Goal: Transaction & Acquisition: Purchase product/service

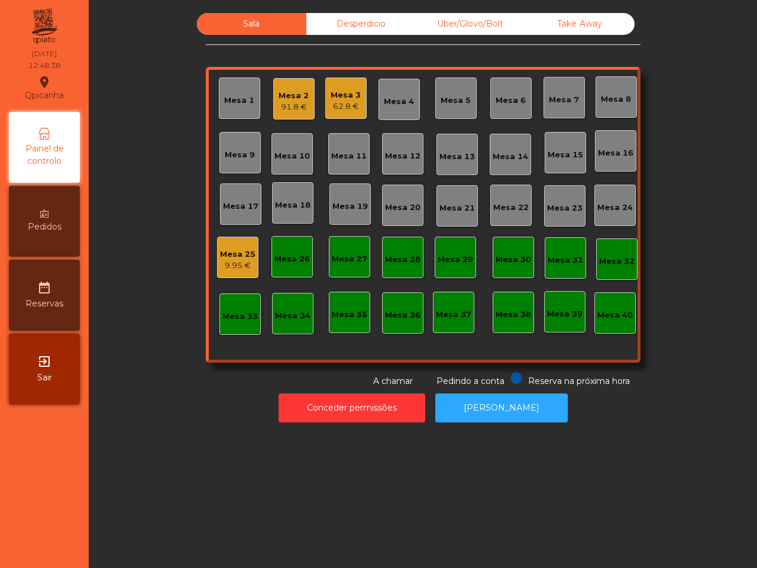
click at [315, 124] on div "Mesa 1 Mesa 2 91.8 € Mesa 3 62.8 € Mesa 4 Mesa 5 Mesa 6 Mesa 7 Mesa 8 [GEOGRAPH…" at bounding box center [423, 215] width 435 height 296
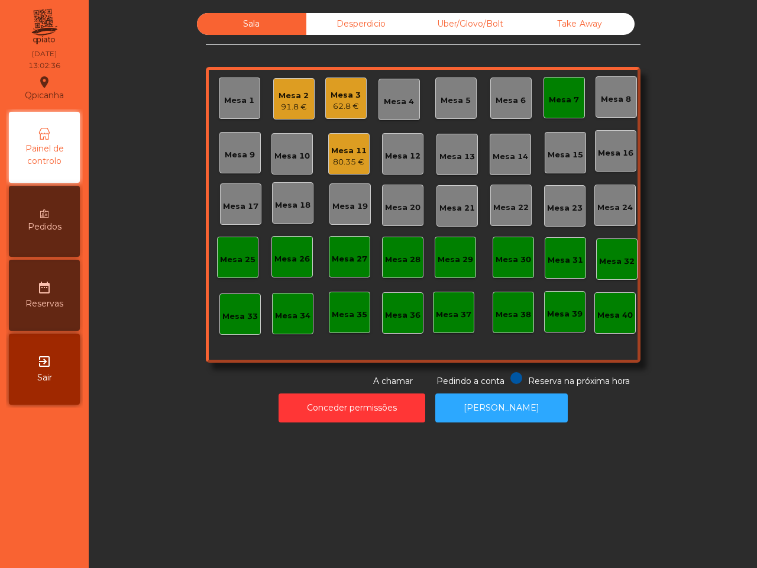
click at [59, 176] on div "Painel de controlo" at bounding box center [44, 147] width 71 height 71
click at [335, 161] on div "80.35 €" at bounding box center [348, 162] width 35 height 12
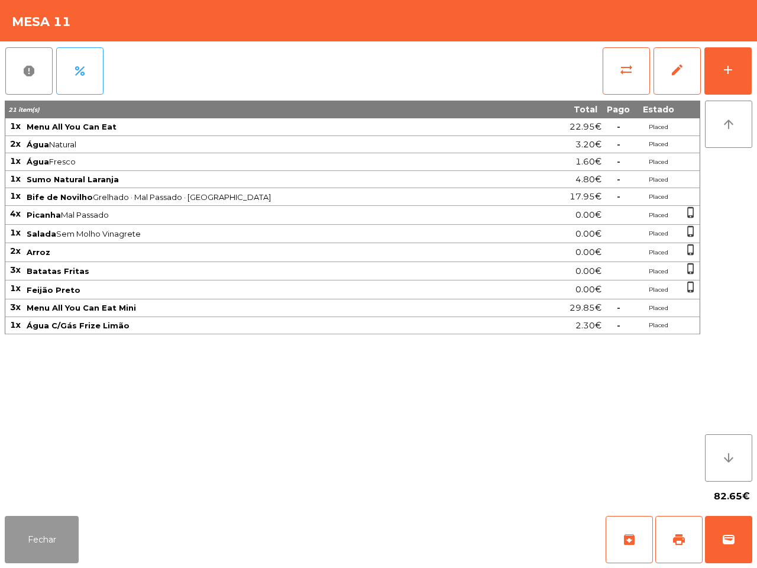
click at [52, 539] on button "Fechar" at bounding box center [42, 539] width 74 height 47
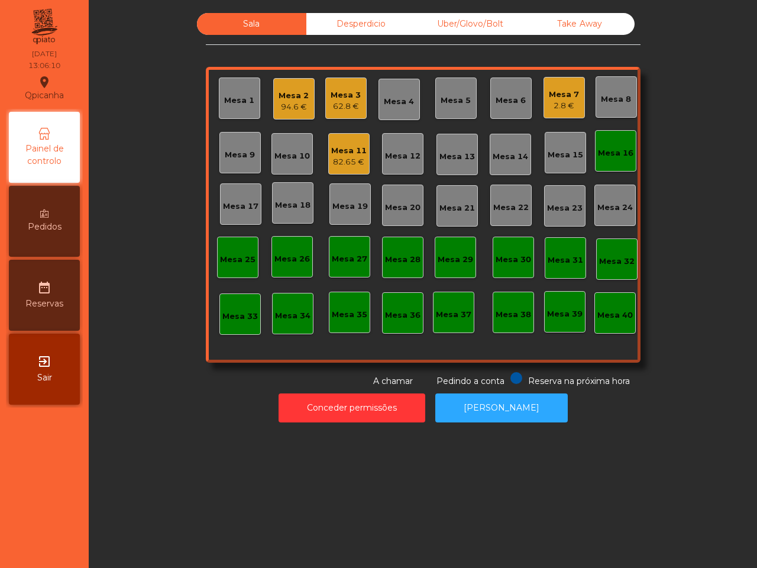
click at [556, 102] on div "2.8 €" at bounding box center [564, 106] width 30 height 12
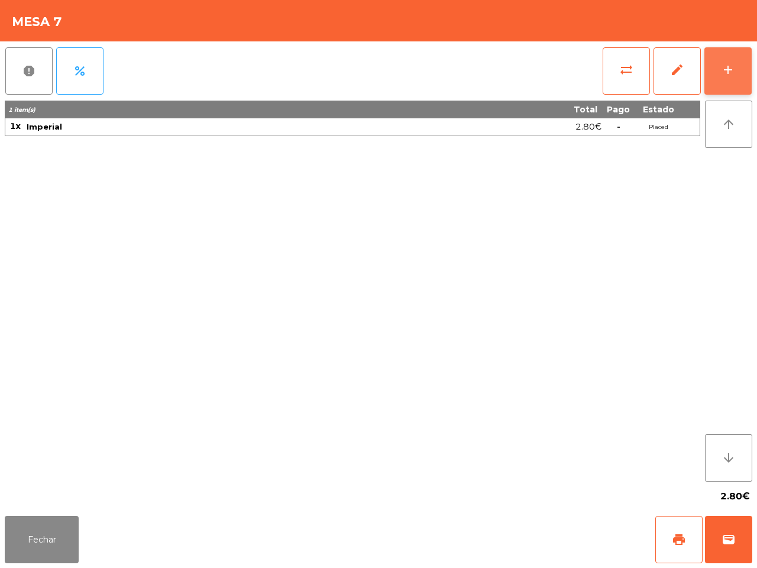
click at [731, 61] on button "add" at bounding box center [727, 70] width 47 height 47
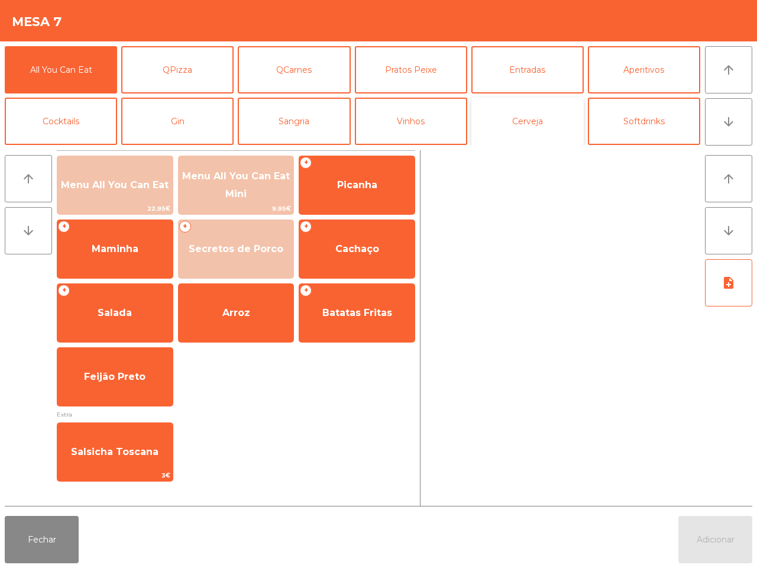
click at [539, 109] on button "Cerveja" at bounding box center [527, 121] width 112 height 47
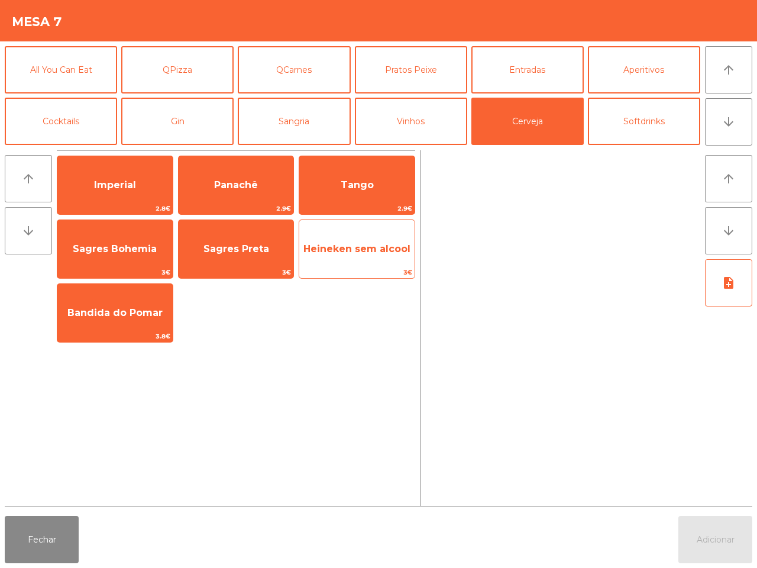
click at [341, 247] on span "Heineken sem alcool" at bounding box center [356, 248] width 107 height 11
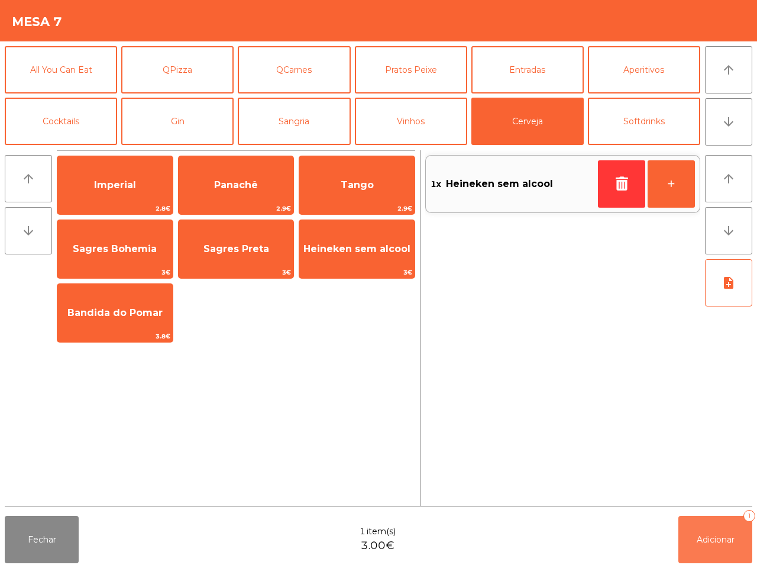
click at [708, 528] on button "Adicionar 1" at bounding box center [715, 539] width 74 height 47
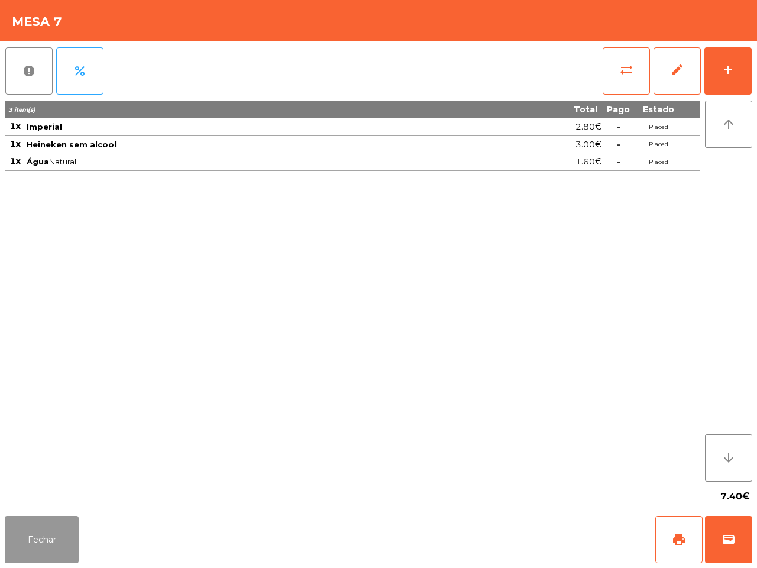
drag, startPoint x: 39, startPoint y: 526, endPoint x: 41, endPoint y: 519, distance: 8.0
click at [41, 526] on button "Fechar" at bounding box center [42, 539] width 74 height 47
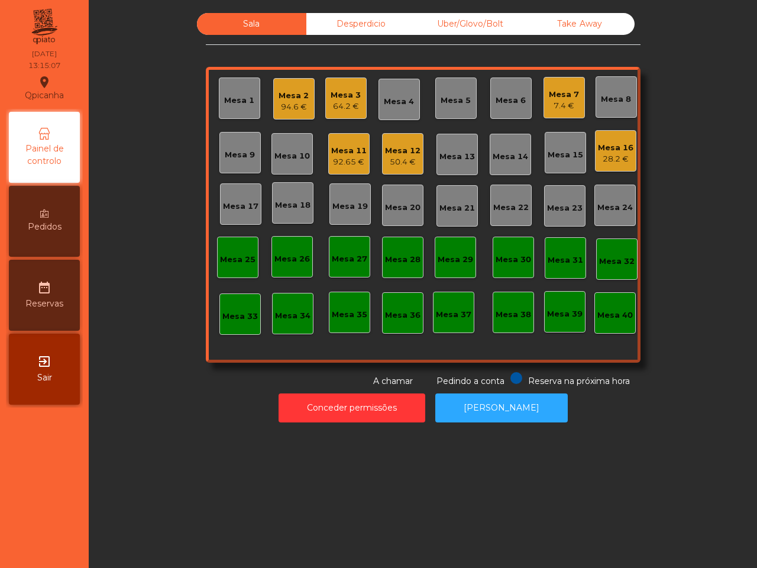
click at [345, 157] on div "92.65 €" at bounding box center [348, 162] width 35 height 12
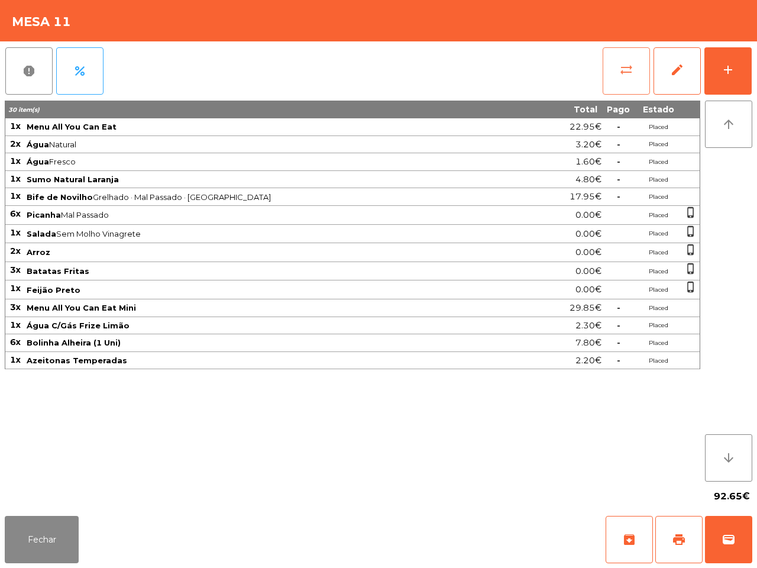
click at [627, 80] on button "sync_alt" at bounding box center [626, 70] width 47 height 47
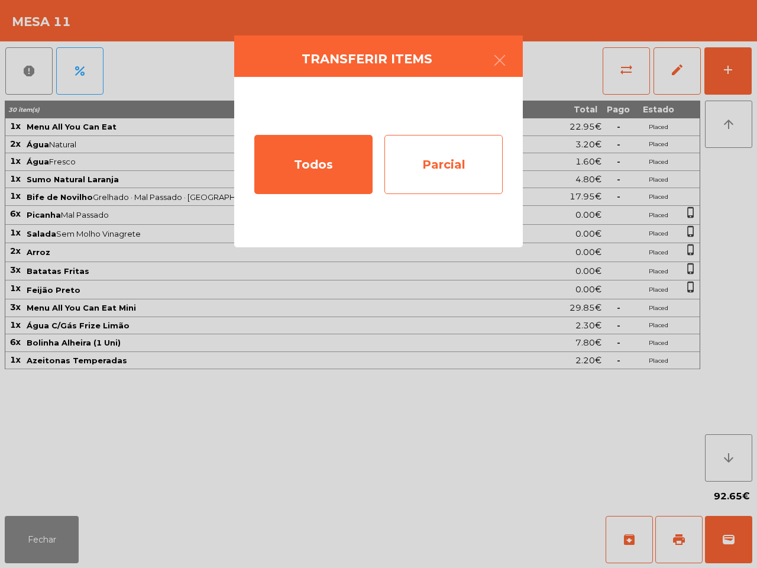
click at [460, 154] on div "Parcial" at bounding box center [443, 164] width 118 height 59
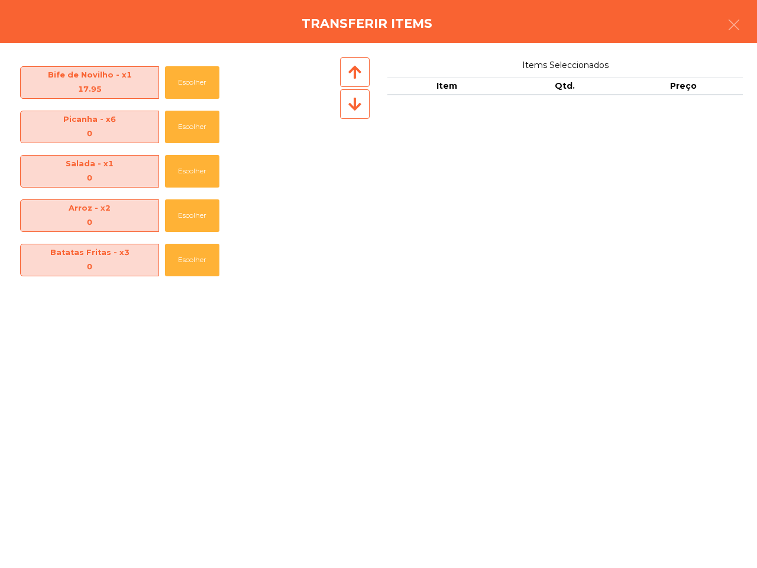
scroll to position [222, 0]
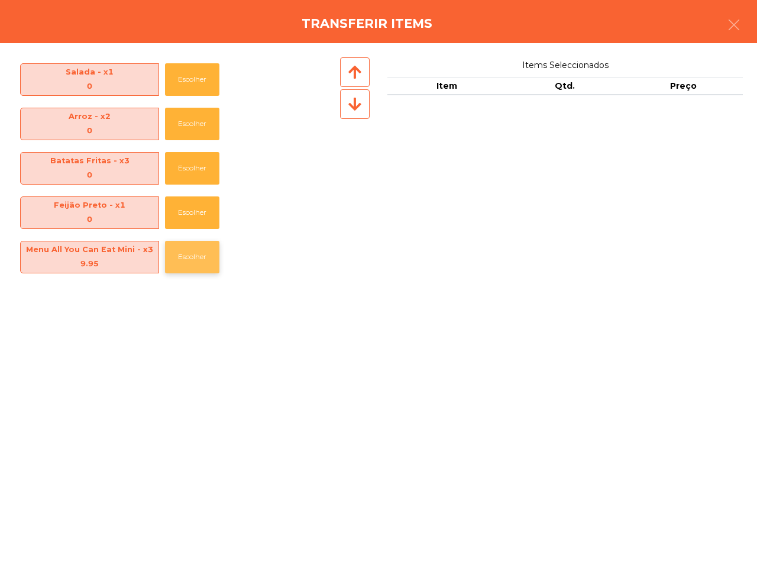
click at [199, 254] on button "Escolher" at bounding box center [192, 257] width 54 height 33
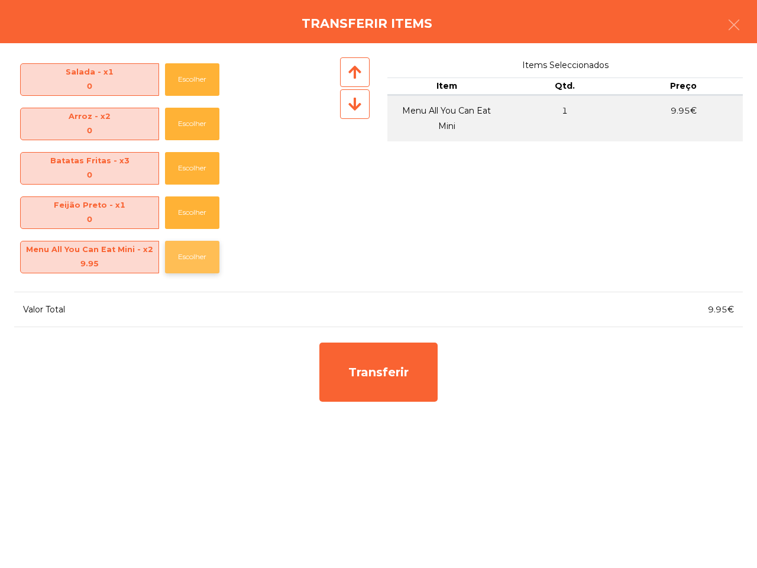
click at [199, 254] on button "Escolher" at bounding box center [192, 257] width 54 height 33
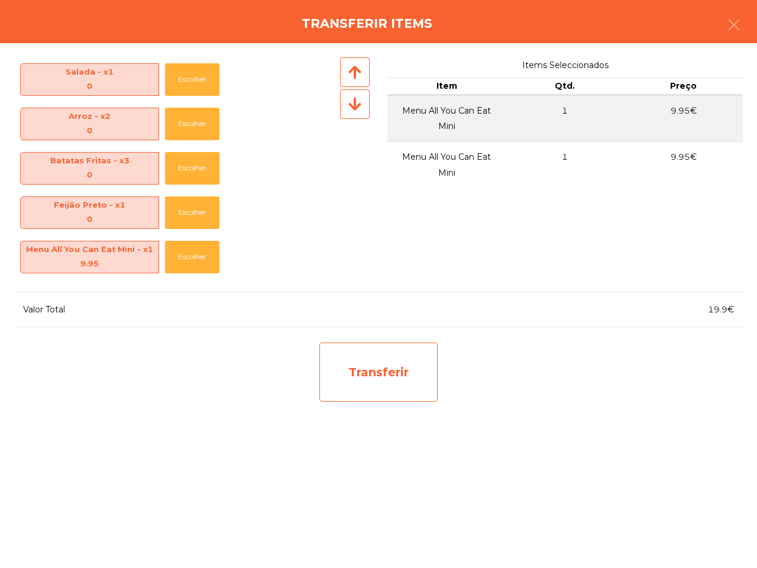
click at [368, 382] on div "Transferir" at bounding box center [378, 371] width 118 height 59
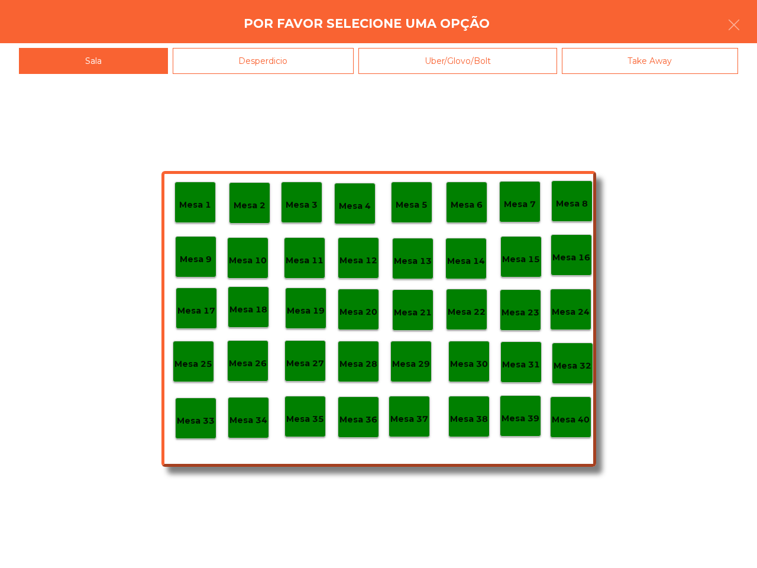
click at [286, 60] on div "Desperdicio" at bounding box center [264, 61] width 182 height 27
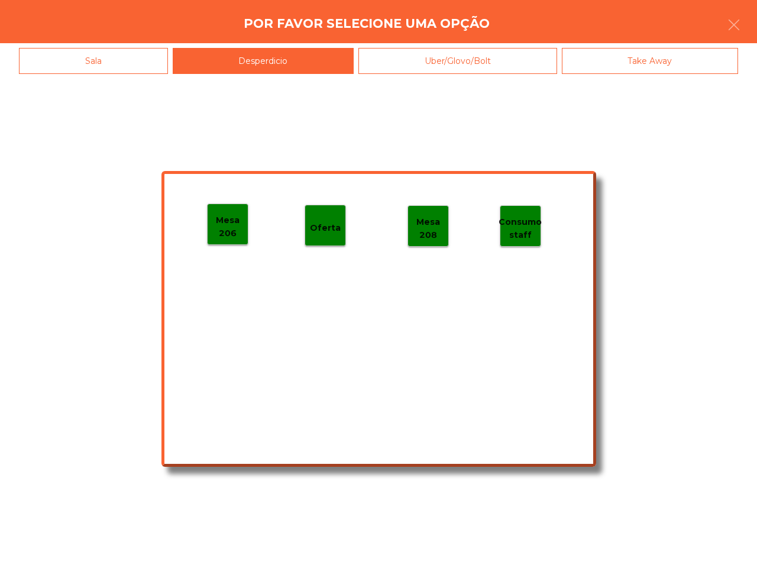
click at [226, 212] on div "Mesa 206" at bounding box center [228, 224] width 40 height 31
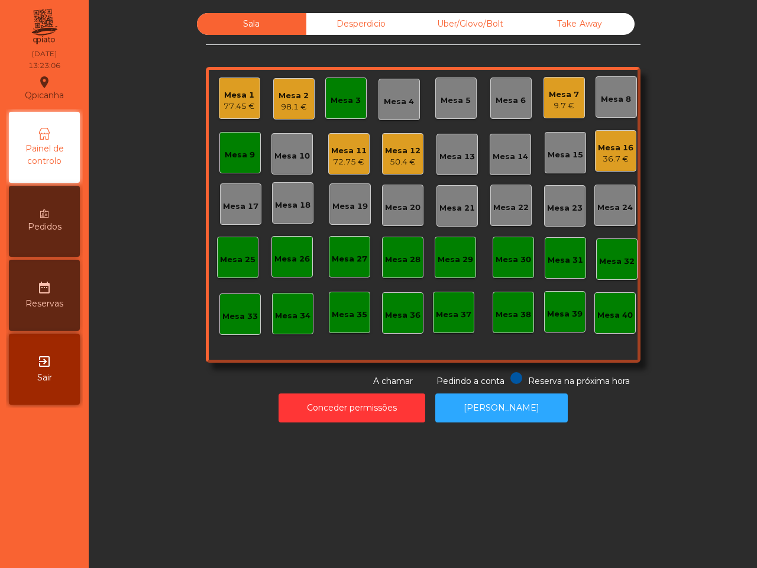
click at [392, 145] on div "Mesa 12" at bounding box center [402, 151] width 35 height 12
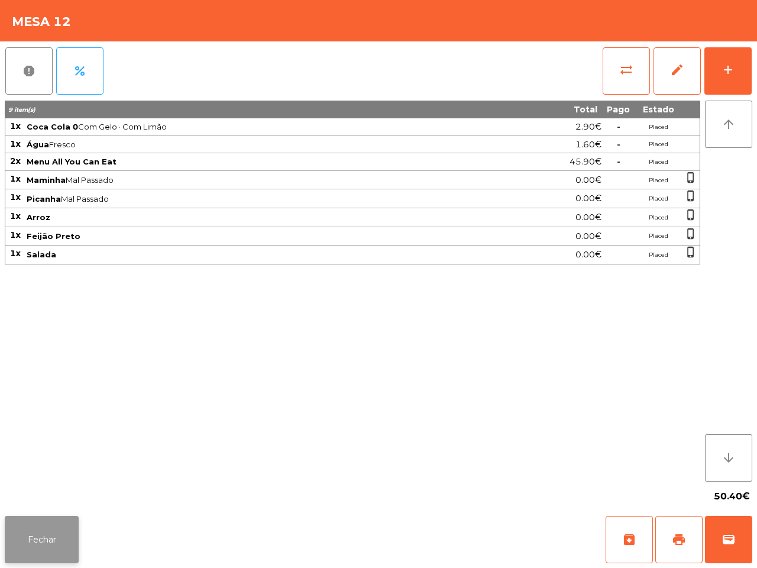
click at [46, 539] on button "Fechar" at bounding box center [42, 539] width 74 height 47
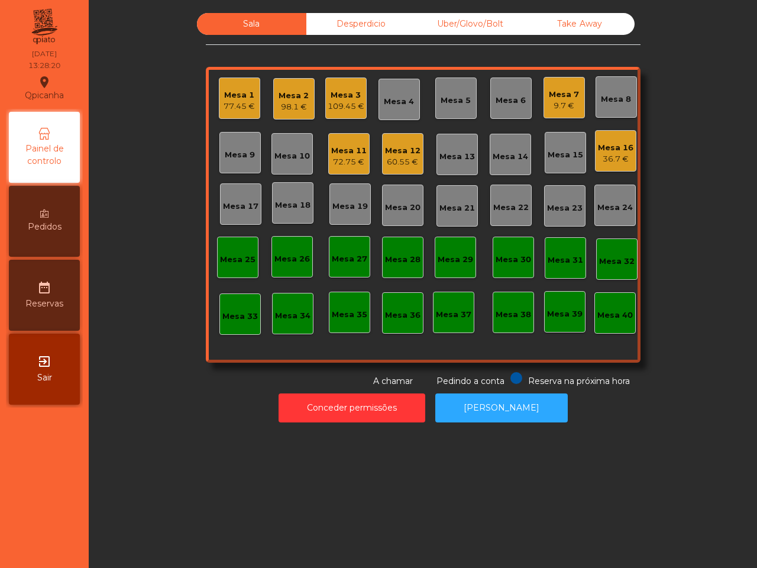
drag, startPoint x: 238, startPoint y: 156, endPoint x: 352, endPoint y: 95, distance: 129.9
click at [337, 131] on div "Mesa 1 77.45 € Mesa 2 98.1 € Mesa 3 109.45 € Mesa 4 Mesa 5 Mesa 6 Mesa 7 9.7 € …" at bounding box center [423, 215] width 435 height 296
click at [565, 152] on div "Mesa 15" at bounding box center [565, 155] width 35 height 12
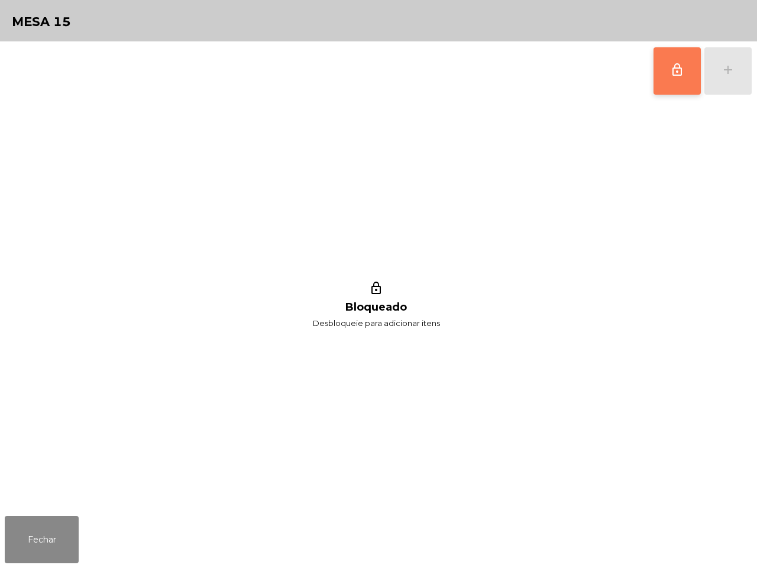
click at [669, 76] on button "lock_outline" at bounding box center [676, 70] width 47 height 47
click at [725, 71] on div "add" at bounding box center [728, 70] width 14 height 14
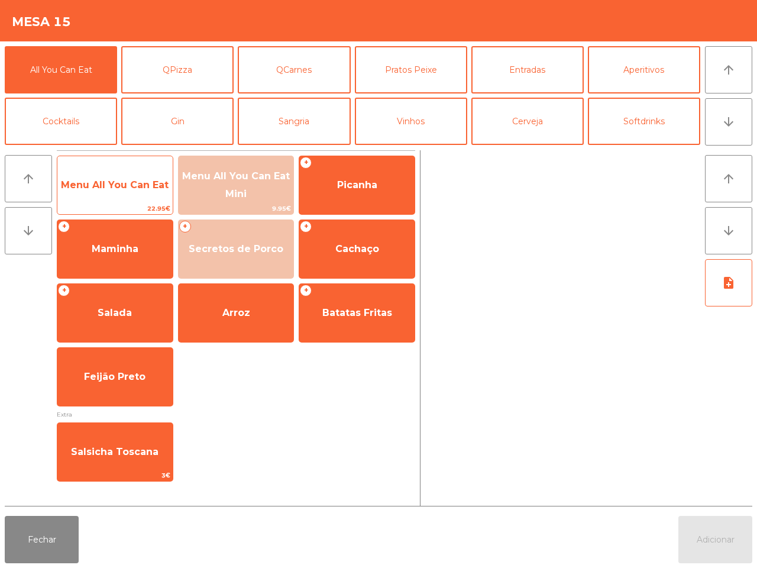
click at [127, 174] on span "Menu All You Can Eat" at bounding box center [114, 185] width 115 height 32
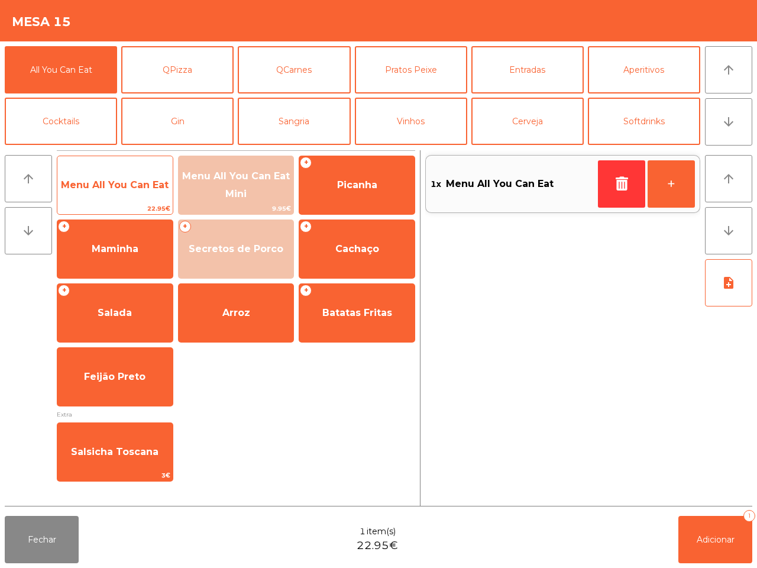
drag, startPoint x: 128, startPoint y: 173, endPoint x: 128, endPoint y: 167, distance: 5.9
click at [131, 175] on span "Menu All You Can Eat" at bounding box center [114, 185] width 115 height 32
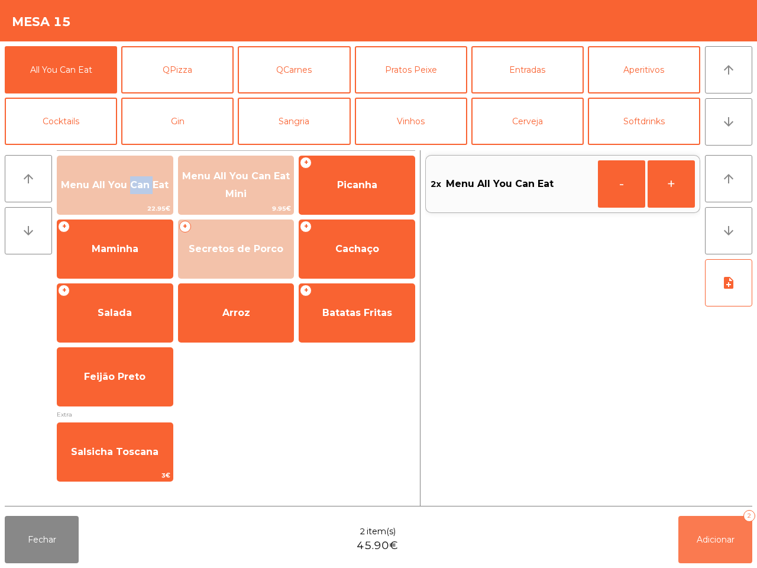
click at [713, 536] on span "Adicionar" at bounding box center [716, 539] width 38 height 11
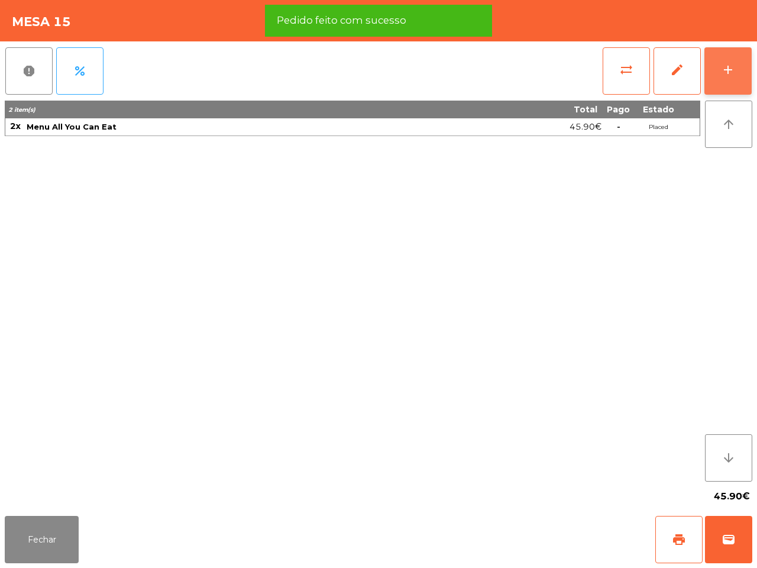
click at [733, 79] on button "add" at bounding box center [727, 70] width 47 height 47
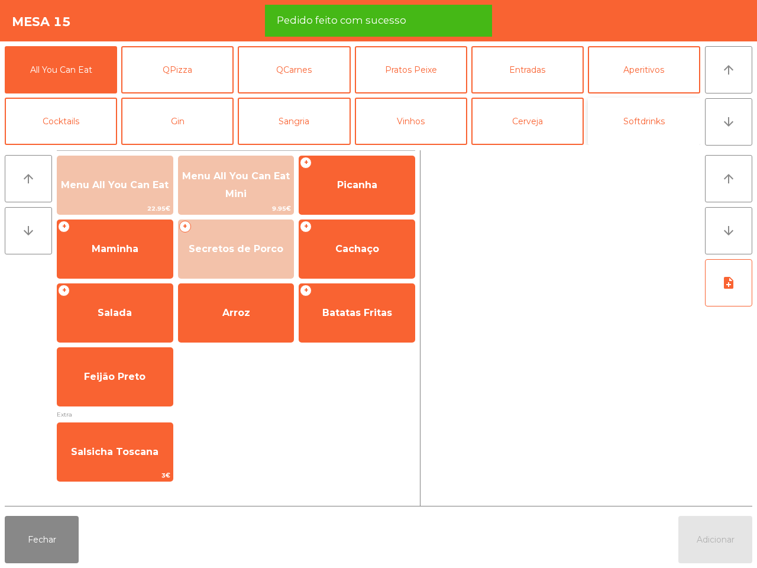
click at [639, 119] on button "Softdrinks" at bounding box center [644, 121] width 112 height 47
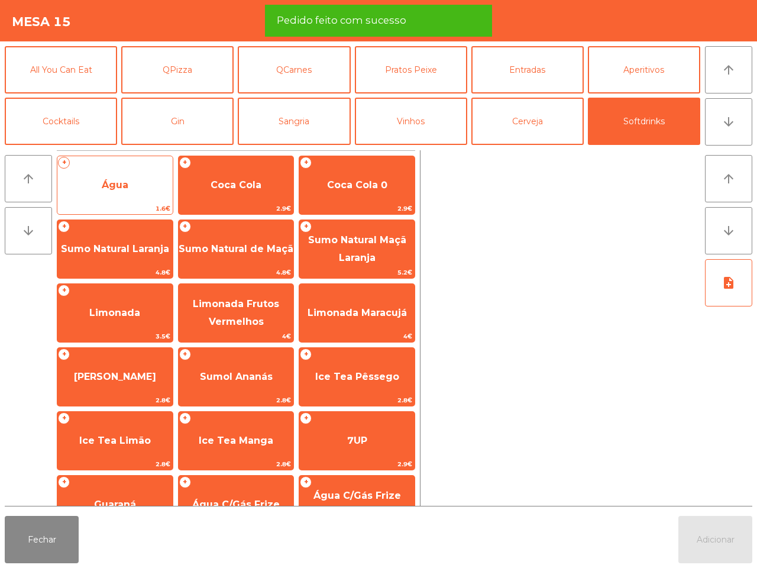
click at [106, 205] on span "1.6€" at bounding box center [114, 208] width 115 height 11
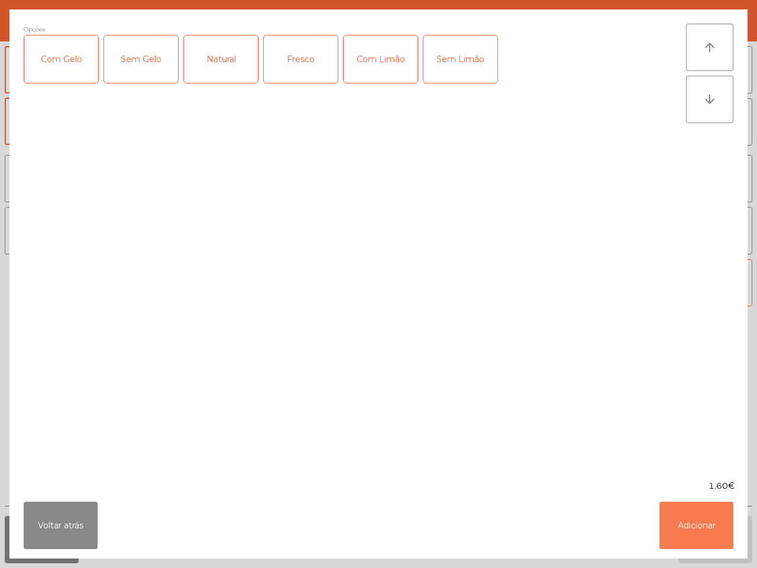
drag, startPoint x: 710, startPoint y: 532, endPoint x: 689, endPoint y: 512, distance: 29.3
click at [710, 530] on button "Adicionar" at bounding box center [696, 524] width 74 height 47
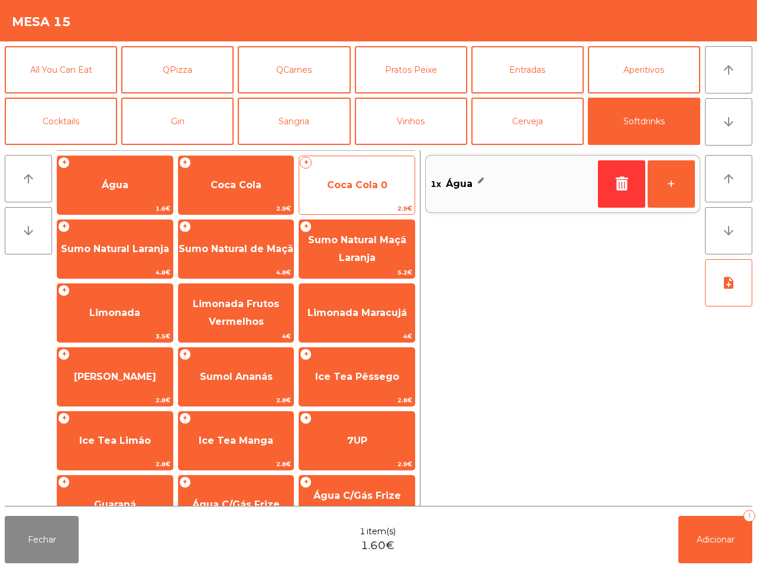
click at [380, 190] on span "Coca Cola 0" at bounding box center [356, 185] width 115 height 32
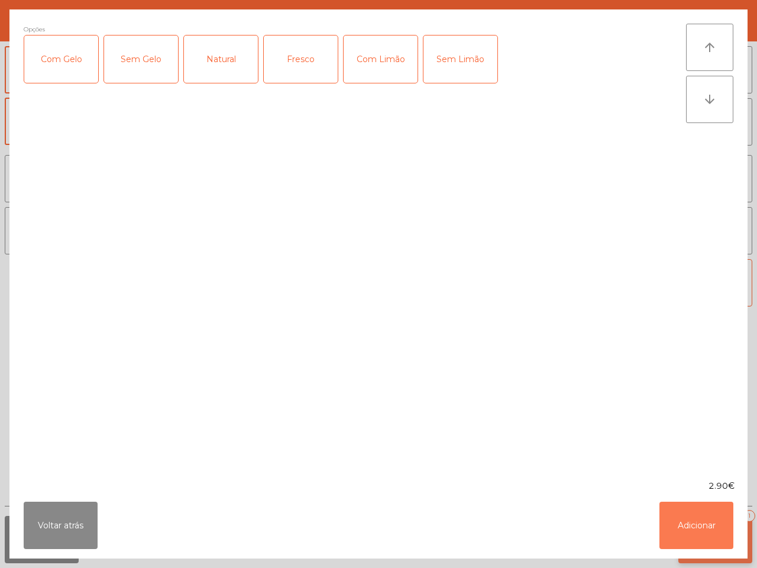
click at [695, 516] on button "Adicionar" at bounding box center [696, 524] width 74 height 47
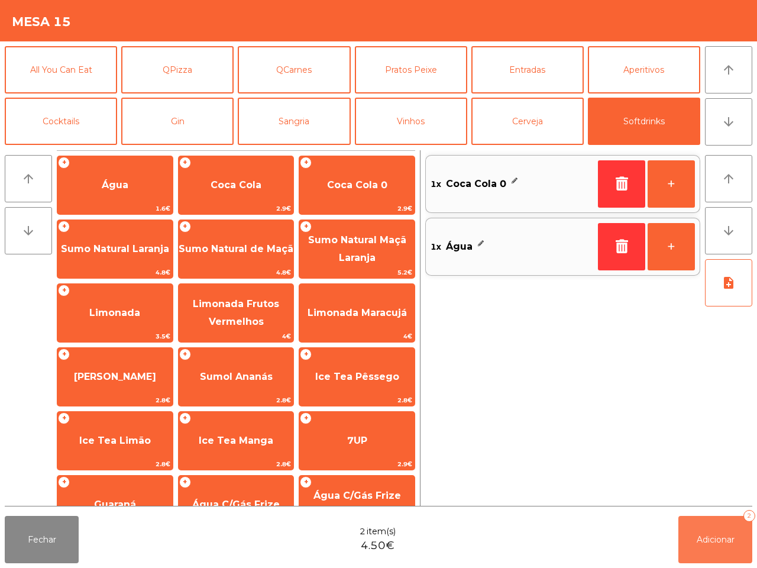
click at [723, 533] on button "Adicionar 2" at bounding box center [715, 539] width 74 height 47
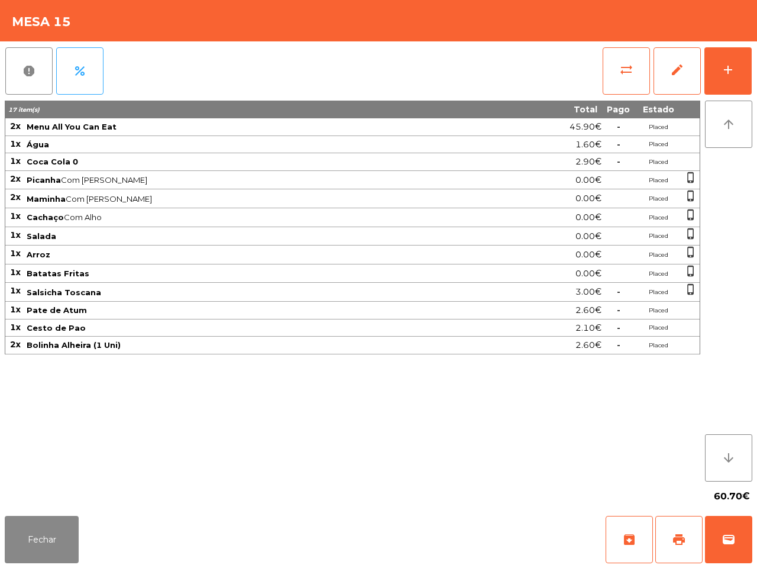
click at [572, 511] on app-table-orders "Mesa 15 report percent sync_alt edit add 17 item(s) Total Pago Estado 2x Menu A…" at bounding box center [378, 284] width 757 height 568
drag, startPoint x: 501, startPoint y: 566, endPoint x: 332, endPoint y: 527, distance: 173.7
click at [417, 566] on div "Fechar archive print wallet" at bounding box center [378, 539] width 757 height 57
click at [35, 559] on button "Fechar" at bounding box center [42, 539] width 74 height 47
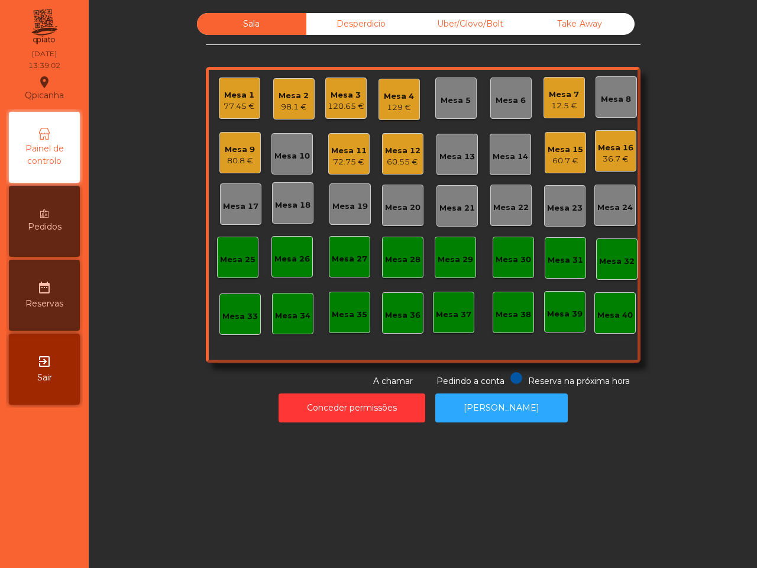
click at [338, 146] on div "Mesa 11" at bounding box center [348, 151] width 35 height 12
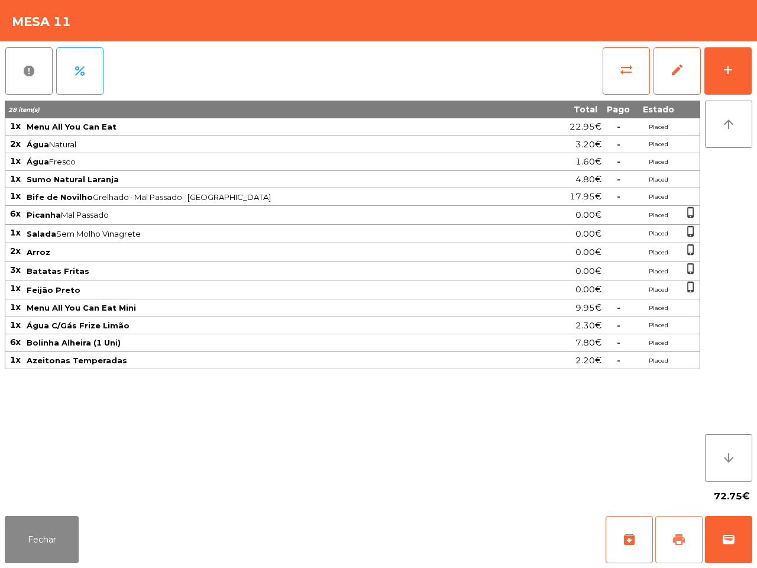
click at [673, 546] on span "print" at bounding box center [679, 539] width 14 height 14
drag, startPoint x: 655, startPoint y: 535, endPoint x: 556, endPoint y: 405, distance: 163.7
click at [648, 522] on div "archive print wallet" at bounding box center [679, 539] width 147 height 47
click at [734, 534] on span "wallet" at bounding box center [728, 539] width 14 height 14
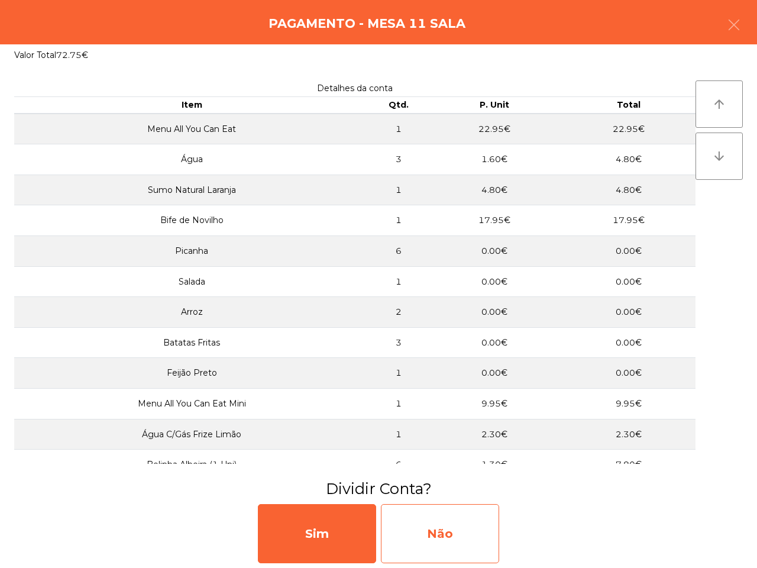
click at [432, 530] on div "Não" at bounding box center [440, 533] width 118 height 59
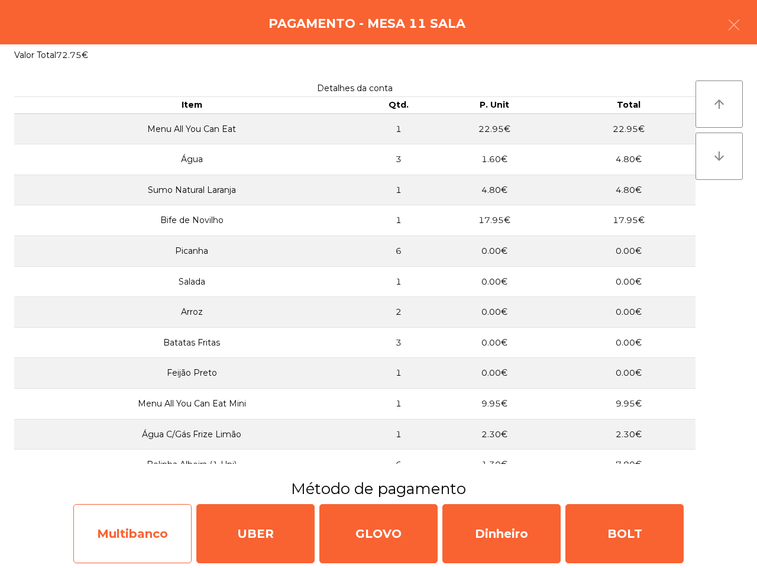
click at [157, 547] on div "Multibanco" at bounding box center [132, 533] width 118 height 59
select select "**"
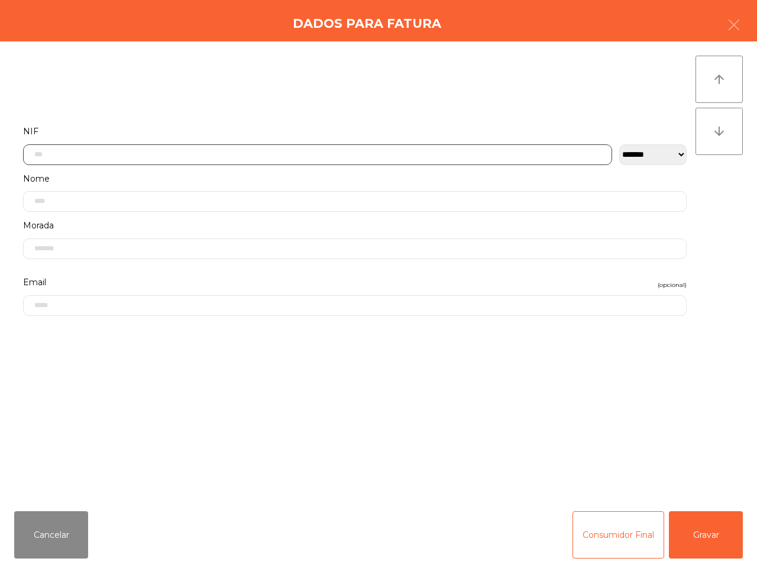
click at [244, 149] on input "text" at bounding box center [317, 154] width 589 height 21
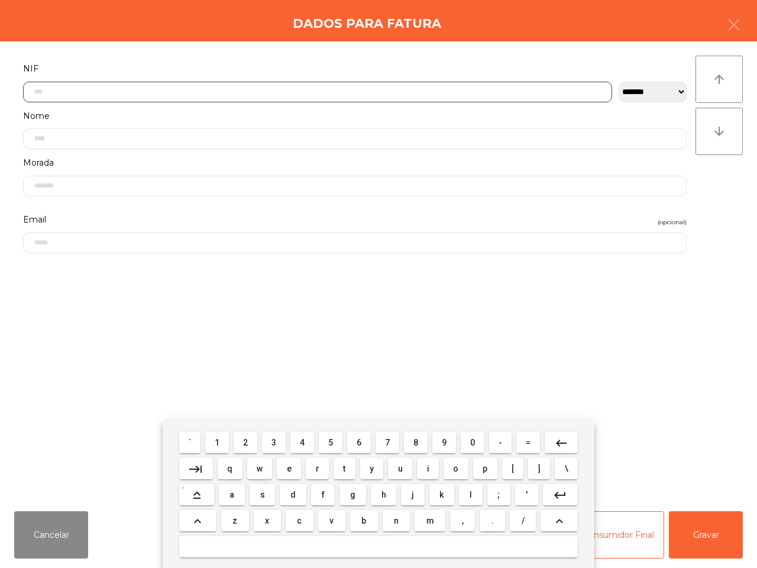
scroll to position [66, 0]
click at [334, 439] on button "5" at bounding box center [331, 442] width 24 height 21
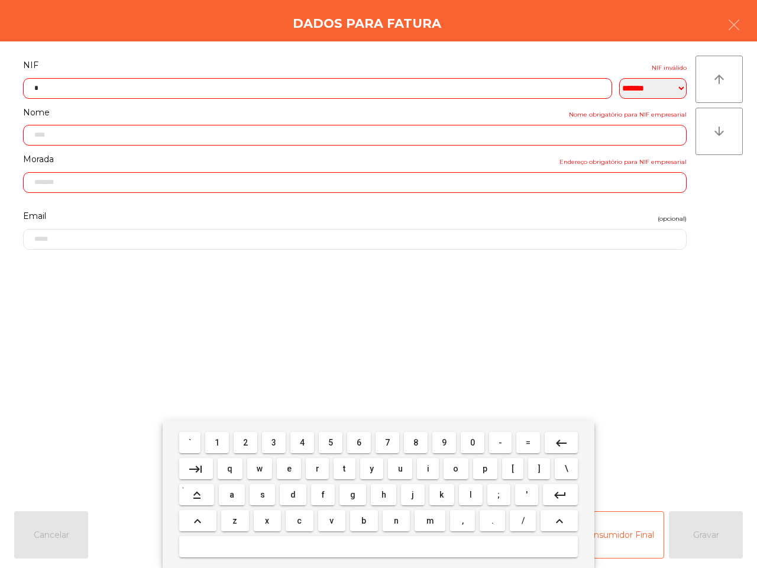
click at [211, 442] on button "1" at bounding box center [217, 442] width 24 height 21
click at [271, 442] on button "3" at bounding box center [274, 442] width 24 height 21
click at [275, 445] on span "3" at bounding box center [273, 442] width 5 height 9
click at [303, 442] on span "4" at bounding box center [302, 442] width 5 height 9
click at [470, 444] on span "0" at bounding box center [472, 442] width 5 height 9
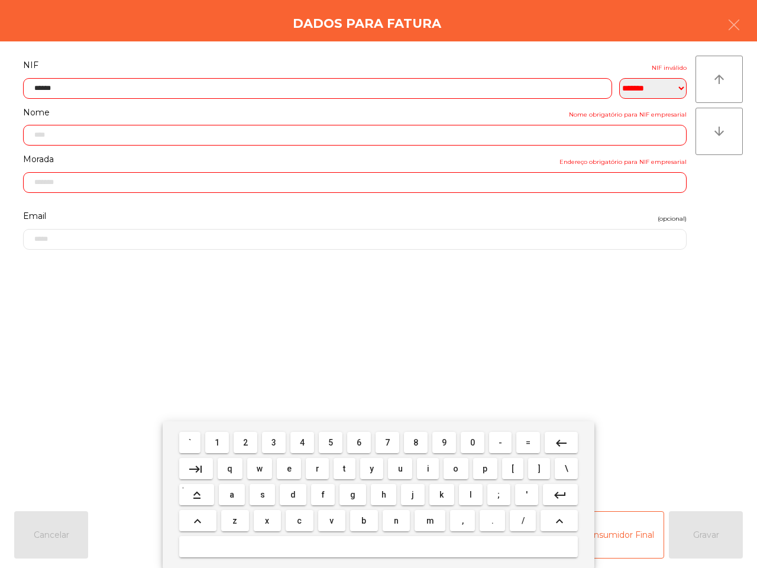
click at [386, 443] on span "7" at bounding box center [387, 442] width 5 height 9
click at [276, 441] on span "3" at bounding box center [273, 442] width 5 height 9
click at [305, 443] on span "4" at bounding box center [302, 442] width 5 height 9
type input "*********"
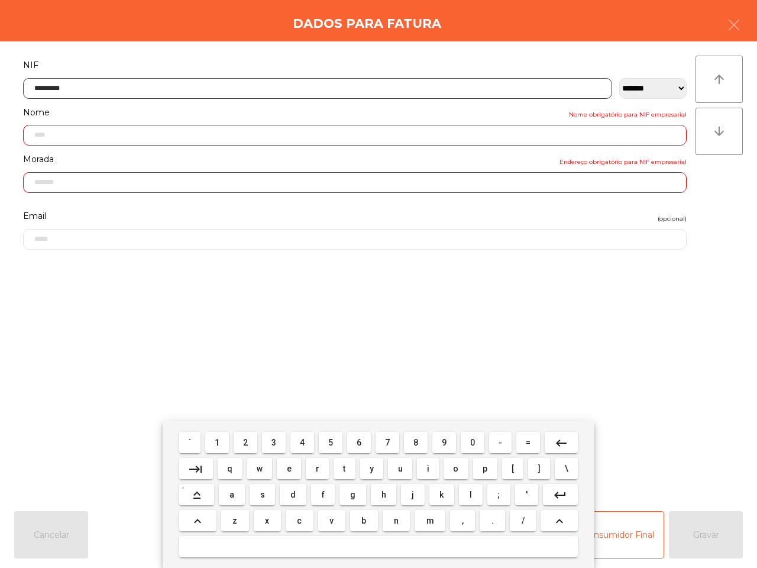
type input "**********"
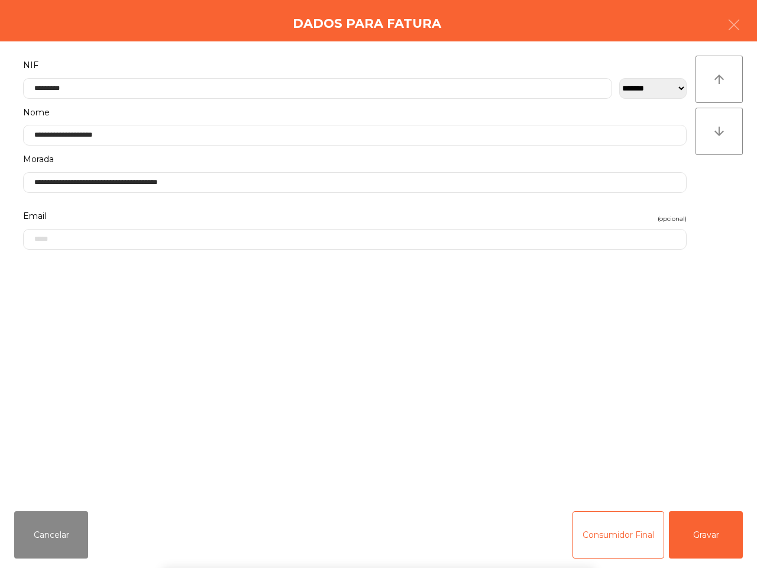
click at [723, 539] on div "` 1 2 3 4 5 6 7 8 9 0 - = keyboard_backspace keyboard_tab q w e r t y u i o p […" at bounding box center [378, 494] width 757 height 147
click at [705, 547] on button "Gravar" at bounding box center [706, 534] width 74 height 47
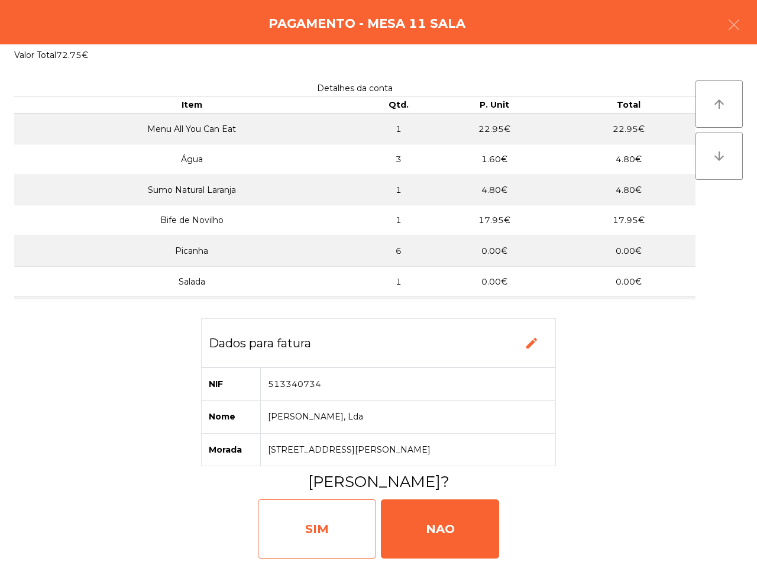
click at [329, 522] on div "SIM" at bounding box center [317, 528] width 118 height 59
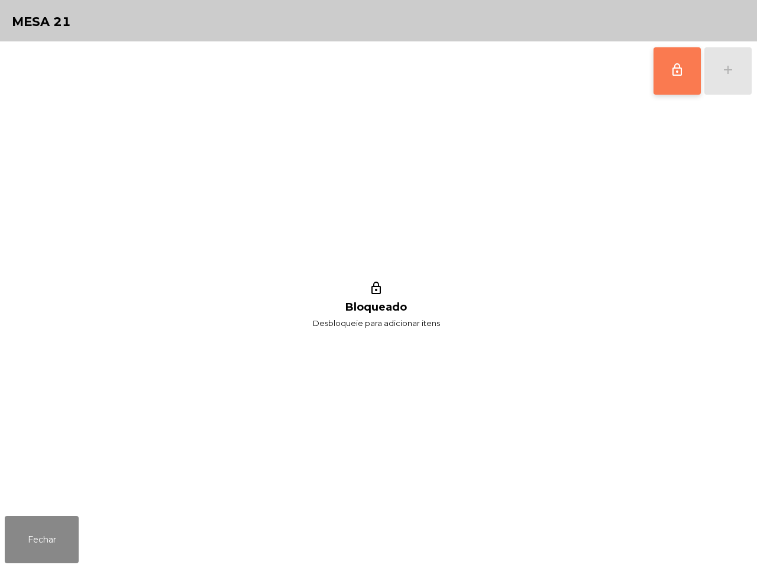
click at [678, 61] on button "lock_outline" at bounding box center [676, 70] width 47 height 47
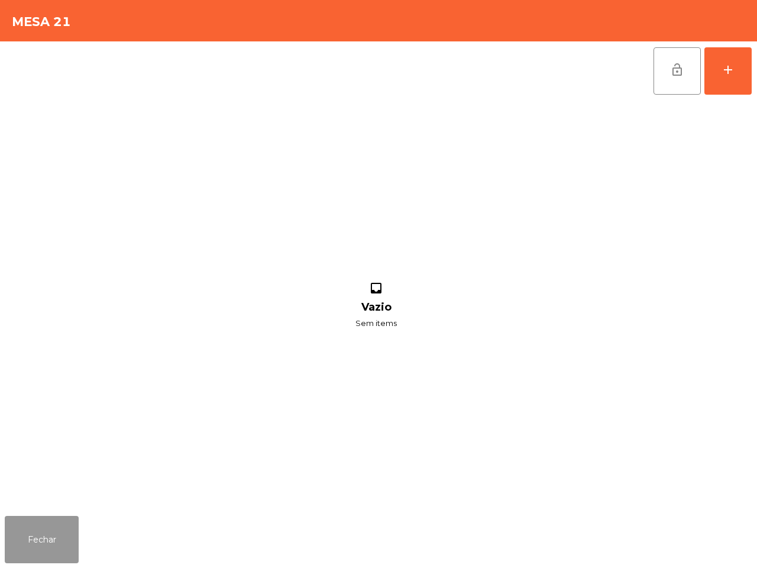
drag, startPoint x: 42, startPoint y: 553, endPoint x: 47, endPoint y: 544, distance: 10.3
click at [45, 553] on button "Fechar" at bounding box center [42, 539] width 74 height 47
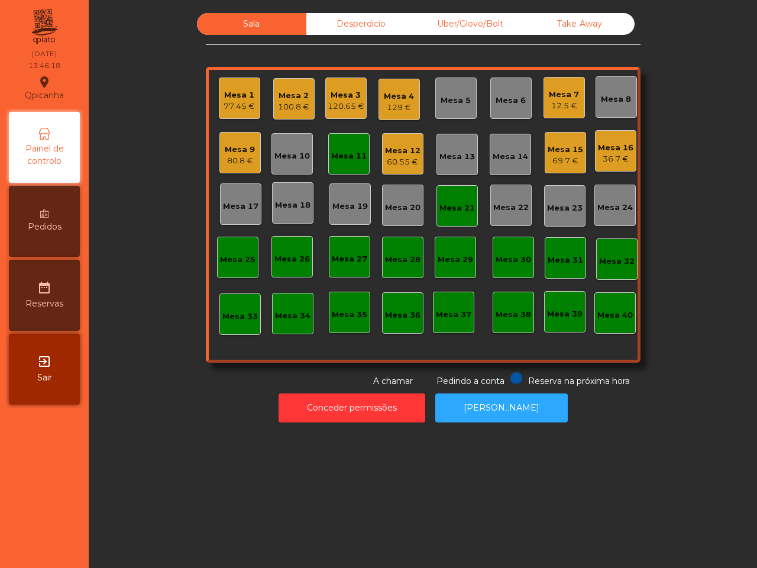
click at [229, 148] on div "Mesa 9" at bounding box center [240, 150] width 30 height 12
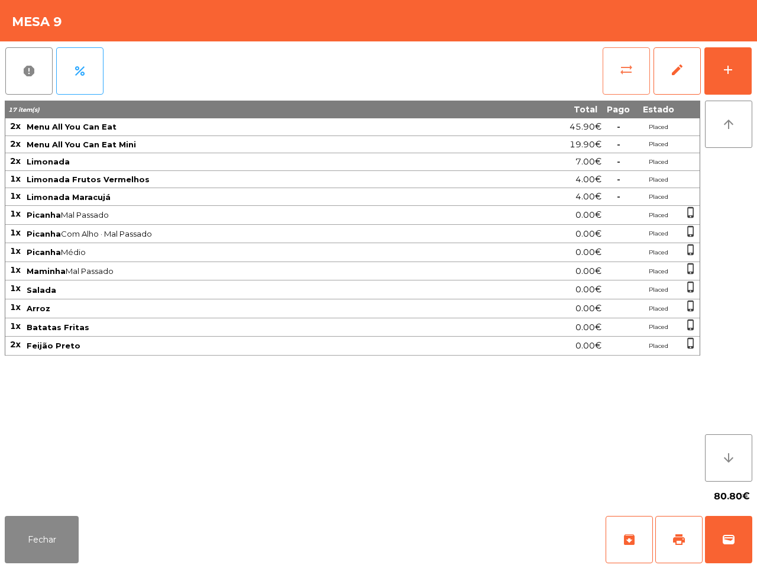
click at [613, 75] on button "sync_alt" at bounding box center [626, 70] width 47 height 47
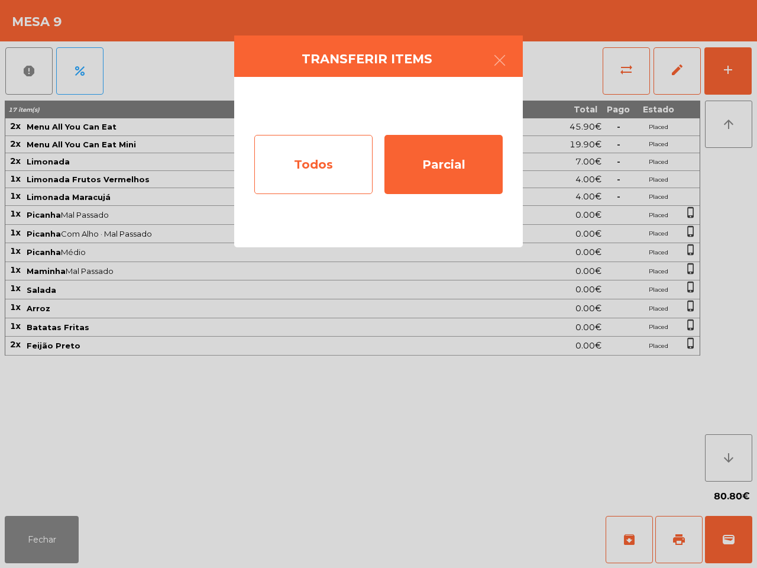
click at [336, 150] on div "Todos" at bounding box center [313, 164] width 118 height 59
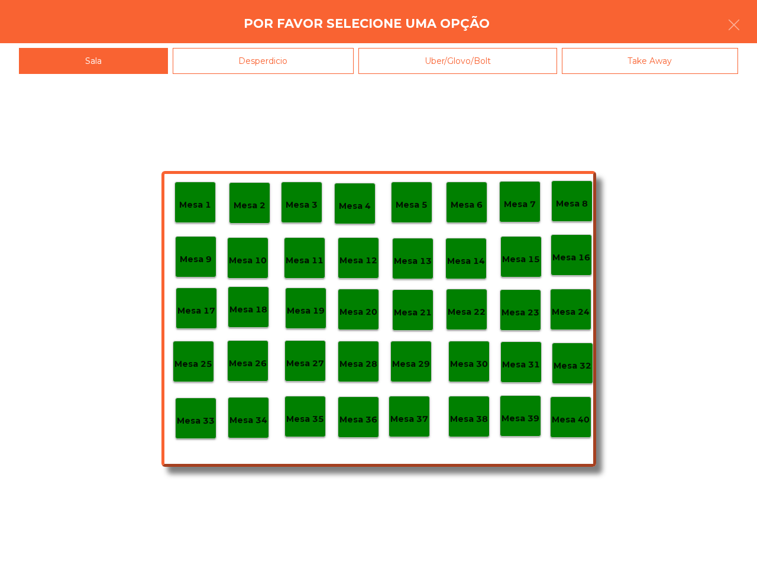
click at [418, 312] on p "Mesa 21" at bounding box center [413, 313] width 38 height 14
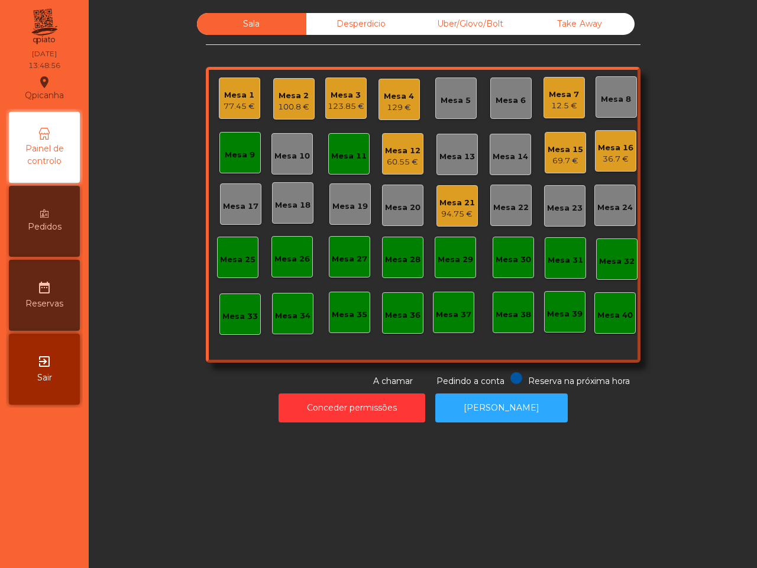
click at [465, 21] on div "Uber/Glovo/Bolt" at bounding box center [470, 24] width 109 height 22
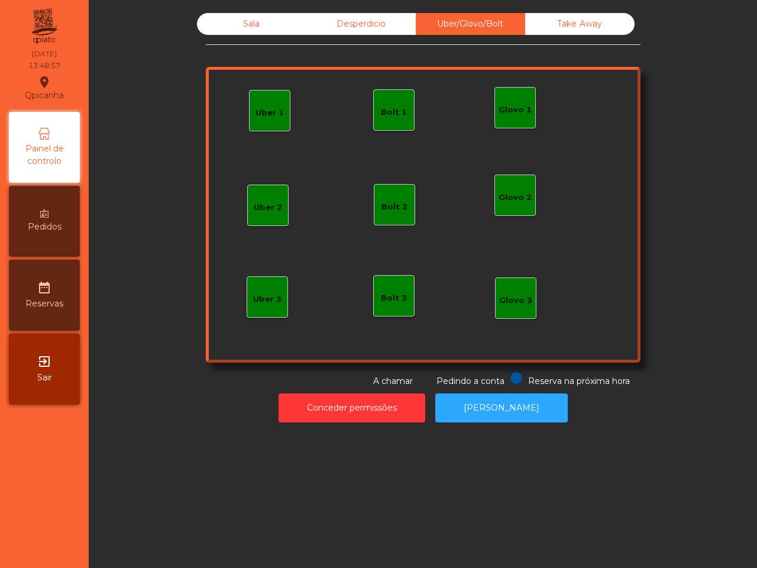
click at [270, 114] on div "Uber 1" at bounding box center [269, 113] width 28 height 12
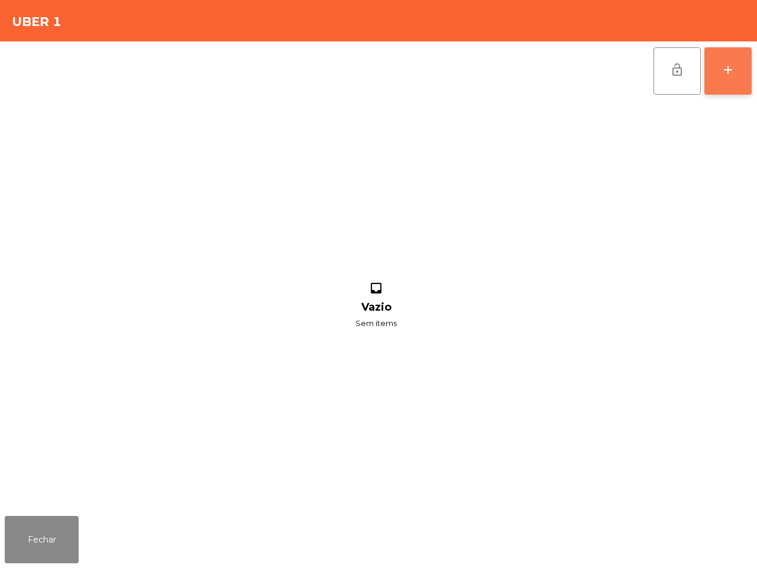
click at [726, 65] on div "add" at bounding box center [728, 70] width 14 height 14
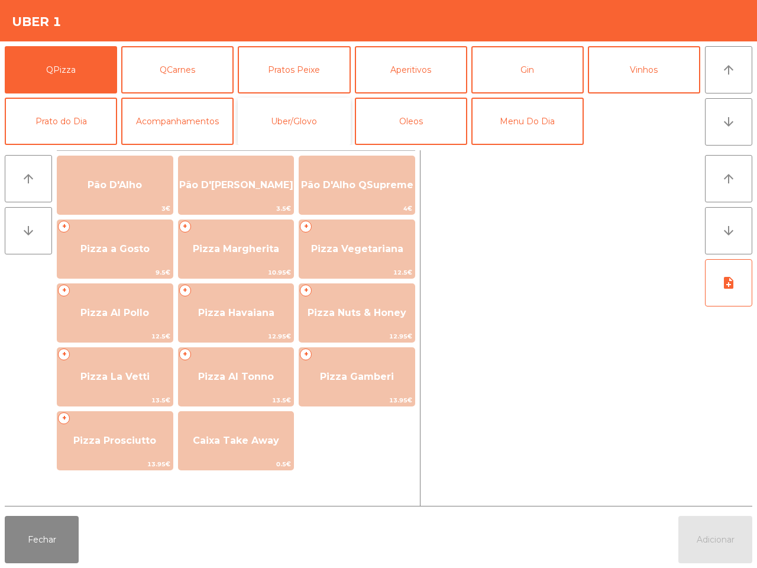
click at [302, 126] on button "Uber/Glovo" at bounding box center [294, 121] width 112 height 47
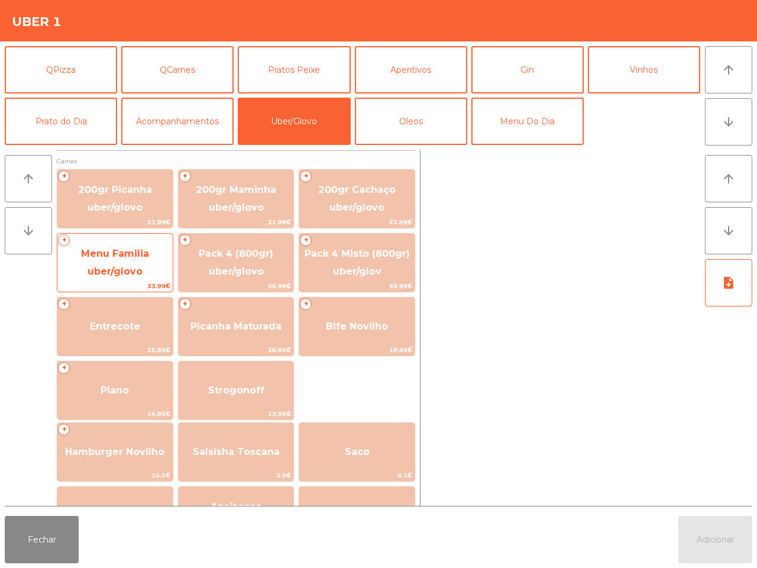
click at [134, 259] on span "Menu Familia uber/glovo" at bounding box center [114, 263] width 115 height 50
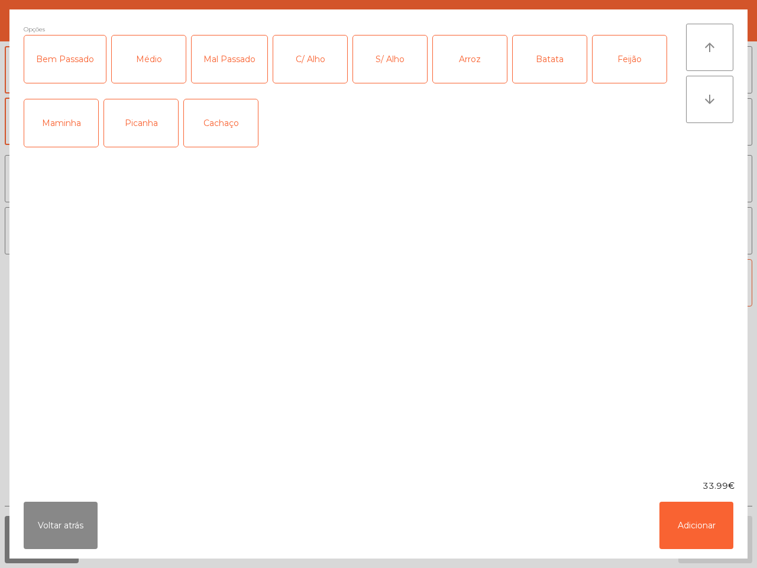
click at [140, 127] on div "Picanha" at bounding box center [141, 122] width 74 height 47
click at [145, 58] on div "Médio" at bounding box center [149, 58] width 74 height 47
click at [60, 51] on div "Bem Passado" at bounding box center [65, 58] width 82 height 47
click at [297, 66] on div "C/ Alho" at bounding box center [310, 58] width 74 height 47
click at [479, 61] on div "Arroz" at bounding box center [470, 58] width 74 height 47
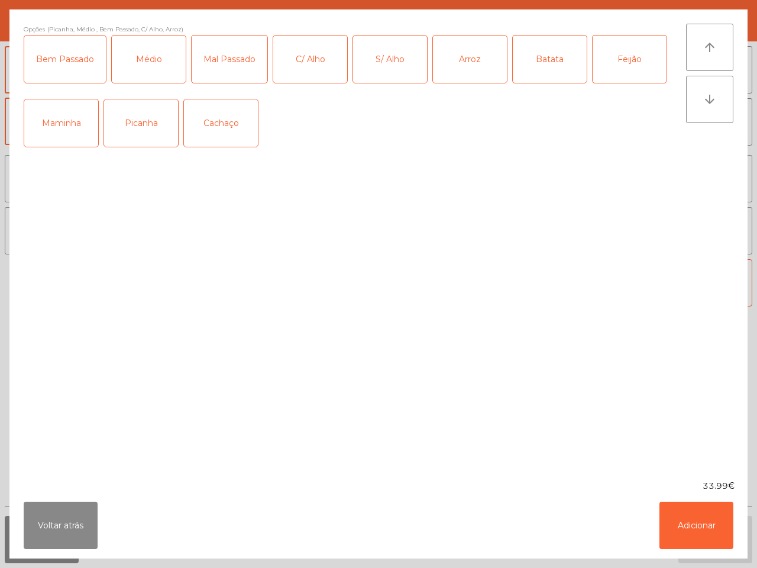
click at [532, 56] on div "Batata" at bounding box center [550, 58] width 74 height 47
click at [559, 57] on div "Batata" at bounding box center [550, 58] width 74 height 47
click at [612, 51] on div "Feijão" at bounding box center [630, 58] width 74 height 47
click at [685, 522] on button "Adicionar" at bounding box center [696, 524] width 74 height 47
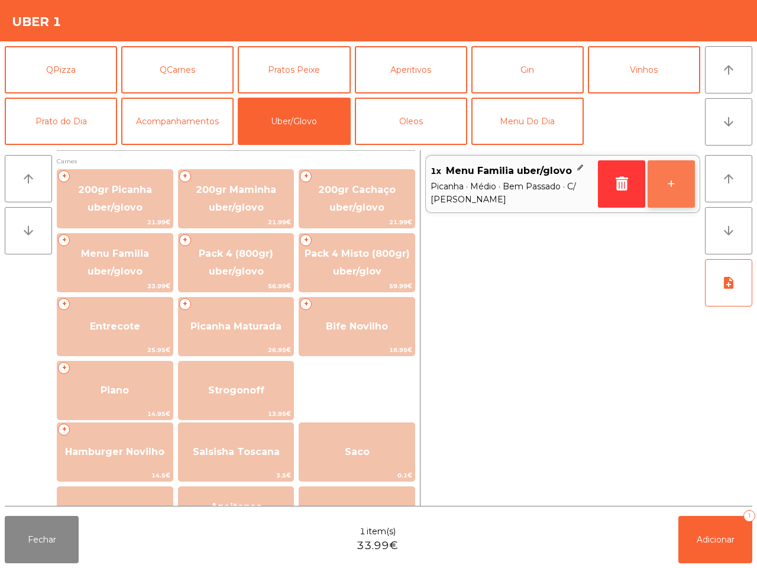
click at [663, 183] on button "+" at bounding box center [670, 183] width 47 height 47
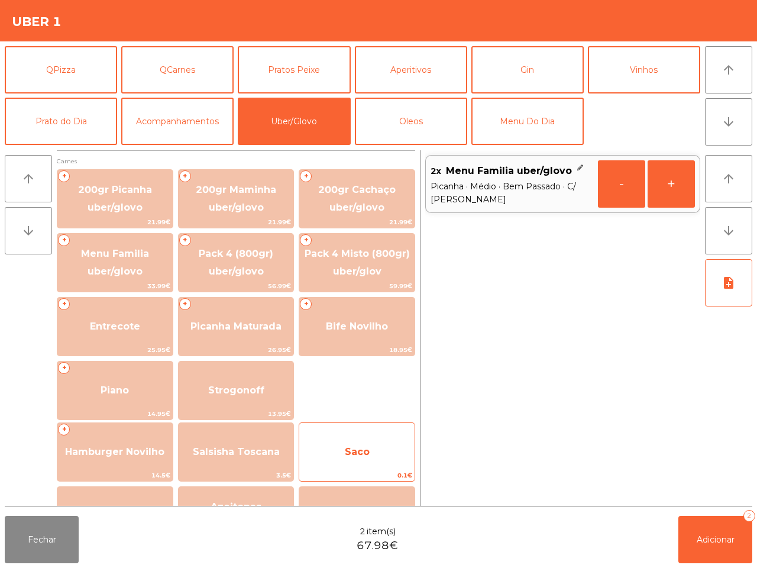
click at [386, 441] on span "Saco" at bounding box center [356, 452] width 115 height 32
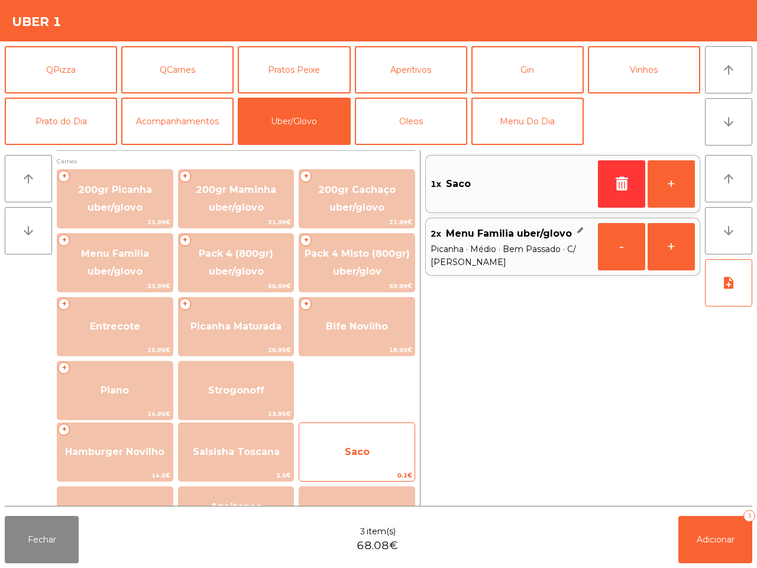
scroll to position [74, 0]
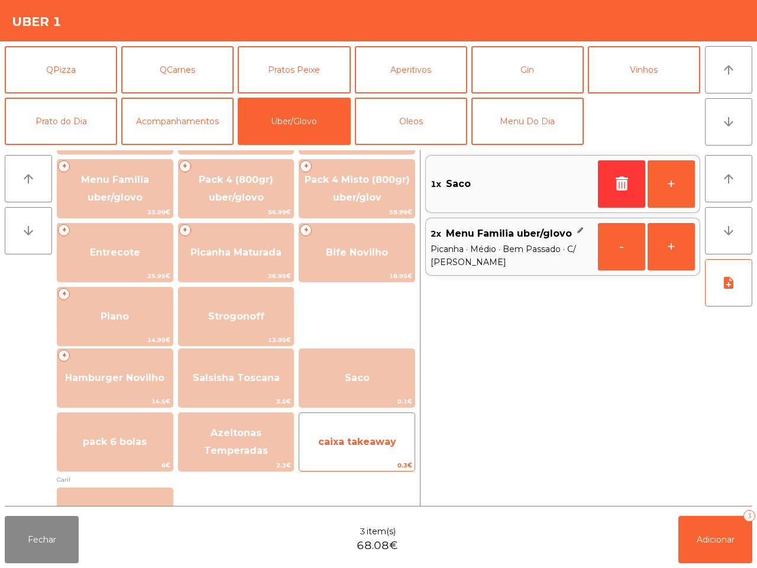
click at [380, 448] on span "caixa takeaway" at bounding box center [356, 442] width 115 height 32
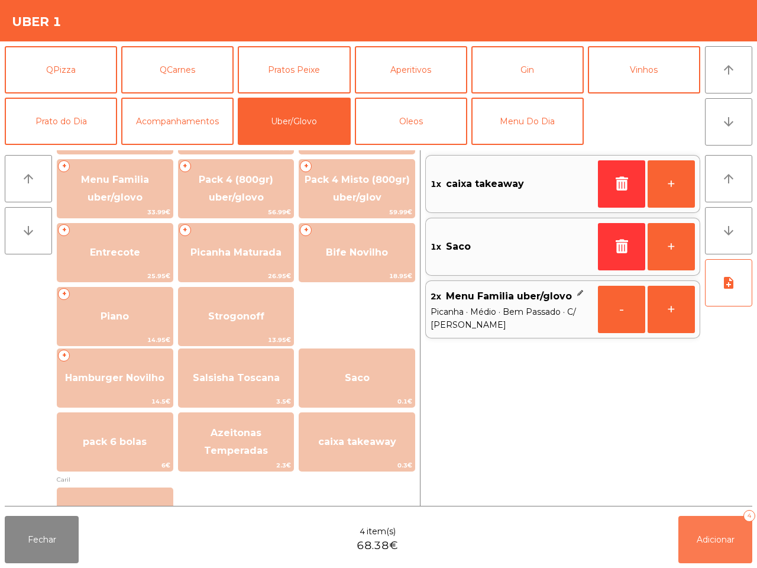
click at [708, 542] on span "Adicionar" at bounding box center [716, 539] width 38 height 11
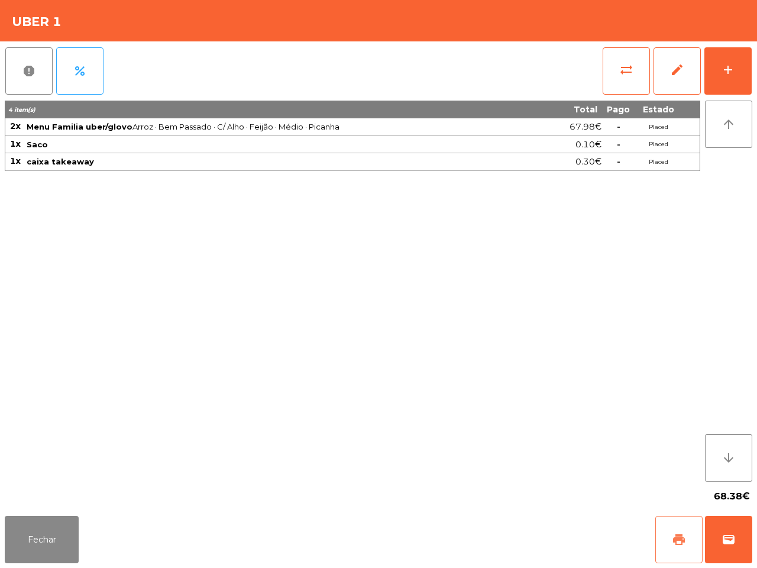
click at [672, 547] on button "print" at bounding box center [678, 539] width 47 height 47
click at [723, 73] on div "add" at bounding box center [728, 70] width 14 height 14
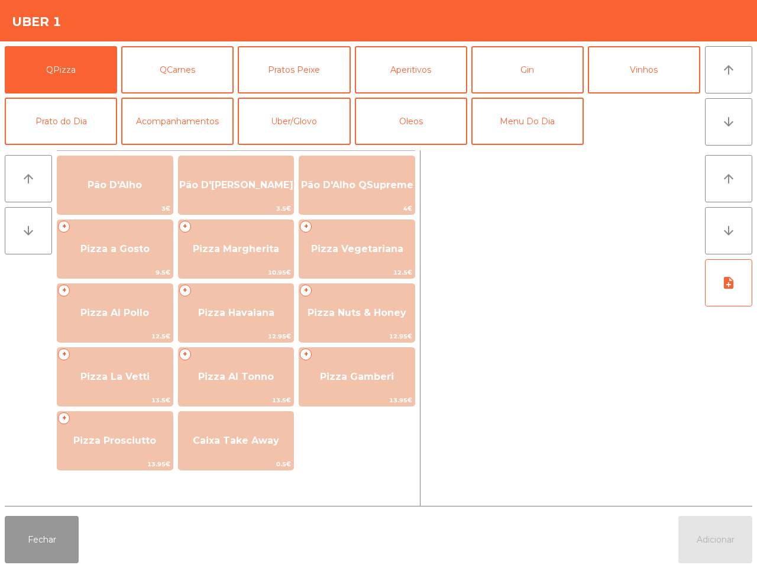
drag, startPoint x: 42, startPoint y: 554, endPoint x: 48, endPoint y: 546, distance: 10.2
click at [43, 551] on button "Fechar" at bounding box center [42, 539] width 74 height 47
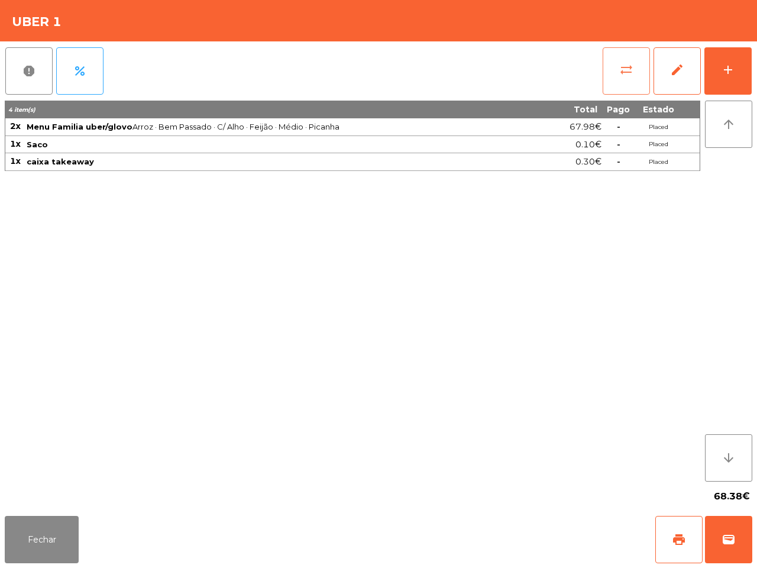
click at [617, 71] on button "sync_alt" at bounding box center [626, 70] width 47 height 47
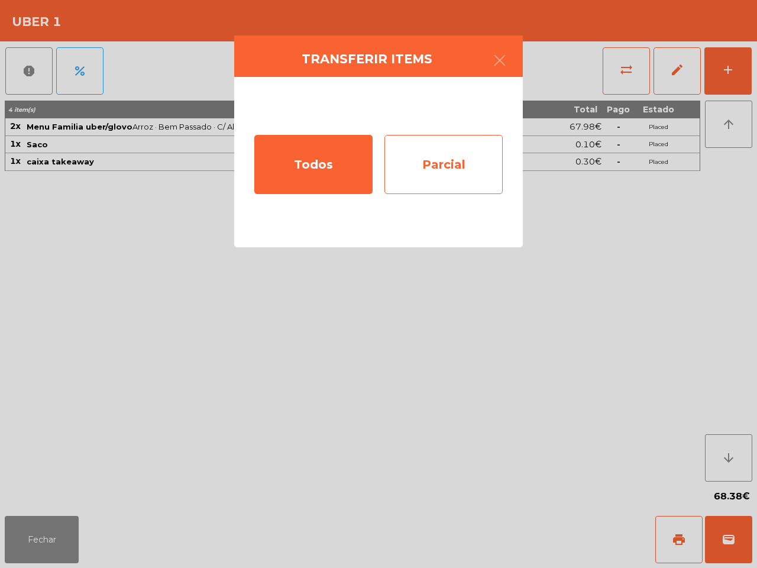
click at [457, 169] on div "Parcial" at bounding box center [443, 164] width 118 height 59
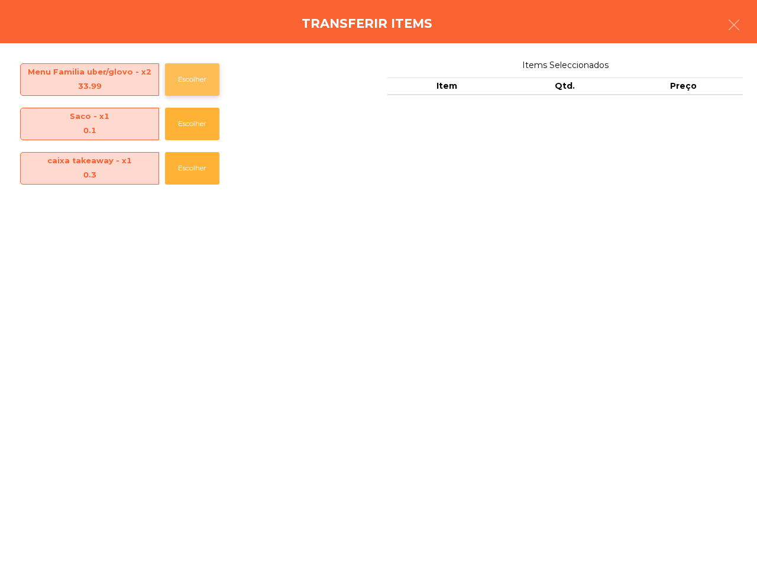
click at [204, 79] on button "Escolher" at bounding box center [192, 79] width 54 height 33
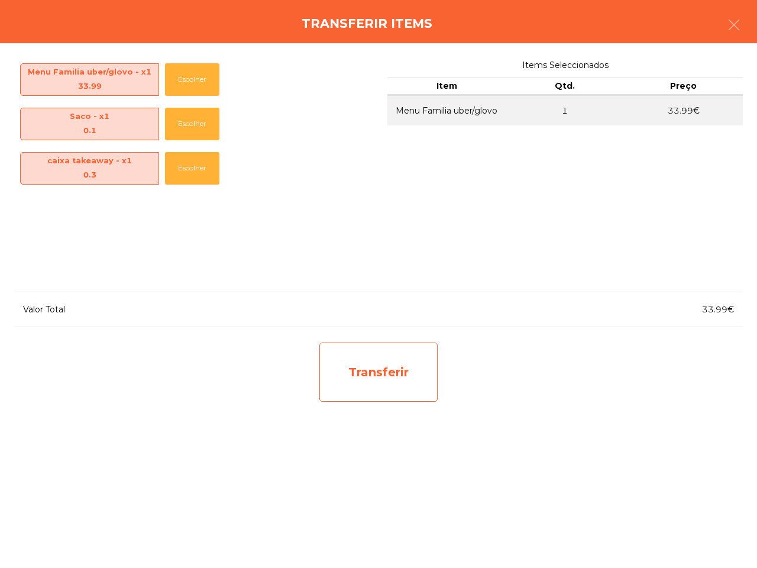
click at [337, 371] on div "Transferir" at bounding box center [378, 371] width 118 height 59
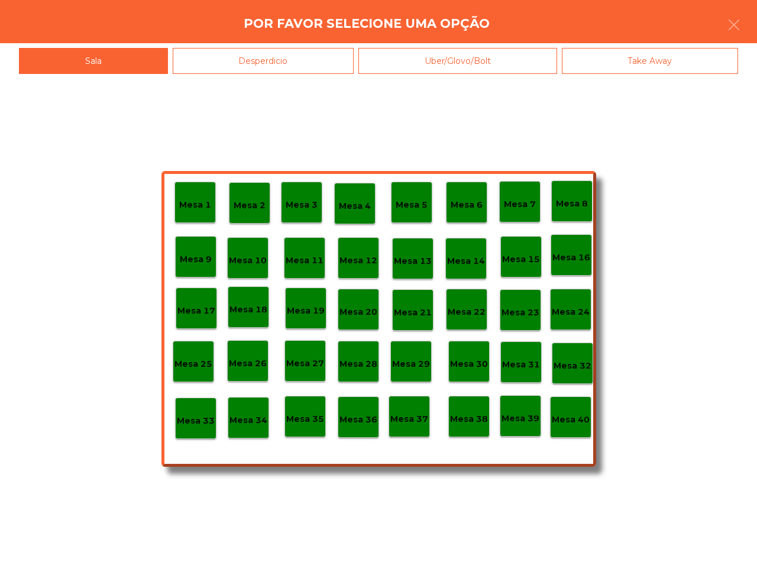
click at [310, 53] on div "Desperdicio" at bounding box center [264, 61] width 182 height 27
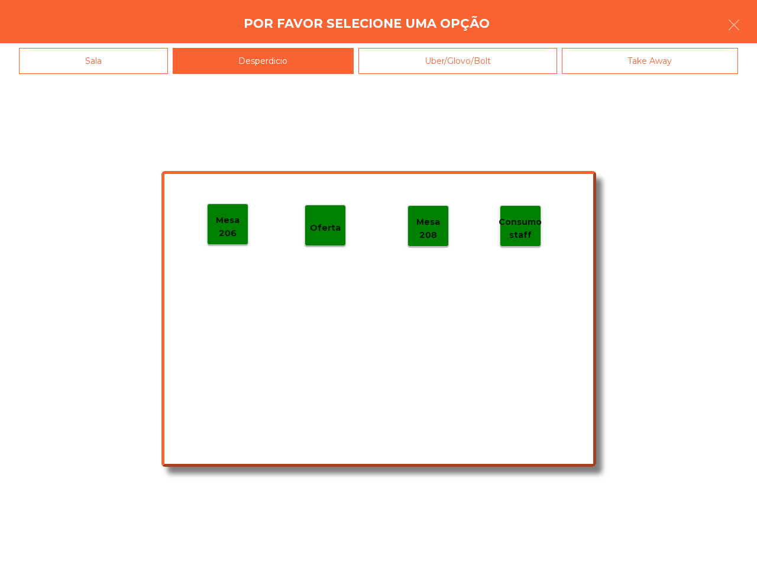
click at [235, 241] on div "Mesa 206" at bounding box center [227, 223] width 41 height 41
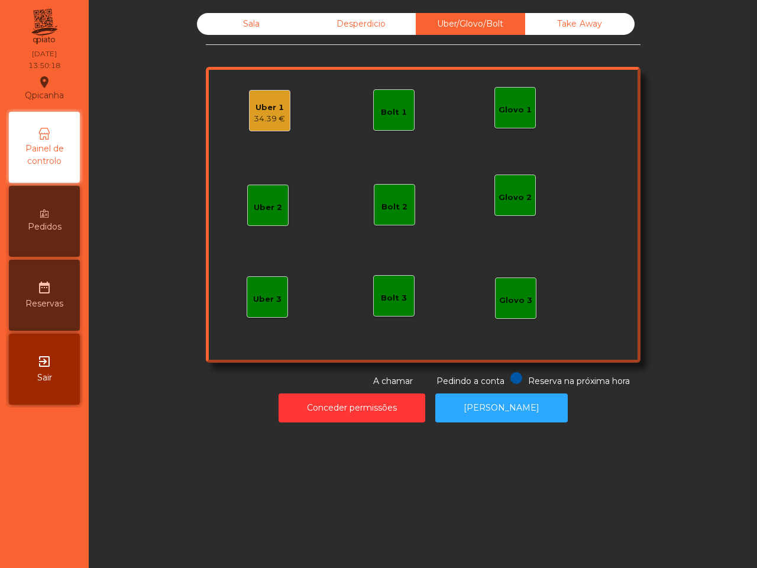
click at [266, 119] on div "34.39 €" at bounding box center [269, 119] width 31 height 12
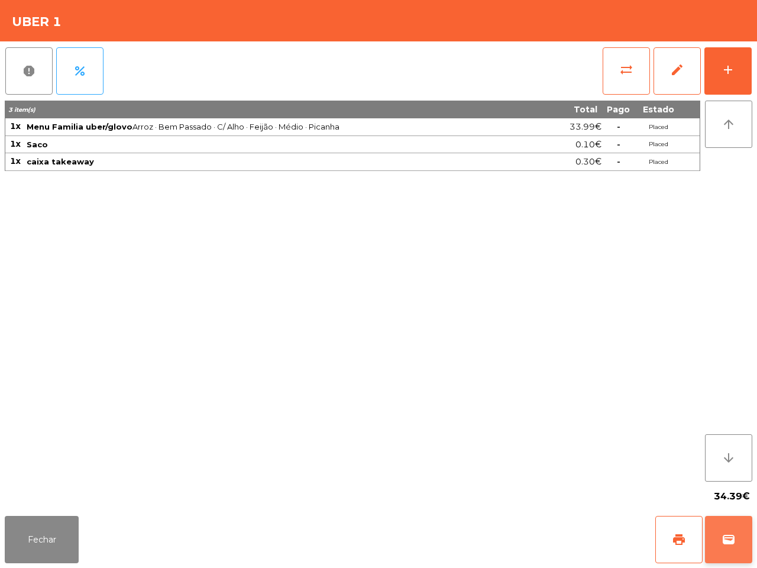
click at [736, 541] on button "wallet" at bounding box center [728, 539] width 47 height 47
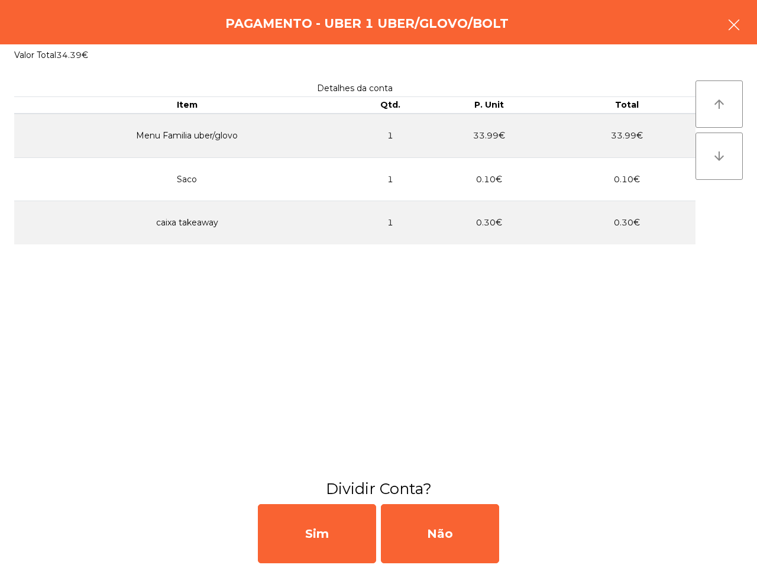
click at [727, 16] on button "button" at bounding box center [733, 25] width 33 height 35
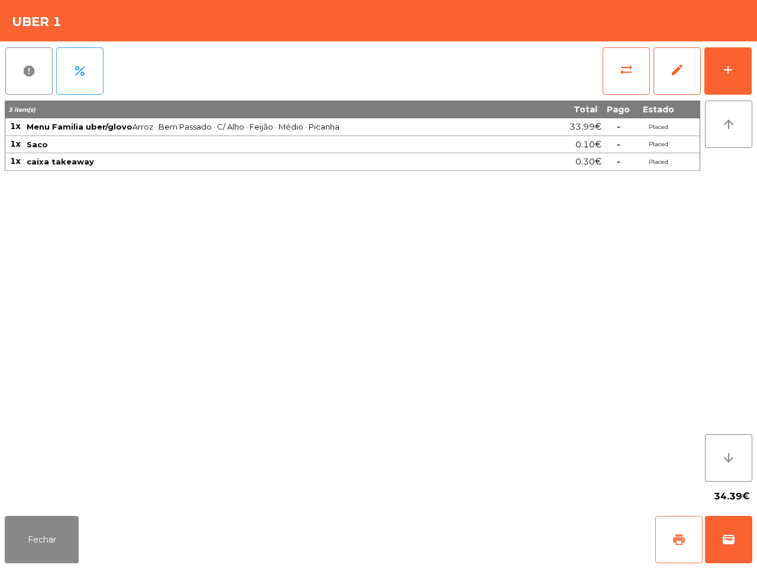
drag, startPoint x: 689, startPoint y: 544, endPoint x: 687, endPoint y: 538, distance: 6.6
click at [687, 542] on button "print" at bounding box center [678, 539] width 47 height 47
click at [725, 533] on span "wallet" at bounding box center [728, 539] width 14 height 14
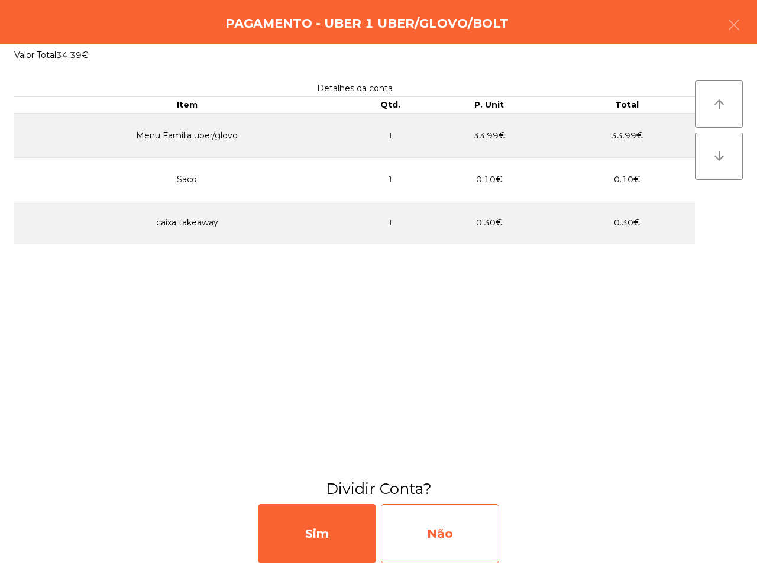
click at [493, 522] on div "Não" at bounding box center [440, 533] width 118 height 59
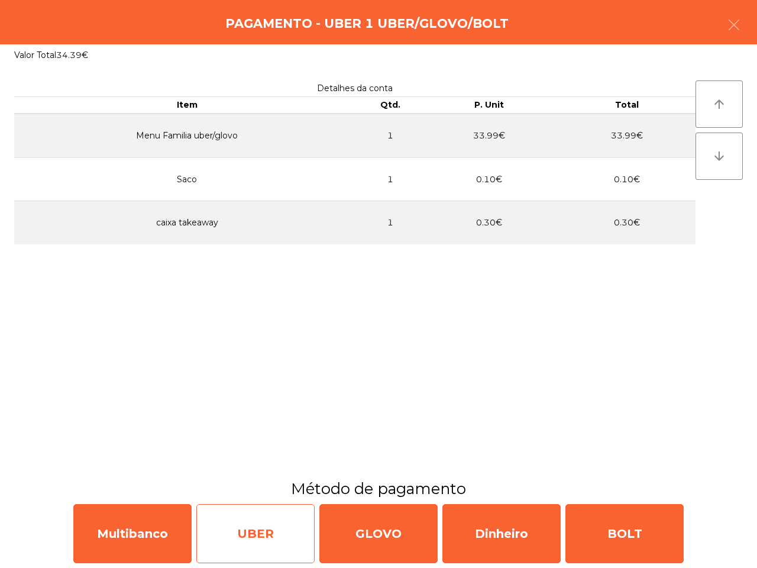
click at [239, 549] on div "UBER" at bounding box center [255, 533] width 118 height 59
select select "**"
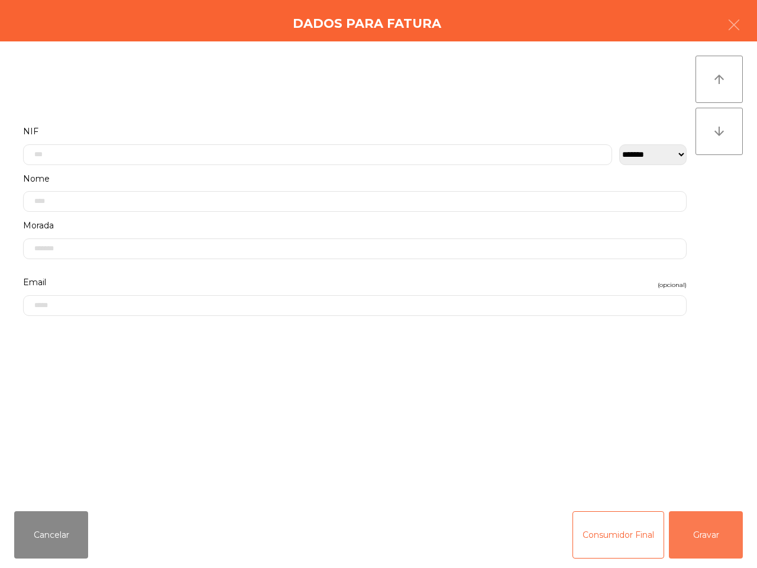
click at [705, 522] on button "Gravar" at bounding box center [706, 534] width 74 height 47
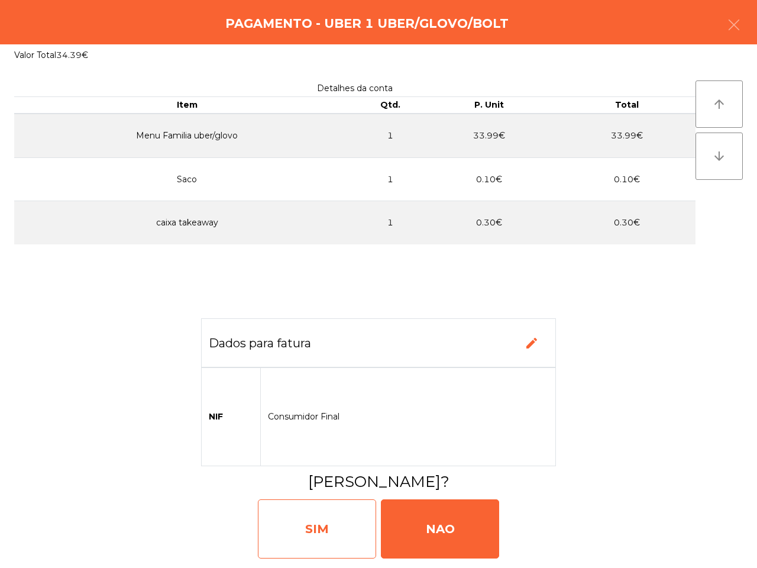
click at [347, 530] on div "SIM" at bounding box center [317, 528] width 118 height 59
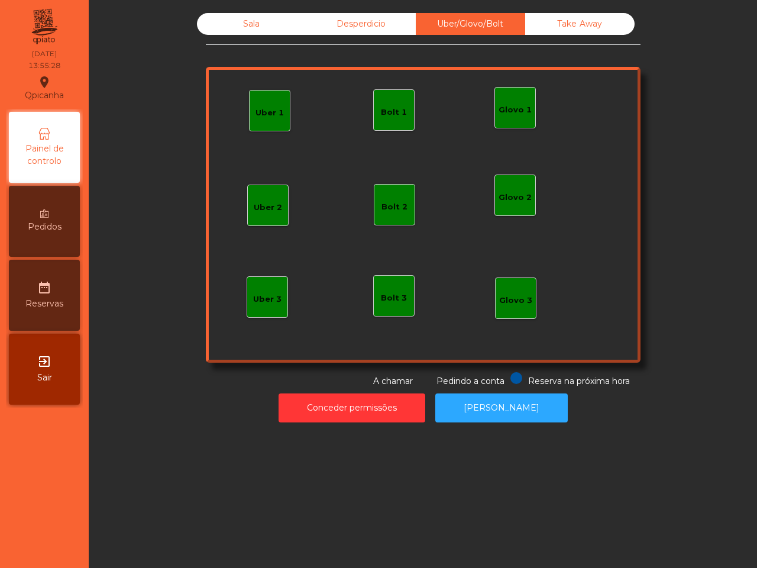
drag, startPoint x: 349, startPoint y: 530, endPoint x: 362, endPoint y: 425, distance: 106.7
click at [355, 479] on div "Sala Desperdicio Uber/Glovo/Bolt Take Away Uber 1 Glovo 1 Uber 2 Uber 3 Glovo 2…" at bounding box center [423, 284] width 668 height 568
click at [241, 21] on div "Sala" at bounding box center [251, 24] width 109 height 22
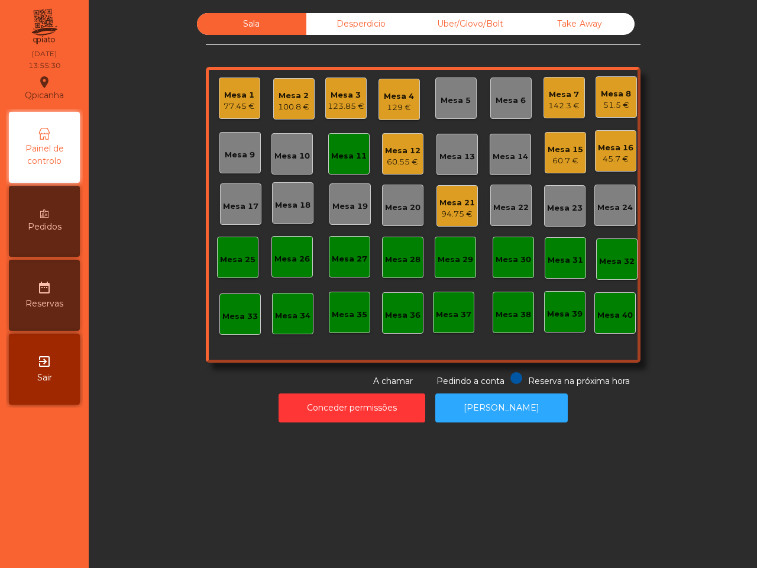
click at [288, 151] on div "Mesa 10" at bounding box center [291, 156] width 35 height 12
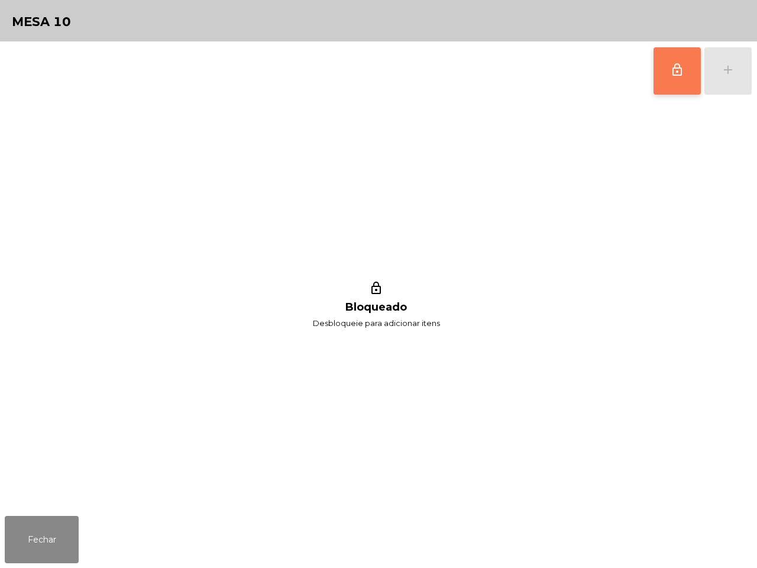
click at [672, 75] on span "lock_outline" at bounding box center [677, 70] width 14 height 14
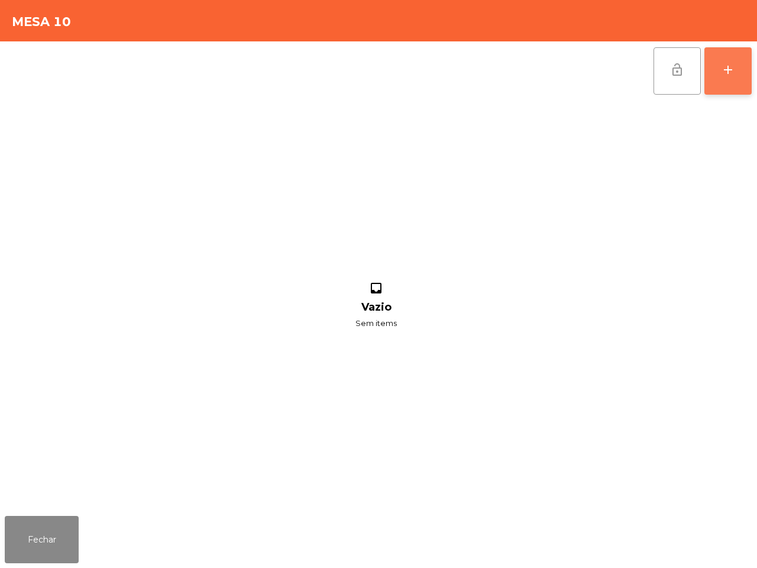
click at [720, 56] on button "add" at bounding box center [727, 70] width 47 height 47
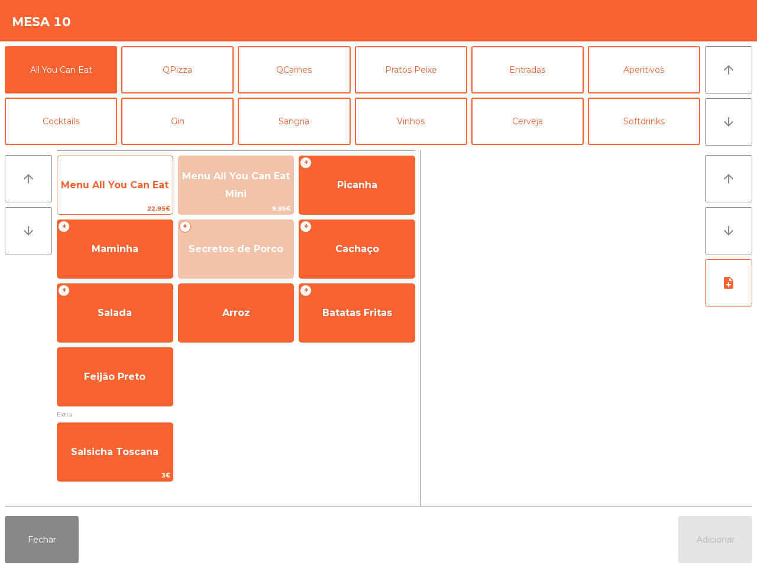
click at [135, 179] on span "Menu All You Can Eat" at bounding box center [115, 184] width 108 height 11
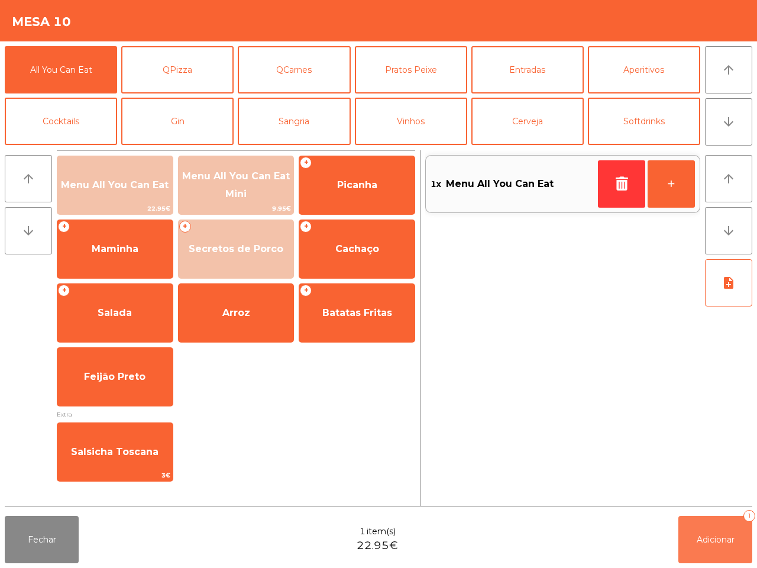
click at [727, 539] on span "Adicionar" at bounding box center [716, 539] width 38 height 11
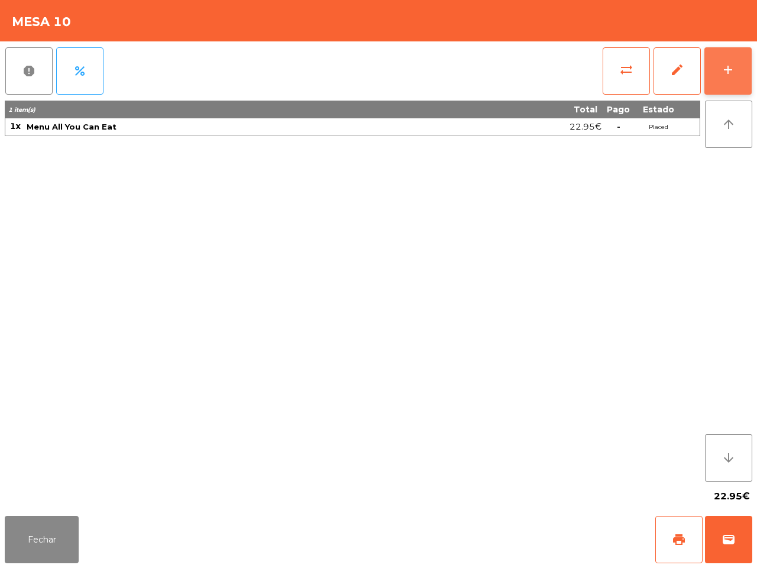
click at [728, 72] on div "add" at bounding box center [728, 70] width 14 height 14
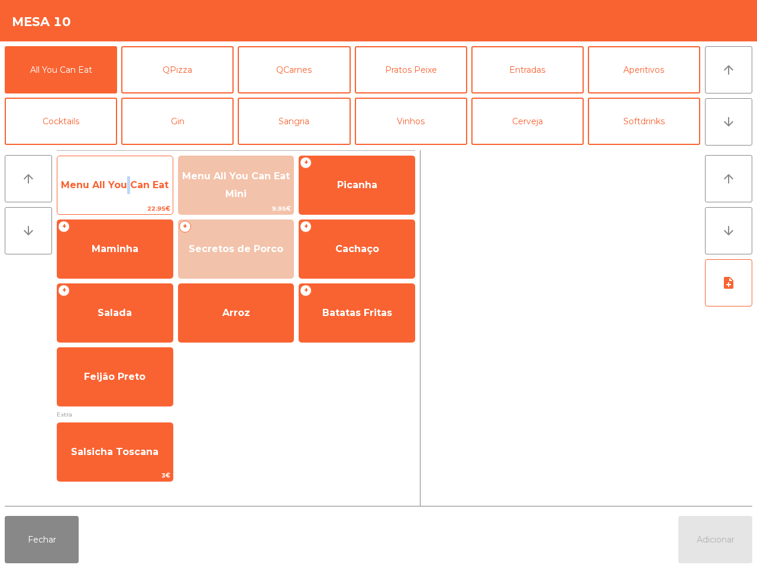
click at [124, 176] on span "Menu All You Can Eat" at bounding box center [114, 185] width 115 height 32
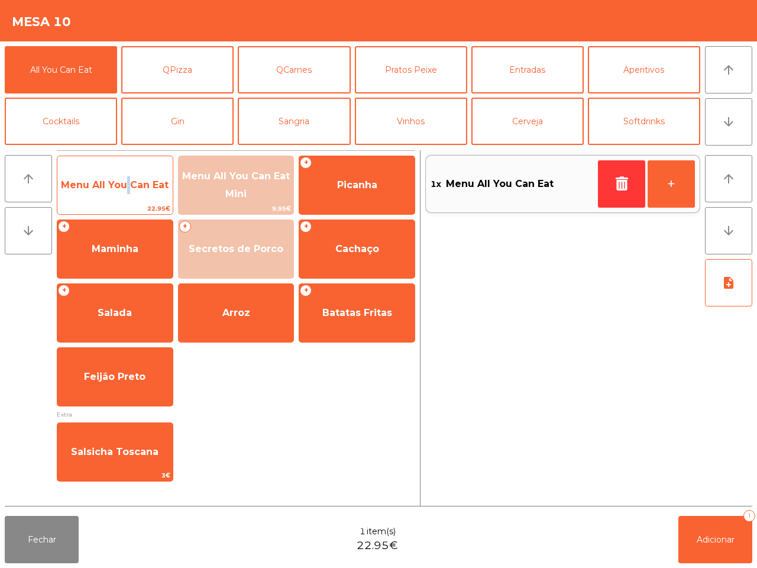
click at [124, 171] on span "Menu All You Can Eat" at bounding box center [114, 185] width 115 height 32
click at [126, 170] on span "Menu All You Can Eat" at bounding box center [114, 185] width 115 height 32
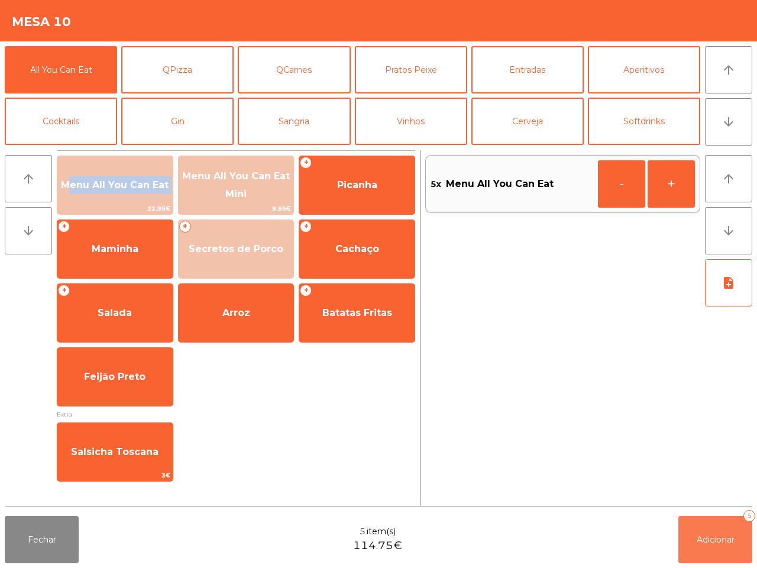
click at [714, 530] on button "Adicionar 5" at bounding box center [715, 539] width 74 height 47
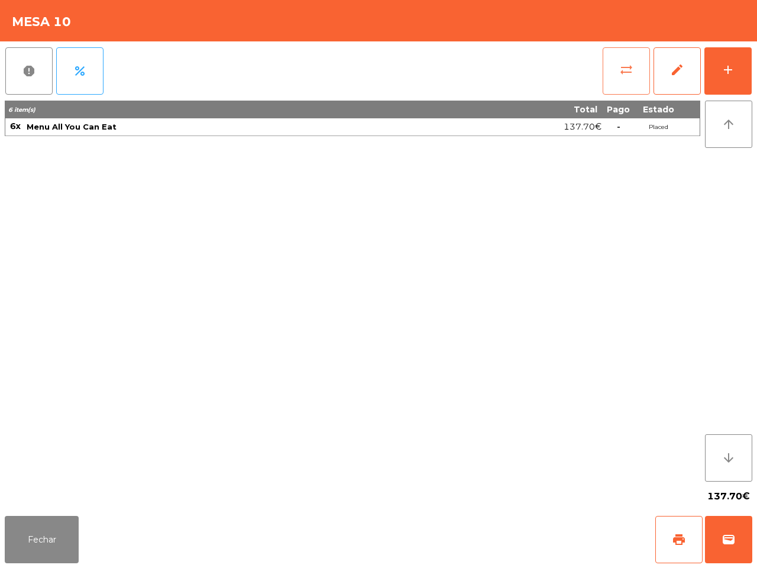
click at [619, 77] on button "sync_alt" at bounding box center [626, 70] width 47 height 47
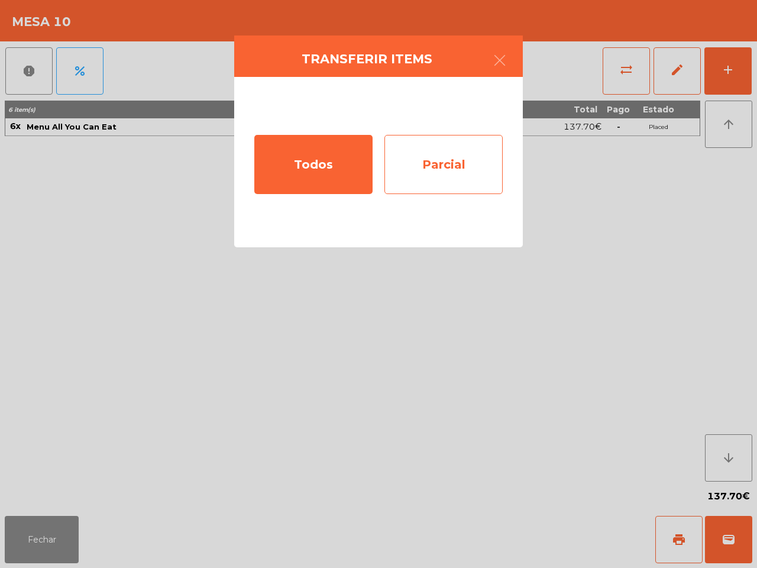
click at [418, 172] on div "Parcial" at bounding box center [443, 164] width 118 height 59
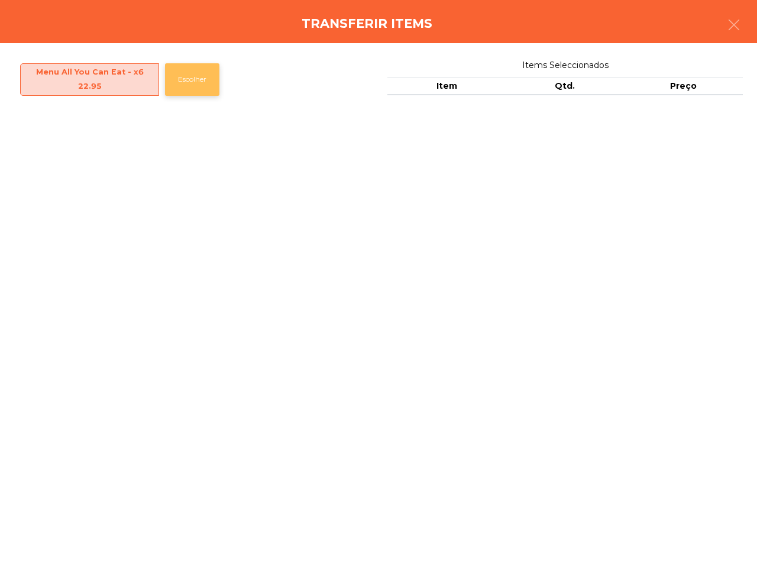
click at [188, 78] on button "Escolher" at bounding box center [192, 79] width 54 height 33
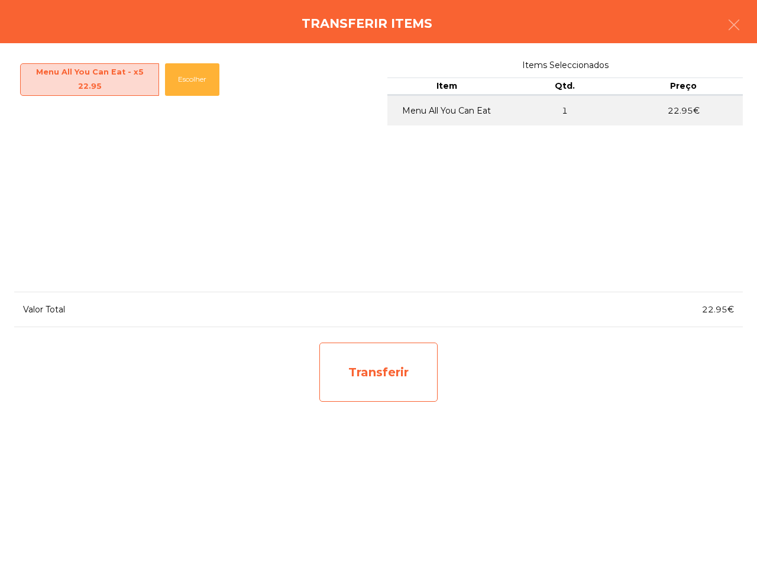
click at [364, 355] on div "Transferir" at bounding box center [378, 371] width 118 height 59
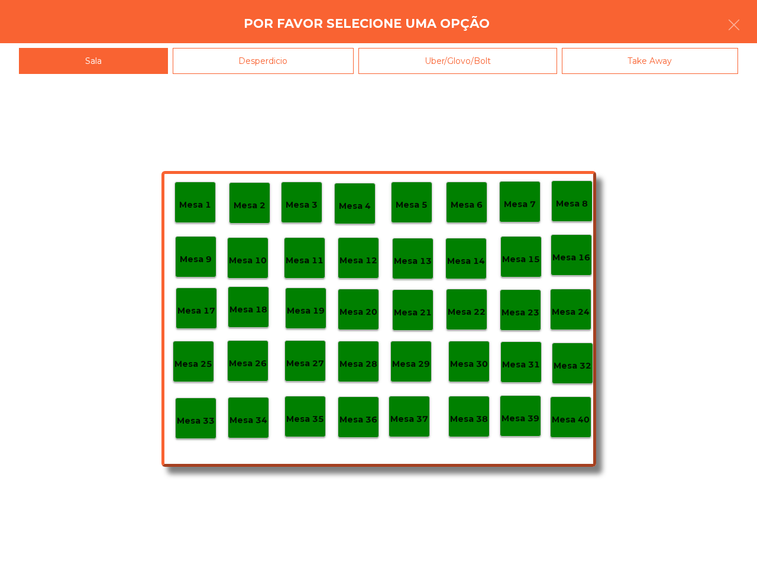
click at [252, 60] on div "Desperdicio" at bounding box center [264, 61] width 182 height 27
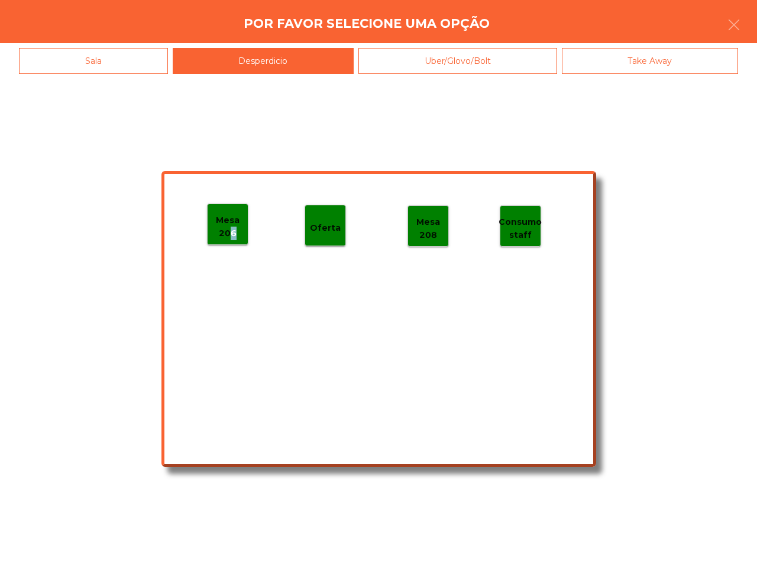
click at [231, 228] on p "Mesa 206" at bounding box center [228, 226] width 40 height 27
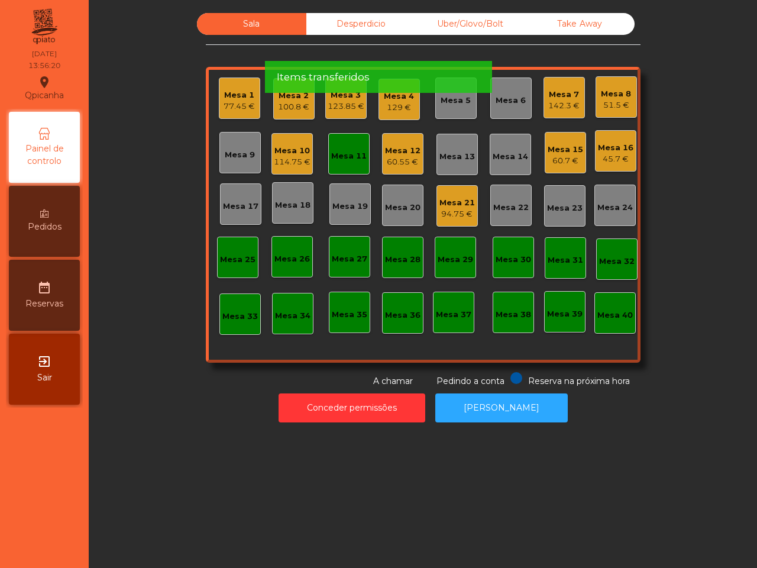
click at [287, 154] on div "Mesa 10" at bounding box center [292, 151] width 37 height 12
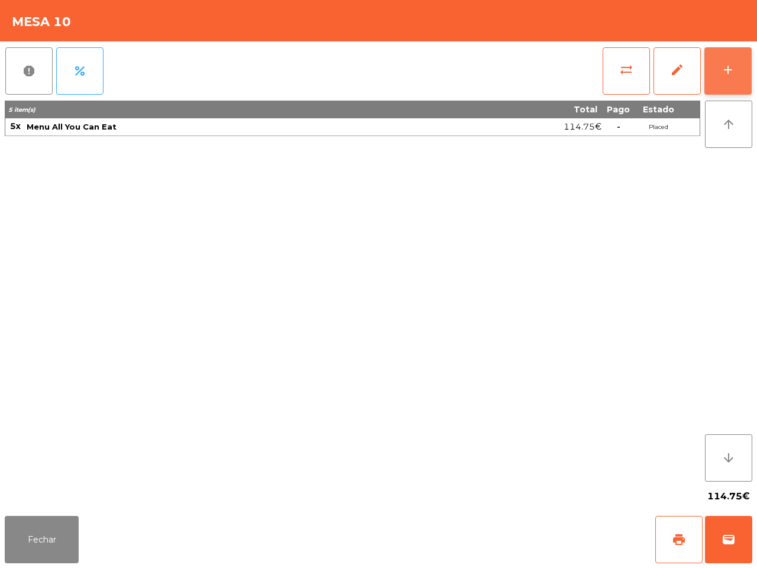
click at [720, 72] on button "add" at bounding box center [727, 70] width 47 height 47
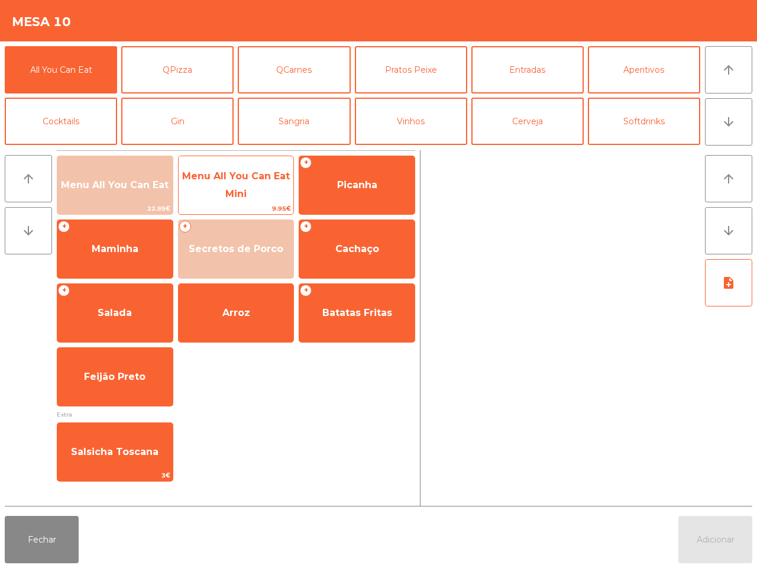
click at [251, 182] on span "Menu All You Can Eat Mini" at bounding box center [236, 185] width 115 height 50
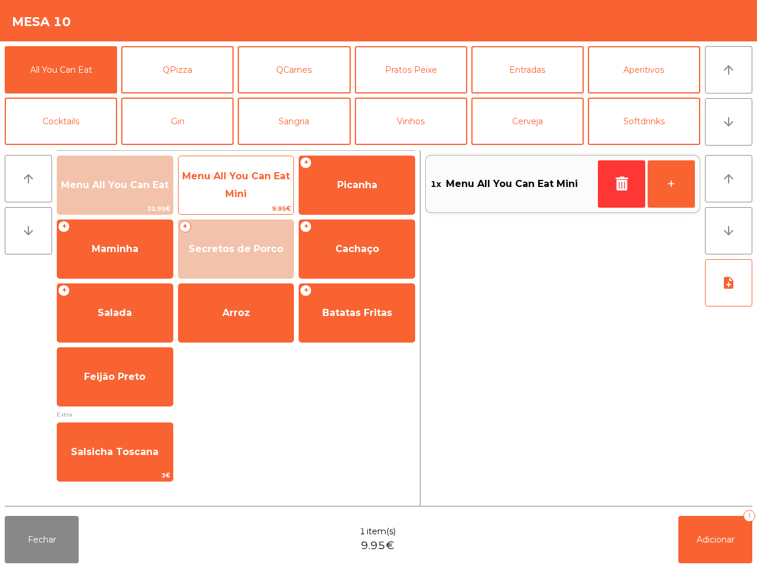
click at [253, 179] on span "Menu All You Can Eat Mini" at bounding box center [236, 184] width 108 height 29
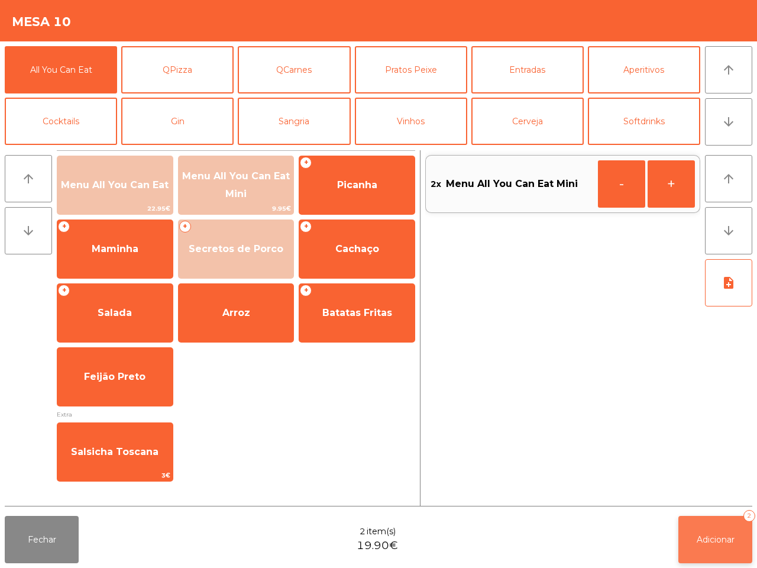
click at [687, 519] on button "Adicionar 2" at bounding box center [715, 539] width 74 height 47
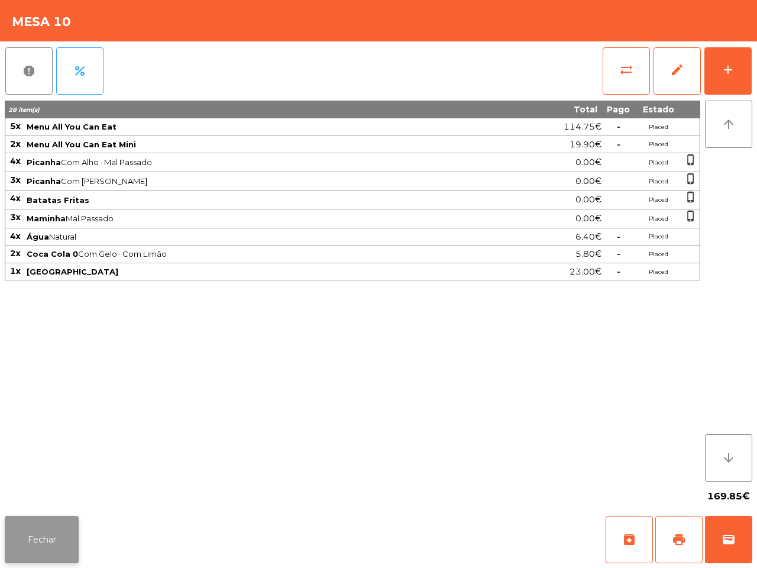
click at [41, 528] on button "Fechar" at bounding box center [42, 539] width 74 height 47
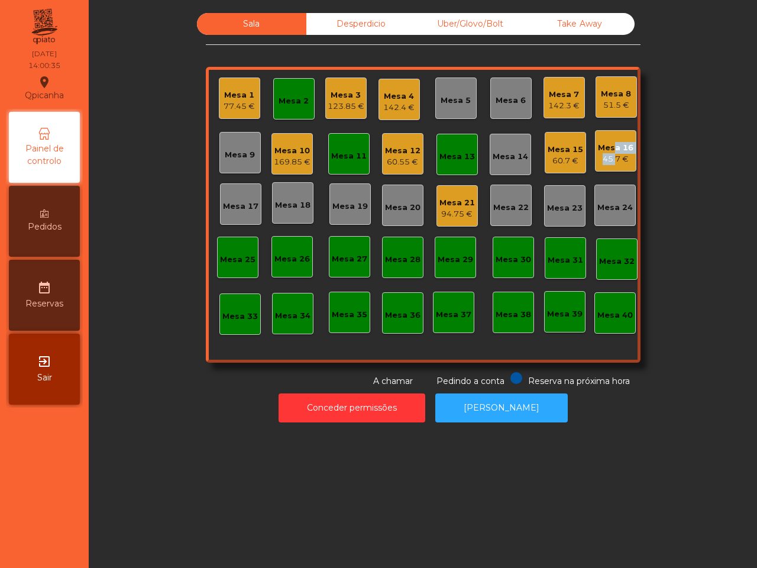
click at [604, 153] on div "Mesa 16 45.7 €" at bounding box center [615, 153] width 35 height 23
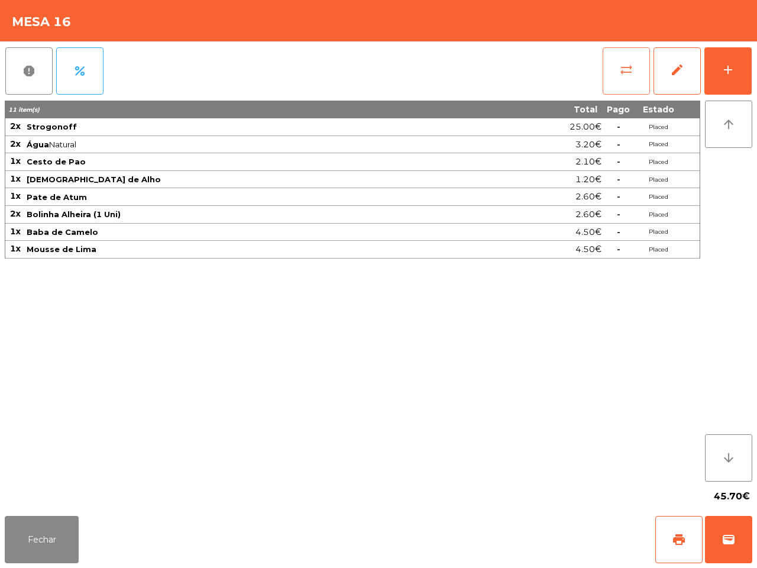
click at [621, 61] on button "sync_alt" at bounding box center [626, 70] width 47 height 47
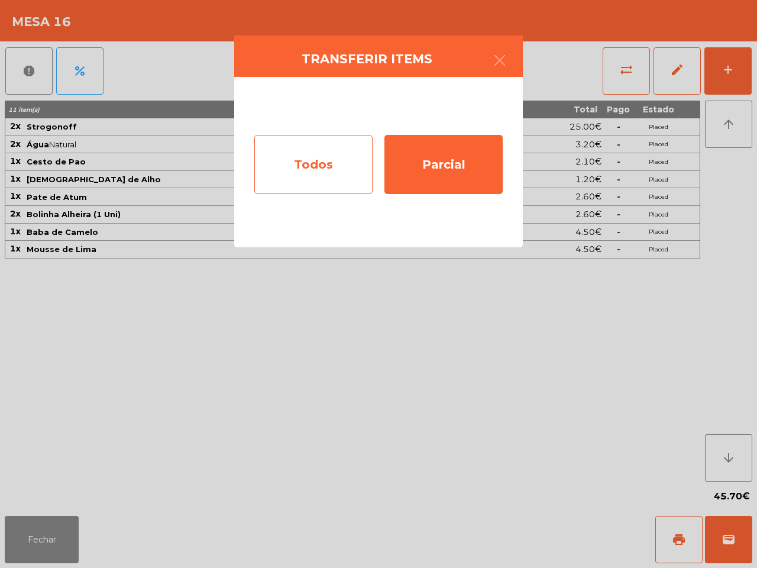
click at [287, 163] on div "Todos" at bounding box center [313, 164] width 118 height 59
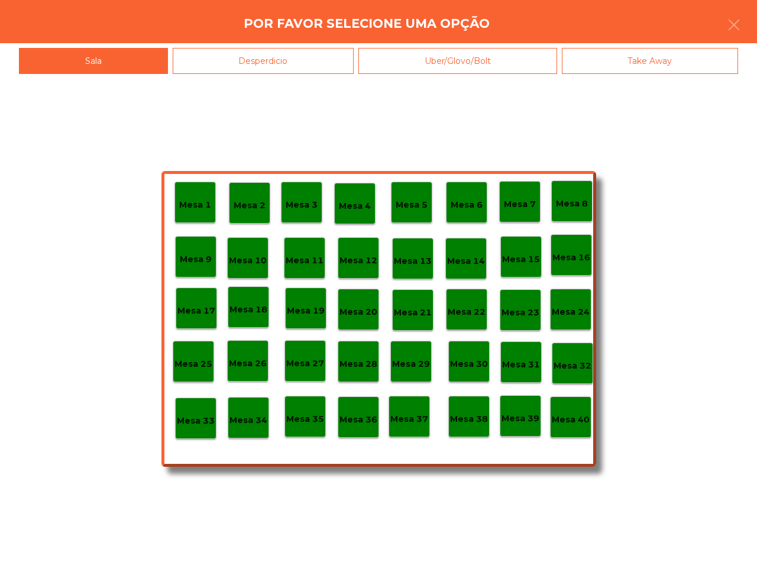
click at [568, 417] on p "Mesa 40" at bounding box center [571, 420] width 38 height 14
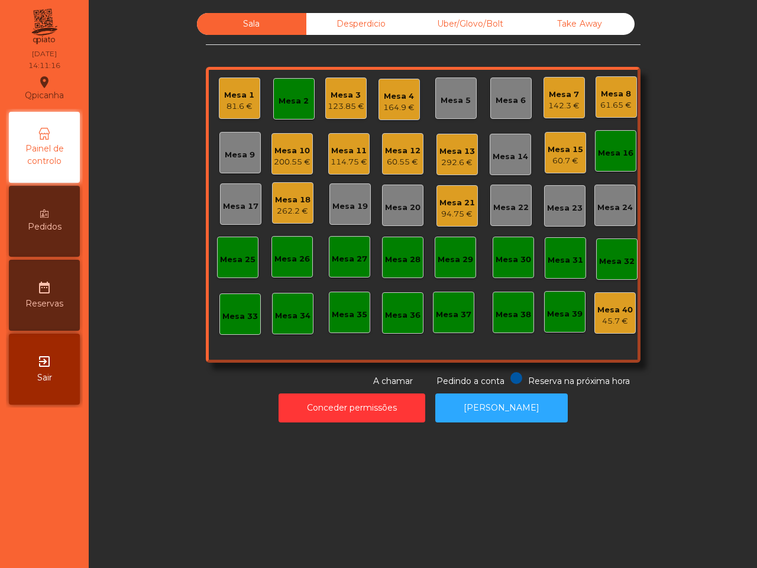
click at [565, 158] on div "60.7 €" at bounding box center [565, 161] width 35 height 12
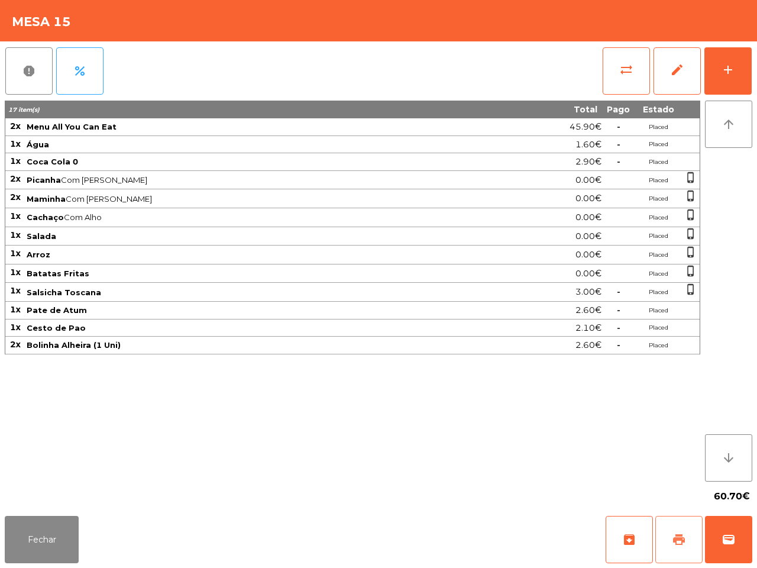
click at [673, 551] on button "print" at bounding box center [678, 539] width 47 height 47
click at [33, 524] on button "Fechar" at bounding box center [42, 539] width 74 height 47
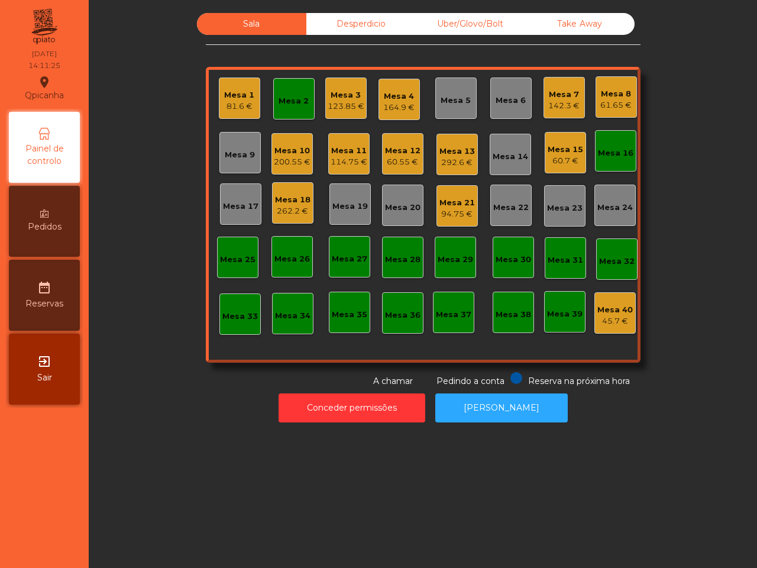
click at [406, 153] on div "Mesa 12" at bounding box center [402, 151] width 35 height 12
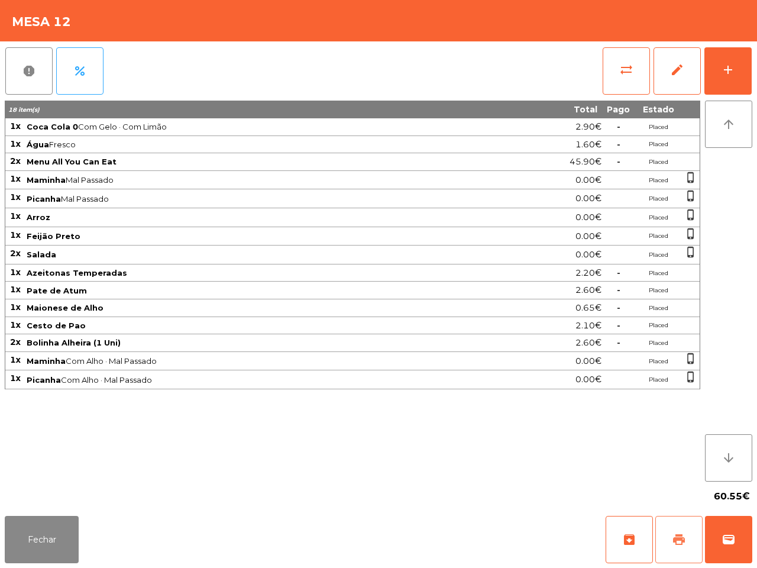
click at [686, 547] on button "print" at bounding box center [678, 539] width 47 height 47
click at [36, 536] on button "Fechar" at bounding box center [42, 539] width 74 height 47
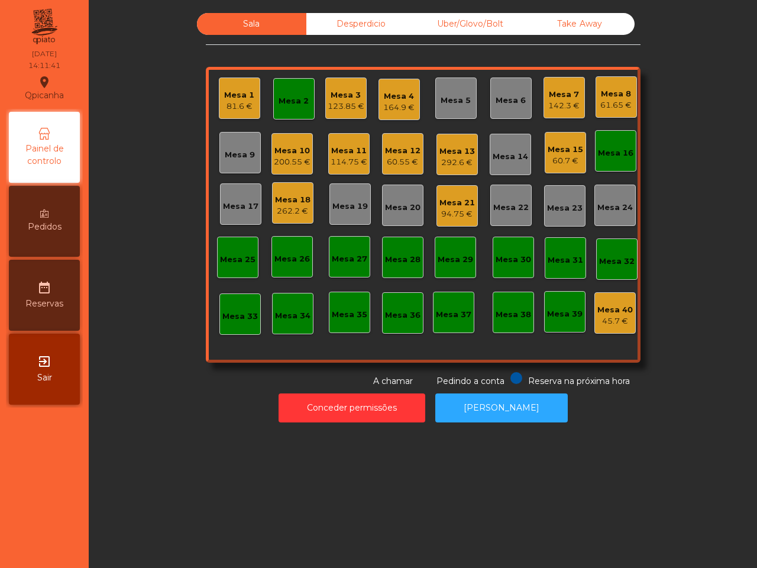
click at [461, 21] on div "Uber/Glovo/Bolt" at bounding box center [470, 24] width 109 height 22
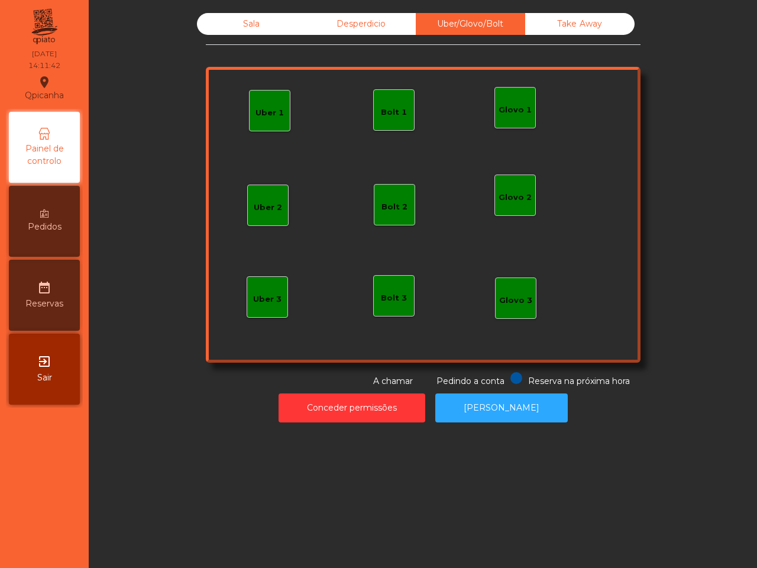
click at [266, 197] on div "Uber 2" at bounding box center [268, 205] width 28 height 17
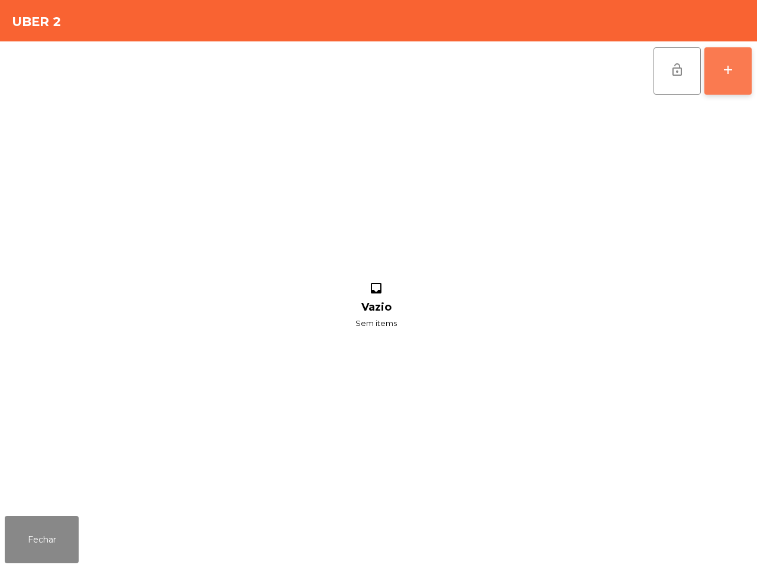
click at [726, 65] on div "add" at bounding box center [728, 70] width 14 height 14
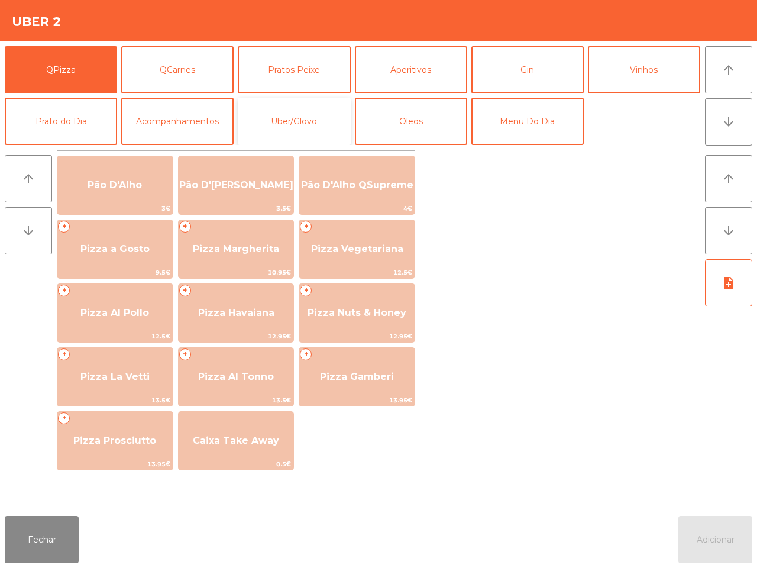
click at [281, 125] on button "Uber/Glovo" at bounding box center [294, 121] width 112 height 47
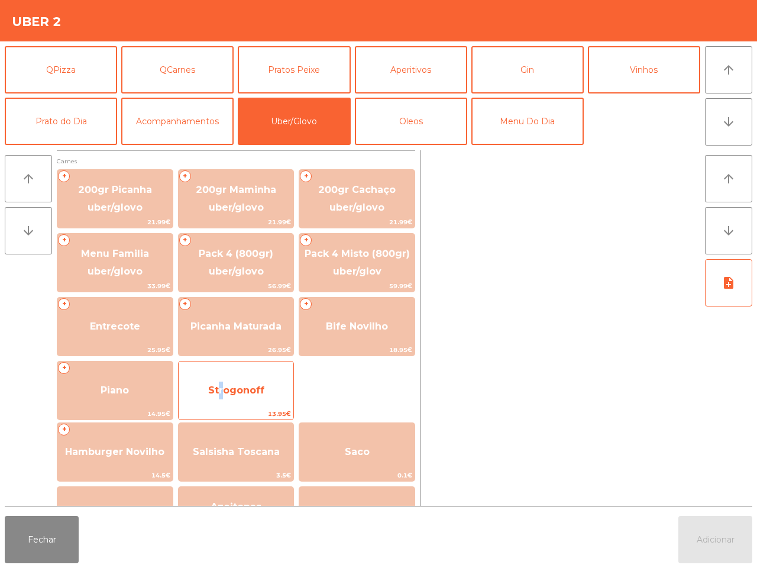
click at [213, 382] on span "Strogonoff" at bounding box center [236, 390] width 115 height 32
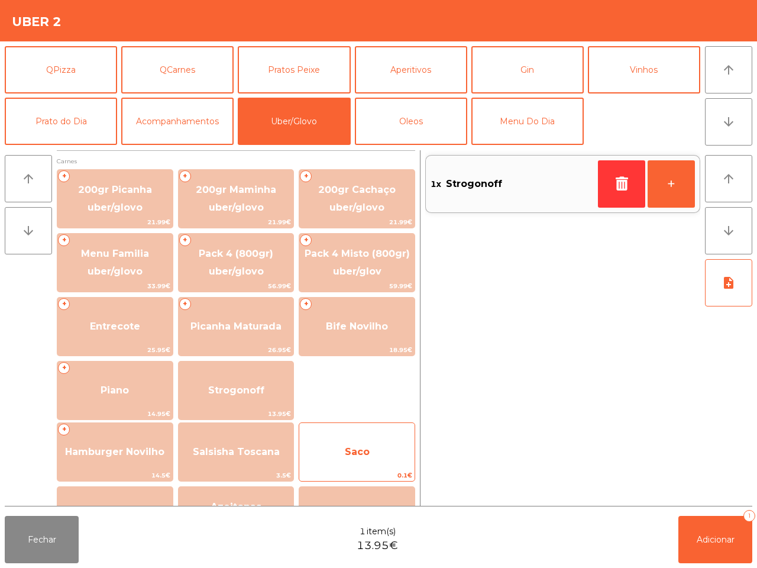
drag, startPoint x: 349, startPoint y: 448, endPoint x: 352, endPoint y: 457, distance: 8.6
click at [351, 449] on span "Saco" at bounding box center [357, 451] width 25 height 11
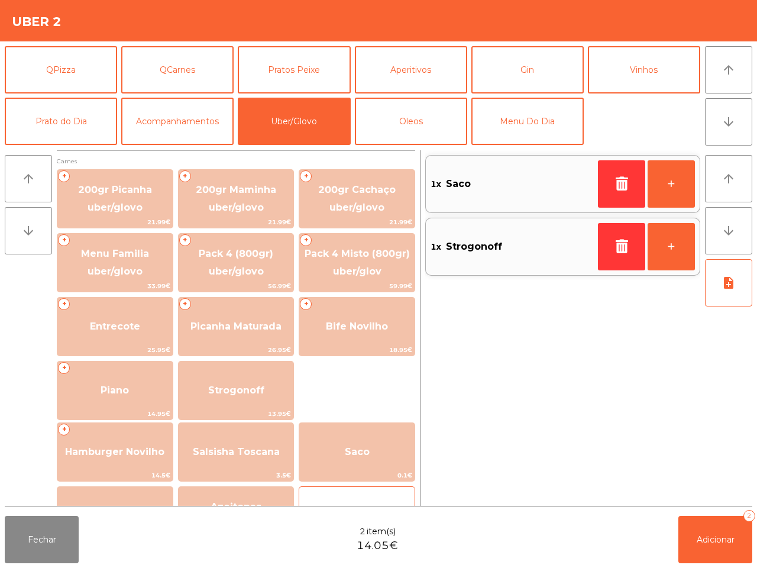
click at [352, 491] on div "caixa takeaway 0.3€" at bounding box center [357, 515] width 116 height 59
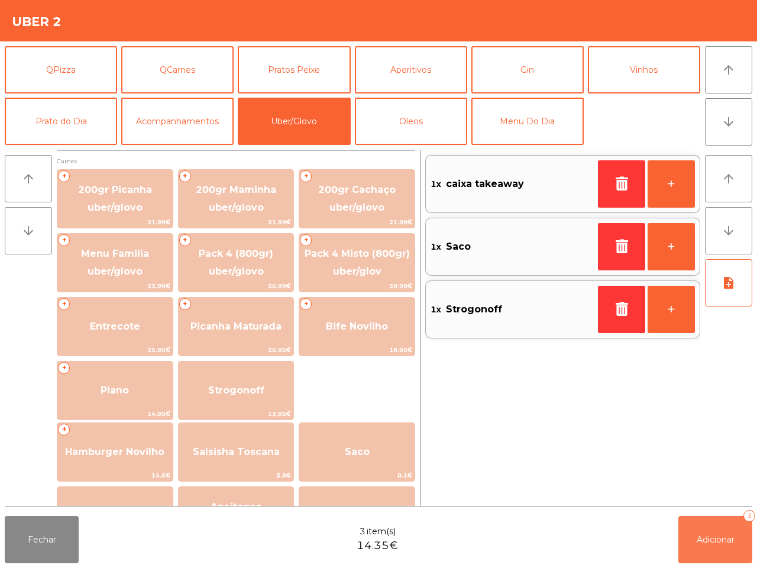
drag, startPoint x: 697, startPoint y: 533, endPoint x: 695, endPoint y: 526, distance: 7.3
click at [695, 528] on button "Adicionar 3" at bounding box center [715, 539] width 74 height 47
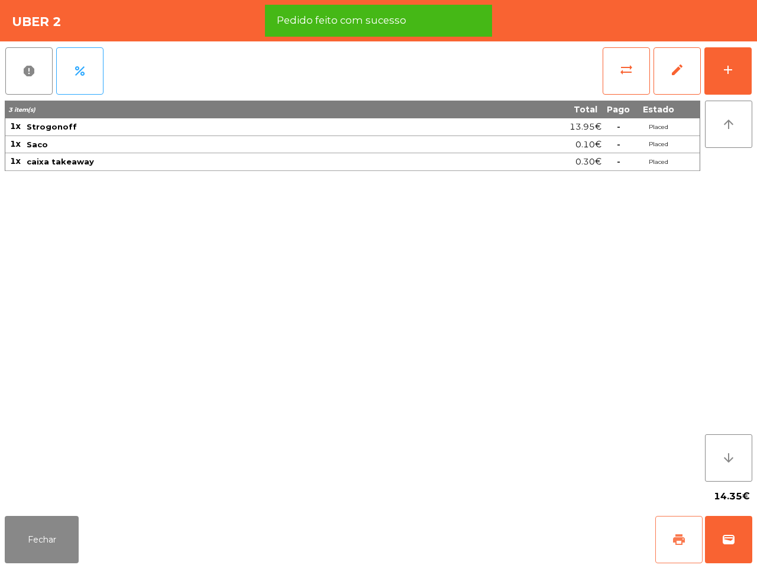
click at [686, 542] on span "print" at bounding box center [679, 539] width 14 height 14
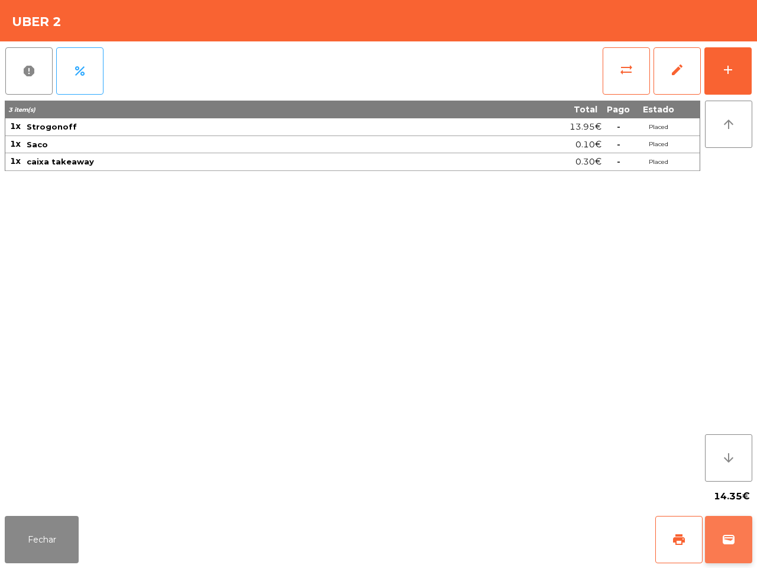
click at [725, 544] on span "wallet" at bounding box center [728, 539] width 14 height 14
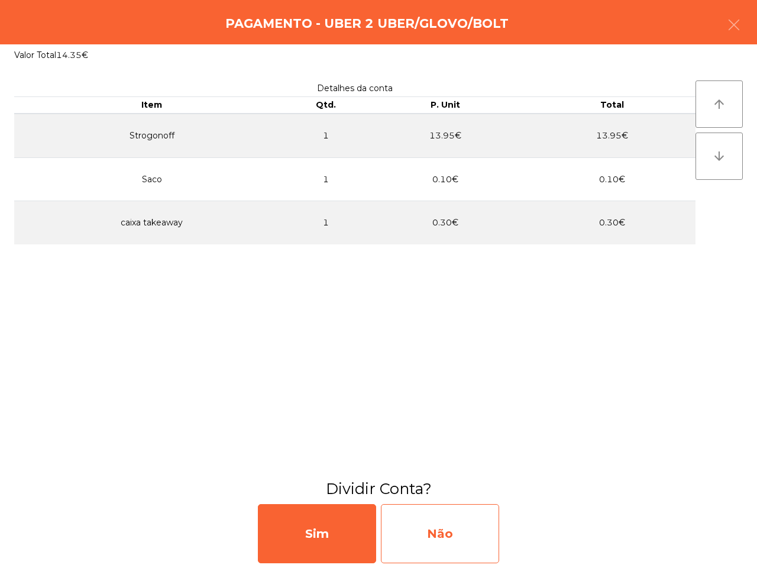
click at [459, 540] on div "Não" at bounding box center [440, 533] width 118 height 59
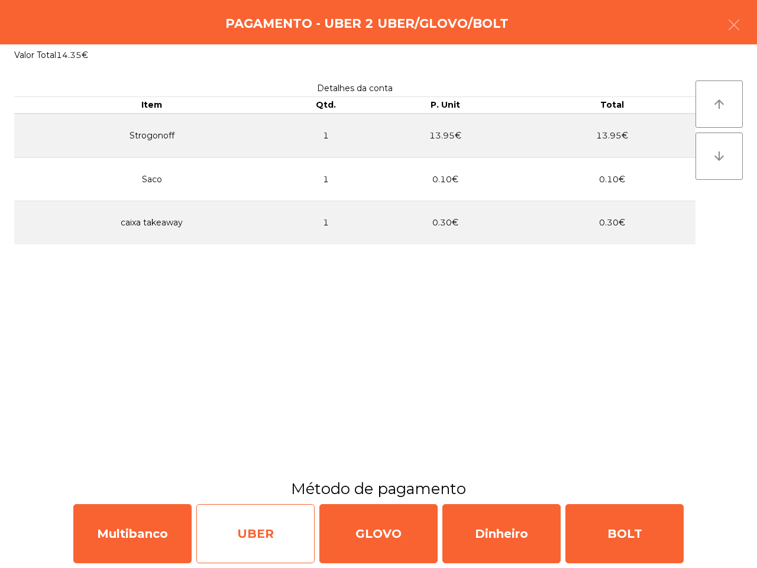
click at [293, 540] on div "UBER" at bounding box center [255, 533] width 118 height 59
select select "**"
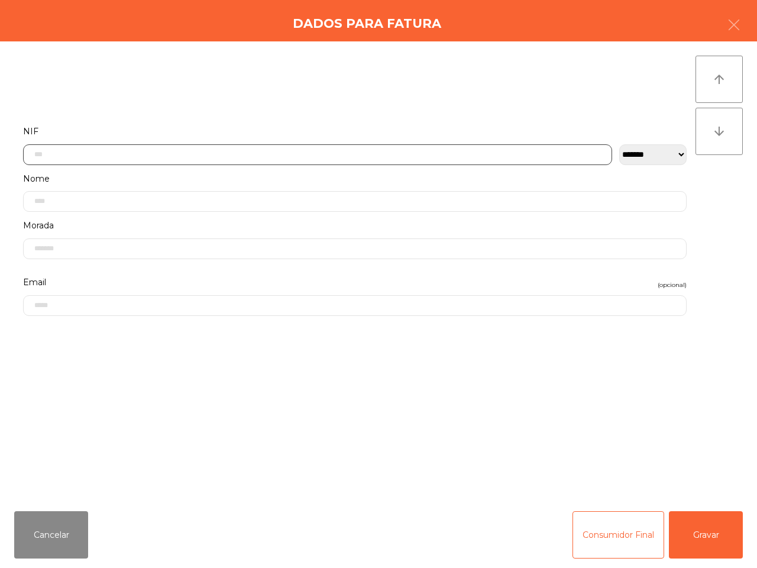
click at [181, 151] on input "text" at bounding box center [317, 154] width 589 height 21
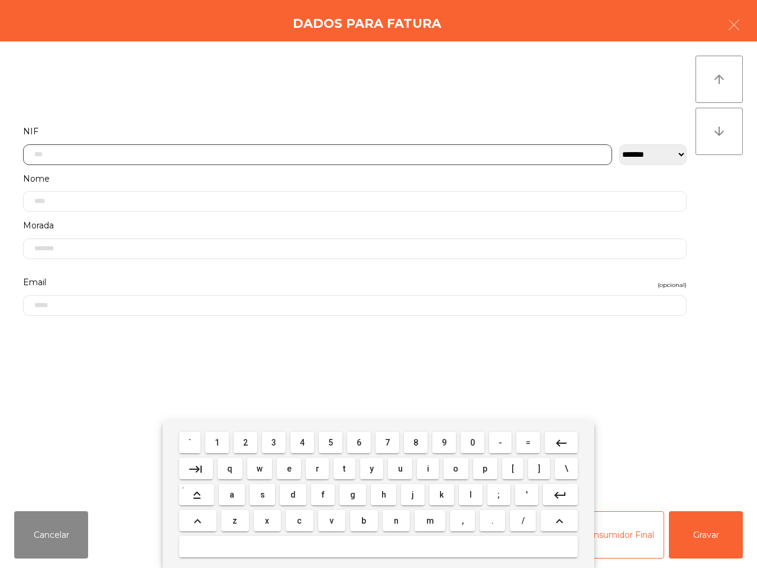
scroll to position [66, 0]
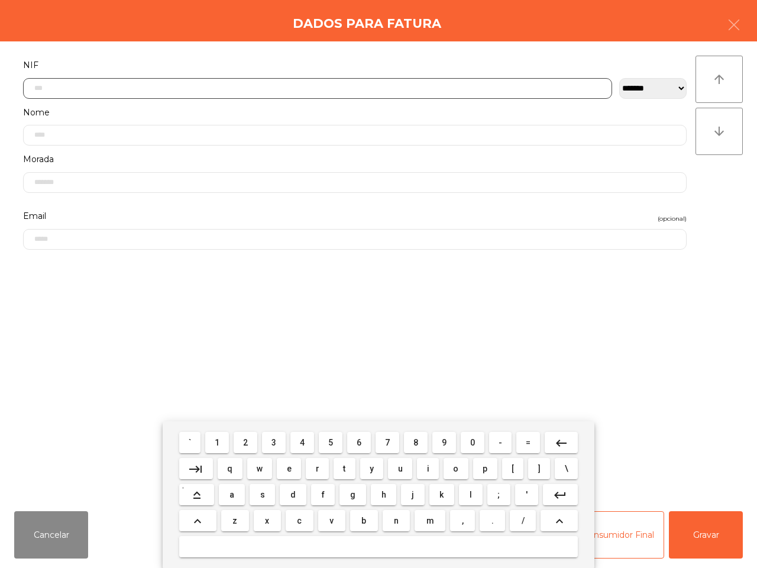
click at [255, 443] on button "2" at bounding box center [246, 442] width 24 height 21
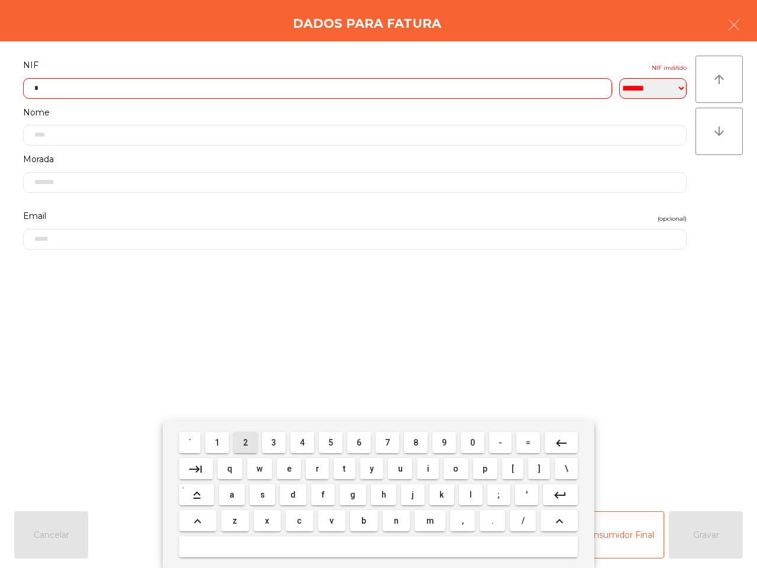
drag, startPoint x: 253, startPoint y: 445, endPoint x: 255, endPoint y: 438, distance: 8.0
click at [252, 445] on button "2" at bounding box center [246, 442] width 24 height 21
click at [442, 442] on span "9" at bounding box center [444, 442] width 5 height 9
click at [468, 439] on button "0" at bounding box center [473, 442] width 24 height 21
click at [331, 438] on span "5" at bounding box center [330, 442] width 5 height 9
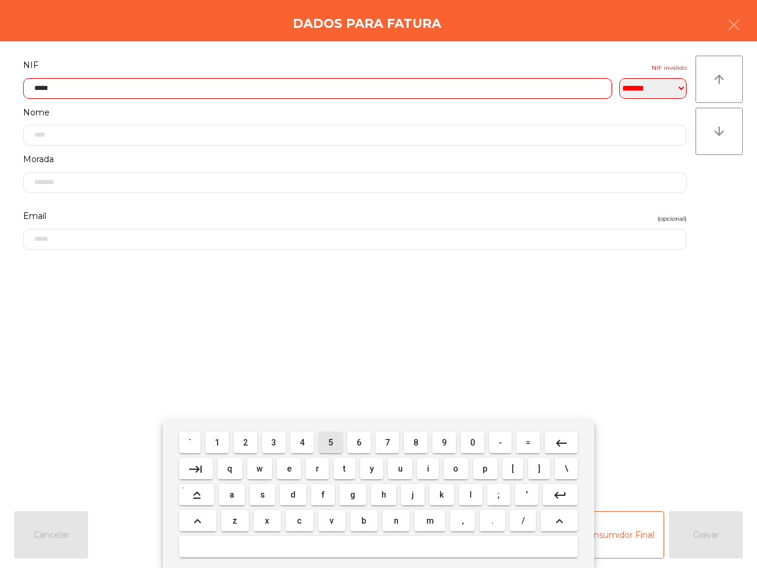
click at [299, 439] on button "4" at bounding box center [302, 442] width 24 height 21
click at [467, 442] on button "0" at bounding box center [473, 442] width 24 height 21
click at [385, 439] on span "7" at bounding box center [387, 442] width 5 height 9
click at [242, 441] on button "2" at bounding box center [246, 442] width 24 height 21
type input "*********"
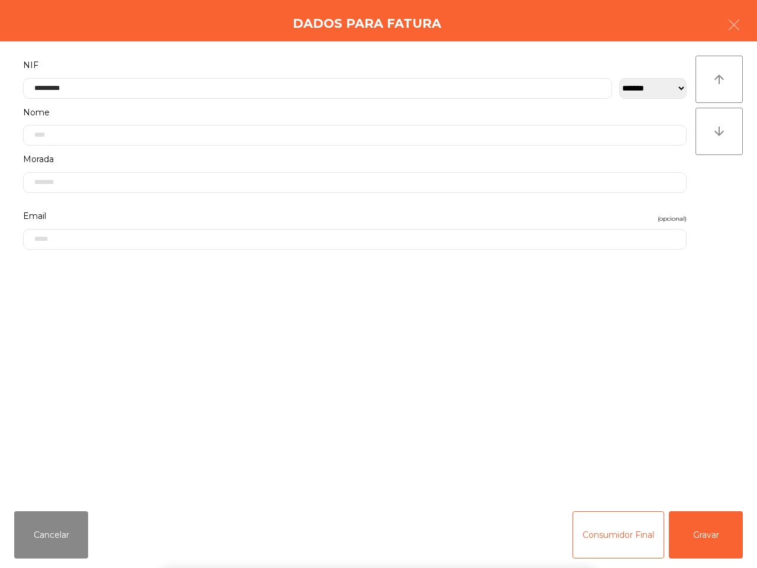
click at [711, 533] on div "` 1 2 3 4 5 6 7 8 9 0 - = keyboard_backspace keyboard_tab q w e r t y u i o p […" at bounding box center [378, 494] width 757 height 147
click at [710, 533] on button "Gravar" at bounding box center [706, 534] width 74 height 47
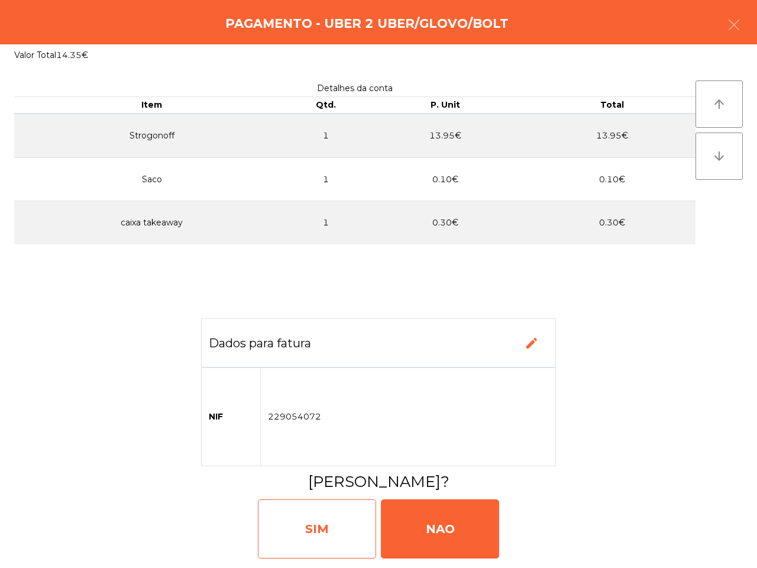
click at [342, 534] on div "SIM" at bounding box center [317, 528] width 118 height 59
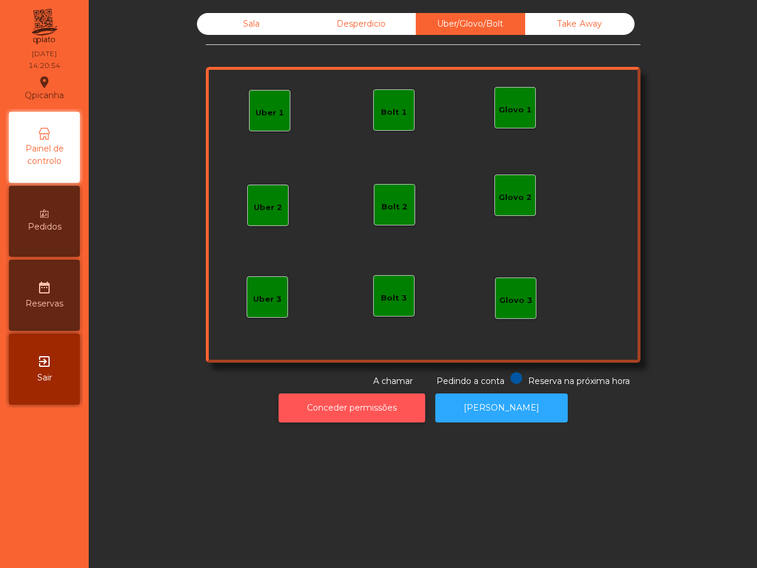
drag, startPoint x: 365, startPoint y: 482, endPoint x: 340, endPoint y: 400, distance: 85.5
click at [362, 478] on div "Sala Desperdicio Uber/Glovo/Bolt Take Away Uber 1 Glovo 1 Uber 2 Uber 3 Glovo 2…" at bounding box center [423, 284] width 668 height 568
click at [248, 24] on div "Sala" at bounding box center [251, 24] width 109 height 22
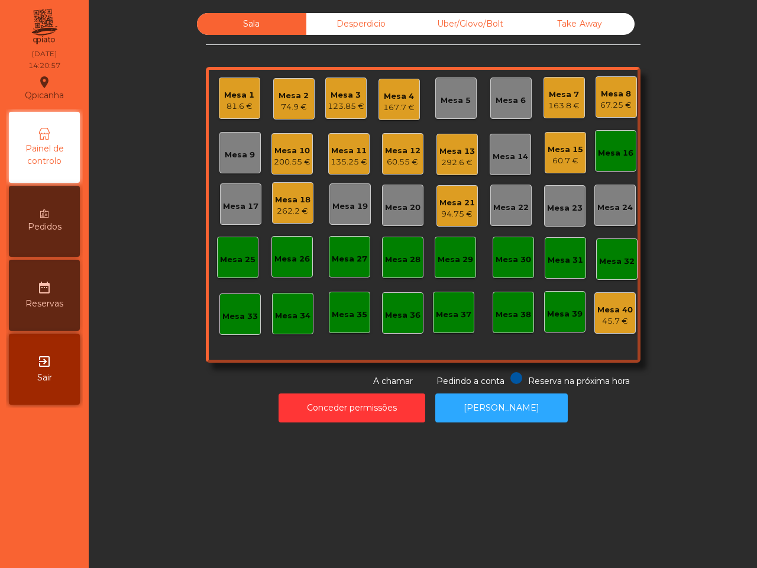
click at [239, 104] on div "81.6 €" at bounding box center [239, 107] width 30 height 12
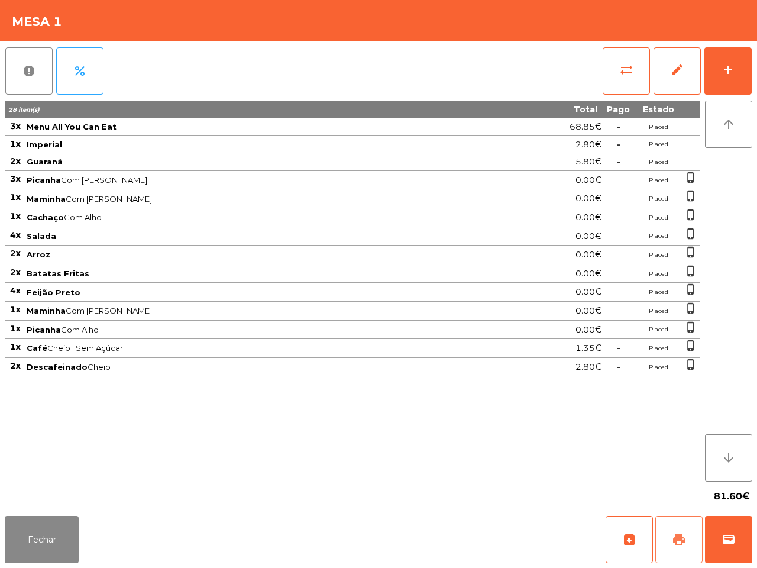
click at [677, 541] on span "print" at bounding box center [679, 539] width 14 height 14
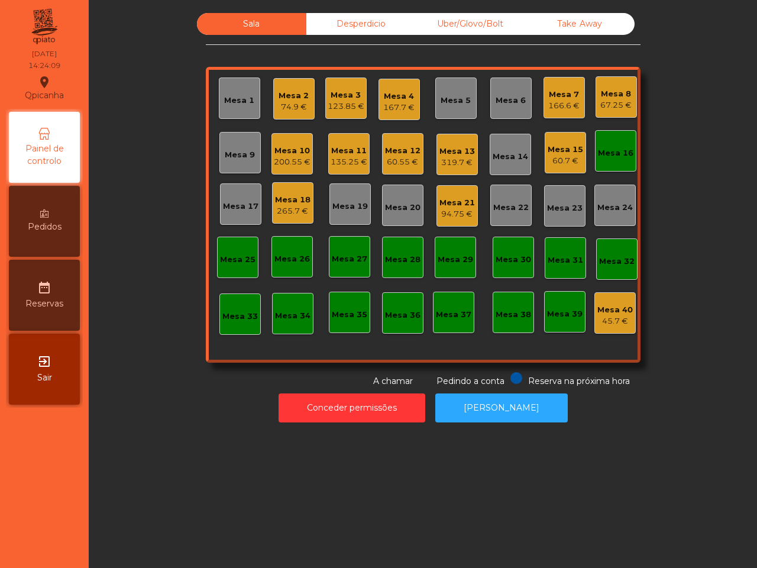
drag, startPoint x: 650, startPoint y: 525, endPoint x: 663, endPoint y: 530, distance: 13.8
click at [663, 530] on div "Sala Desperdicio Uber/Glovo/Bolt Take Away Mesa 1 Mesa 2 74.9 € Mesa 3 123.85 €…" at bounding box center [423, 284] width 668 height 568
click at [457, 211] on div "94.75 €" at bounding box center [456, 214] width 35 height 12
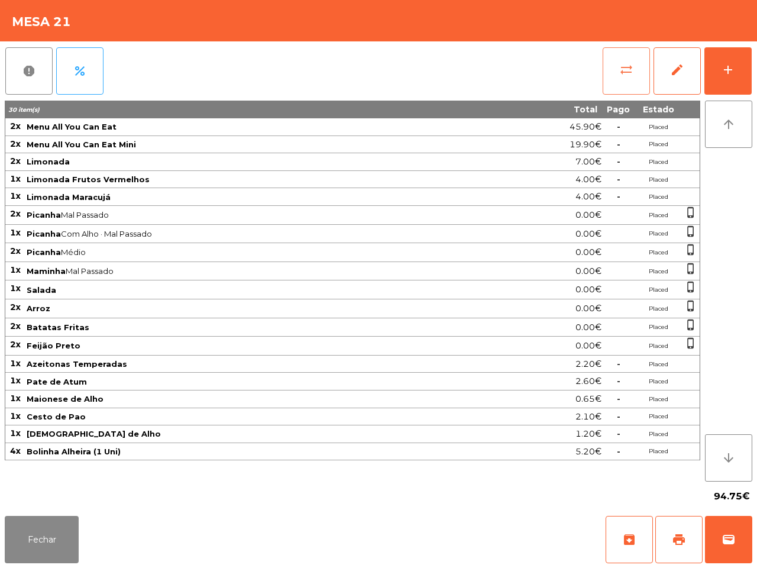
click at [620, 78] on button "sync_alt" at bounding box center [626, 70] width 47 height 47
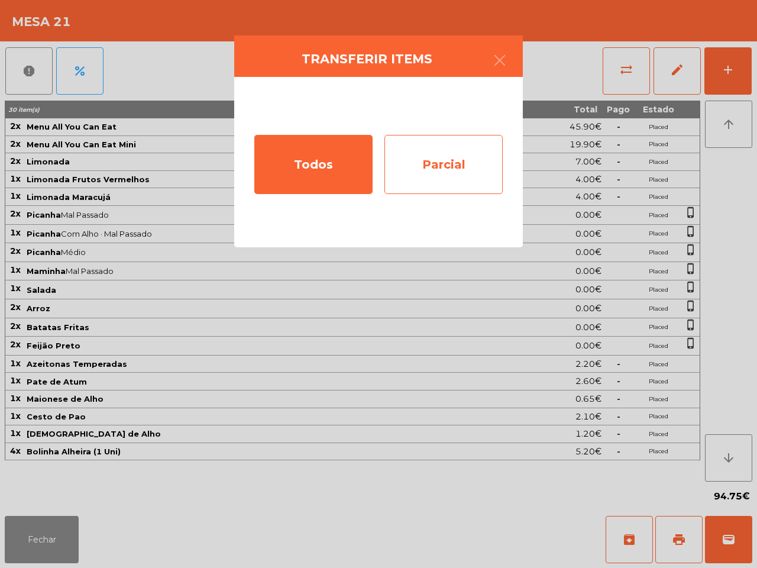
click at [455, 161] on div "Parcial" at bounding box center [443, 164] width 118 height 59
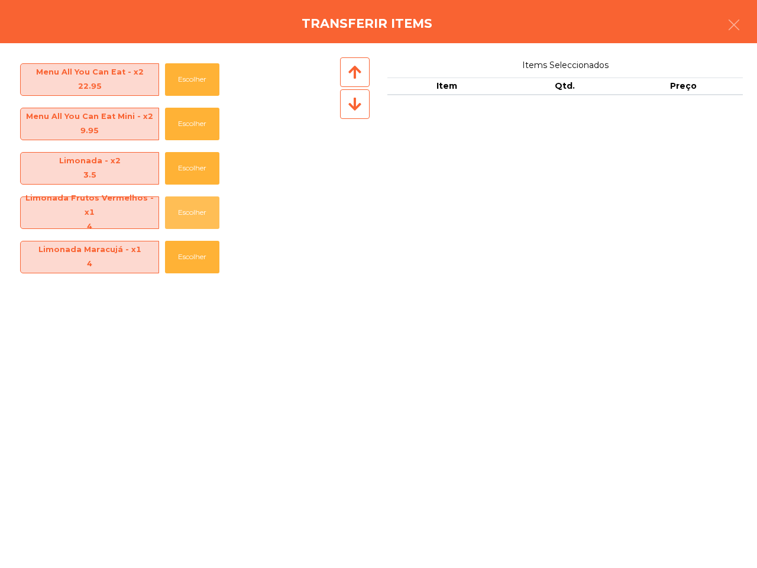
click at [187, 208] on button "Escolher" at bounding box center [192, 212] width 54 height 33
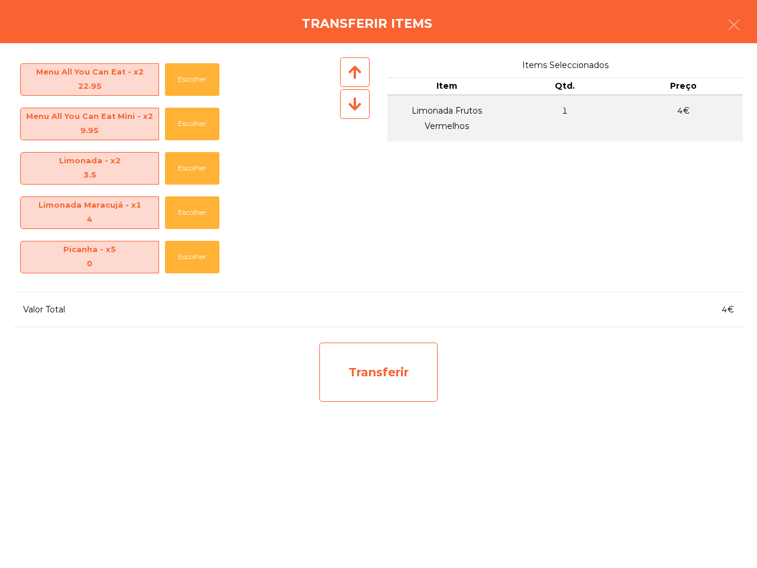
click at [375, 380] on div "Transferir" at bounding box center [378, 371] width 118 height 59
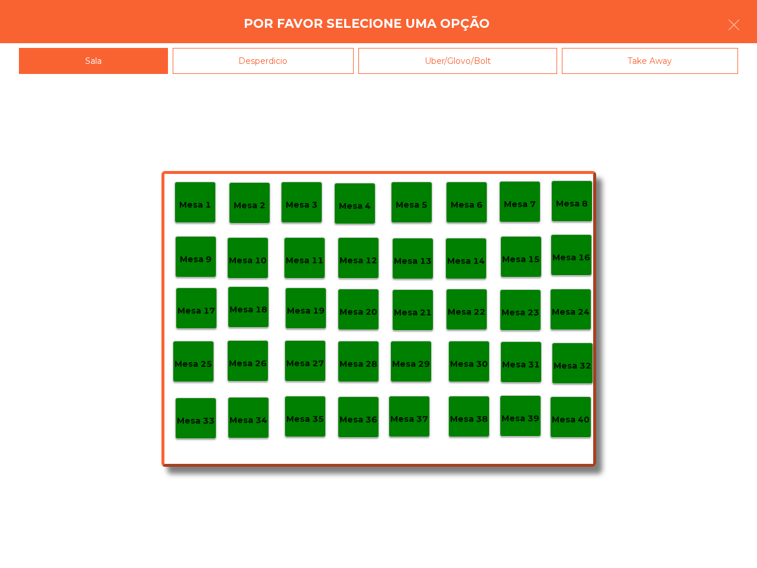
click at [284, 59] on div "Desperdicio" at bounding box center [264, 61] width 182 height 27
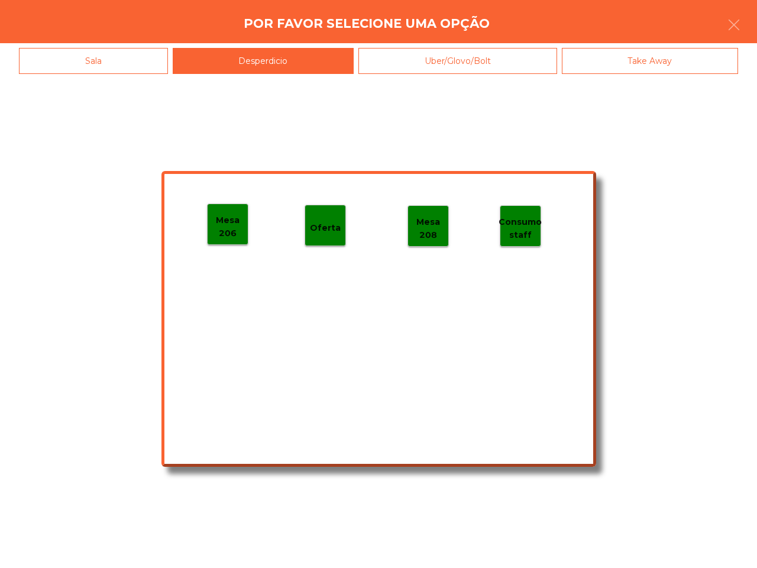
click at [232, 225] on p "Mesa 206" at bounding box center [228, 226] width 40 height 27
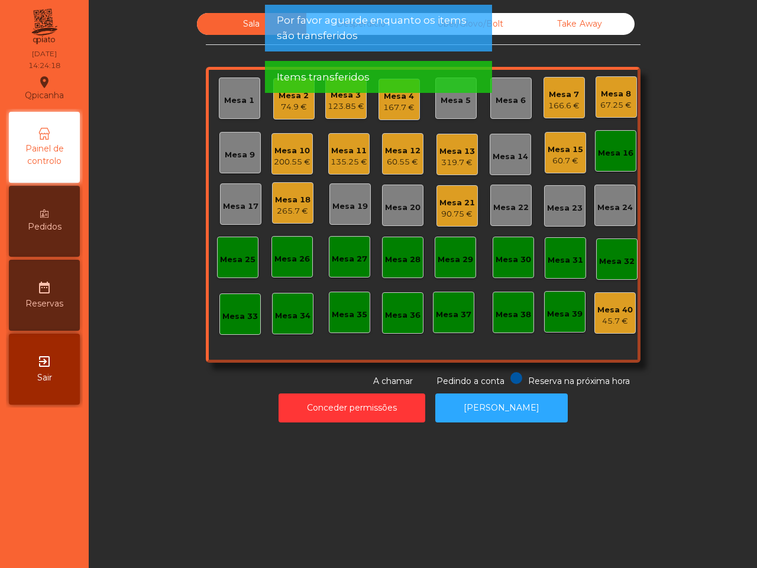
click at [460, 211] on div "90.75 €" at bounding box center [456, 214] width 35 height 12
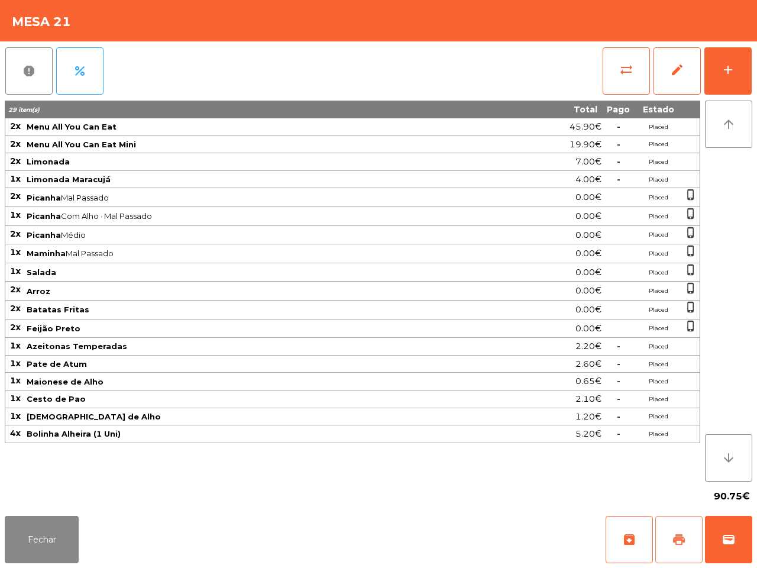
click at [672, 539] on span "print" at bounding box center [679, 539] width 14 height 14
drag, startPoint x: 684, startPoint y: 530, endPoint x: 683, endPoint y: 507, distance: 22.5
click at [684, 527] on button "print" at bounding box center [678, 539] width 47 height 47
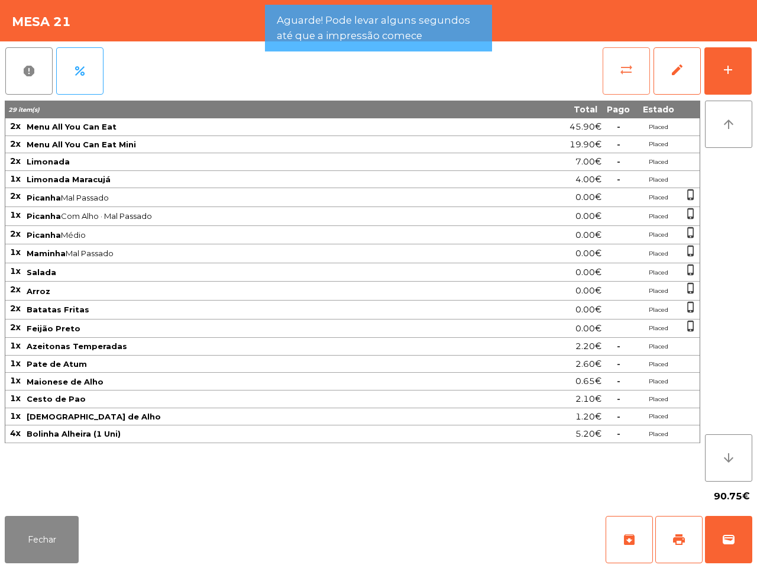
click at [626, 72] on span "sync_alt" at bounding box center [626, 70] width 14 height 14
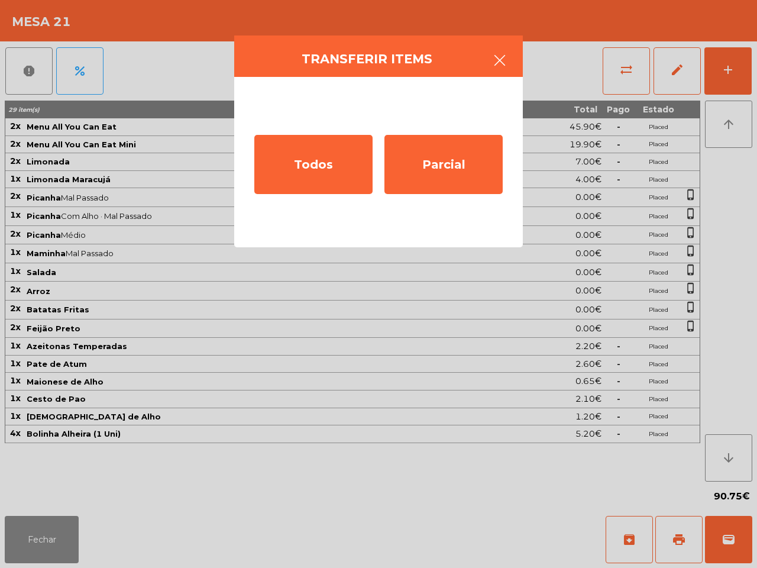
click at [503, 60] on icon "button" at bounding box center [500, 60] width 14 height 14
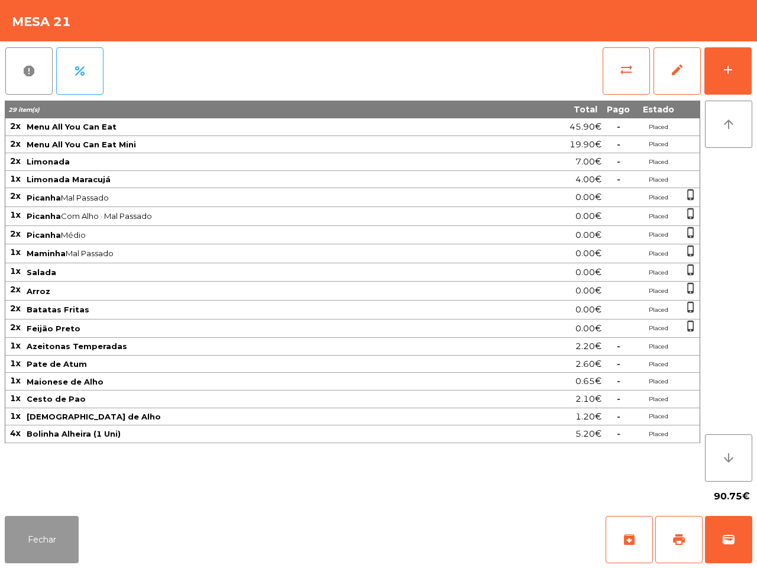
click at [45, 540] on button "Fechar" at bounding box center [42, 539] width 74 height 47
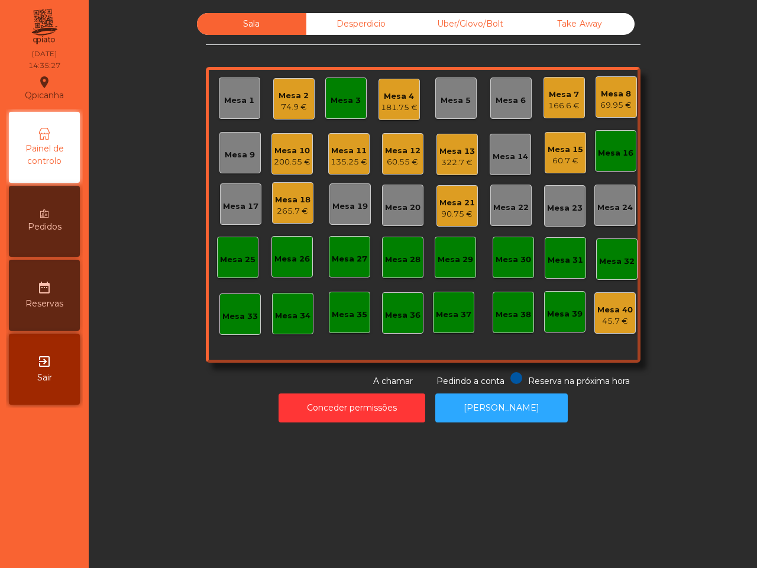
click at [602, 93] on div "Mesa 8" at bounding box center [615, 94] width 31 height 12
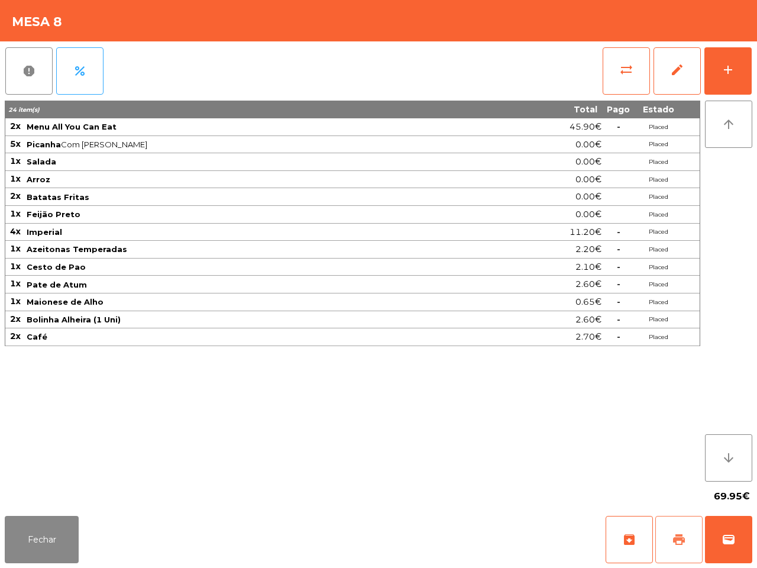
click at [671, 542] on button "print" at bounding box center [678, 539] width 47 height 47
drag, startPoint x: 530, startPoint y: 488, endPoint x: 66, endPoint y: 480, distance: 464.3
click at [520, 488] on div "69.95€" at bounding box center [378, 496] width 747 height 30
drag, startPoint x: 25, startPoint y: 548, endPoint x: 38, endPoint y: 522, distance: 29.1
click at [28, 550] on button "Fechar" at bounding box center [42, 539] width 74 height 47
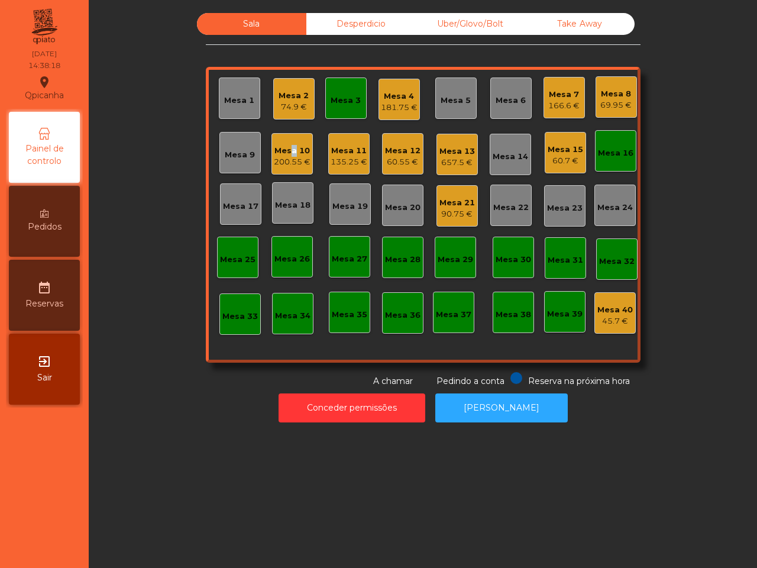
click at [286, 156] on div "Mesa 10 200.55 €" at bounding box center [292, 156] width 37 height 23
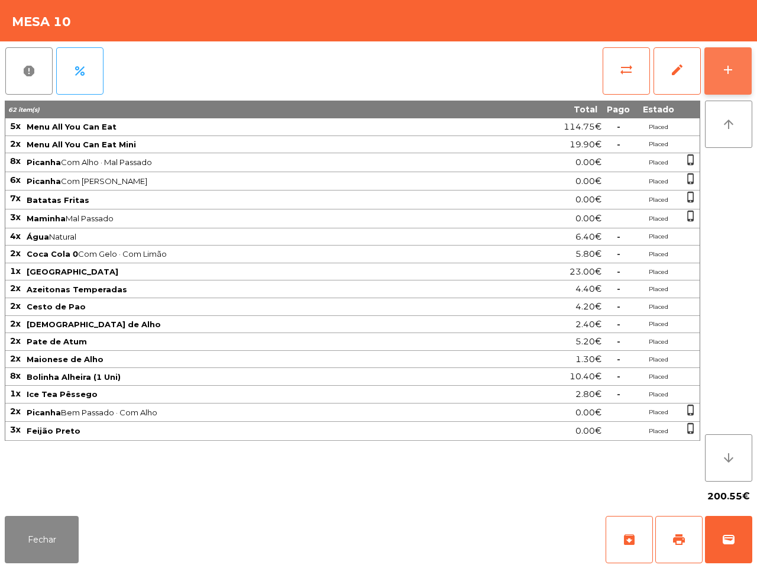
click at [731, 57] on button "add" at bounding box center [727, 70] width 47 height 47
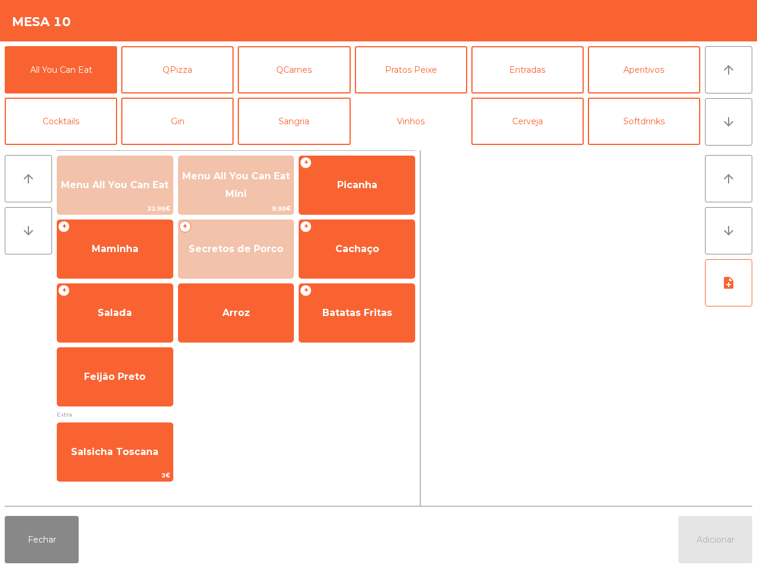
click at [427, 124] on button "Vinhos" at bounding box center [411, 121] width 112 height 47
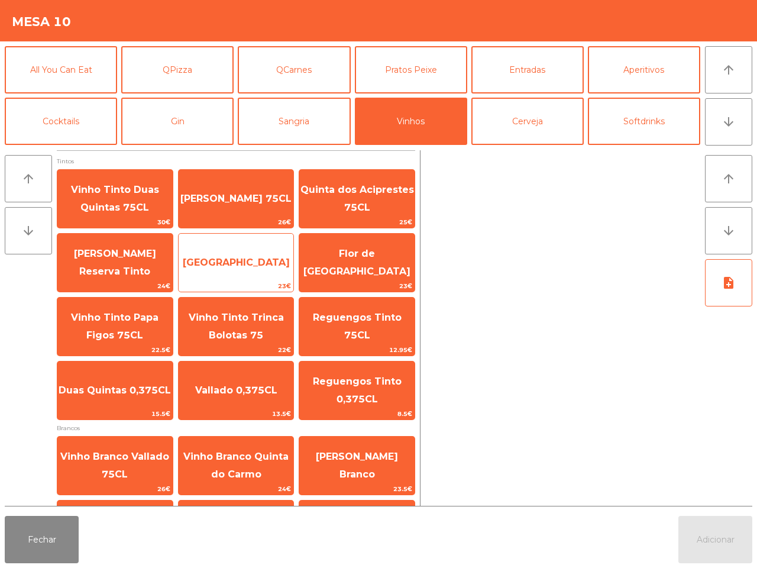
drag, startPoint x: 218, startPoint y: 265, endPoint x: 229, endPoint y: 268, distance: 11.6
click at [219, 265] on span "[GEOGRAPHIC_DATA]" at bounding box center [236, 262] width 107 height 11
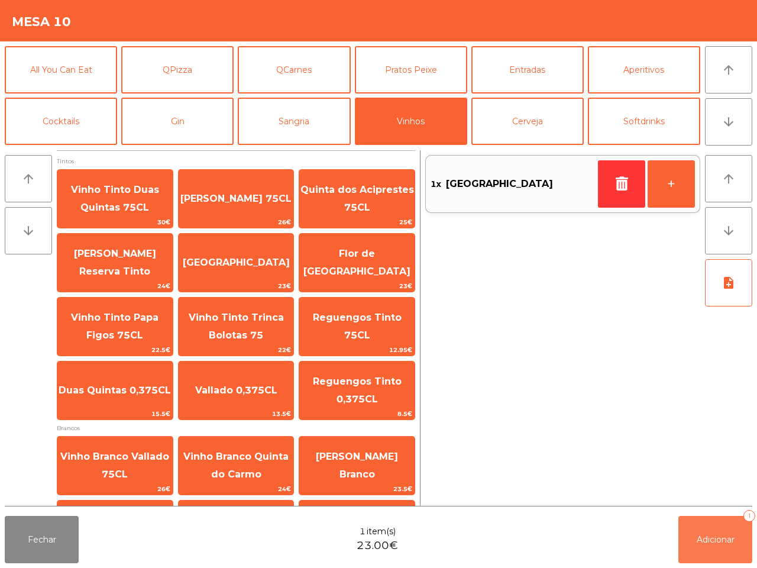
click at [728, 539] on span "Adicionar" at bounding box center [716, 539] width 38 height 11
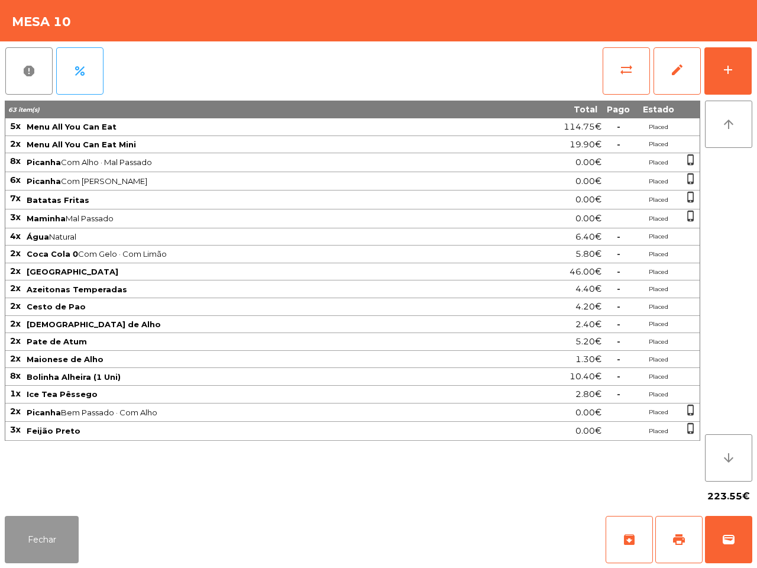
click at [50, 527] on button "Fechar" at bounding box center [42, 539] width 74 height 47
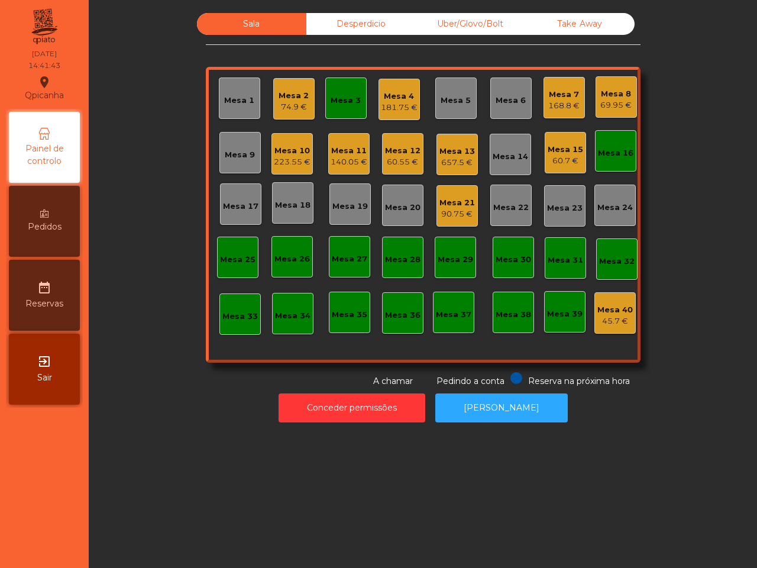
click at [439, 151] on div "Mesa 13" at bounding box center [456, 151] width 35 height 12
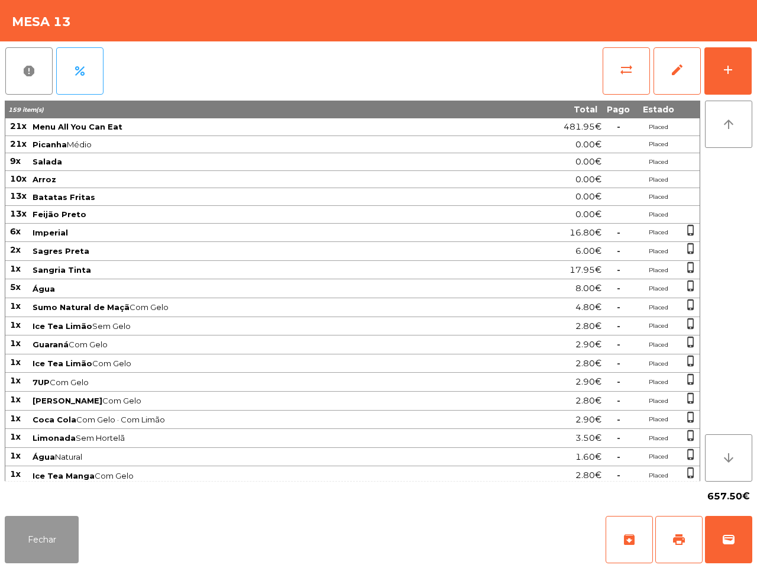
click at [57, 530] on button "Fechar" at bounding box center [42, 539] width 74 height 47
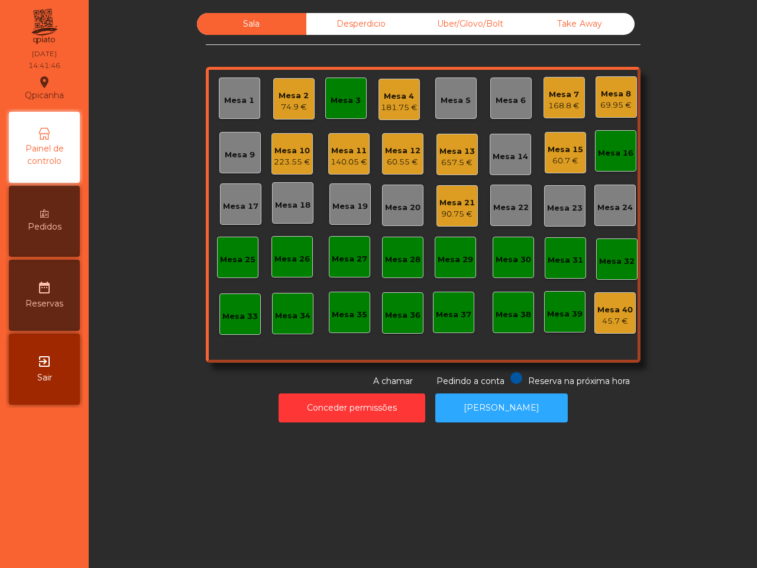
click at [454, 212] on div "90.75 €" at bounding box center [456, 214] width 35 height 12
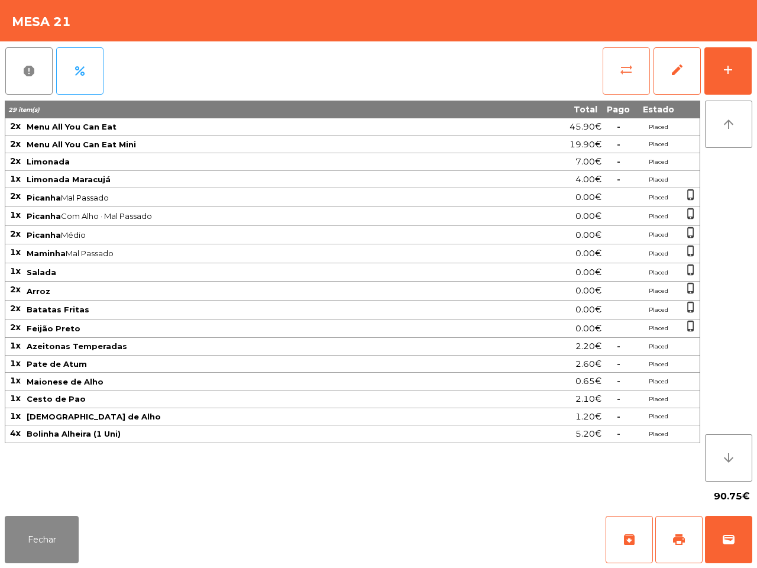
click at [626, 58] on button "sync_alt" at bounding box center [626, 70] width 47 height 47
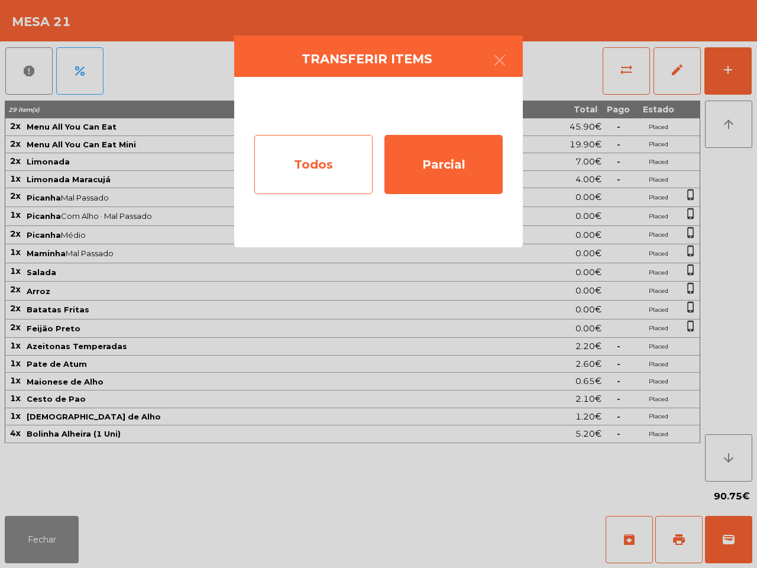
drag, startPoint x: 354, startPoint y: 167, endPoint x: 362, endPoint y: 170, distance: 8.8
click at [362, 170] on div "Todos" at bounding box center [313, 164] width 118 height 59
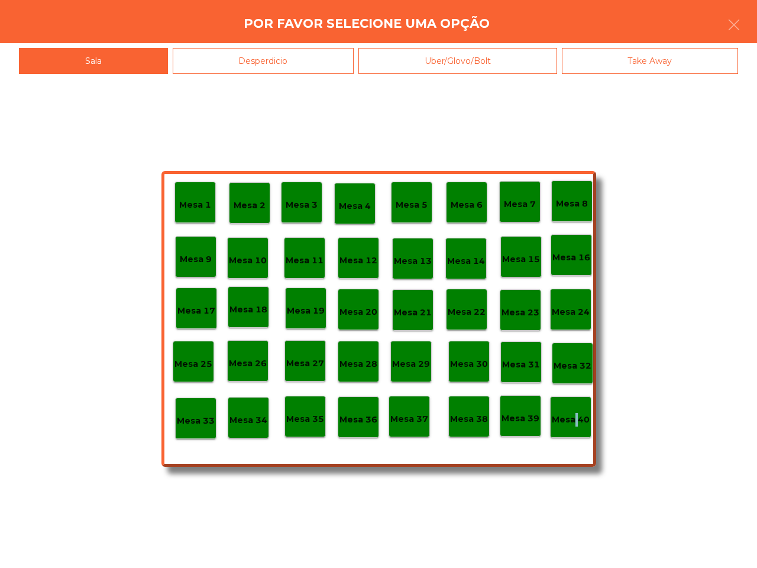
click at [574, 426] on div "Mesa 40" at bounding box center [570, 416] width 41 height 41
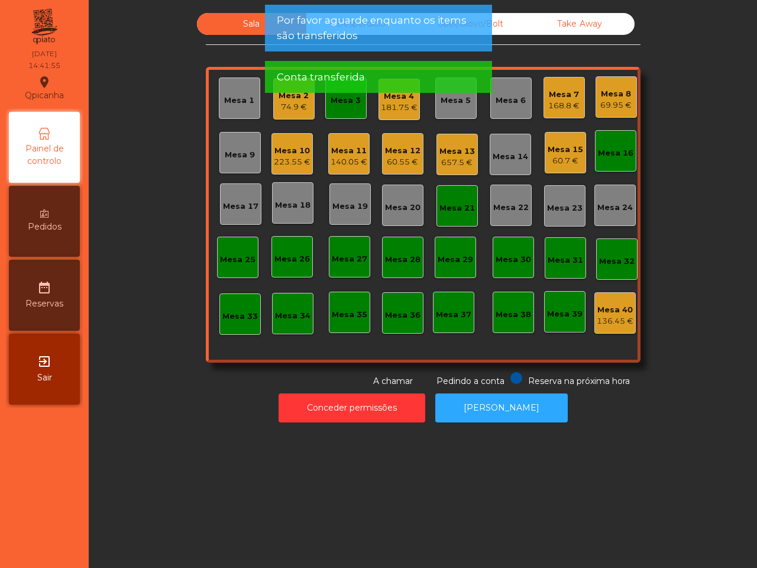
click at [454, 213] on div "Mesa 21" at bounding box center [456, 208] width 35 height 12
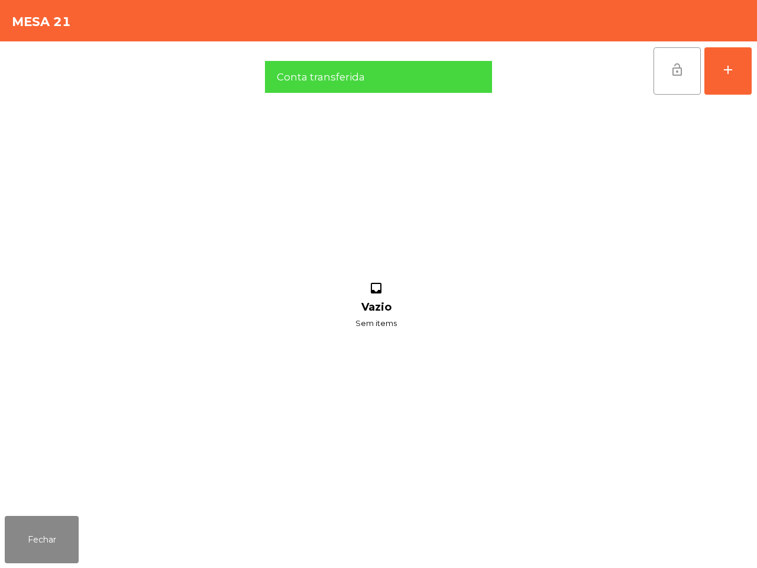
click at [681, 75] on span "lock_open" at bounding box center [677, 70] width 14 height 14
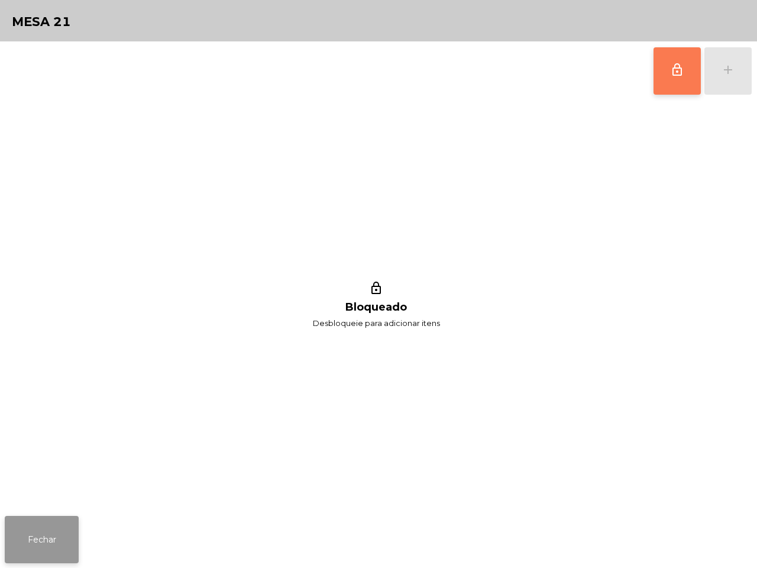
click at [35, 541] on button "Fechar" at bounding box center [42, 539] width 74 height 47
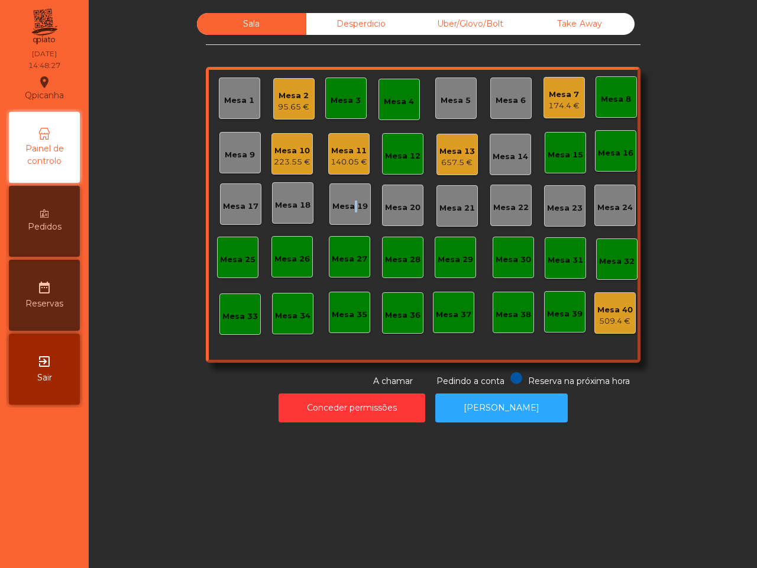
click at [347, 204] on div "Mesa 19" at bounding box center [349, 206] width 35 height 12
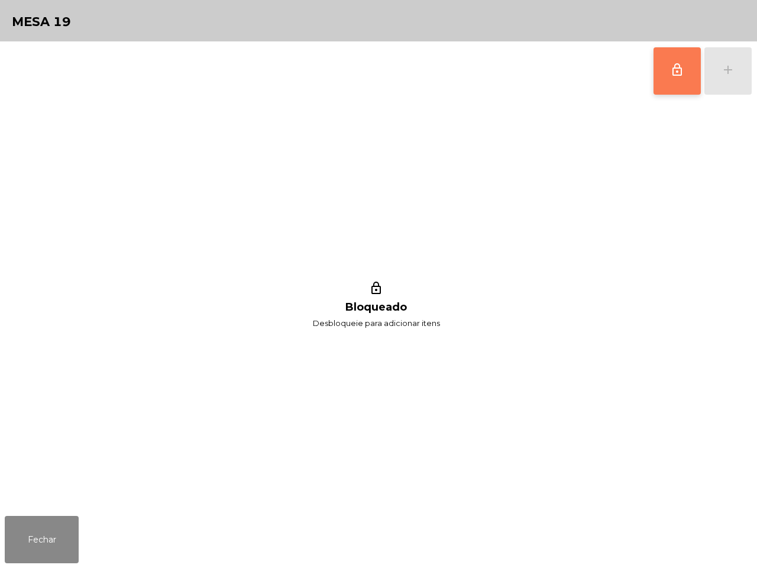
click at [672, 68] on span "lock_outline" at bounding box center [677, 70] width 14 height 14
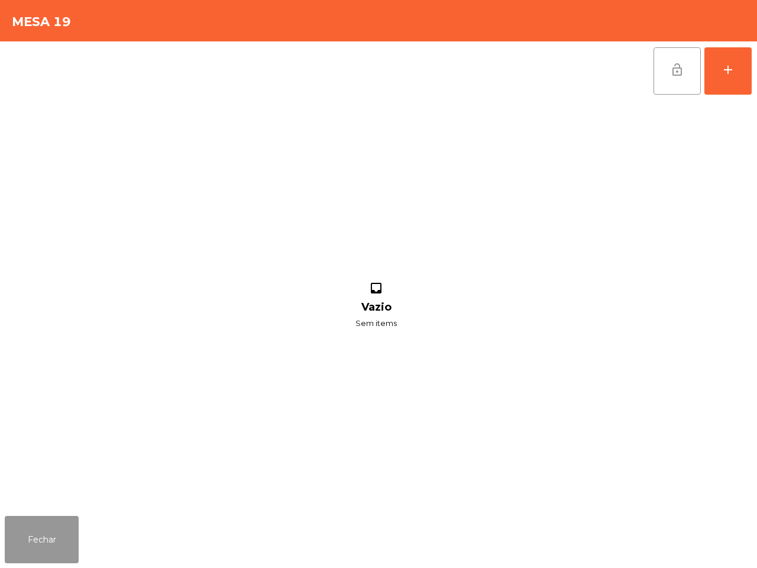
drag, startPoint x: 56, startPoint y: 546, endPoint x: 80, endPoint y: 516, distance: 38.2
click at [58, 546] on button "Fechar" at bounding box center [42, 539] width 74 height 47
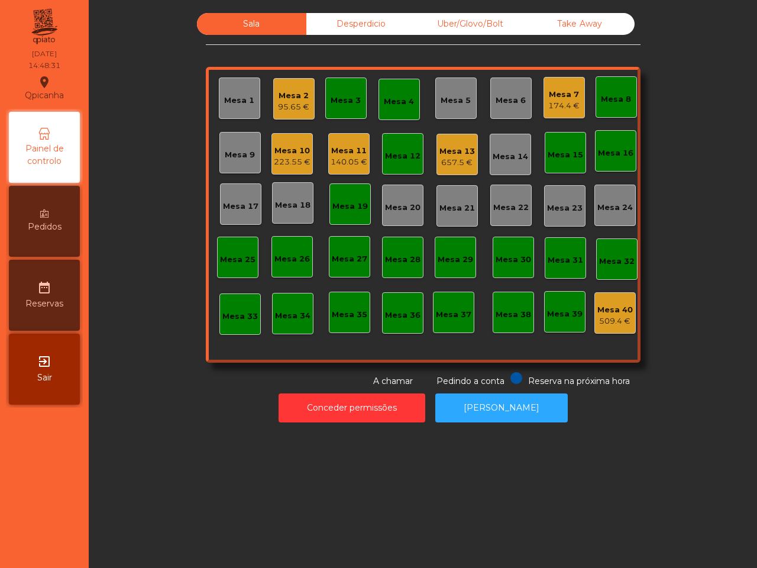
click at [445, 166] on div "Mesa 13 657.5 €" at bounding box center [456, 154] width 41 height 41
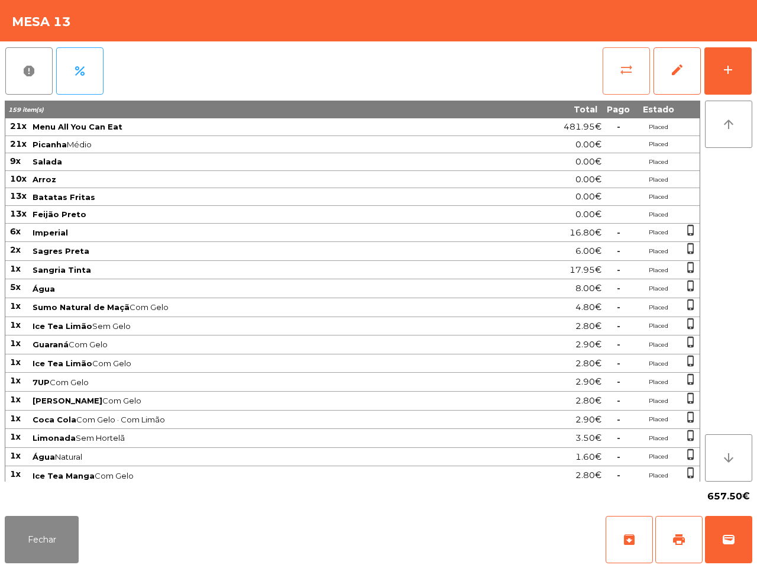
click at [619, 77] on button "sync_alt" at bounding box center [626, 70] width 47 height 47
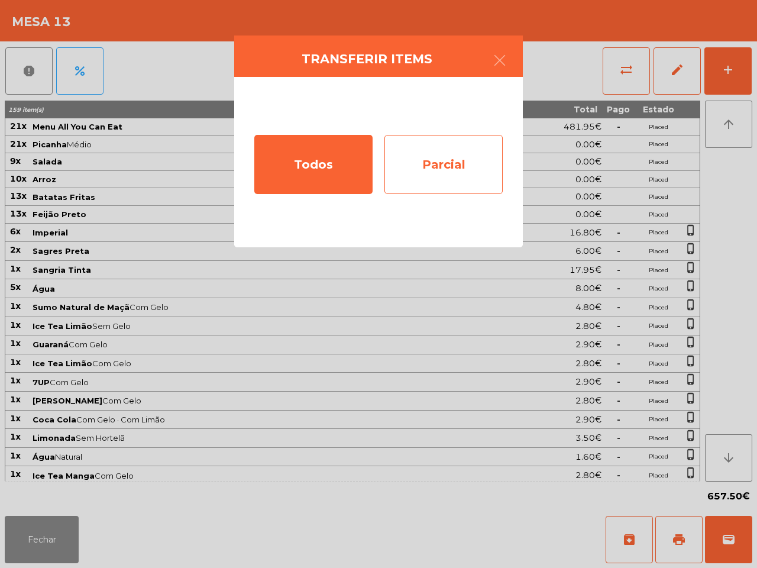
click at [466, 160] on div "Parcial" at bounding box center [443, 164] width 118 height 59
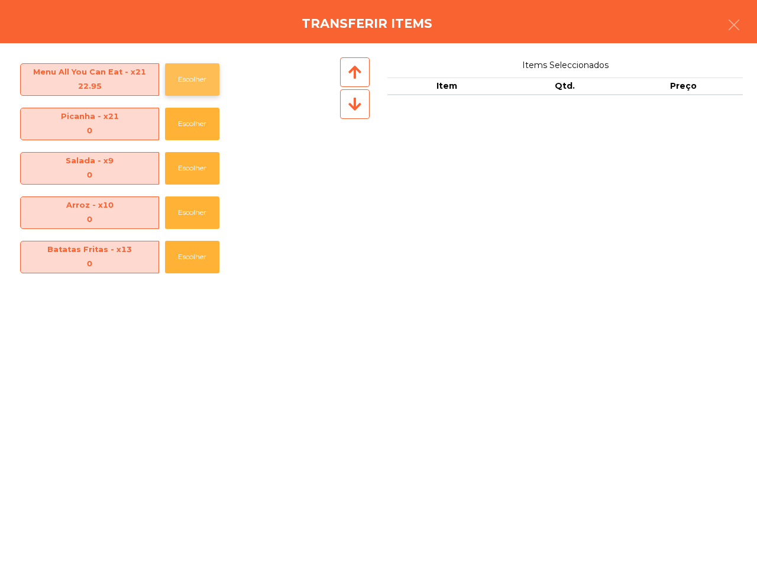
click at [179, 77] on button "Escolher" at bounding box center [192, 79] width 54 height 33
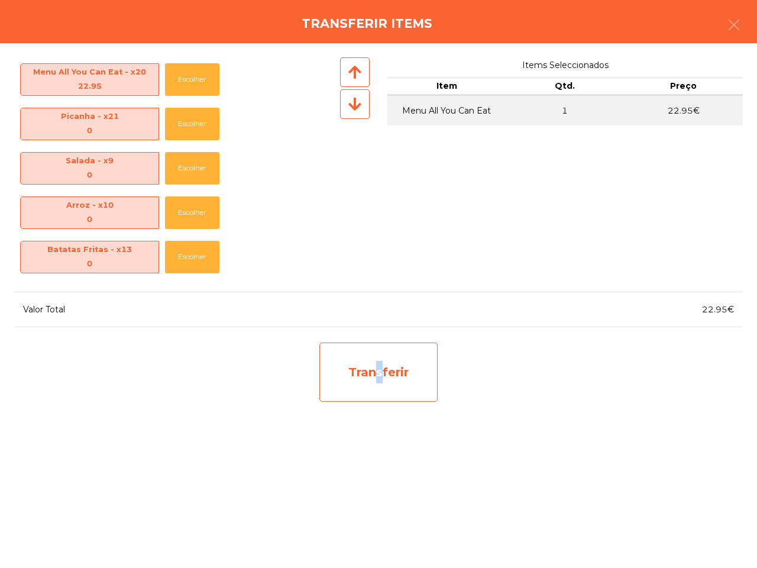
click at [373, 386] on div "Transferir" at bounding box center [378, 371] width 118 height 59
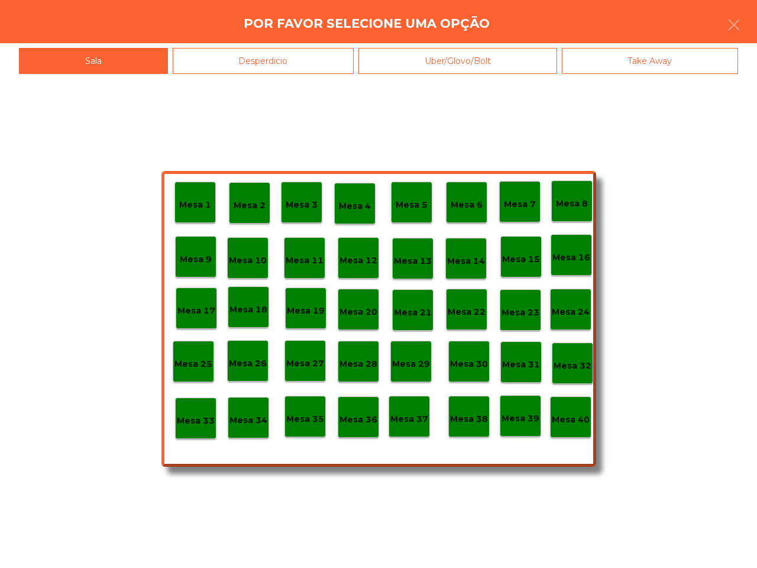
click at [312, 312] on p "Mesa 19" at bounding box center [306, 311] width 38 height 14
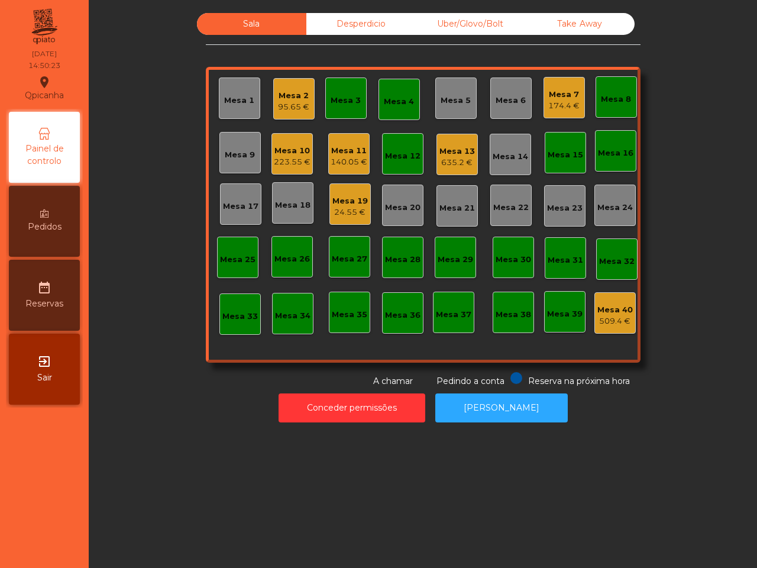
click at [397, 47] on div "Sala Desperdicio Uber/Glovo/Bolt Take Away Mesa 1 Mesa 2 95.65 € Mesa 3 Mesa 4 …" at bounding box center [423, 200] width 435 height 374
drag, startPoint x: 318, startPoint y: 208, endPoint x: 329, endPoint y: 205, distance: 11.6
click at [319, 208] on div "Mesa 1 Mesa 2 95.65 € Mesa 3 Mesa 4 Mesa 5 Mesa 6 Mesa 7 174.4 € Mesa 8 Mesa 9 …" at bounding box center [423, 215] width 435 height 296
click at [346, 201] on div "Mesa 19" at bounding box center [349, 201] width 35 height 12
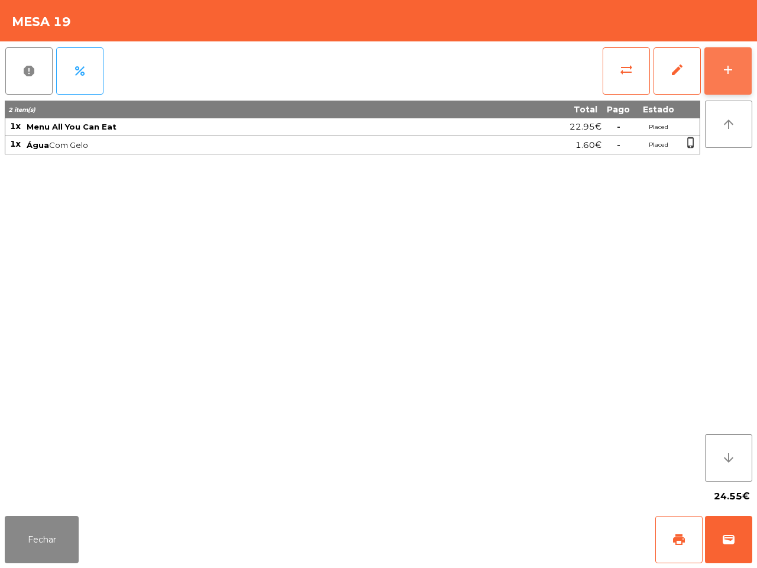
click at [727, 53] on button "add" at bounding box center [727, 70] width 47 height 47
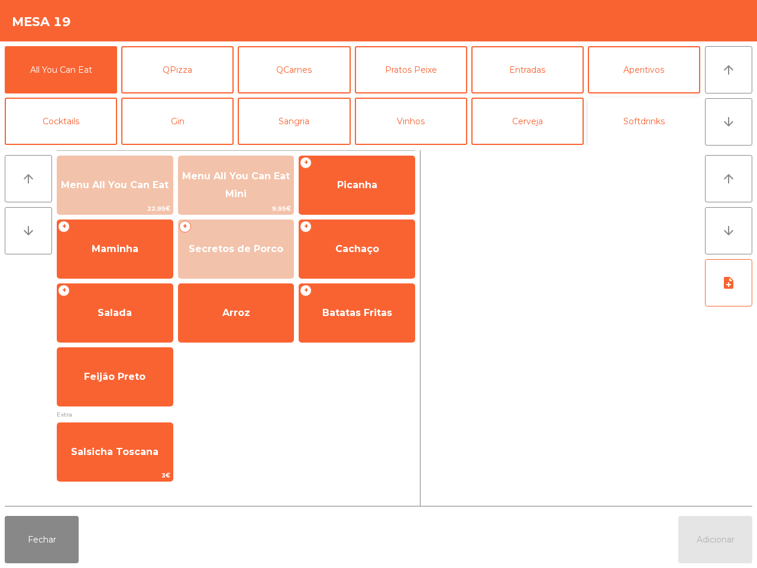
drag, startPoint x: 643, startPoint y: 114, endPoint x: 607, endPoint y: 115, distance: 36.1
click at [643, 113] on button "Softdrinks" at bounding box center [644, 121] width 112 height 47
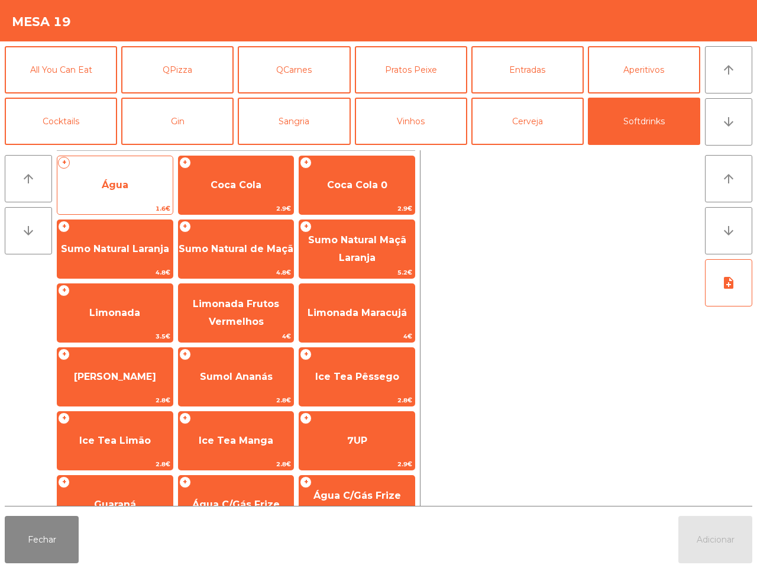
click at [134, 177] on span "Água" at bounding box center [114, 185] width 115 height 32
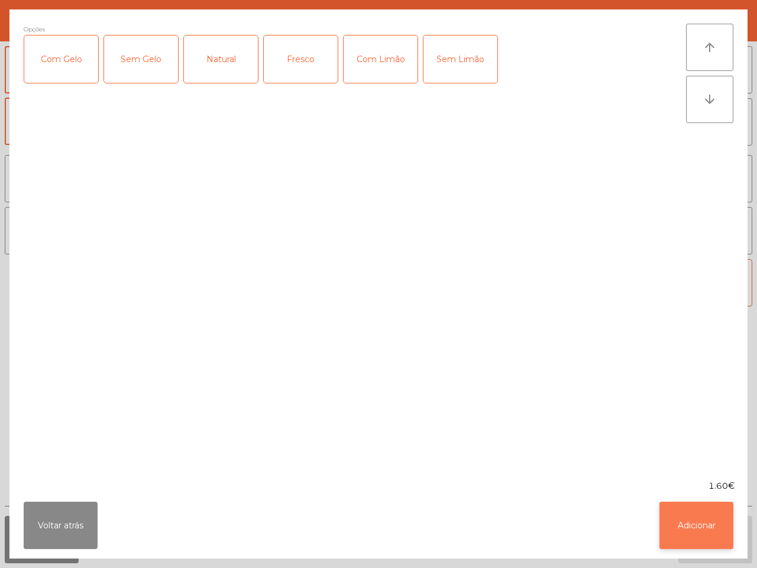
click at [708, 522] on button "Adicionar" at bounding box center [696, 524] width 74 height 47
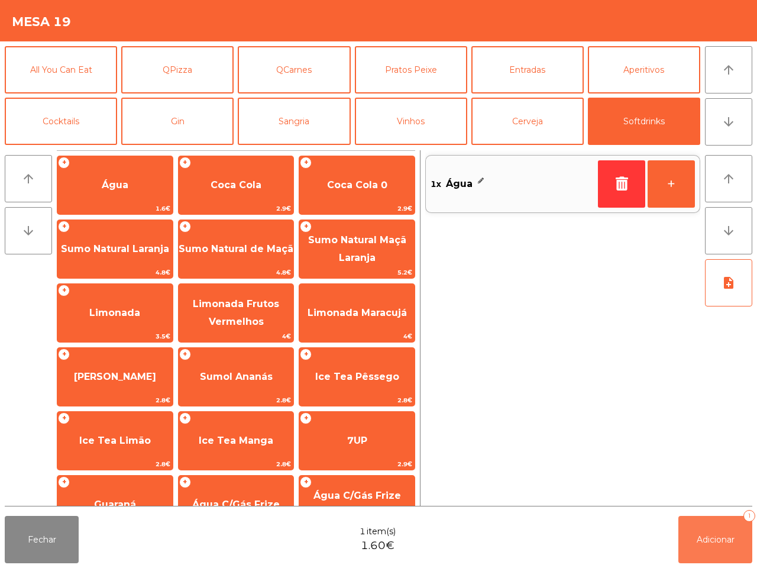
click at [714, 548] on button "Adicionar 1" at bounding box center [715, 539] width 74 height 47
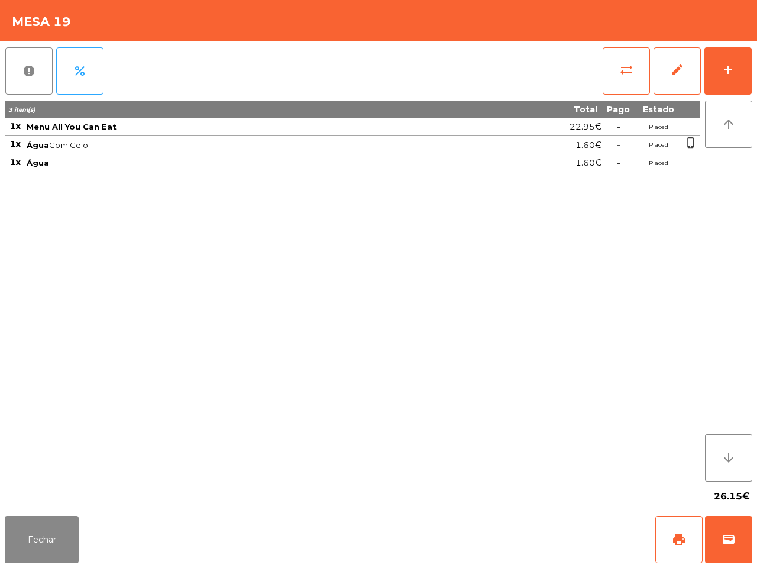
click at [601, 478] on app-items-list "report percent sync_alt edit add 3 item(s) Total Pago Estado 1x Menu All You Ca…" at bounding box center [378, 276] width 747 height 470
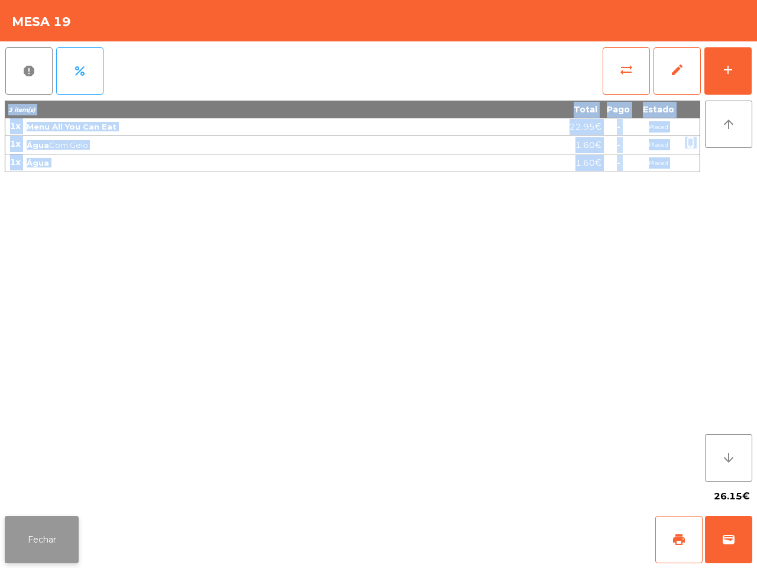
click at [69, 530] on button "Fechar" at bounding box center [42, 539] width 74 height 47
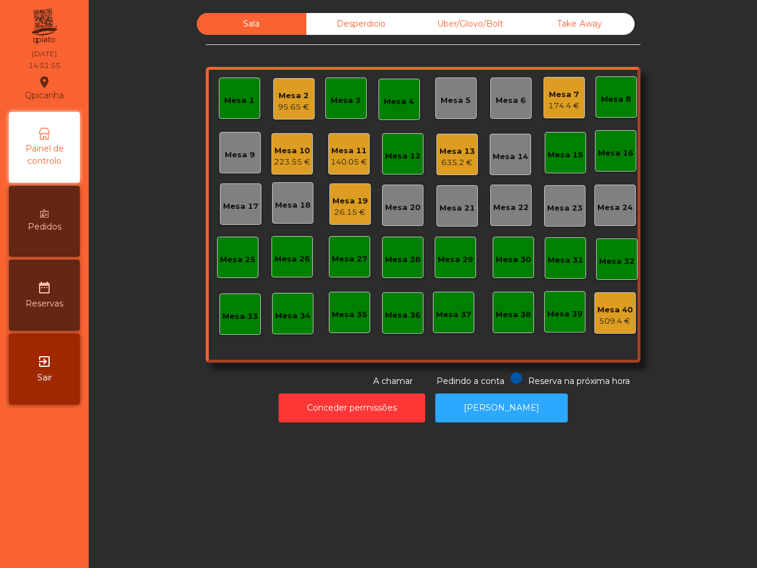
click at [457, 24] on div "Uber/Glovo/Bolt" at bounding box center [470, 24] width 109 height 22
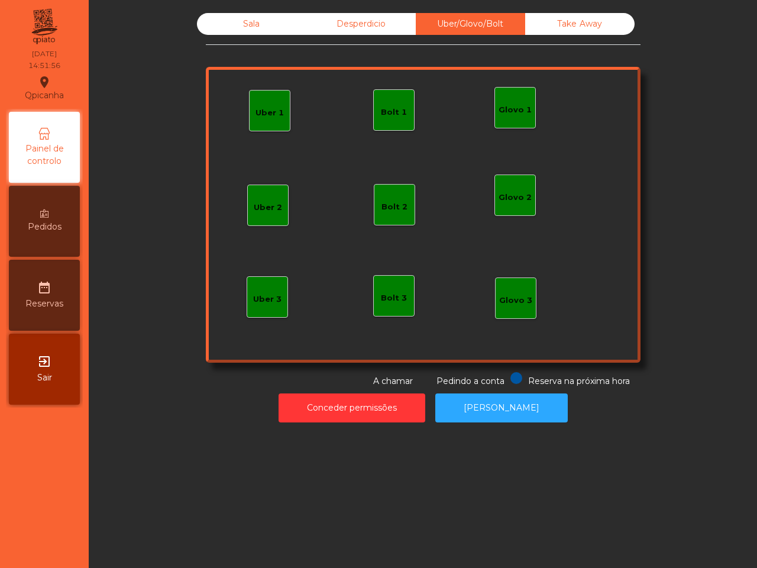
click at [390, 108] on div "Bolt 1" at bounding box center [394, 112] width 26 height 12
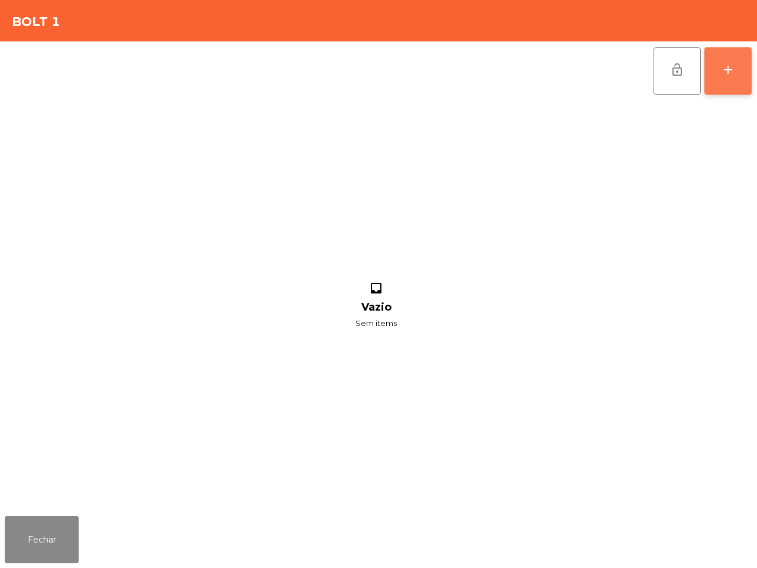
click at [721, 83] on button "add" at bounding box center [727, 70] width 47 height 47
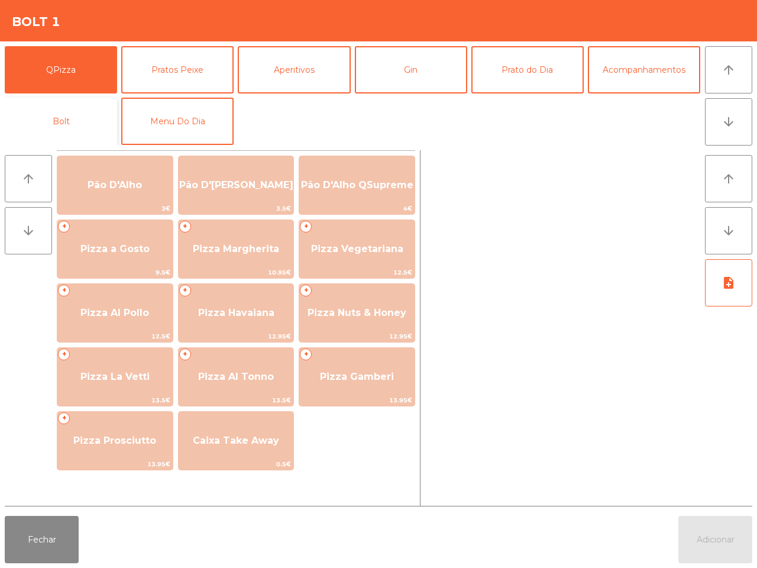
click at [87, 122] on button "Bolt" at bounding box center [61, 121] width 112 height 47
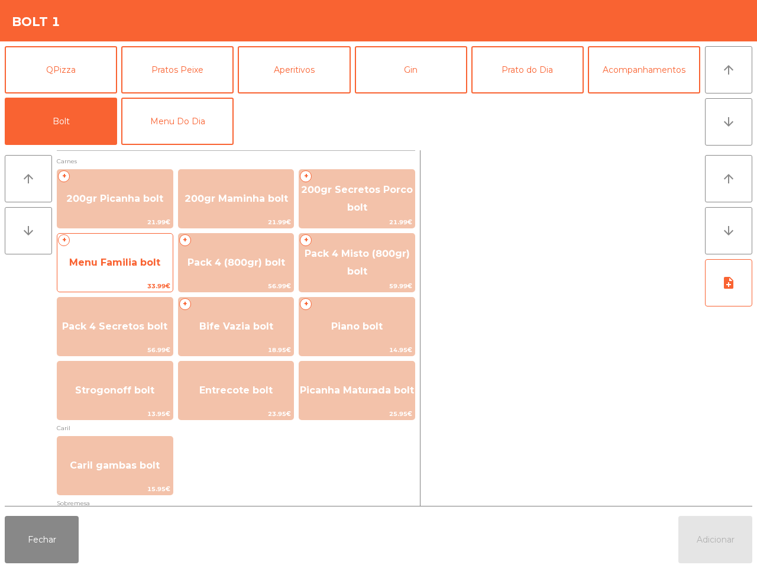
click at [99, 265] on span "Menu Familia bolt" at bounding box center [114, 262] width 91 height 11
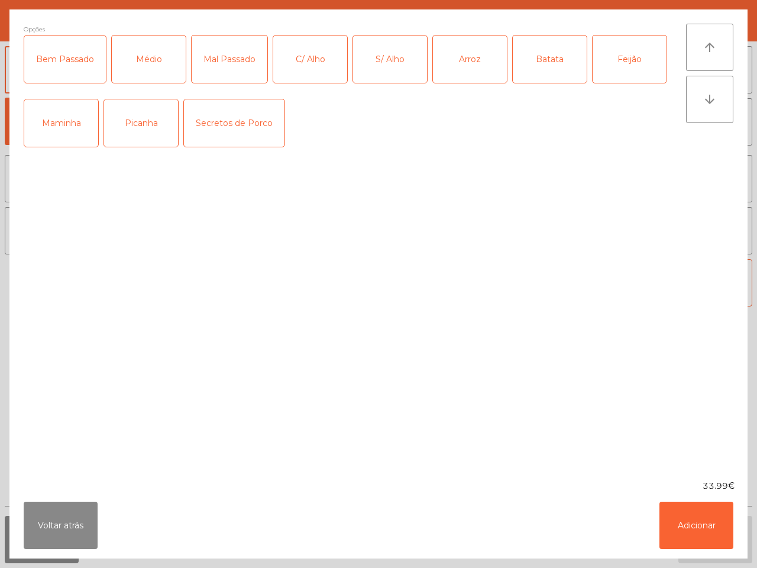
click at [148, 131] on div "Picanha" at bounding box center [141, 122] width 74 height 47
click at [459, 69] on div "Arroz" at bounding box center [470, 58] width 74 height 47
click at [619, 67] on div "Feijão" at bounding box center [630, 58] width 74 height 47
drag, startPoint x: 158, startPoint y: 67, endPoint x: 284, endPoint y: 75, distance: 126.2
click at [160, 68] on div "Médio" at bounding box center [149, 58] width 74 height 47
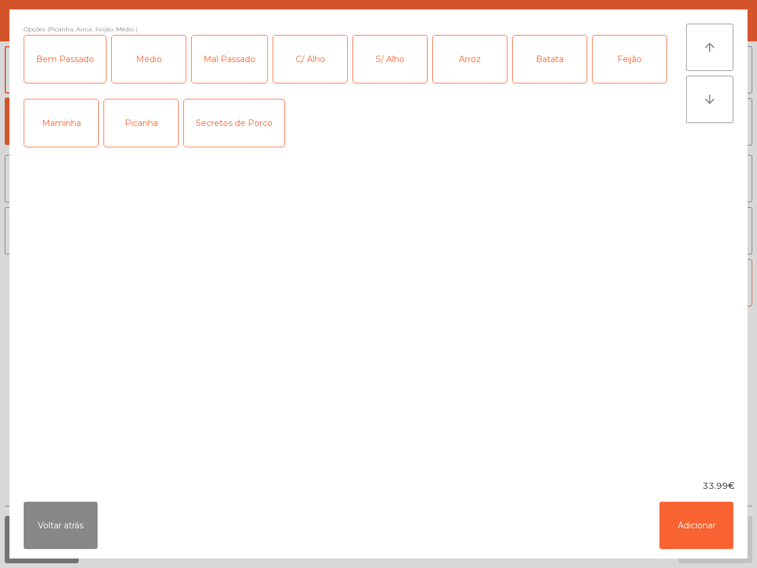
click at [324, 68] on div "C/ Alho" at bounding box center [310, 58] width 74 height 47
click at [714, 519] on button "Adicionar" at bounding box center [696, 524] width 74 height 47
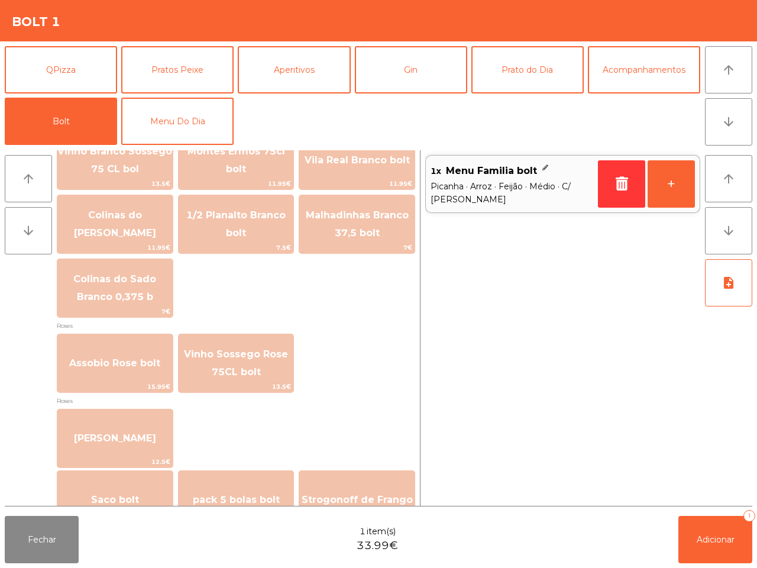
scroll to position [1347, 0]
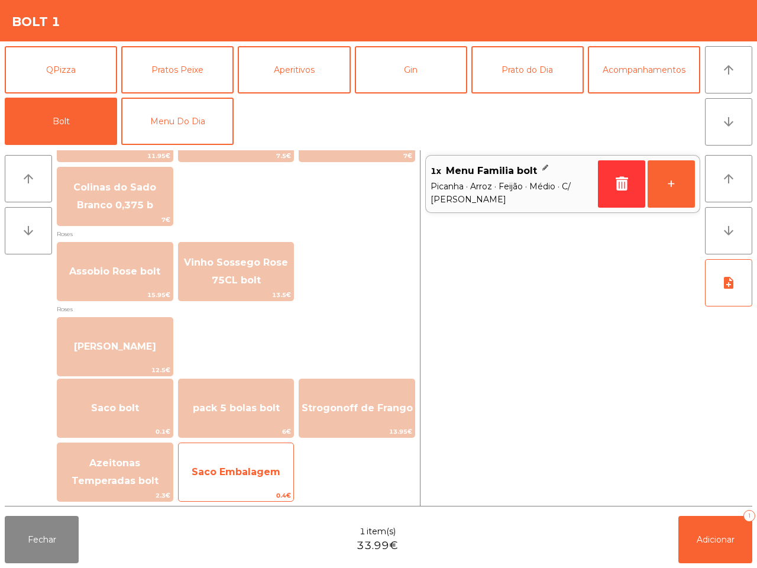
click at [256, 457] on span "Saco Embalagem" at bounding box center [236, 472] width 115 height 32
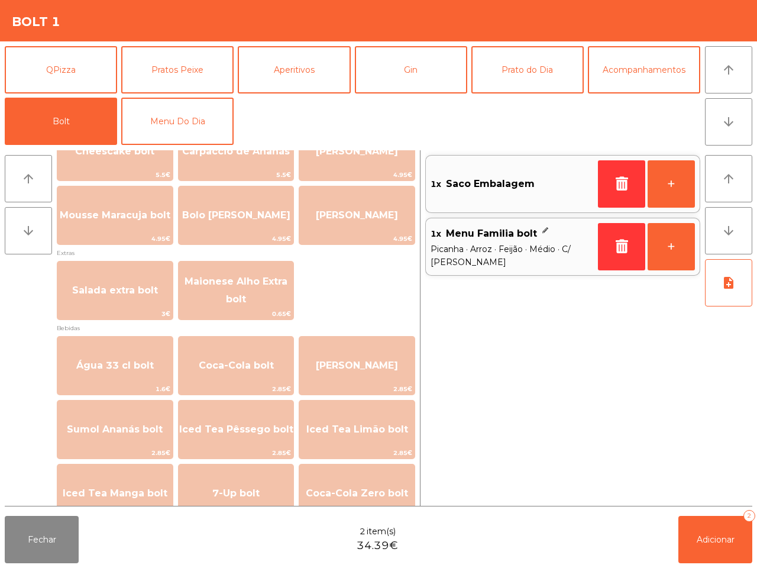
scroll to position [312, 0]
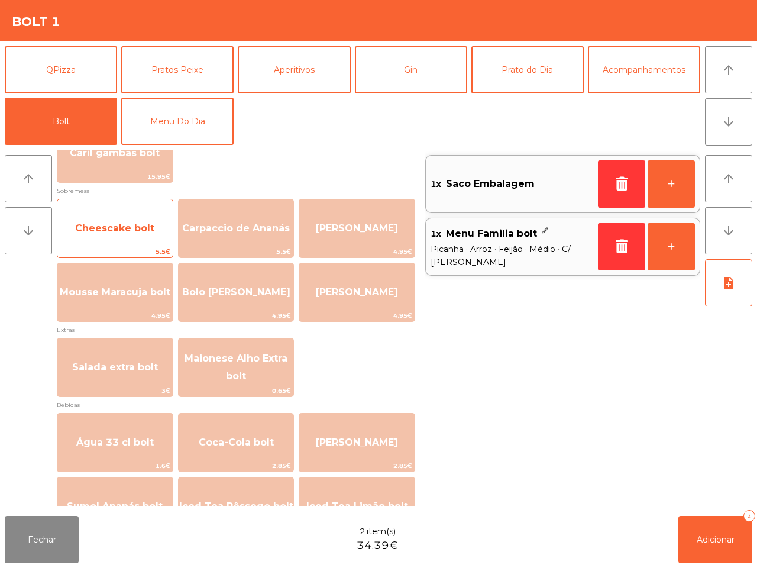
click at [132, 235] on span "Cheescake bolt" at bounding box center [114, 228] width 115 height 32
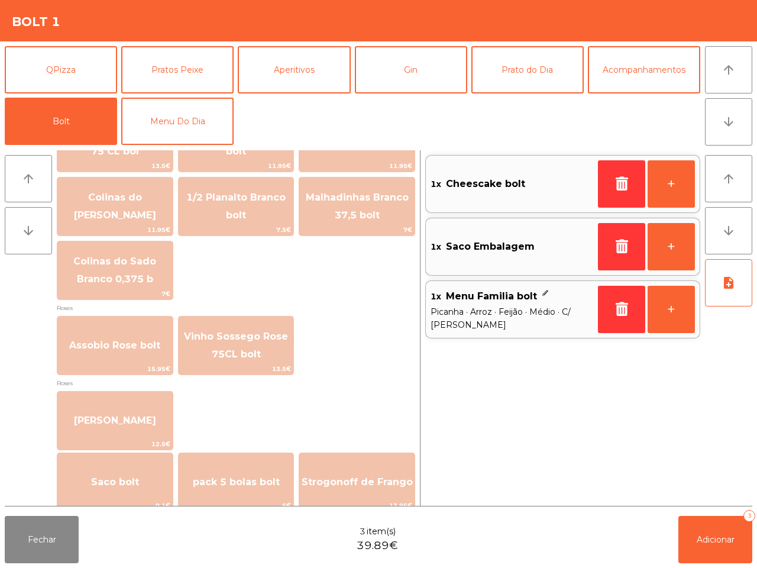
scroll to position [1347, 0]
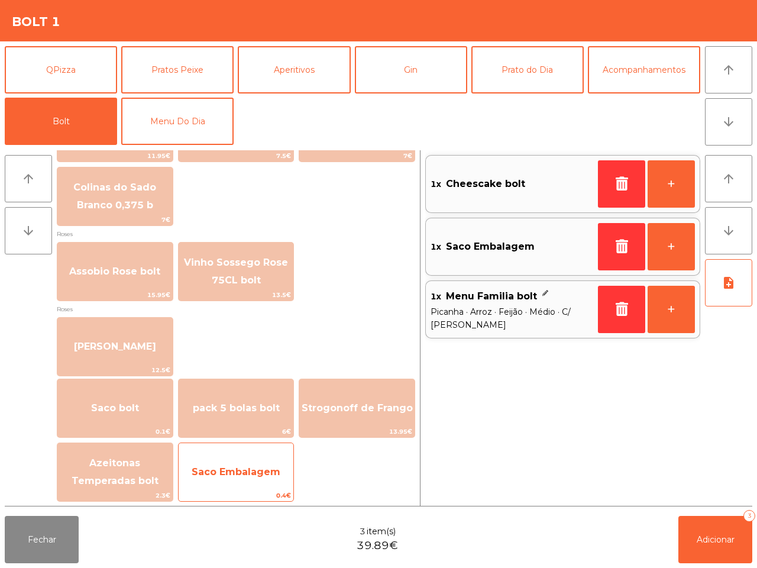
click at [277, 479] on span "Saco Embalagem" at bounding box center [236, 472] width 115 height 32
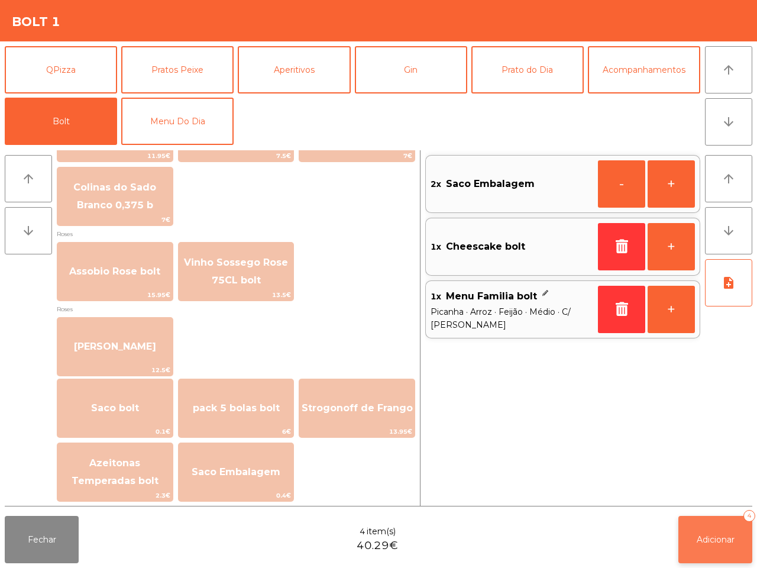
click at [720, 530] on button "Adicionar 4" at bounding box center [715, 539] width 74 height 47
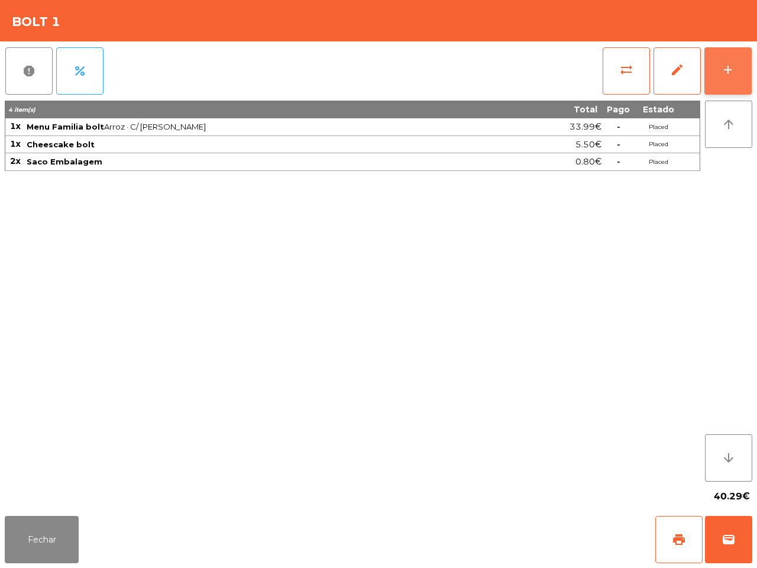
click at [725, 47] on button "add" at bounding box center [727, 70] width 47 height 47
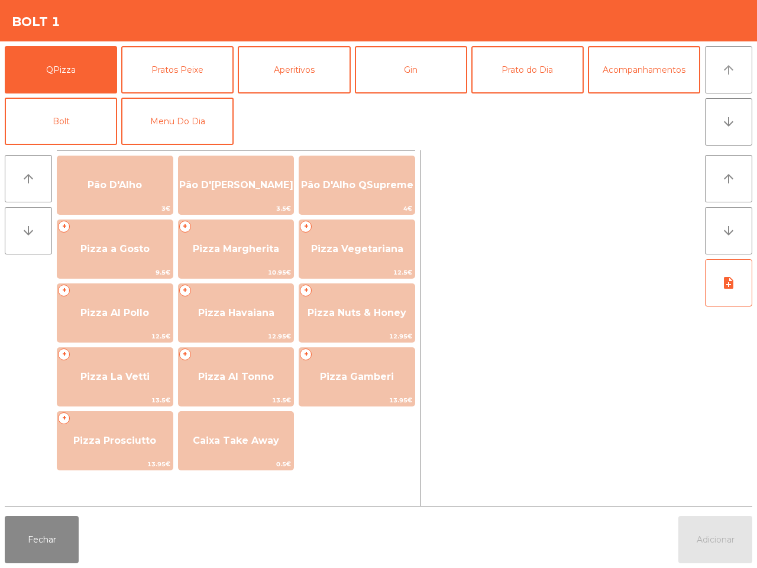
drag, startPoint x: 730, startPoint y: 60, endPoint x: 626, endPoint y: 111, distance: 116.4
click at [730, 68] on icon "arrow_upward" at bounding box center [728, 70] width 14 height 14
click at [89, 114] on button "Bolt" at bounding box center [61, 121] width 112 height 47
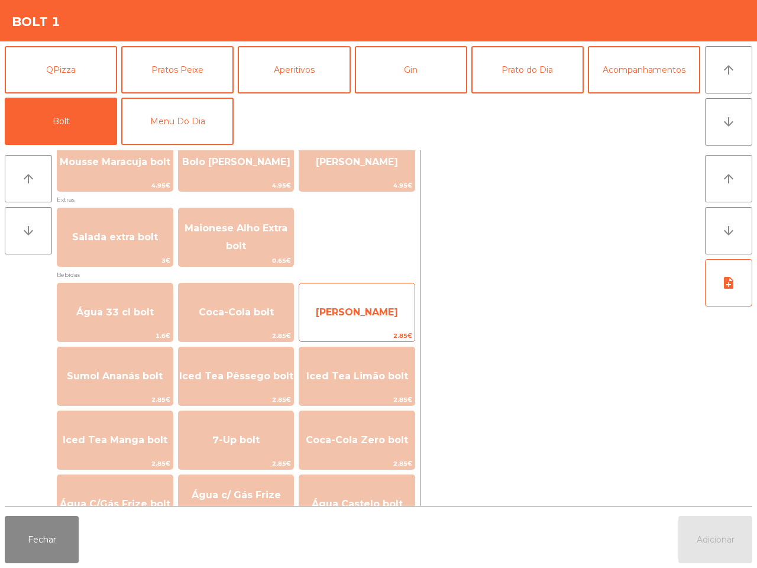
scroll to position [443, 0]
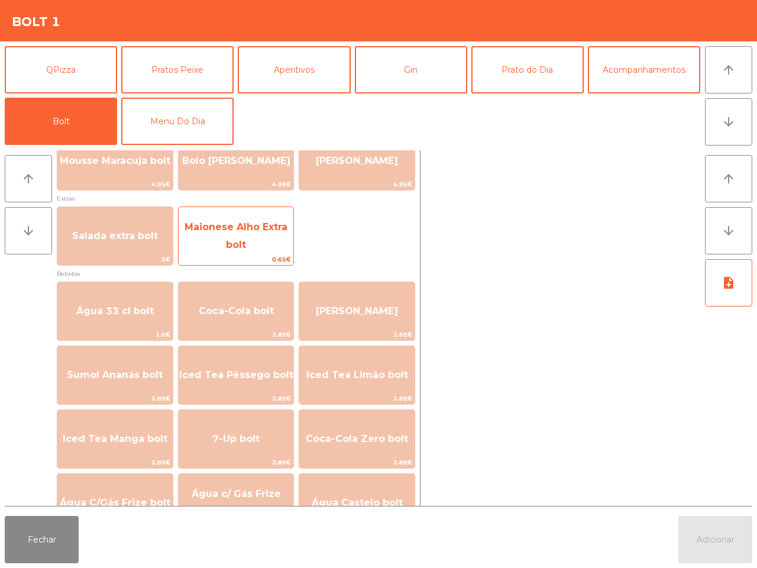
click at [238, 249] on span "Maionese Alho Extra bolt" at bounding box center [235, 235] width 103 height 29
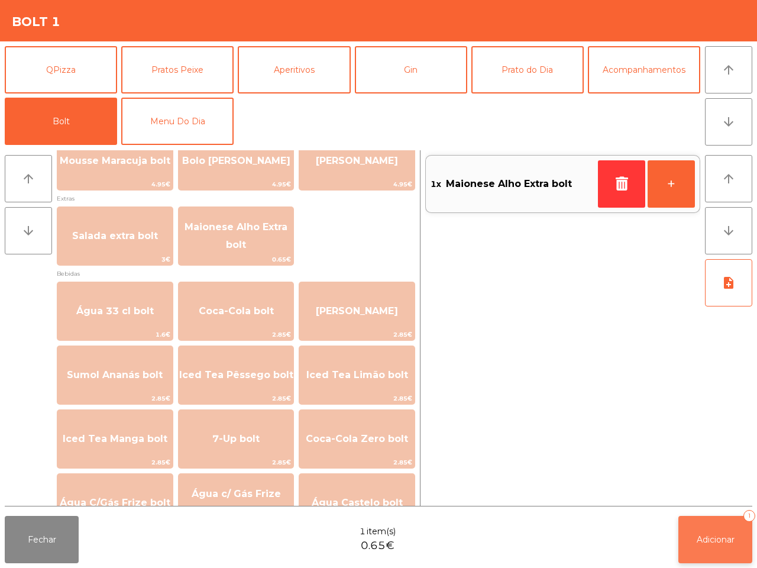
click at [707, 543] on span "Adicionar" at bounding box center [716, 539] width 38 height 11
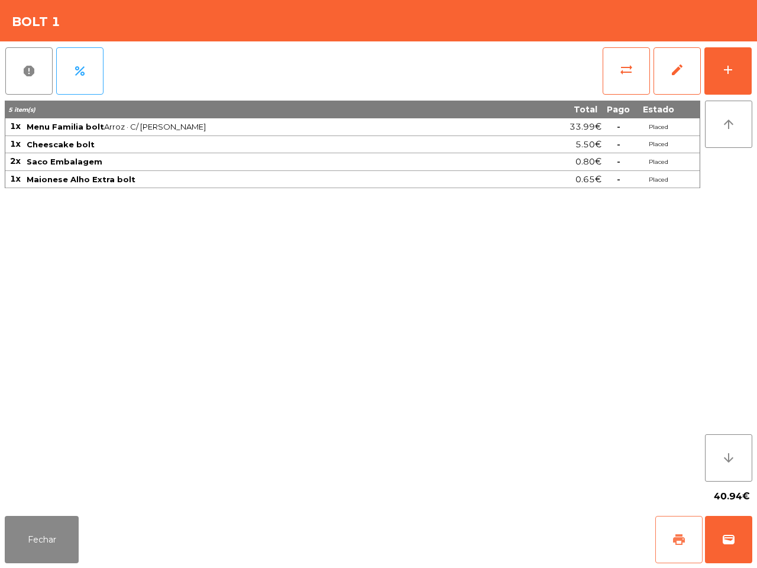
click at [687, 534] on button "print" at bounding box center [678, 539] width 47 height 47
click at [724, 532] on button "wallet" at bounding box center [728, 539] width 47 height 47
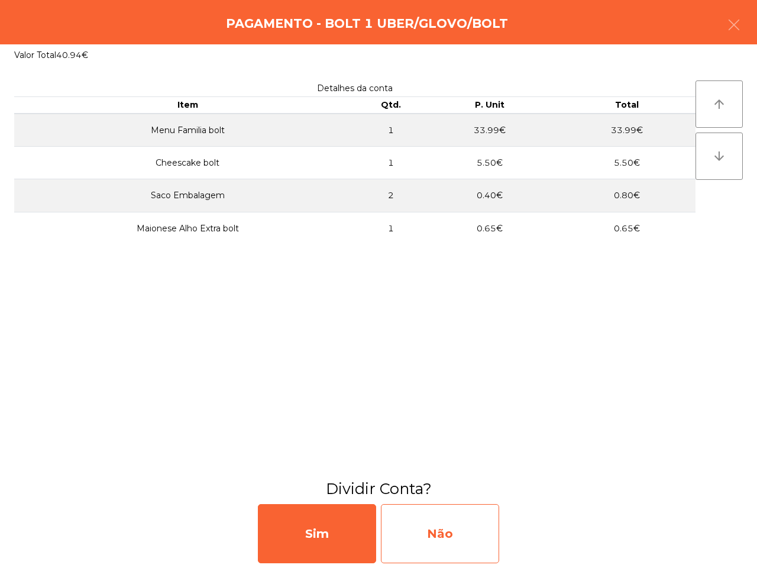
click at [463, 519] on div "Não" at bounding box center [440, 533] width 118 height 59
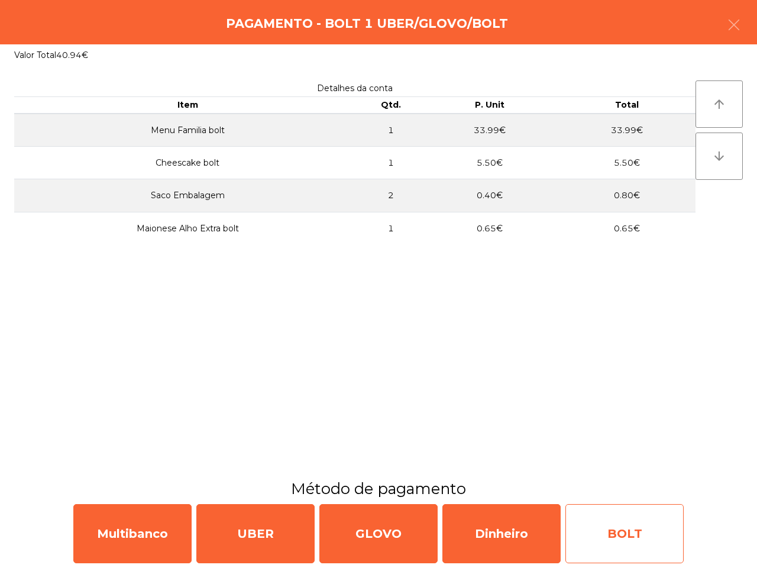
click at [647, 524] on div "BOLT" at bounding box center [624, 533] width 118 height 59
select select "**"
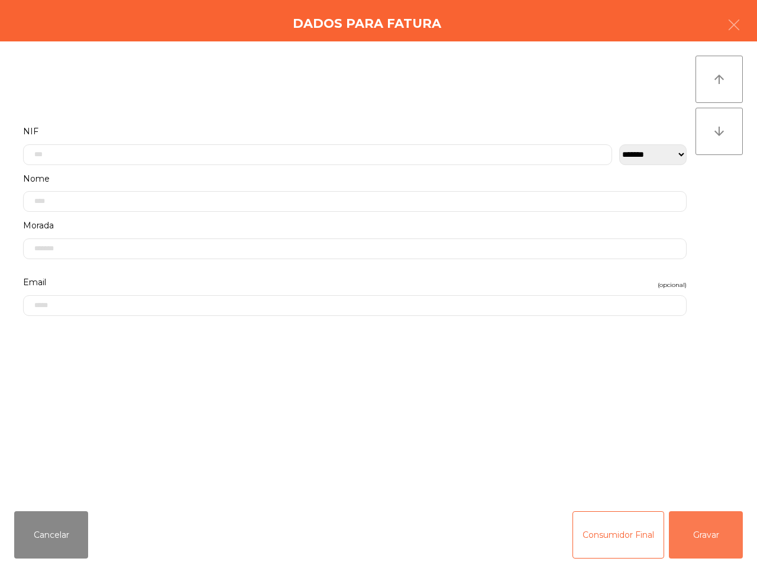
click at [689, 537] on button "Gravar" at bounding box center [706, 534] width 74 height 47
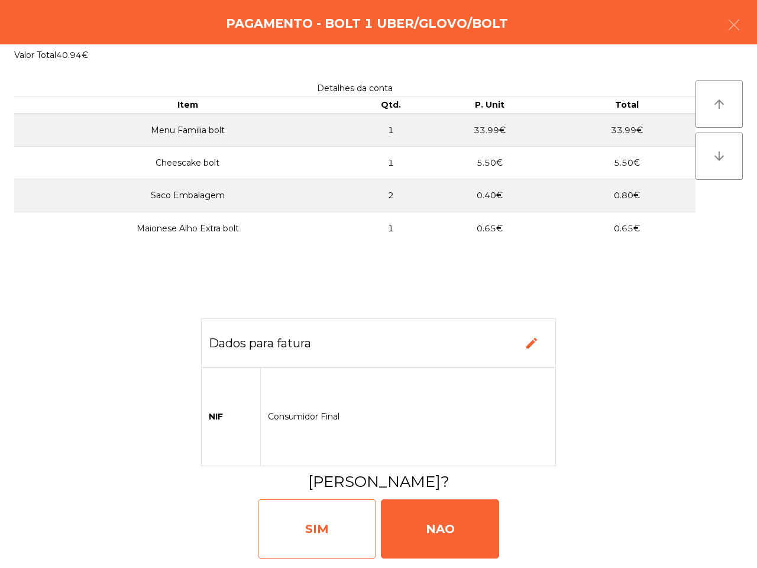
click at [318, 516] on div "SIM" at bounding box center [317, 528] width 118 height 59
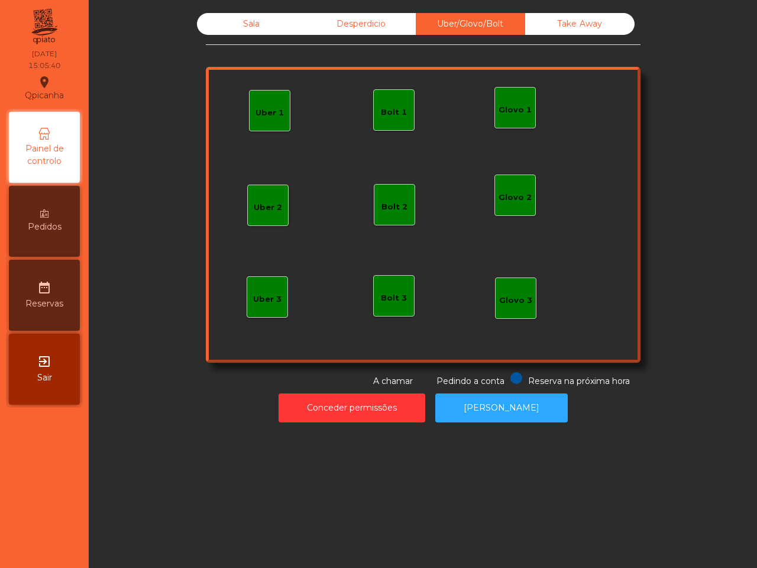
click at [317, 458] on div "Sala Desperdicio Uber/Glovo/Bolt Take Away Uber 1 Glovo 1 Uber 2 Uber 3 Glovo 2…" at bounding box center [423, 284] width 668 height 568
click at [247, 28] on div "Sala" at bounding box center [251, 24] width 109 height 22
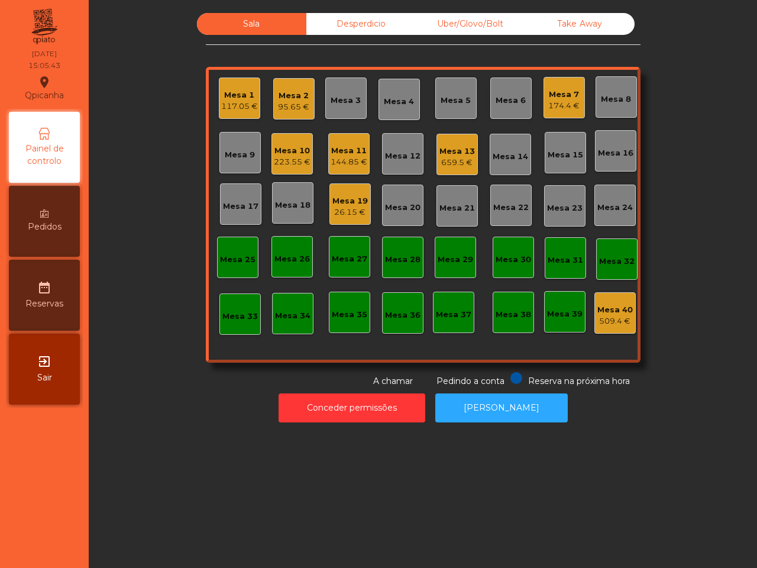
click at [340, 203] on div "Mesa 19" at bounding box center [349, 201] width 35 height 12
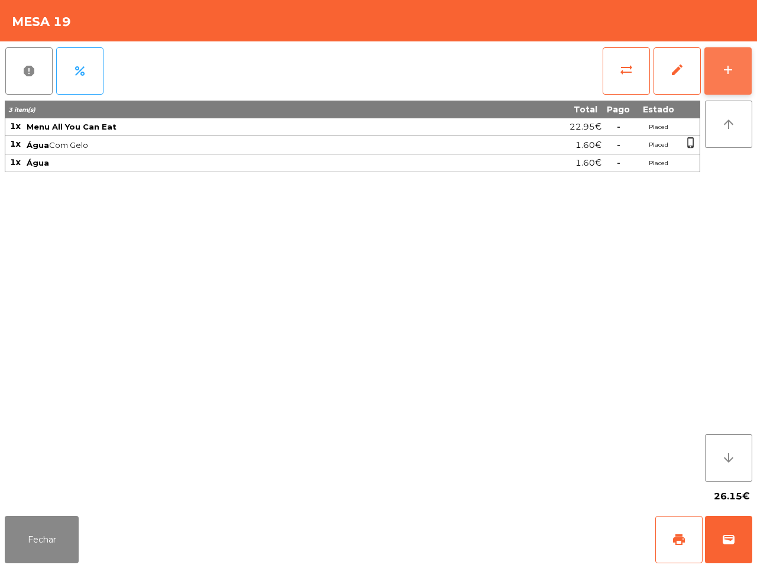
click at [736, 64] on button "add" at bounding box center [727, 70] width 47 height 47
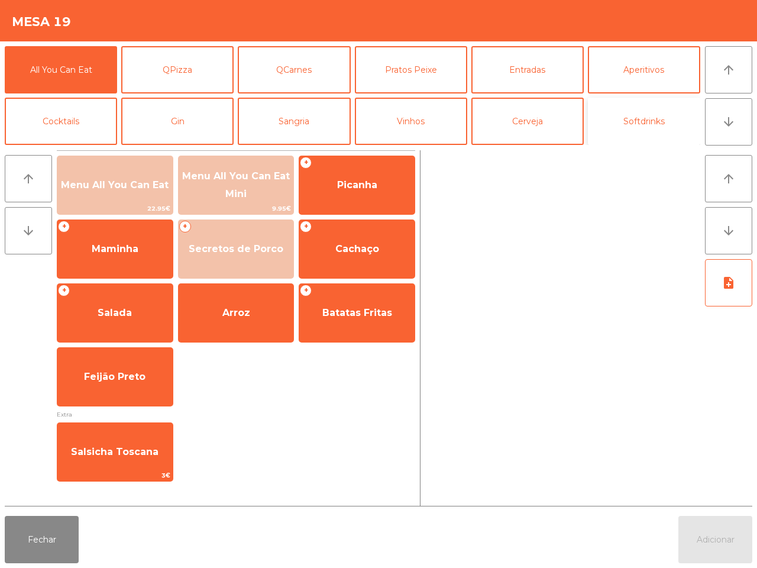
click at [624, 119] on button "Softdrinks" at bounding box center [644, 121] width 112 height 47
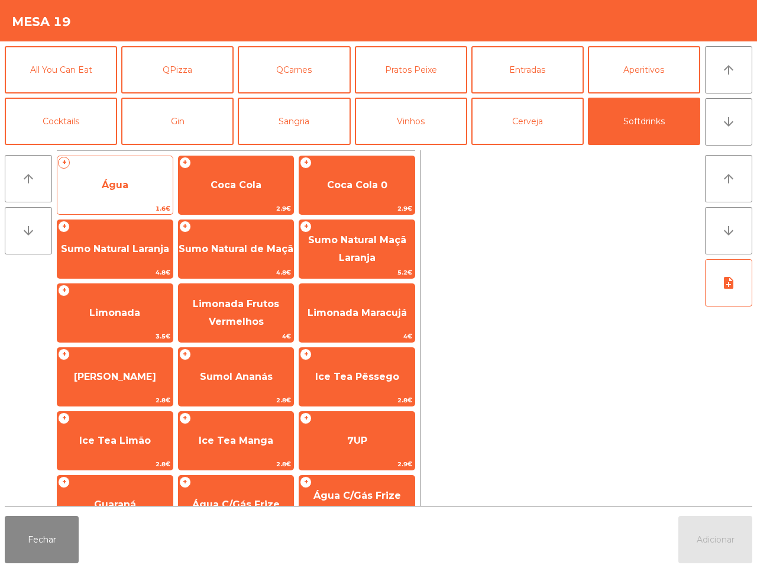
click at [161, 187] on span "Água" at bounding box center [114, 185] width 115 height 32
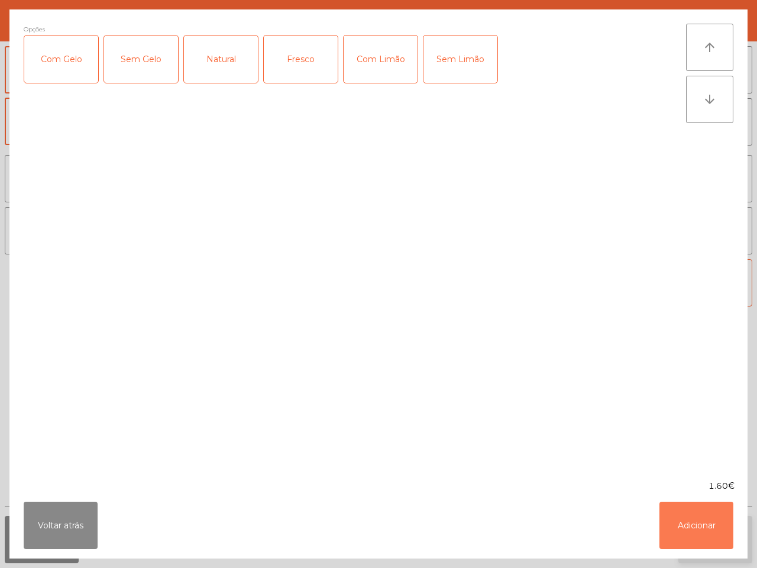
click at [700, 527] on button "Adicionar" at bounding box center [696, 524] width 74 height 47
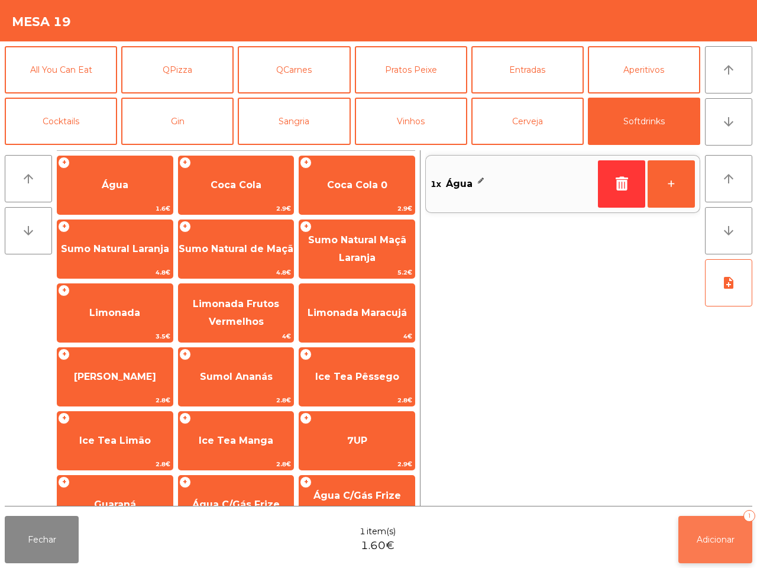
click at [705, 524] on button "Adicionar 1" at bounding box center [715, 539] width 74 height 47
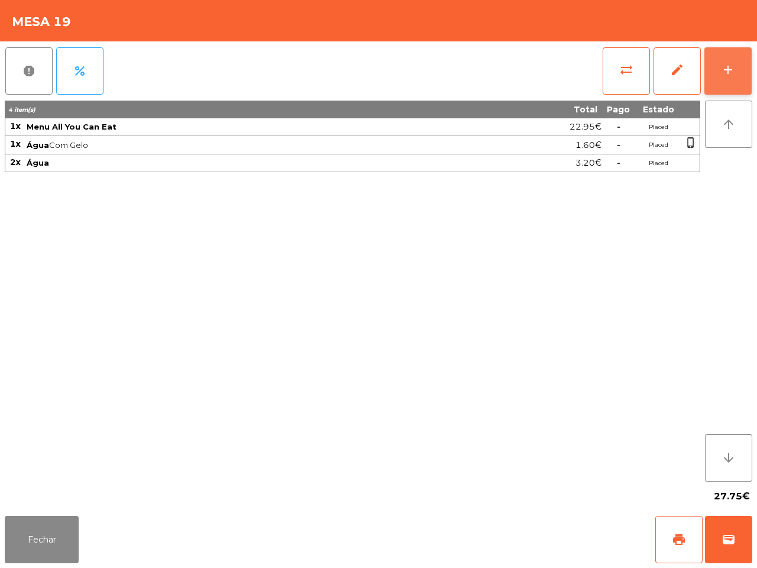
click at [735, 67] on button "add" at bounding box center [727, 70] width 47 height 47
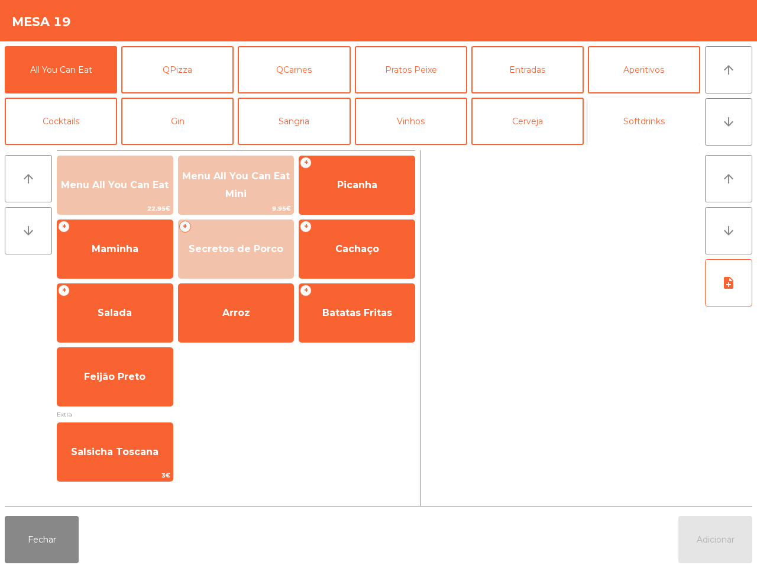
click at [621, 121] on button "Softdrinks" at bounding box center [644, 121] width 112 height 47
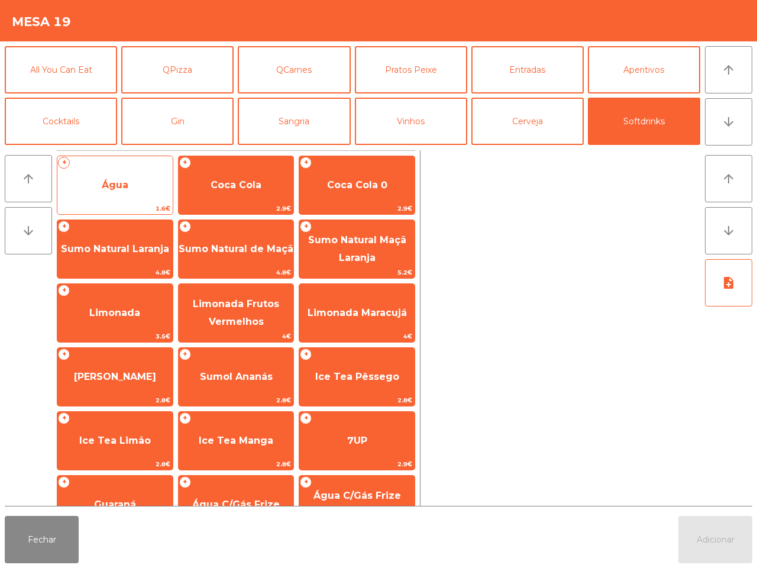
click at [152, 182] on span "Água" at bounding box center [114, 185] width 115 height 32
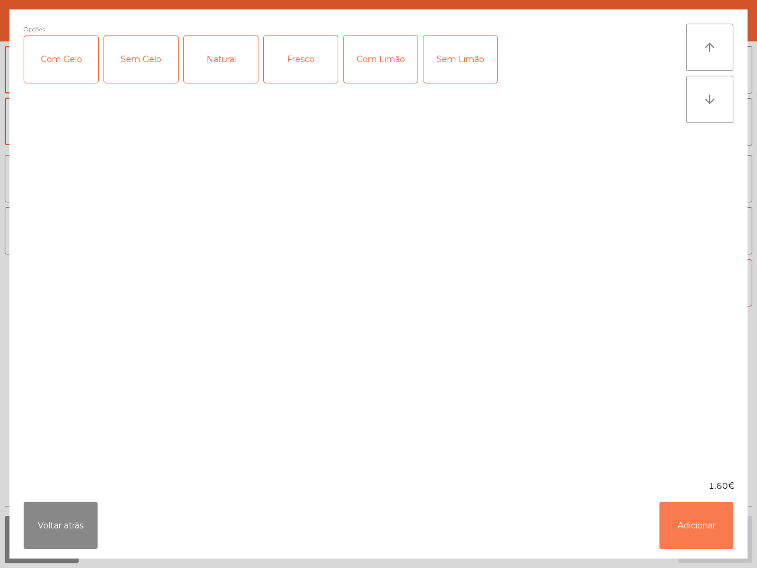
drag, startPoint x: 692, startPoint y: 530, endPoint x: 690, endPoint y: 495, distance: 35.0
click at [692, 530] on button "Adicionar" at bounding box center [696, 524] width 74 height 47
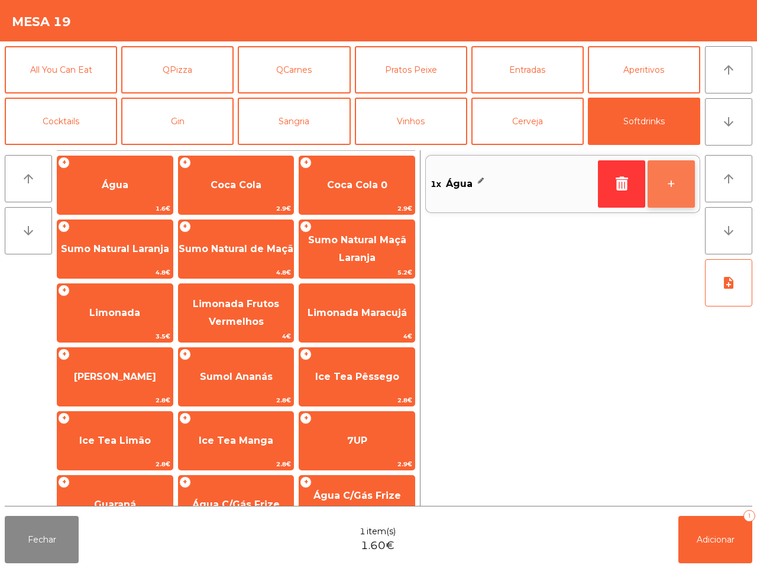
click at [665, 169] on button "+" at bounding box center [670, 183] width 47 height 47
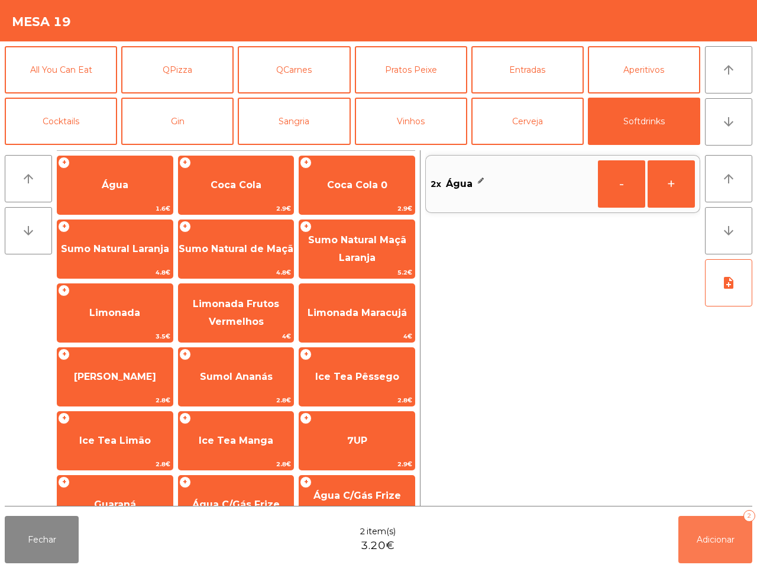
click at [710, 534] on span "Adicionar" at bounding box center [716, 539] width 38 height 11
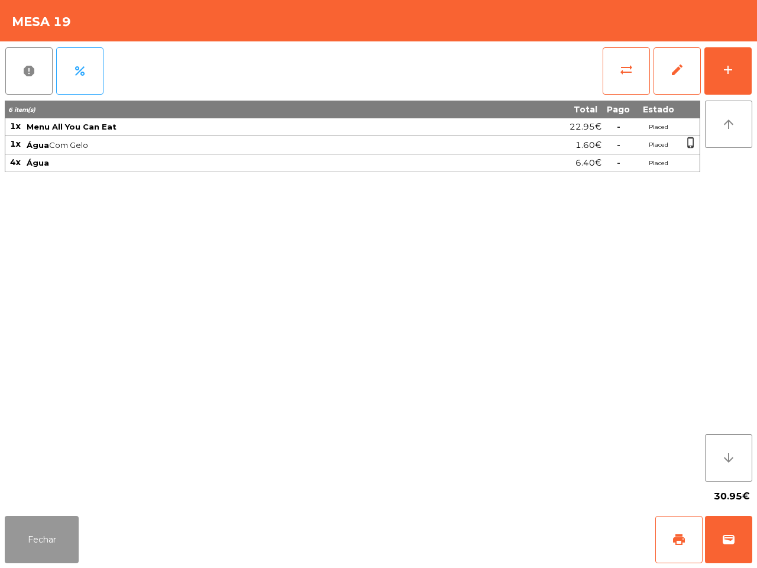
drag, startPoint x: 48, startPoint y: 546, endPoint x: 54, endPoint y: 541, distance: 7.1
click at [51, 542] on button "Fechar" at bounding box center [42, 539] width 74 height 47
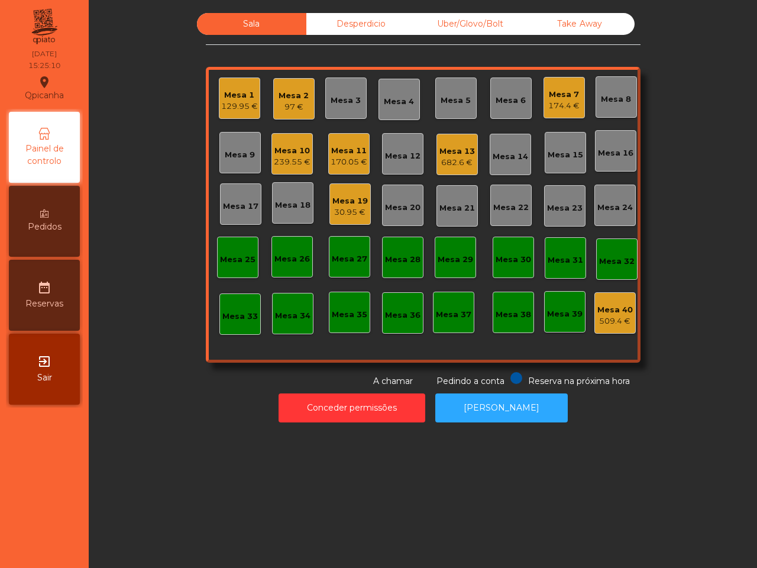
click at [292, 98] on div "Mesa 2" at bounding box center [294, 96] width 30 height 12
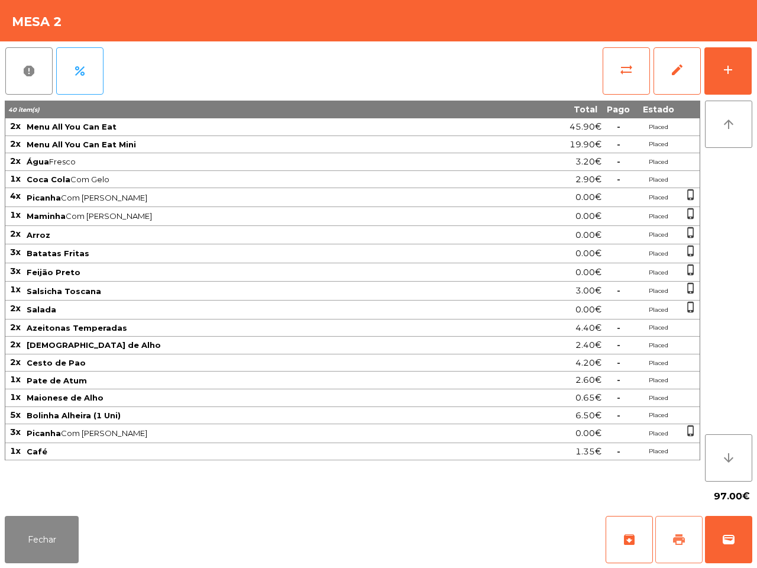
click at [670, 538] on button "print" at bounding box center [678, 539] width 47 height 47
click at [54, 541] on button "Fechar" at bounding box center [42, 539] width 74 height 47
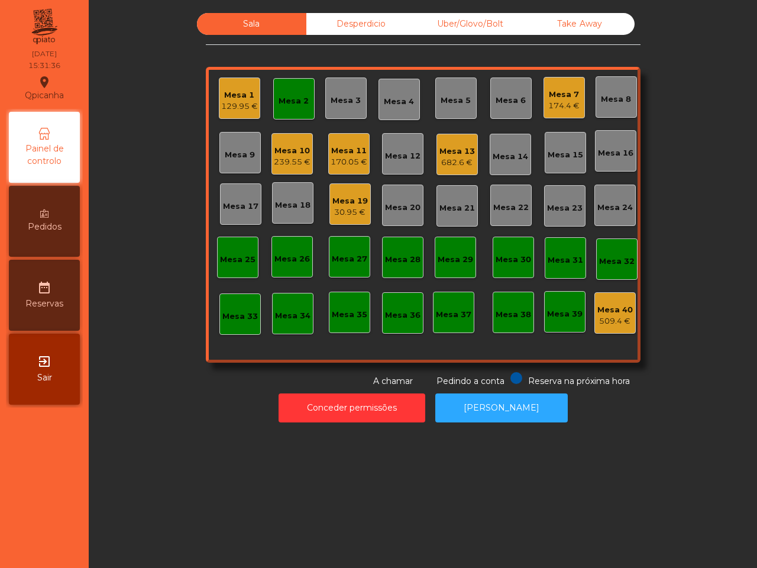
click at [563, 99] on div "Mesa 7 174.4 €" at bounding box center [563, 100] width 31 height 23
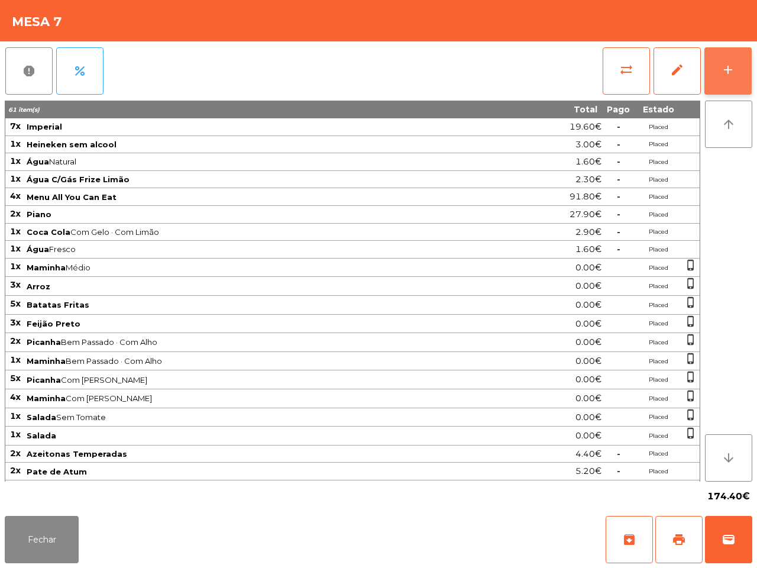
click at [729, 77] on button "add" at bounding box center [727, 70] width 47 height 47
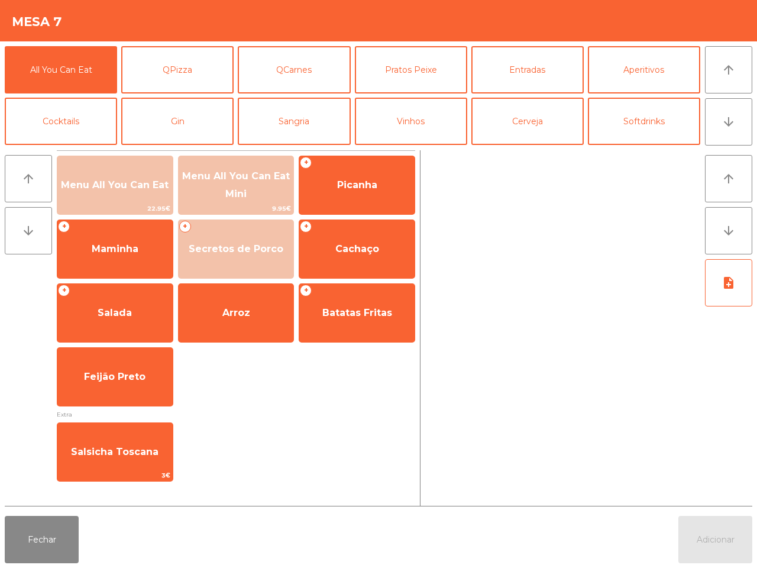
scroll to position [102, 0]
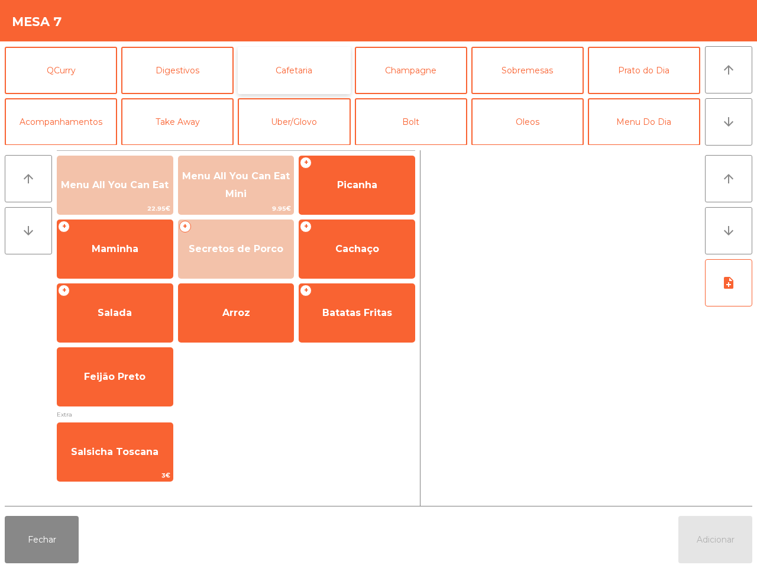
click at [329, 77] on button "Cafetaria" at bounding box center [294, 70] width 112 height 47
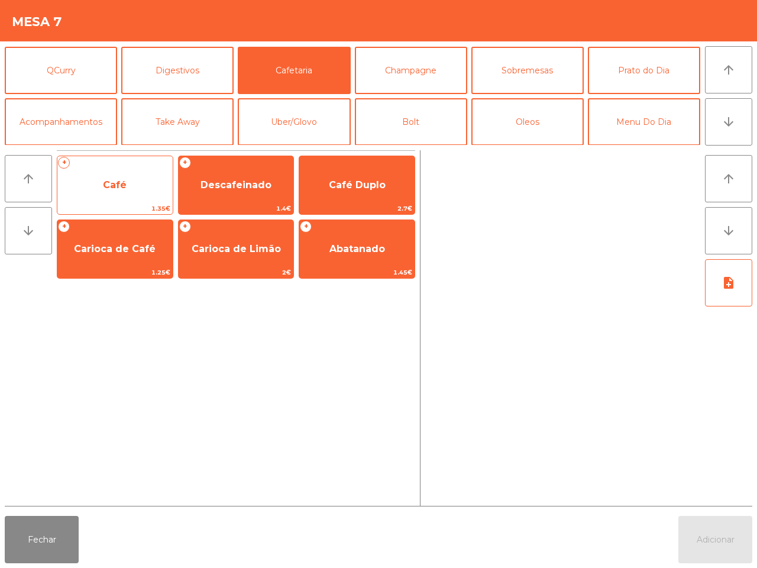
click at [135, 190] on span "Café" at bounding box center [114, 185] width 115 height 32
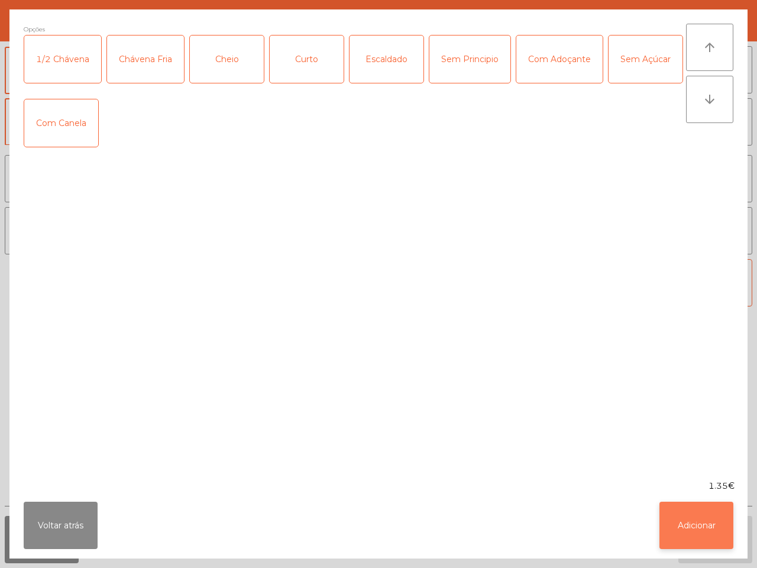
click at [707, 524] on button "Adicionar" at bounding box center [696, 524] width 74 height 47
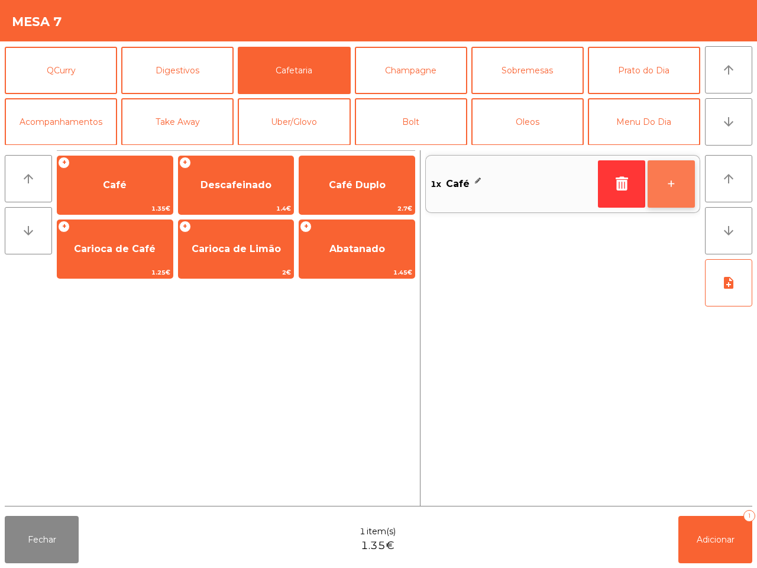
click at [661, 187] on button "+" at bounding box center [670, 183] width 47 height 47
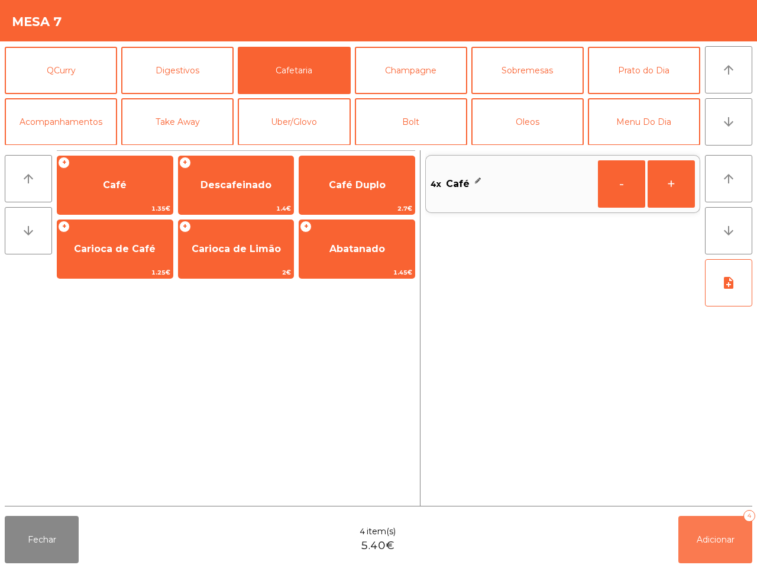
click at [702, 534] on span "Adicionar" at bounding box center [716, 539] width 38 height 11
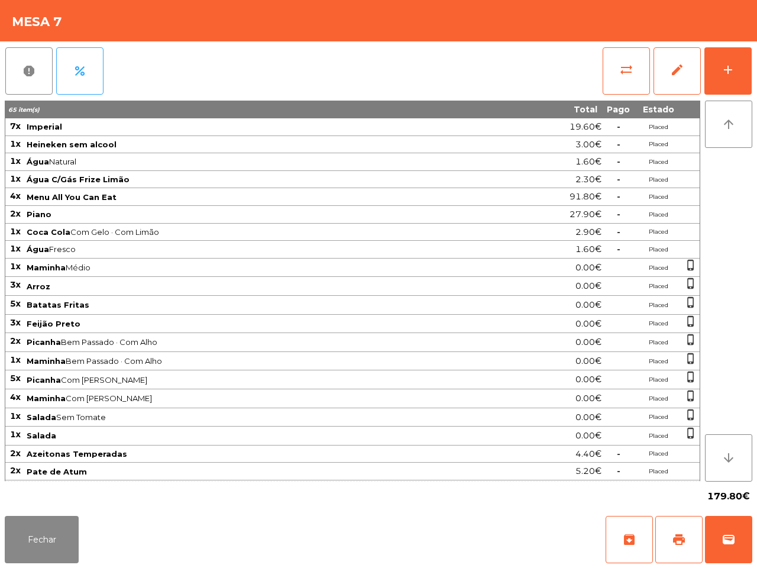
drag, startPoint x: 702, startPoint y: 506, endPoint x: 684, endPoint y: 484, distance: 29.0
click at [701, 506] on div "179.80€" at bounding box center [378, 496] width 747 height 30
click at [51, 527] on button "Fechar" at bounding box center [42, 539] width 74 height 47
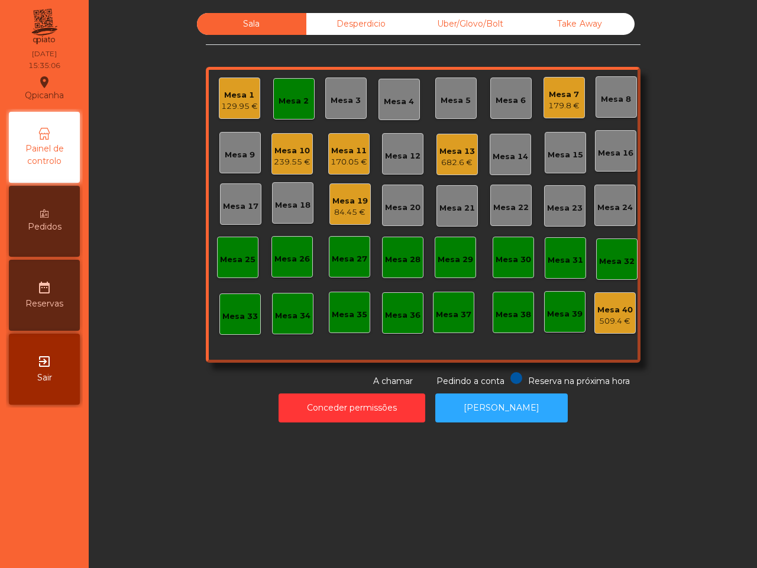
click at [282, 158] on div "239.55 €" at bounding box center [292, 162] width 37 height 12
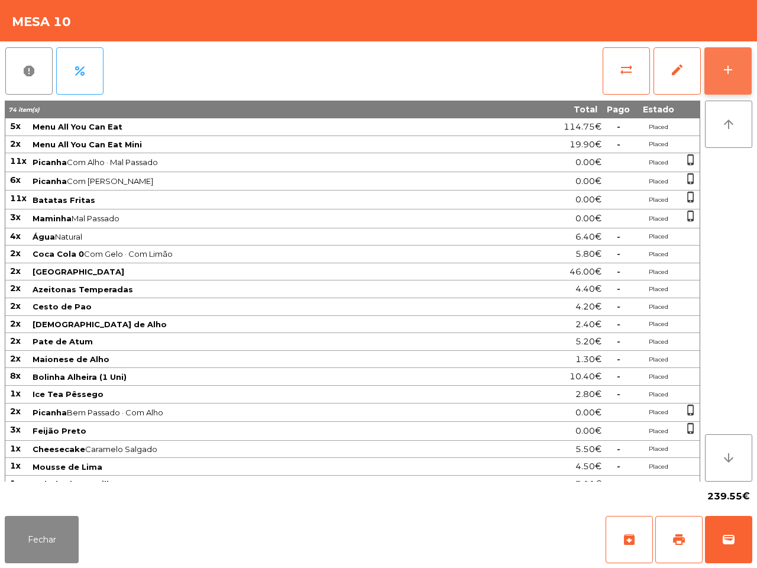
click at [739, 60] on button "add" at bounding box center [727, 70] width 47 height 47
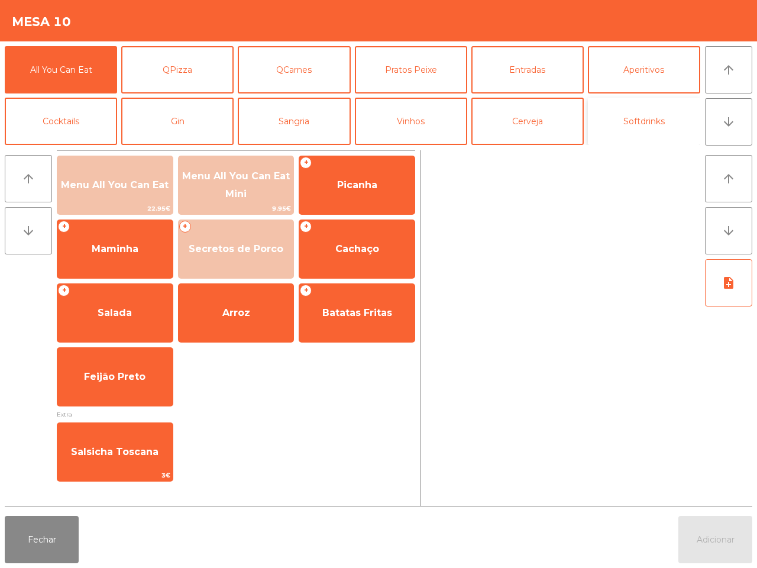
click at [624, 124] on button "Softdrinks" at bounding box center [644, 121] width 112 height 47
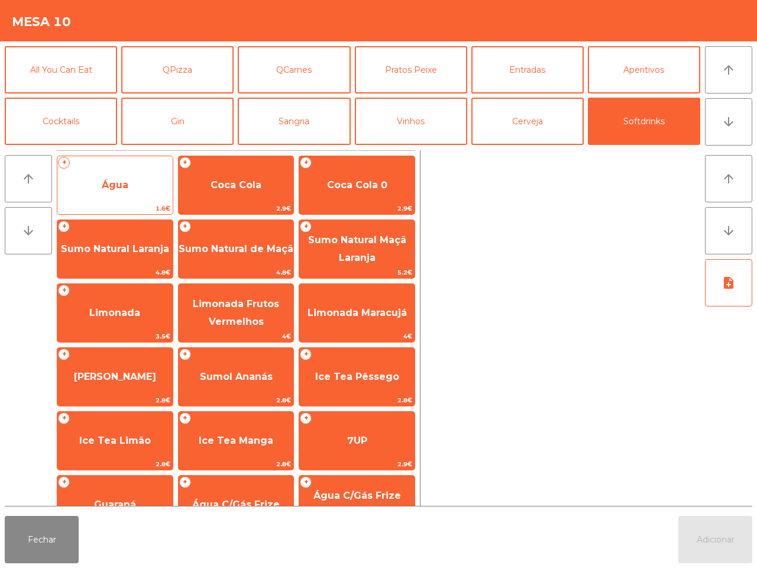
click at [95, 205] on span "1.6€" at bounding box center [114, 208] width 115 height 11
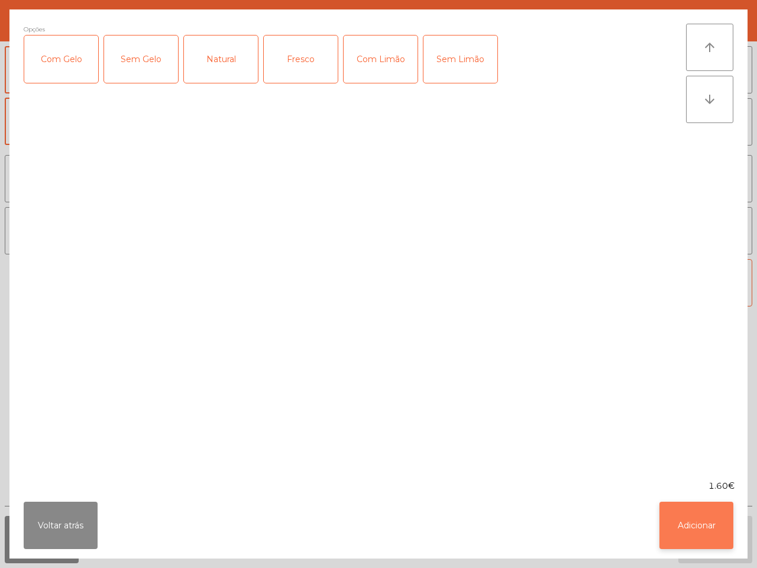
click at [678, 526] on button "Adicionar" at bounding box center [696, 524] width 74 height 47
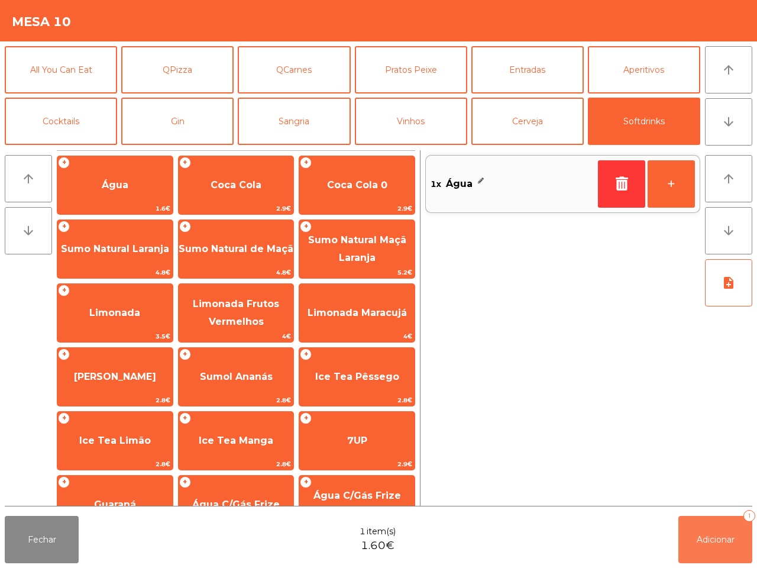
click at [726, 544] on span "Adicionar" at bounding box center [716, 539] width 38 height 11
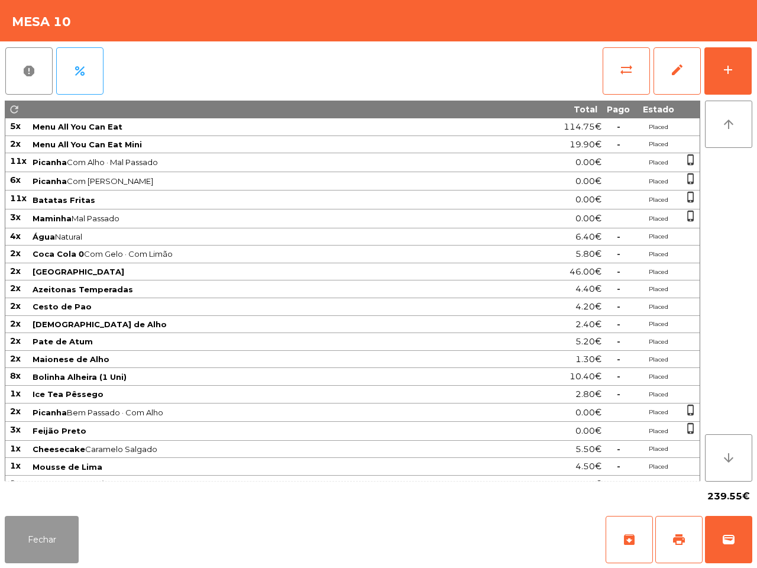
drag, startPoint x: 64, startPoint y: 534, endPoint x: 69, endPoint y: 524, distance: 11.1
click at [71, 536] on button "Fechar" at bounding box center [42, 539] width 74 height 47
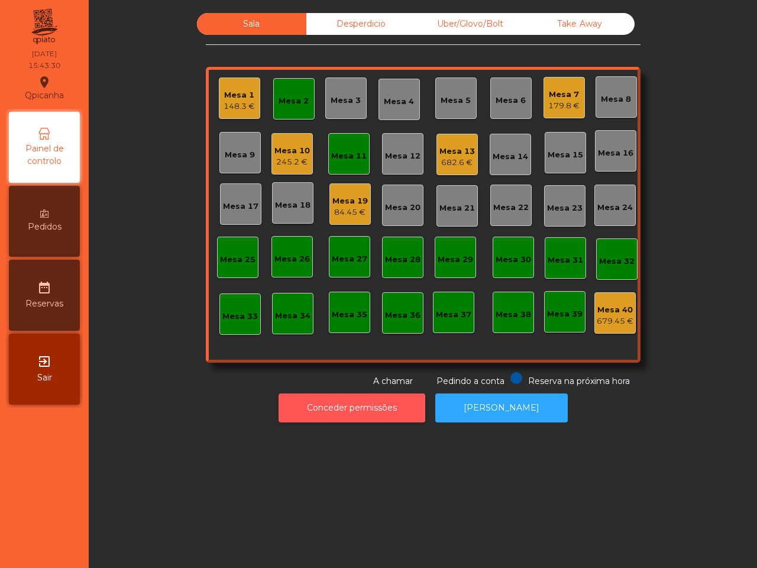
click at [365, 408] on button "Conceder permissões" at bounding box center [352, 407] width 147 height 29
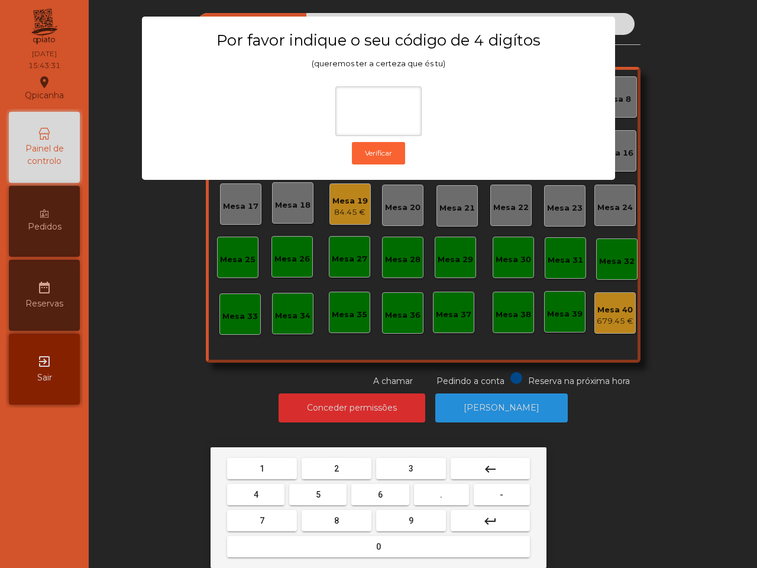
click at [266, 462] on button "1" at bounding box center [262, 468] width 70 height 21
drag, startPoint x: 396, startPoint y: 517, endPoint x: 370, endPoint y: 513, distance: 27.0
click at [397, 517] on button "9" at bounding box center [411, 520] width 70 height 21
click at [264, 490] on button "4" at bounding box center [255, 494] width 57 height 21
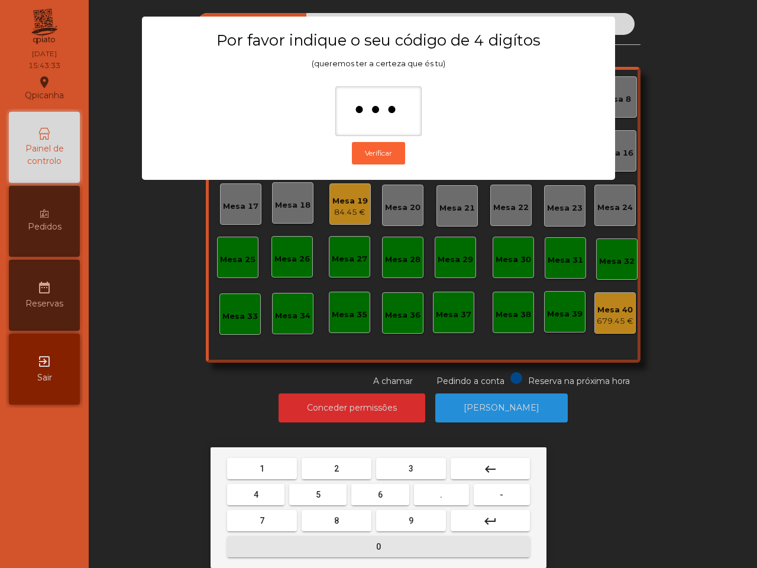
drag, startPoint x: 308, startPoint y: 555, endPoint x: 307, endPoint y: 546, distance: 8.9
click at [309, 554] on button "0" at bounding box center [378, 546] width 303 height 21
type input "****"
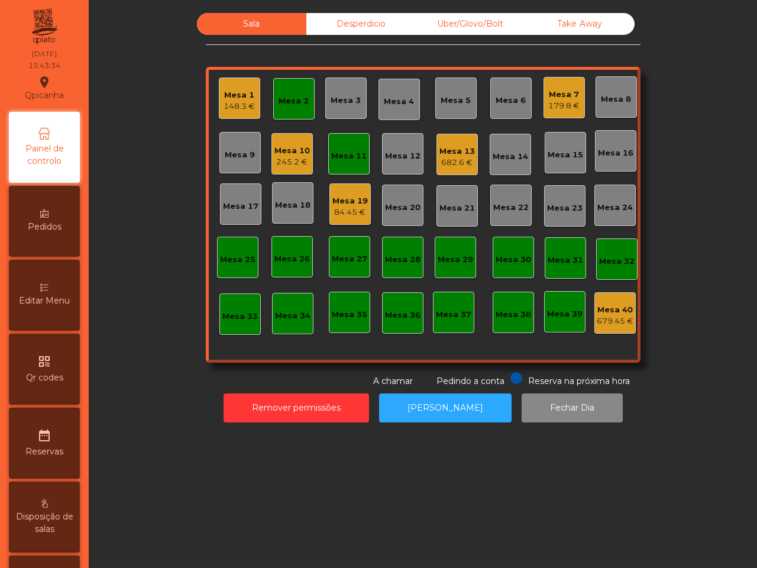
click at [329, 21] on div "Desperdicio" at bounding box center [360, 24] width 109 height 22
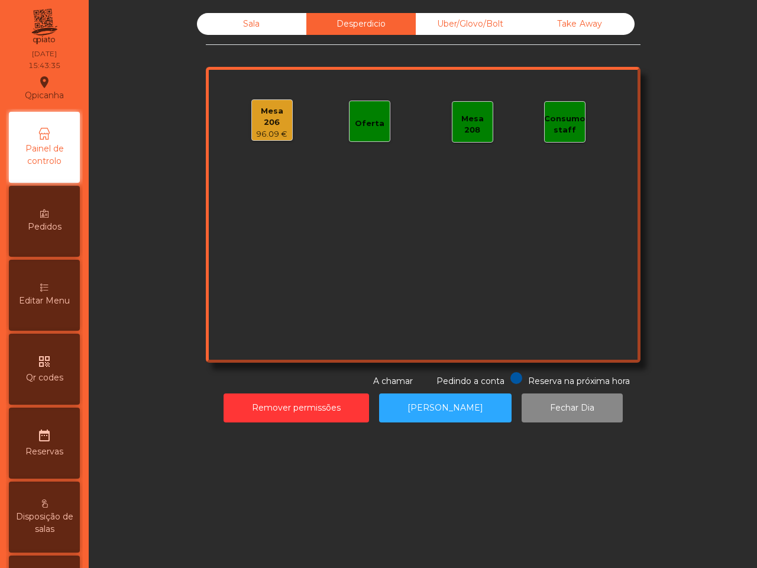
click at [267, 116] on div "Mesa 206" at bounding box center [272, 116] width 40 height 23
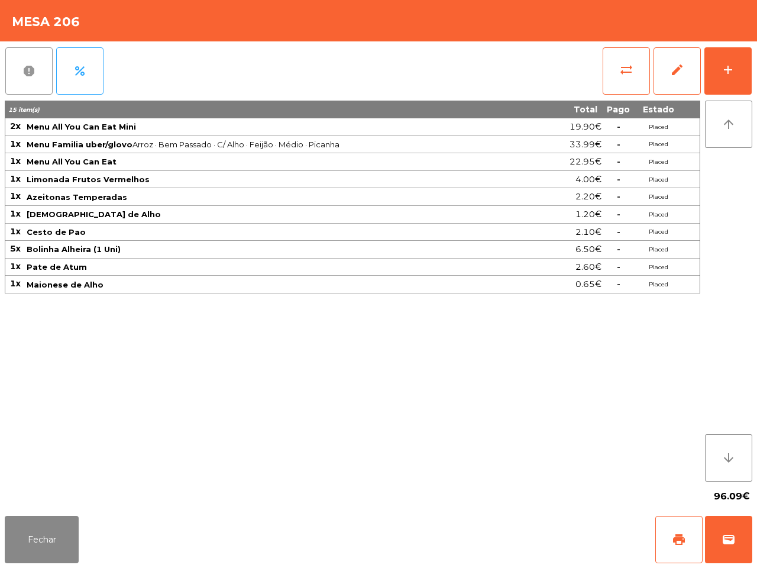
drag, startPoint x: 37, startPoint y: 66, endPoint x: 43, endPoint y: 69, distance: 6.6
click at [43, 69] on button "report" at bounding box center [28, 70] width 47 height 47
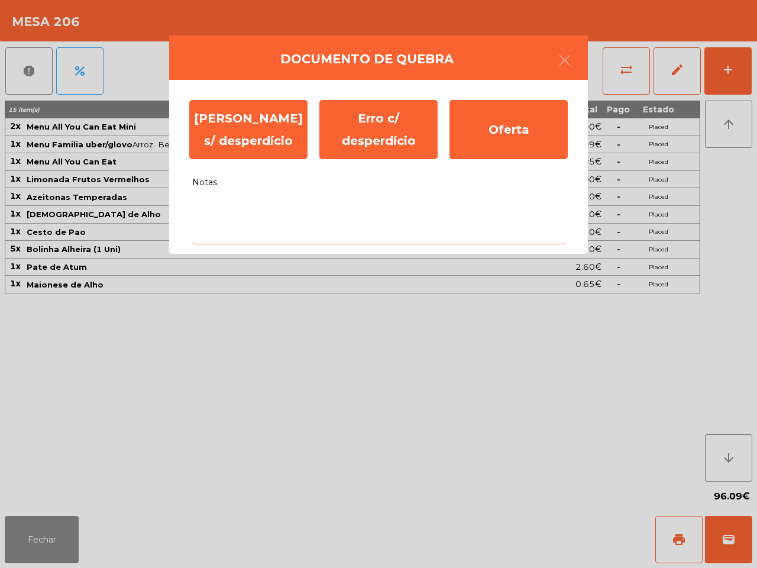
click at [270, 228] on textarea "Notas" at bounding box center [378, 219] width 373 height 49
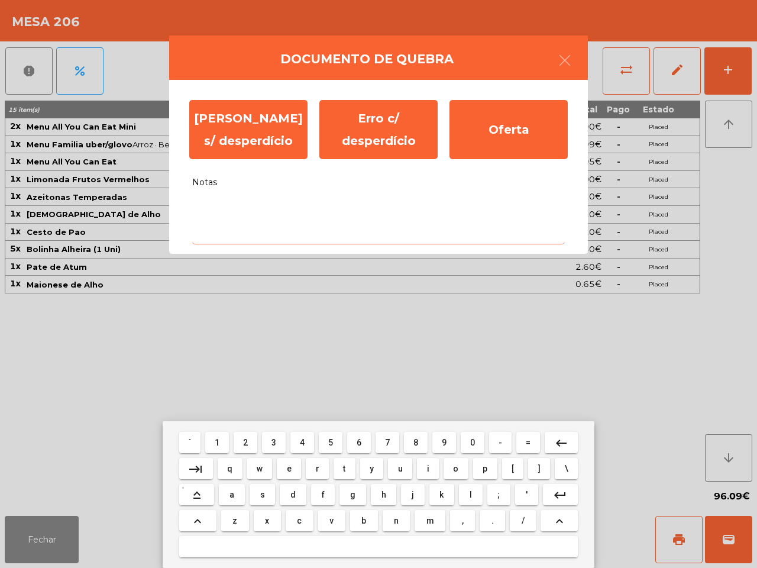
drag, startPoint x: 293, startPoint y: 465, endPoint x: 292, endPoint y: 438, distance: 27.2
click at [293, 464] on button "e" at bounding box center [289, 468] width 24 height 21
type textarea "*"
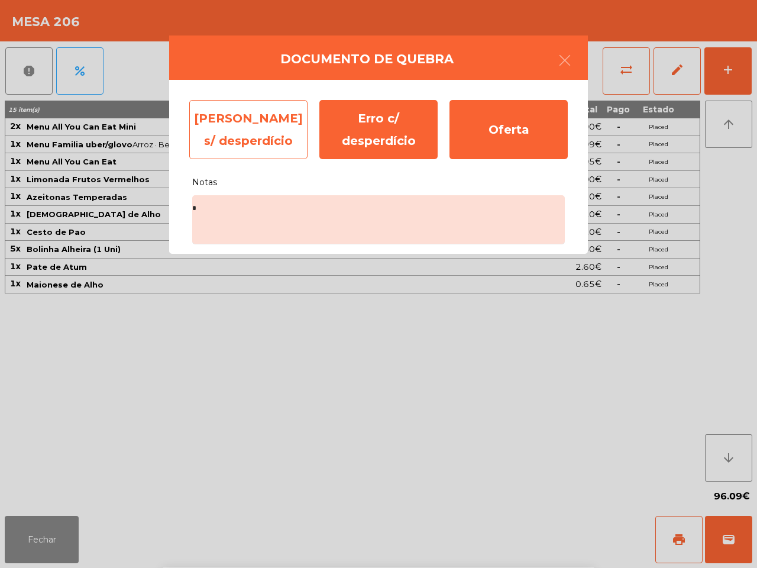
click at [267, 128] on div "[PERSON_NAME] s/ desperdício" at bounding box center [248, 129] width 118 height 59
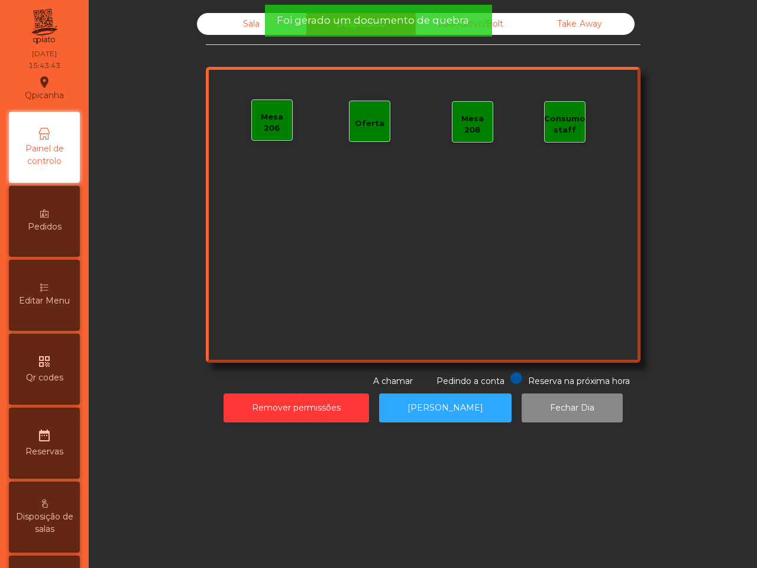
click at [235, 25] on div "Sala" at bounding box center [251, 24] width 109 height 22
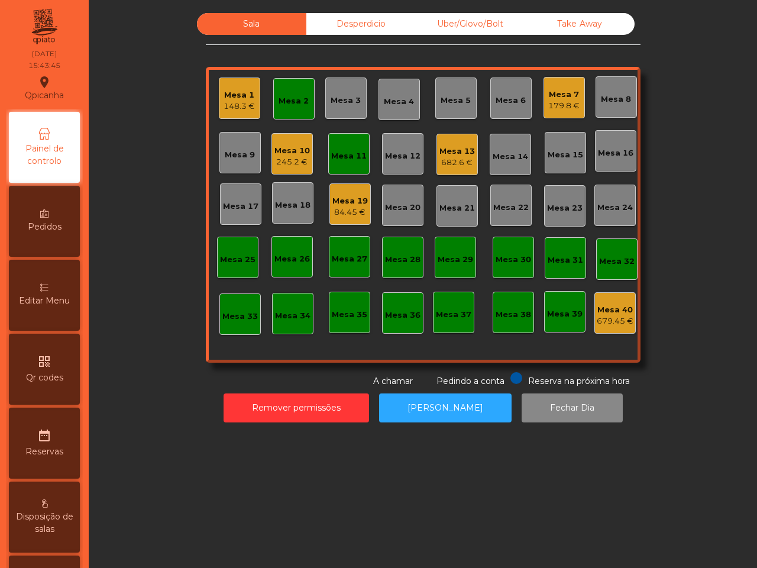
scroll to position [449, 0]
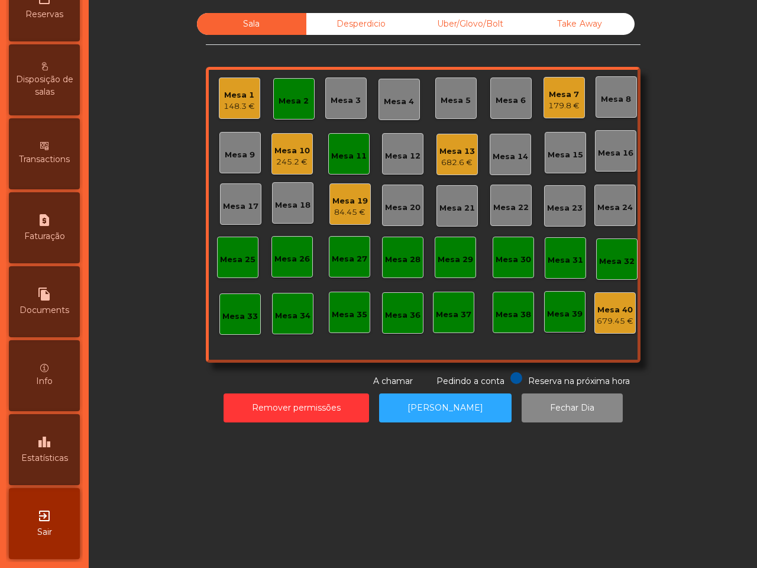
click at [63, 428] on div "leaderboard Estatísticas" at bounding box center [44, 449] width 71 height 71
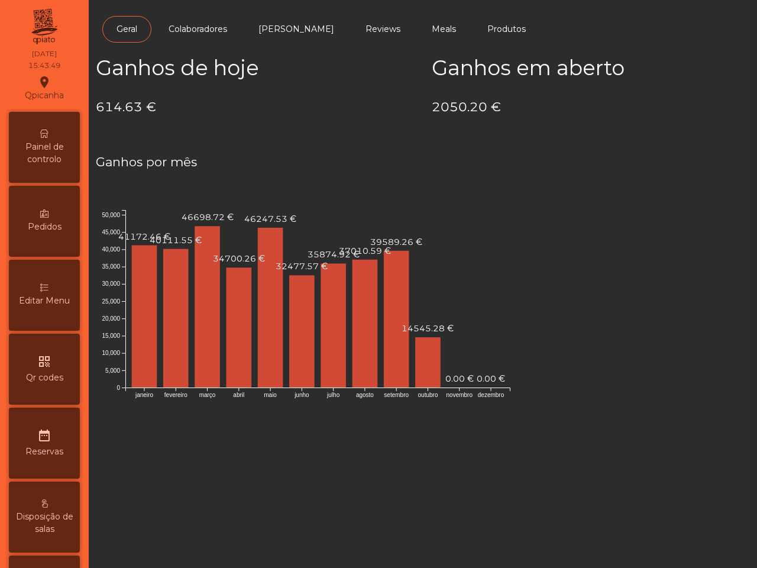
click at [48, 132] on icon at bounding box center [44, 133] width 8 height 8
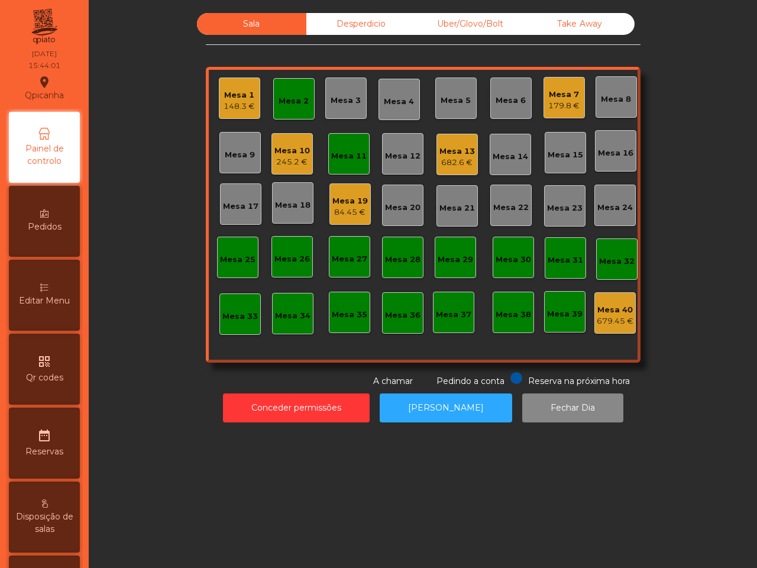
click at [348, 213] on div "84.45 €" at bounding box center [349, 212] width 35 height 12
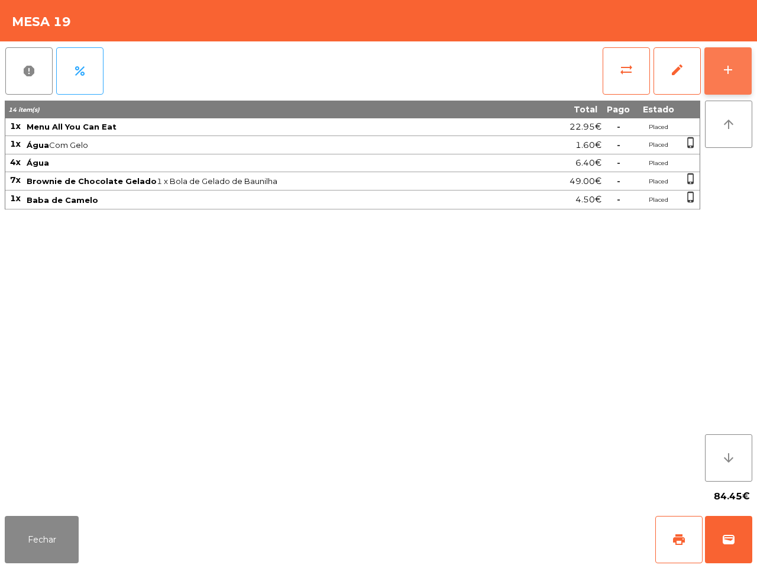
click at [720, 75] on button "add" at bounding box center [727, 70] width 47 height 47
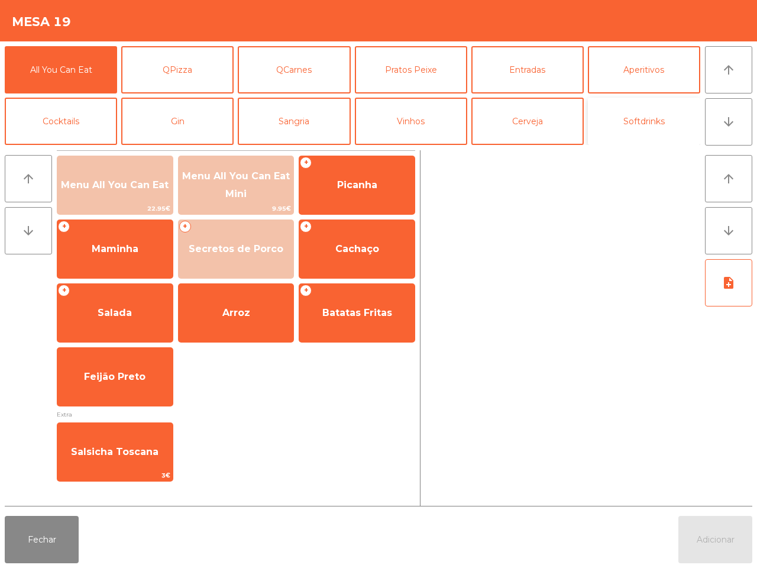
click at [662, 118] on button "Softdrinks" at bounding box center [644, 121] width 112 height 47
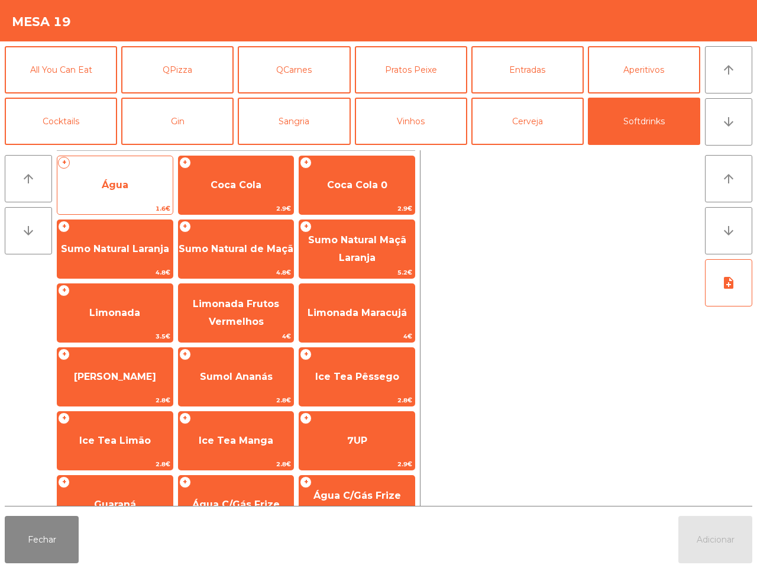
click at [150, 176] on span "Água" at bounding box center [114, 185] width 115 height 32
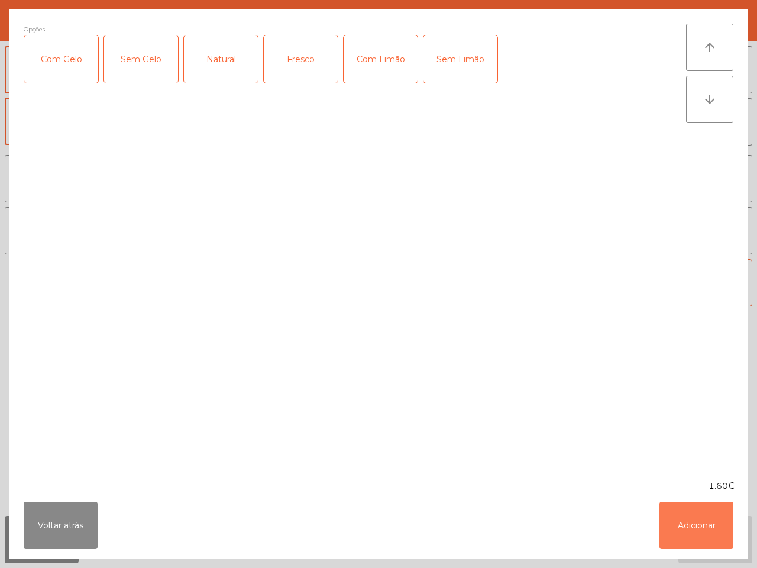
drag, startPoint x: 681, startPoint y: 523, endPoint x: 683, endPoint y: 507, distance: 16.1
click at [684, 523] on button "Adicionar" at bounding box center [696, 524] width 74 height 47
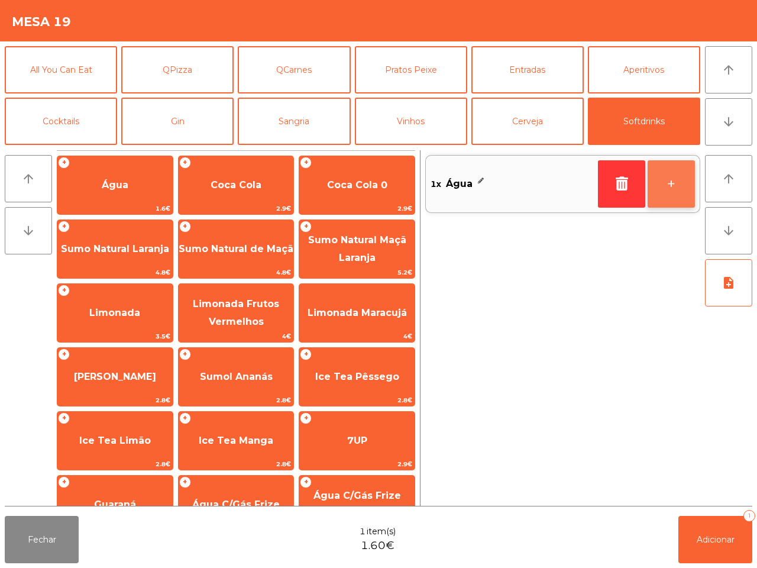
click at [669, 183] on button "+" at bounding box center [670, 183] width 47 height 47
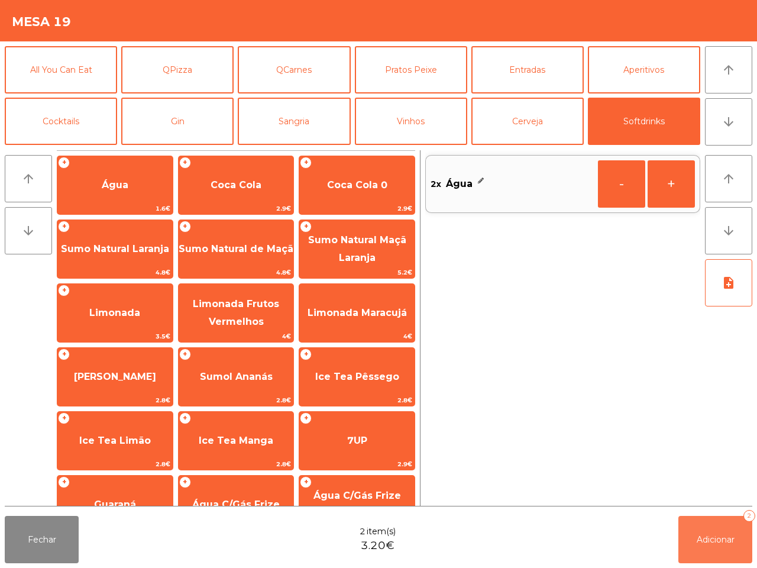
drag, startPoint x: 707, startPoint y: 527, endPoint x: 699, endPoint y: 518, distance: 12.2
click at [705, 527] on button "Adicionar 2" at bounding box center [715, 539] width 74 height 47
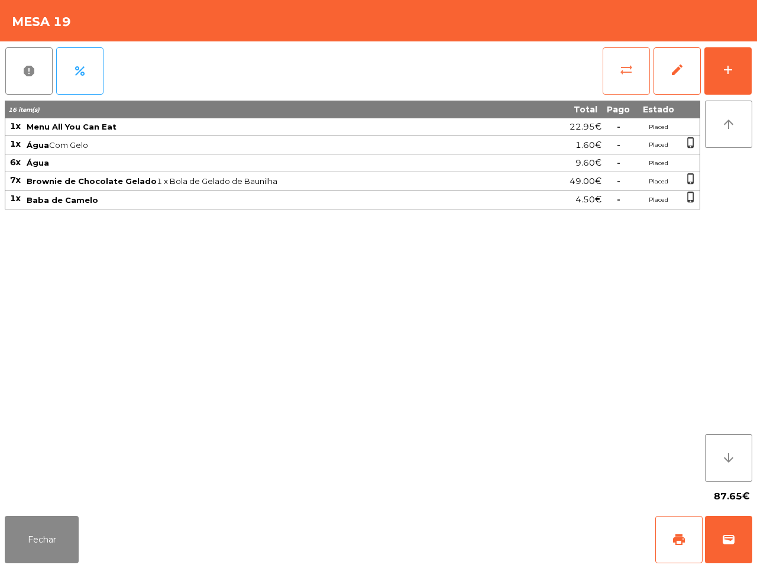
click at [630, 61] on button "sync_alt" at bounding box center [626, 70] width 47 height 47
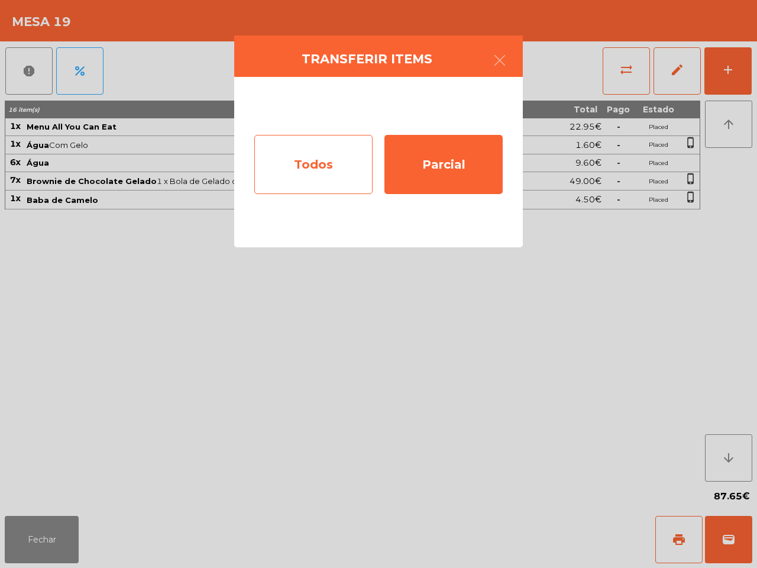
click at [345, 155] on div "Todos" at bounding box center [313, 164] width 118 height 59
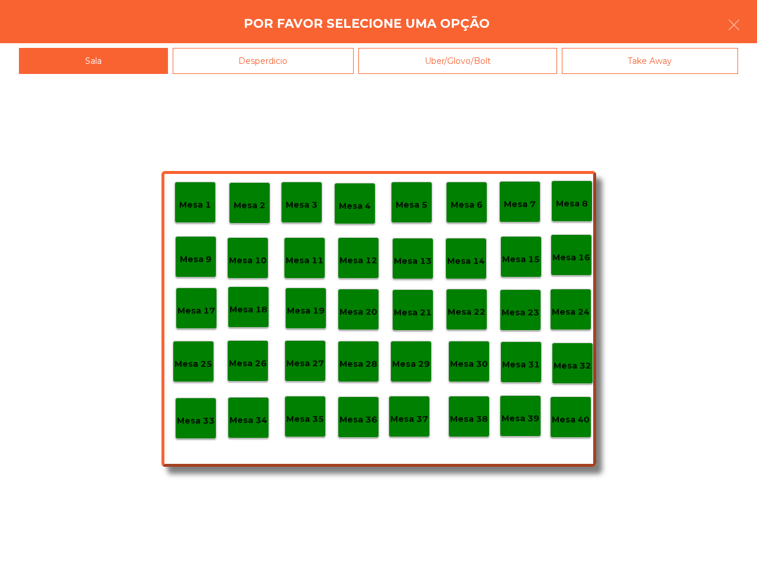
click at [415, 259] on p "Mesa 13" at bounding box center [413, 261] width 38 height 14
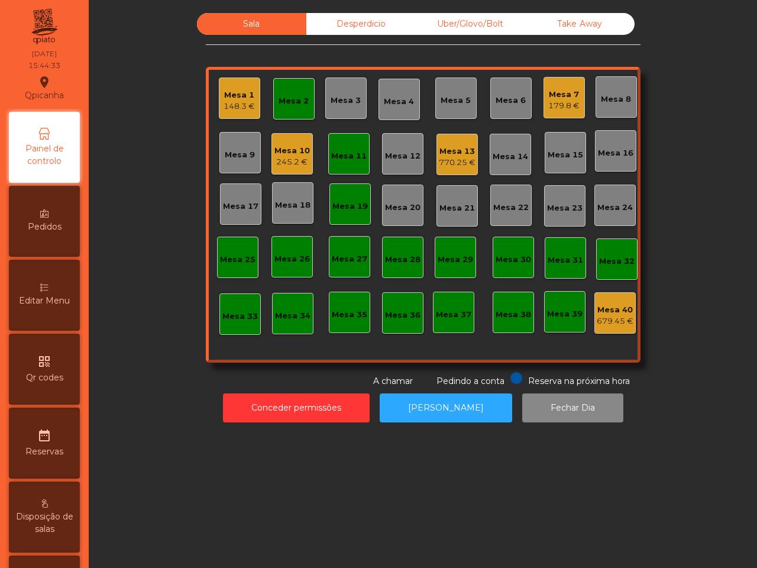
click at [280, 92] on div "Mesa 2" at bounding box center [294, 98] width 30 height 17
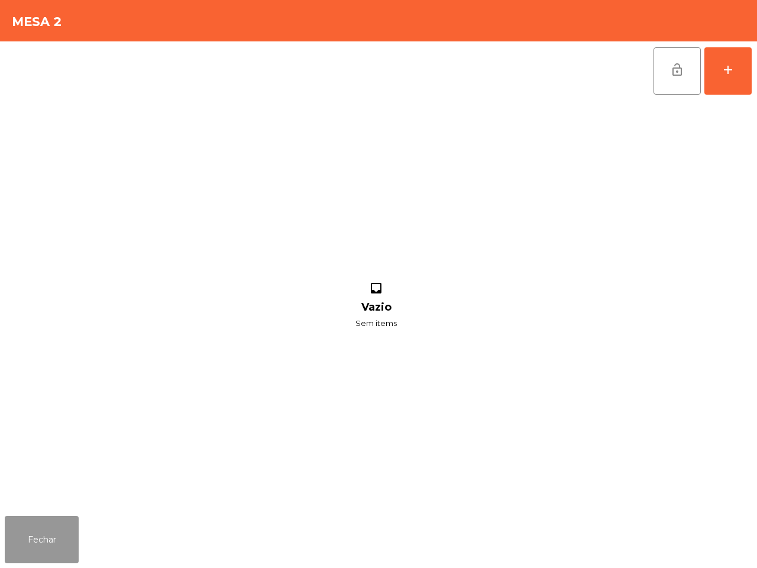
drag, startPoint x: 56, startPoint y: 525, endPoint x: 63, endPoint y: 516, distance: 11.5
click at [57, 525] on button "Fechar" at bounding box center [42, 539] width 74 height 47
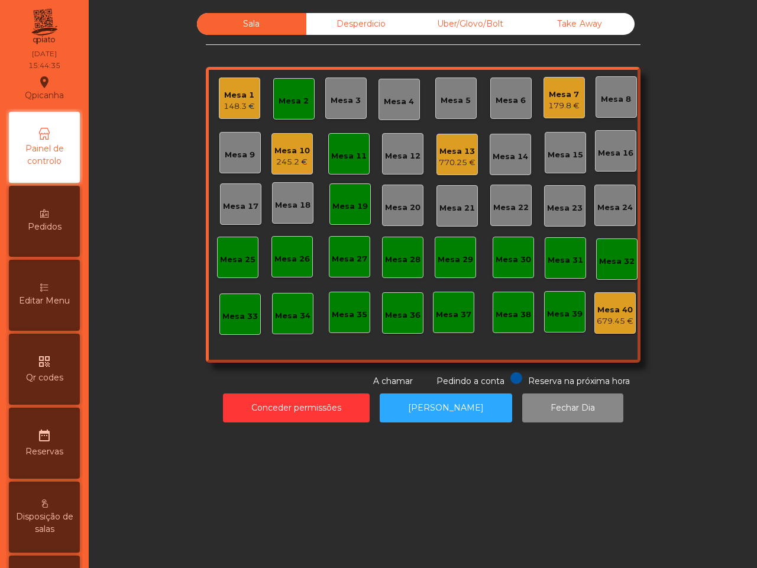
click at [273, 101] on div "Mesa 2" at bounding box center [293, 98] width 41 height 41
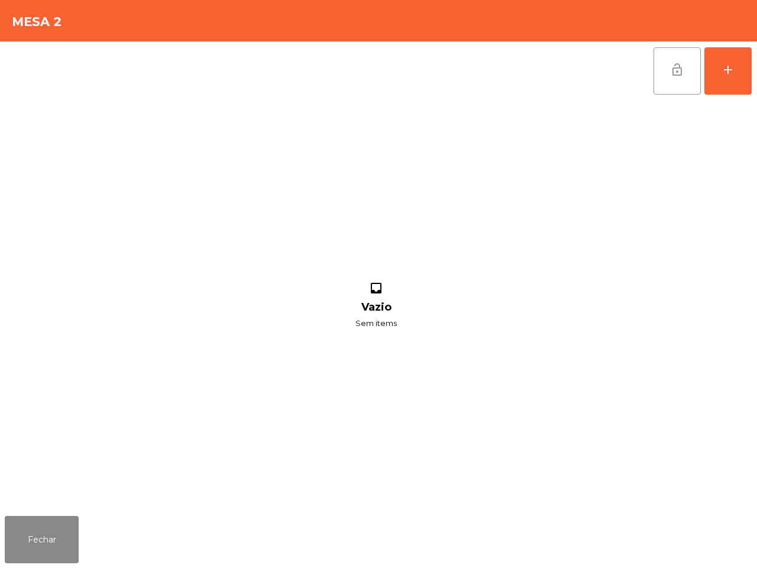
click at [663, 72] on button "lock_open" at bounding box center [676, 70] width 47 height 47
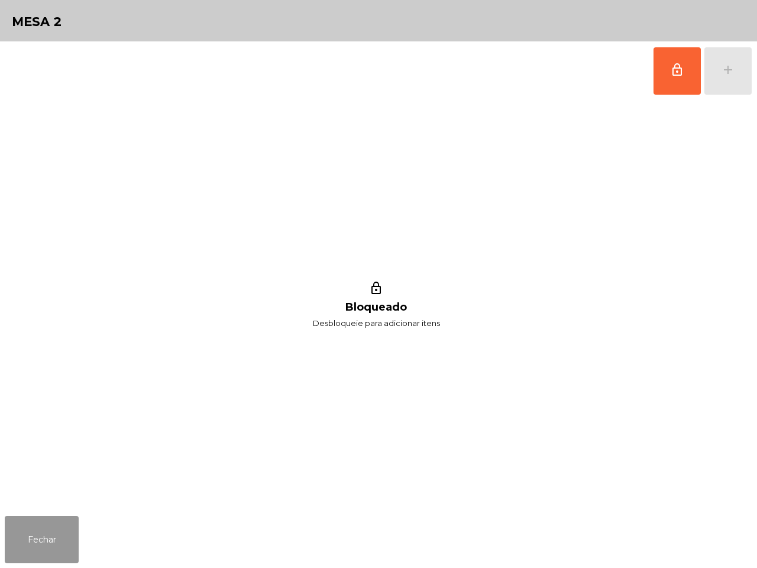
drag, startPoint x: 45, startPoint y: 531, endPoint x: 57, endPoint y: 521, distance: 16.0
click at [46, 528] on button "Fechar" at bounding box center [42, 539] width 74 height 47
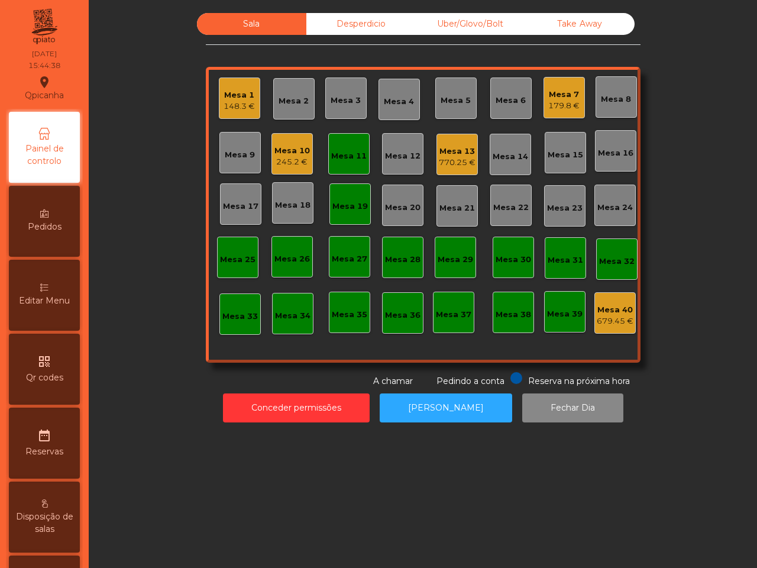
click at [351, 151] on div "Mesa 11" at bounding box center [348, 156] width 35 height 12
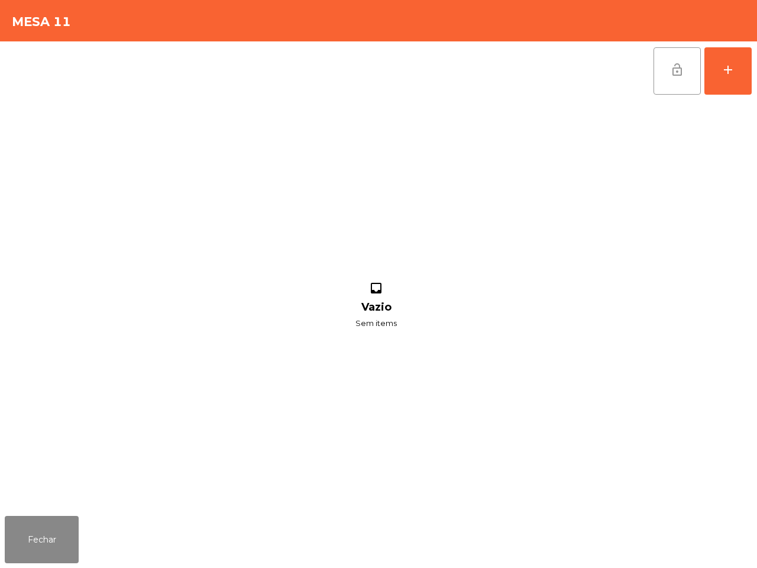
click at [676, 75] on span "lock_open" at bounding box center [677, 70] width 14 height 14
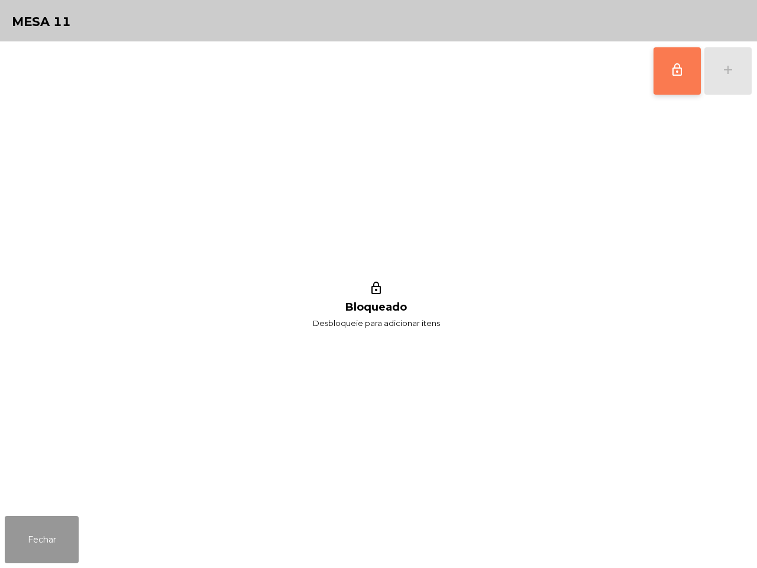
drag, startPoint x: 54, startPoint y: 534, endPoint x: 72, endPoint y: 516, distance: 25.5
click at [57, 529] on button "Fechar" at bounding box center [42, 539] width 74 height 47
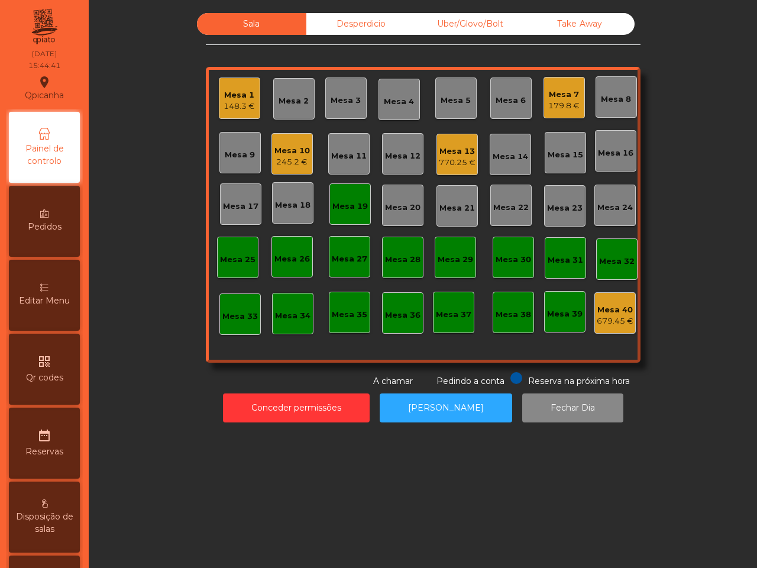
click at [354, 205] on div "Mesa 19" at bounding box center [349, 206] width 35 height 12
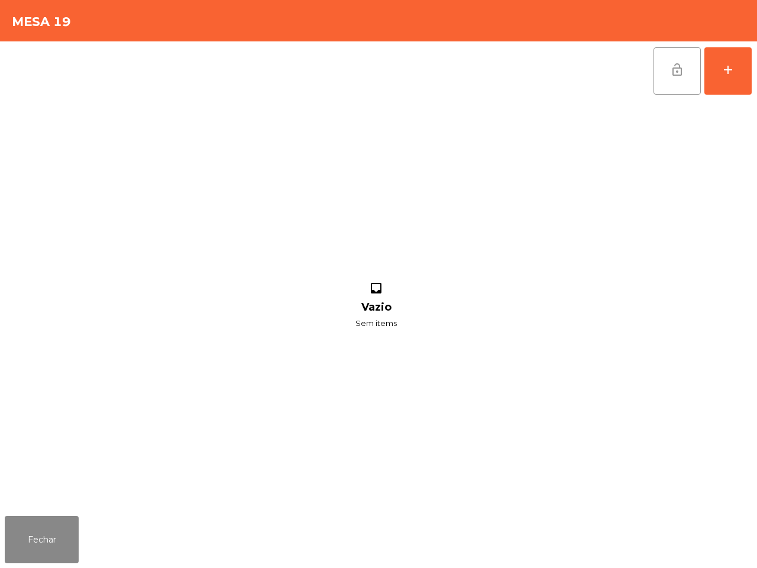
drag, startPoint x: 676, startPoint y: 75, endPoint x: 669, endPoint y: 76, distance: 6.5
click at [675, 75] on span "lock_open" at bounding box center [677, 70] width 14 height 14
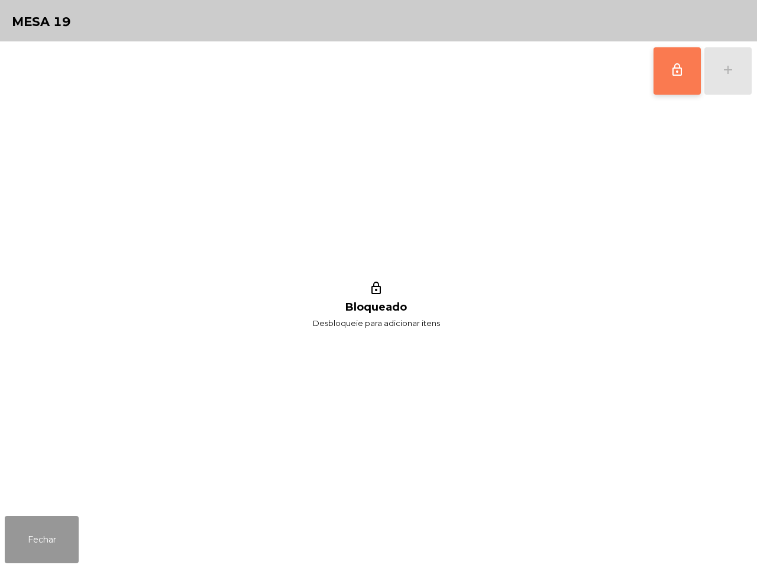
drag, startPoint x: 70, startPoint y: 539, endPoint x: 75, endPoint y: 533, distance: 7.1
click at [72, 539] on button "Fechar" at bounding box center [42, 539] width 74 height 47
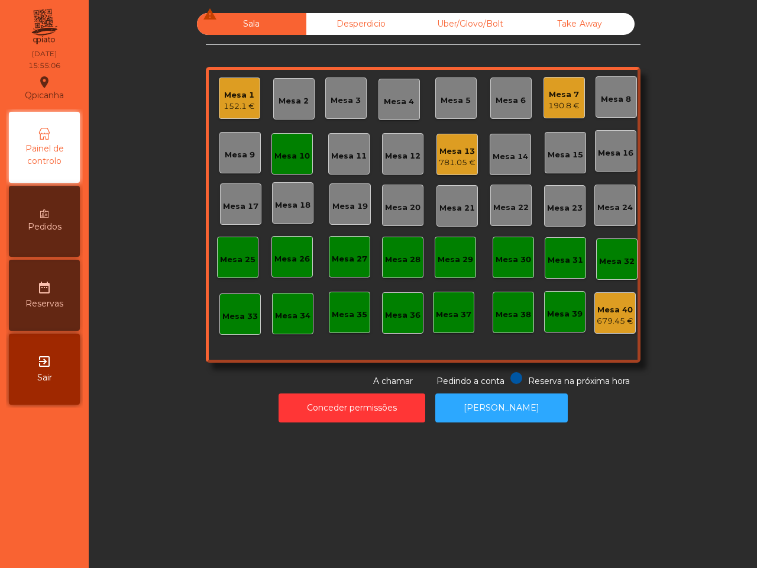
click at [228, 95] on div "Mesa 1" at bounding box center [239, 95] width 31 height 12
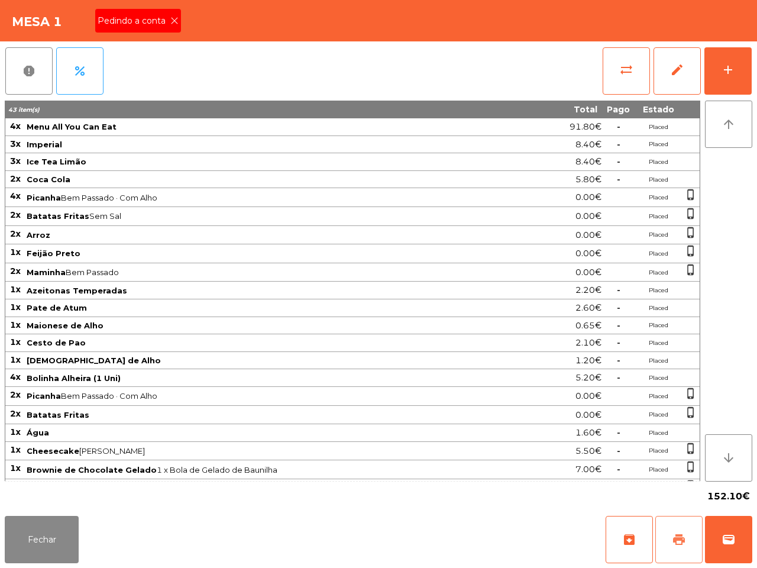
click at [672, 537] on span "print" at bounding box center [679, 539] width 14 height 14
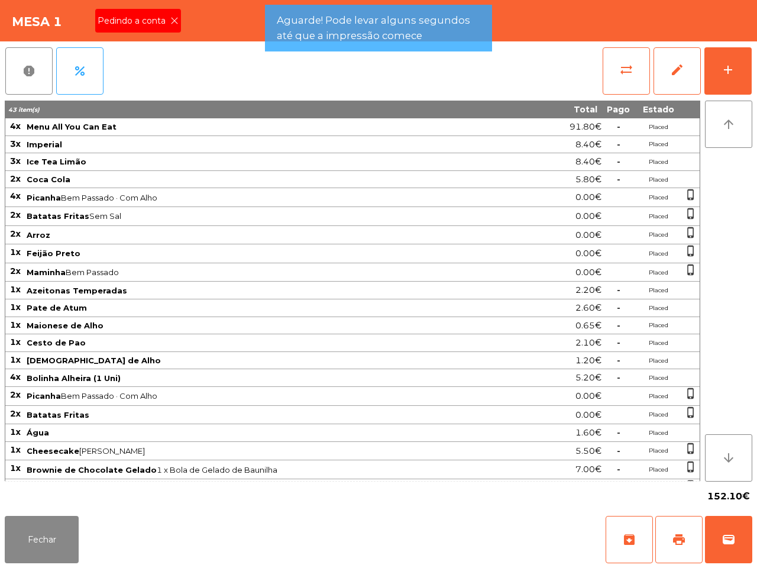
click at [170, 22] on icon at bounding box center [174, 21] width 8 height 8
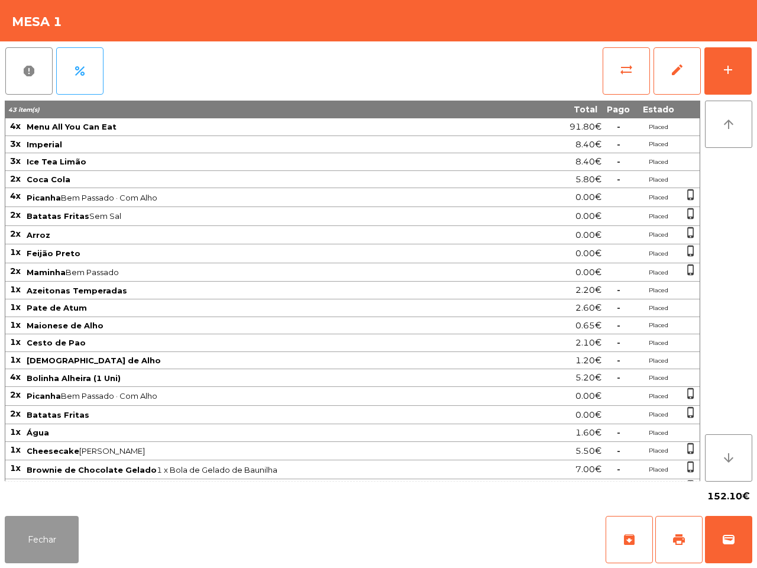
drag, startPoint x: 46, startPoint y: 525, endPoint x: 54, endPoint y: 512, distance: 15.1
click at [49, 523] on button "Fechar" at bounding box center [42, 539] width 74 height 47
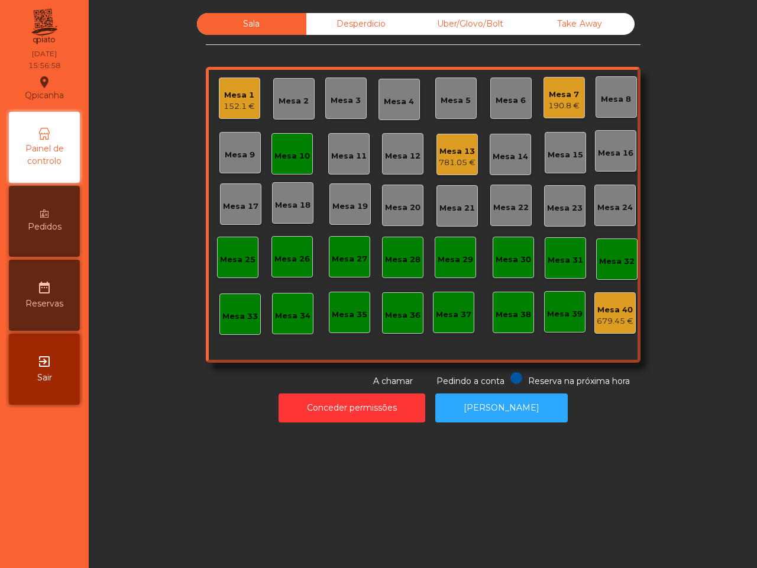
click at [439, 145] on div "Mesa 13" at bounding box center [457, 151] width 37 height 12
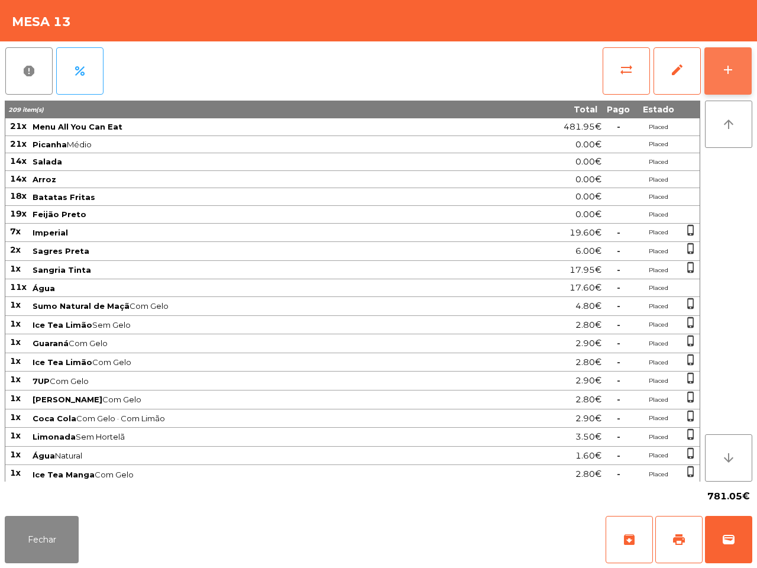
click at [720, 70] on button "add" at bounding box center [727, 70] width 47 height 47
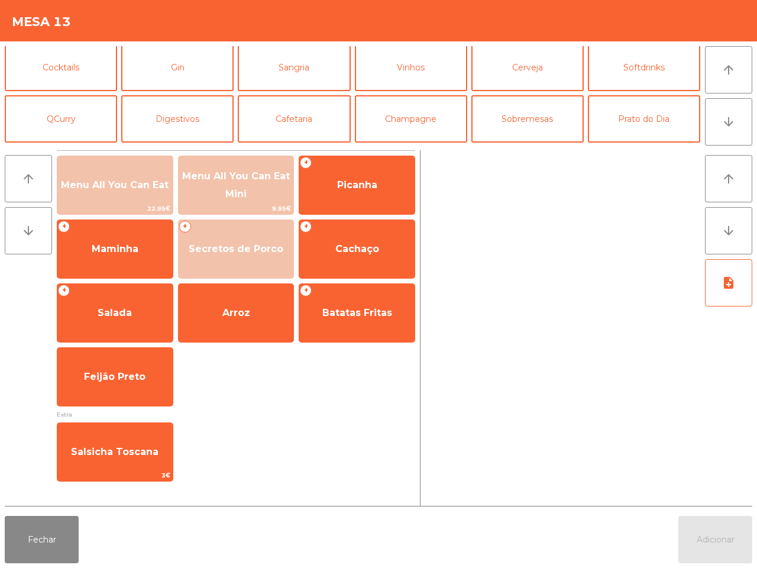
scroll to position [102, 0]
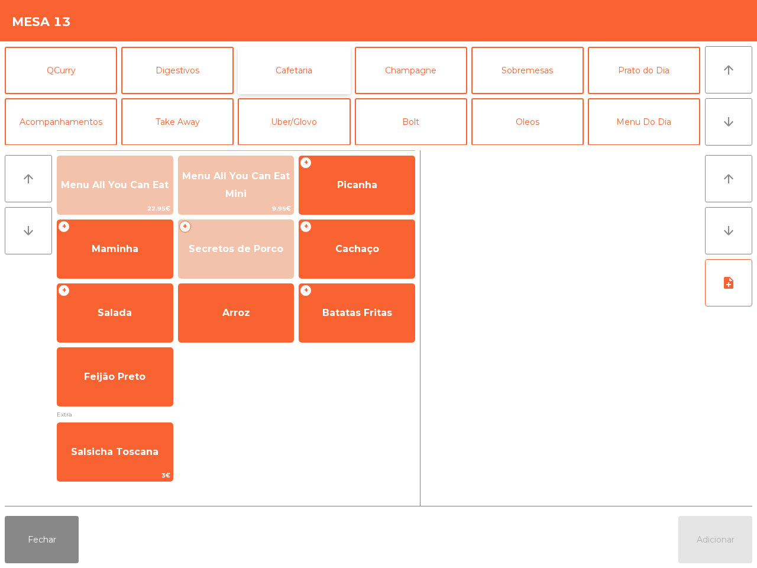
click at [302, 74] on button "Cafetaria" at bounding box center [294, 70] width 112 height 47
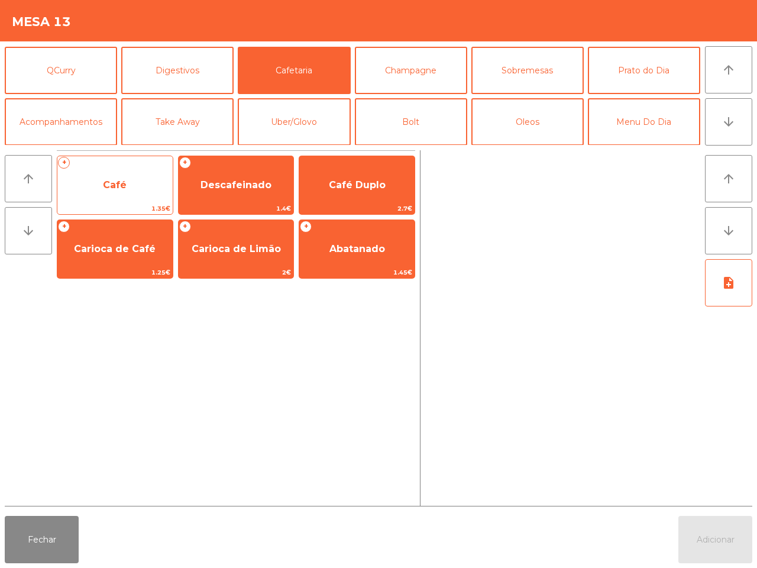
click at [148, 172] on span "Café" at bounding box center [114, 185] width 115 height 32
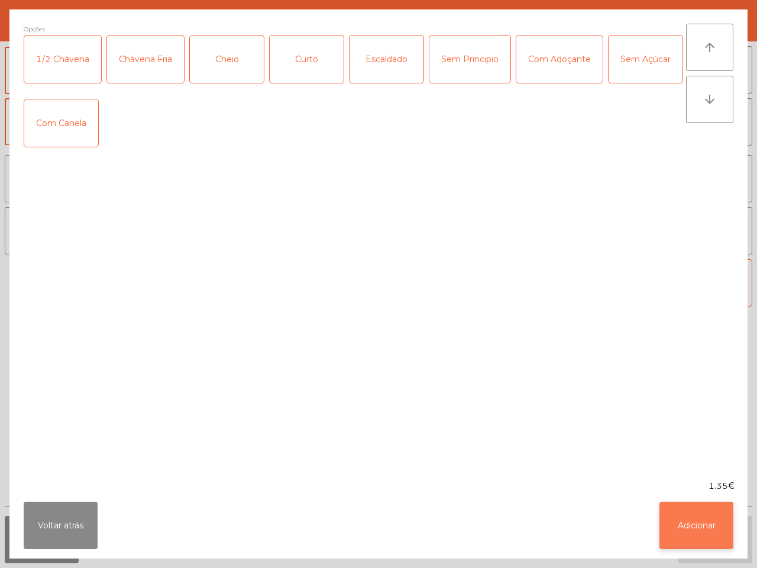
click at [702, 530] on button "Adicionar" at bounding box center [696, 524] width 74 height 47
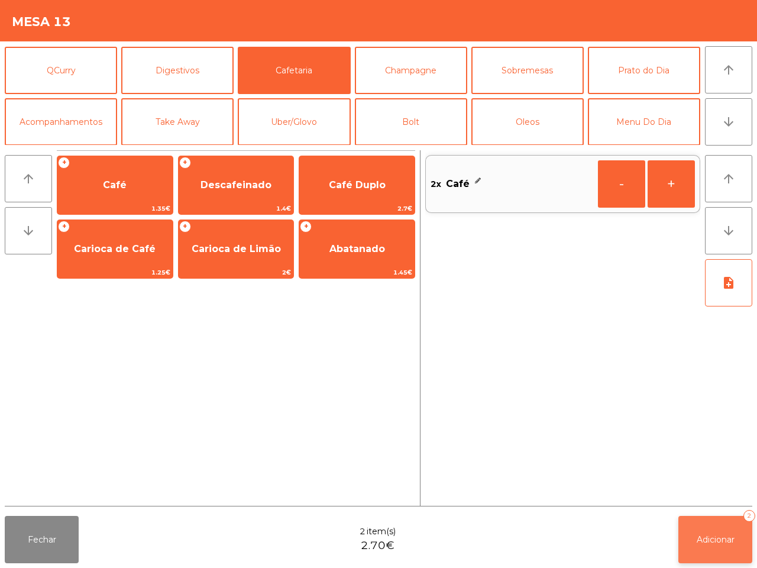
click at [717, 545] on button "Adicionar 2" at bounding box center [715, 539] width 74 height 47
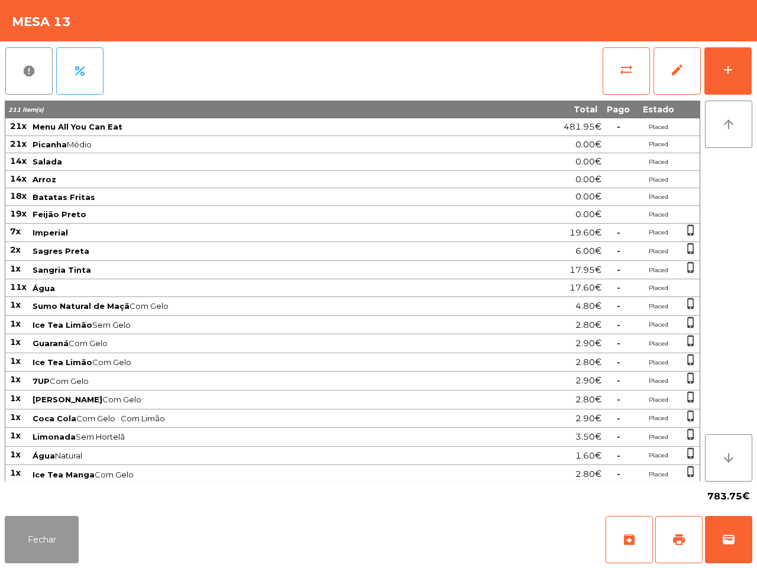
drag, startPoint x: 672, startPoint y: 538, endPoint x: 595, endPoint y: 566, distance: 81.9
click at [46, 539] on button "Fechar" at bounding box center [42, 539] width 74 height 47
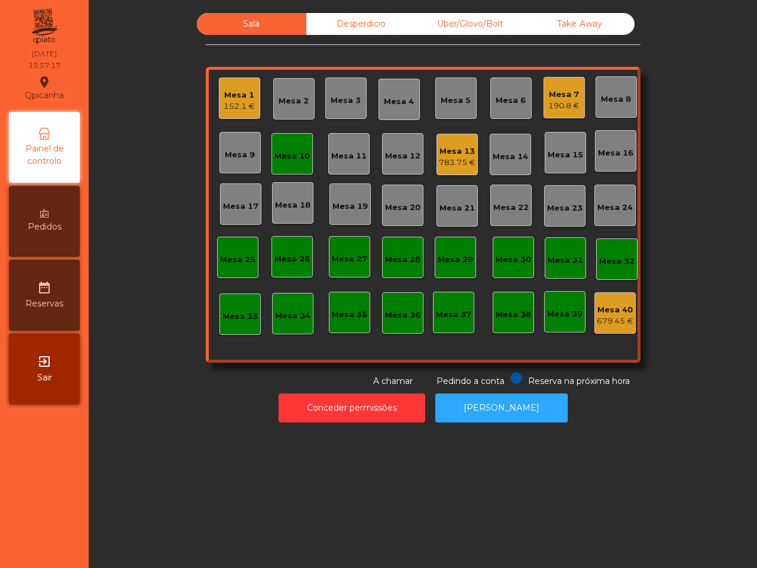
click at [446, 150] on div "Mesa 13" at bounding box center [457, 151] width 37 height 12
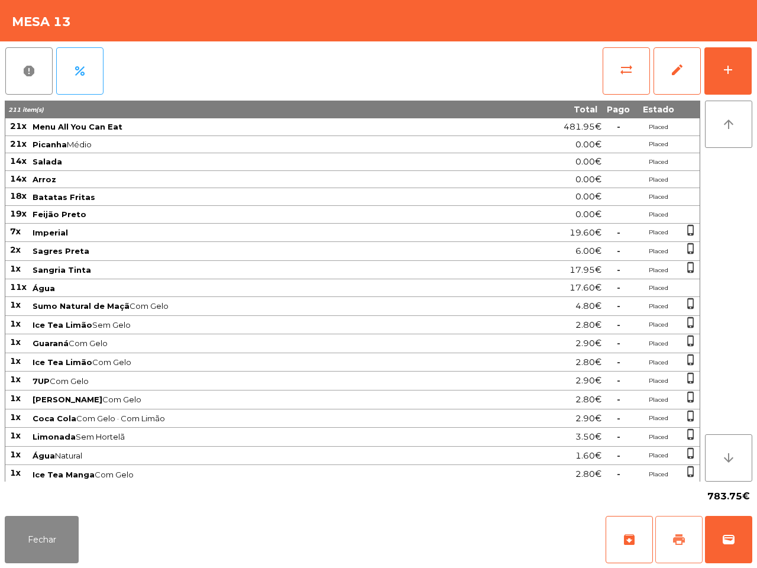
click at [675, 539] on span "print" at bounding box center [679, 539] width 14 height 14
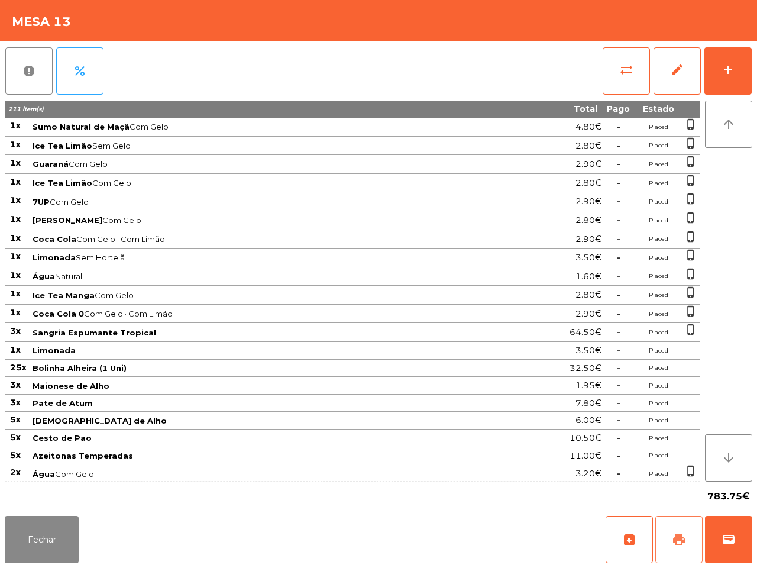
scroll to position [281, 0]
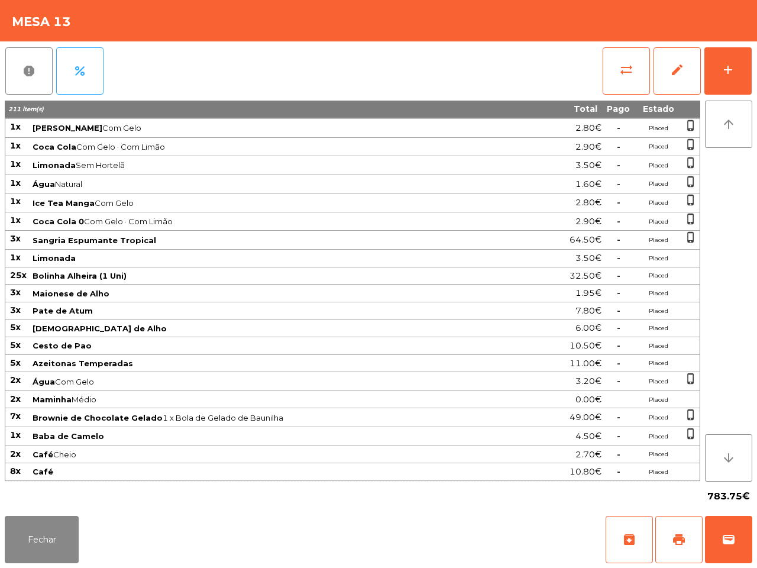
drag, startPoint x: 0, startPoint y: 216, endPoint x: 0, endPoint y: 184, distance: 32.5
click at [38, 242] on div "report percent sync_alt edit add 211 item(s) Total Pago Estado 21x Menu All You…" at bounding box center [378, 276] width 757 height 470
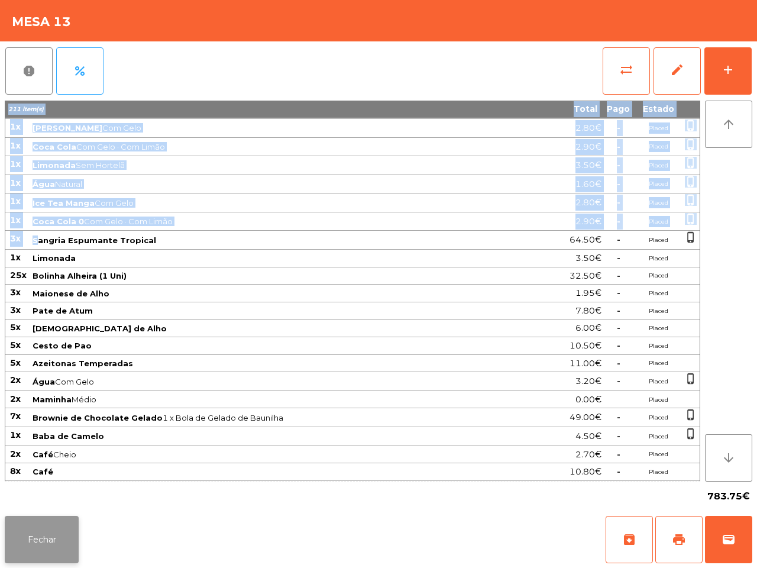
click at [48, 529] on button "Fechar" at bounding box center [42, 539] width 74 height 47
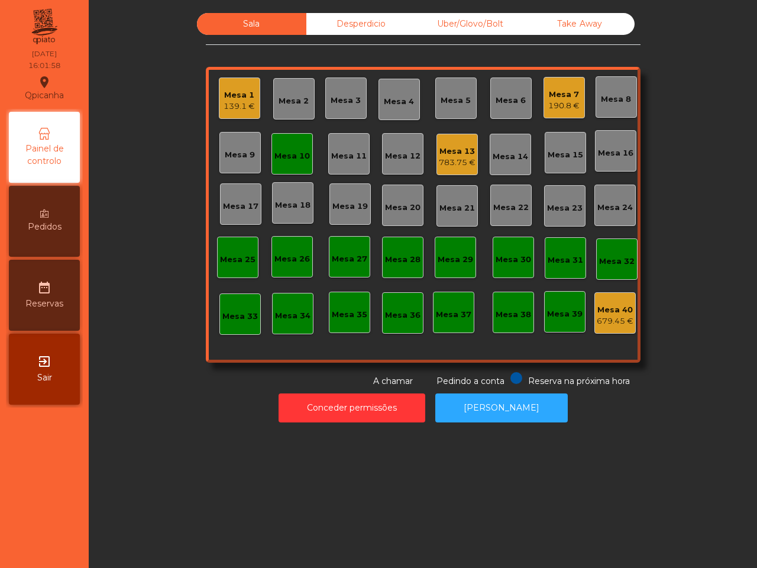
click at [232, 89] on div "Mesa 1" at bounding box center [239, 95] width 31 height 12
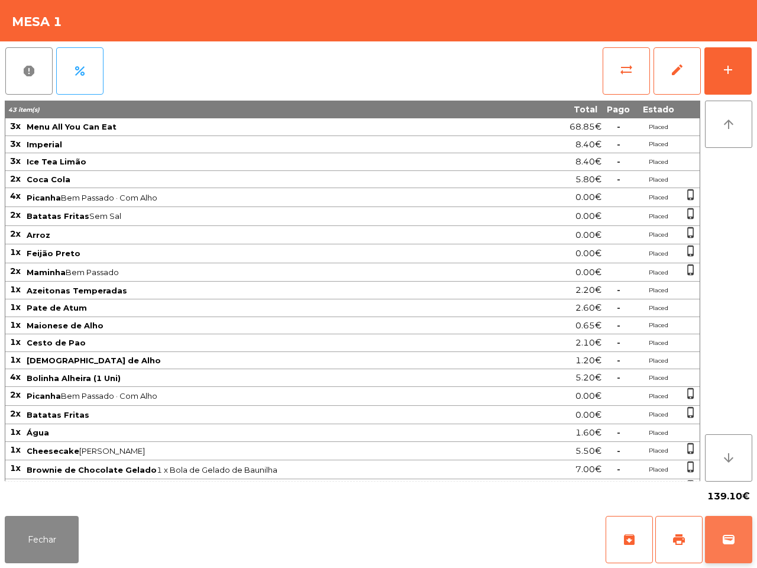
click at [721, 542] on span "wallet" at bounding box center [728, 539] width 14 height 14
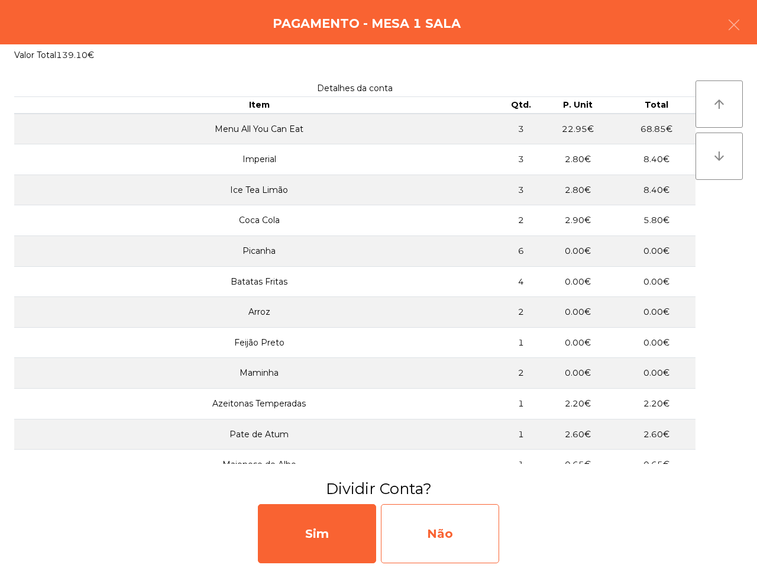
click at [460, 541] on div "Não" at bounding box center [440, 533] width 118 height 59
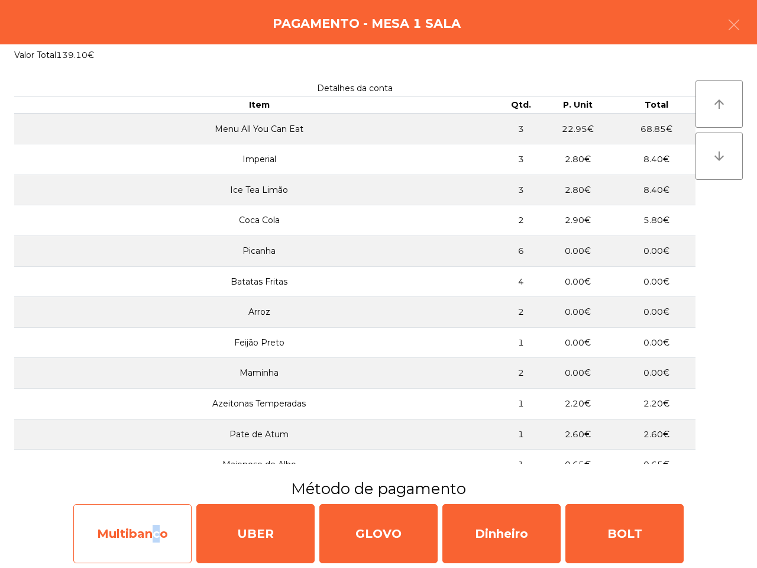
click at [148, 534] on div "Multibanco" at bounding box center [132, 533] width 118 height 59
select select "**"
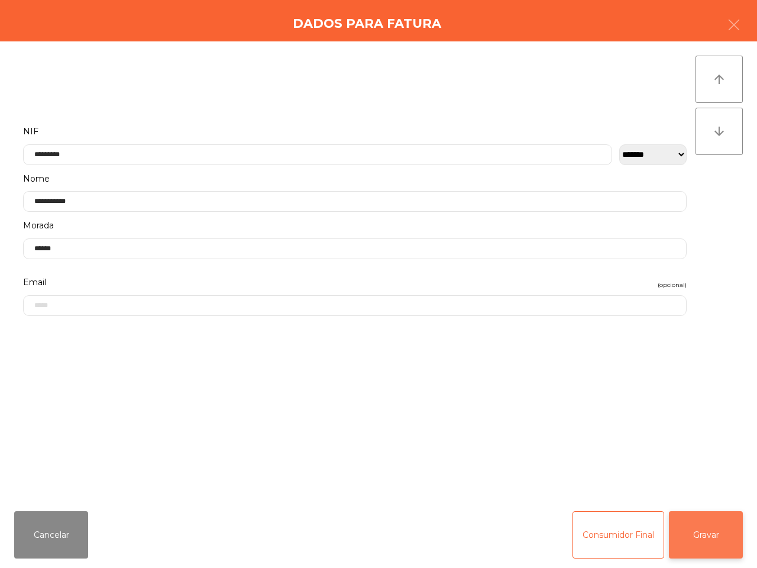
click at [707, 541] on button "Gravar" at bounding box center [706, 534] width 74 height 47
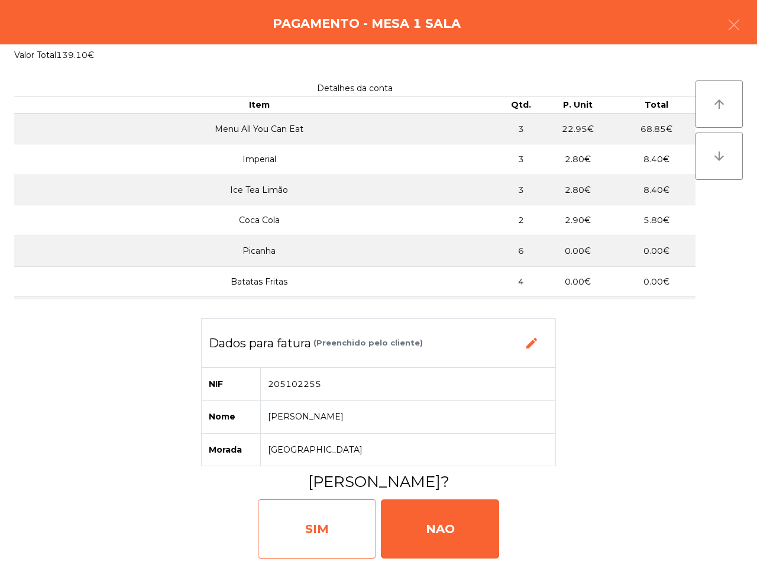
click at [320, 517] on div "SIM" at bounding box center [317, 528] width 118 height 59
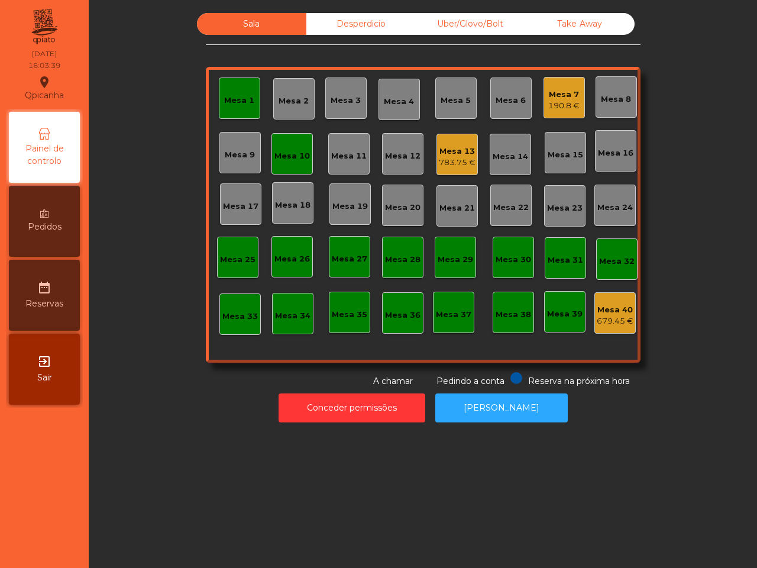
drag, startPoint x: 326, startPoint y: 465, endPoint x: 356, endPoint y: 429, distance: 46.6
click at [338, 476] on div "Sala Desperdicio Uber/Glovo/Bolt Take Away Mesa 1 Mesa 2 Mesa 3 Mesa 4 Mesa 5 M…" at bounding box center [423, 284] width 668 height 568
click at [555, 92] on div "Mesa 7" at bounding box center [563, 95] width 31 height 12
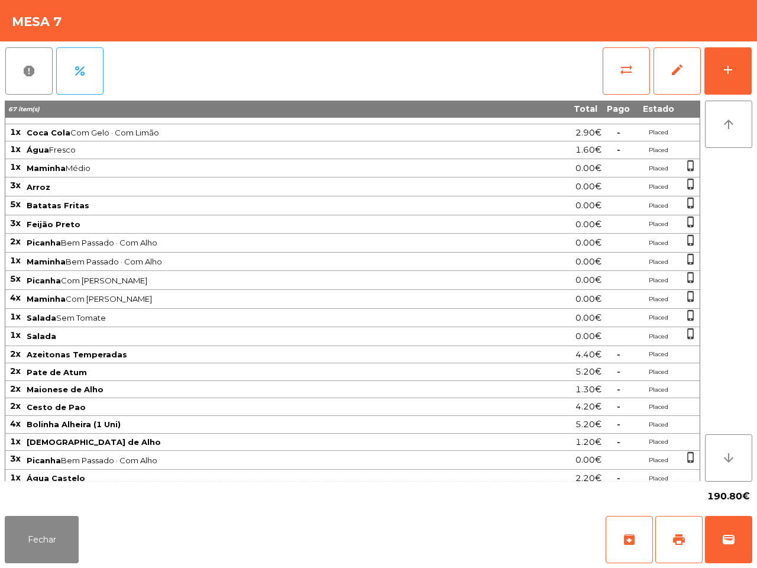
scroll to position [148, 0]
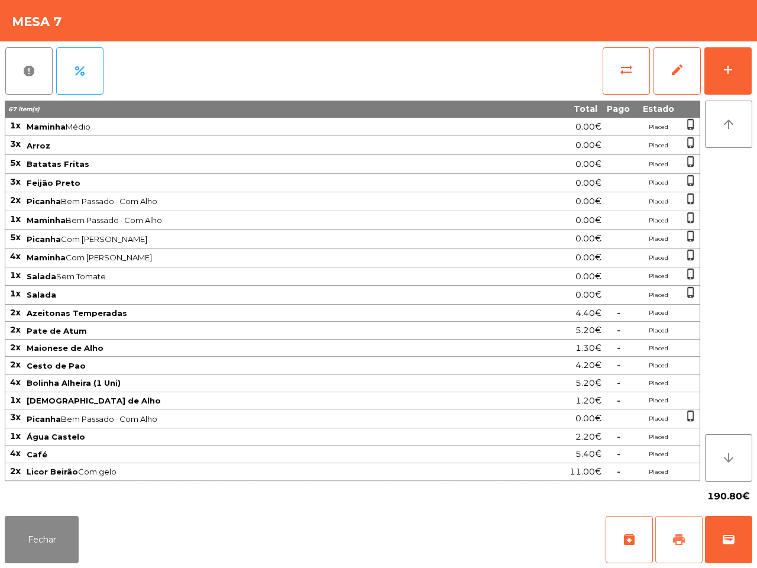
click at [678, 541] on span "print" at bounding box center [679, 539] width 14 height 14
click at [600, 501] on div "190.80€" at bounding box center [378, 496] width 747 height 30
click at [30, 551] on button "Fechar" at bounding box center [42, 539] width 74 height 47
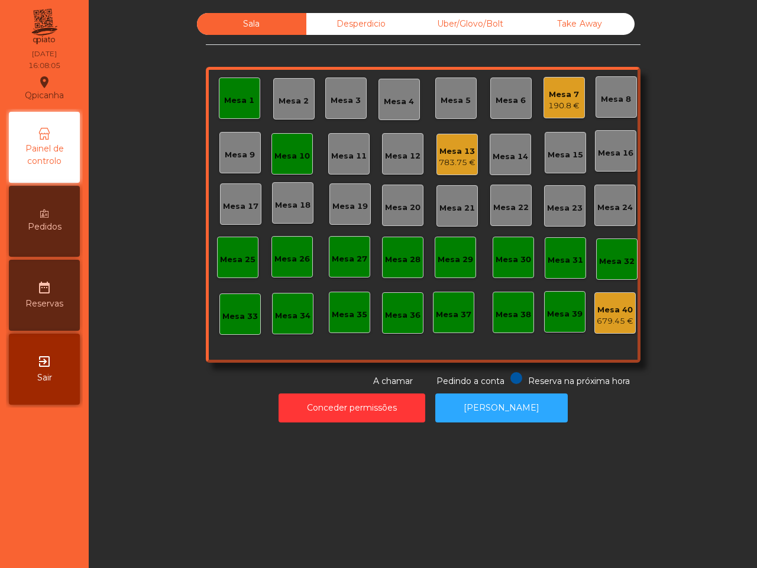
click at [457, 166] on div "783.75 €" at bounding box center [457, 163] width 37 height 12
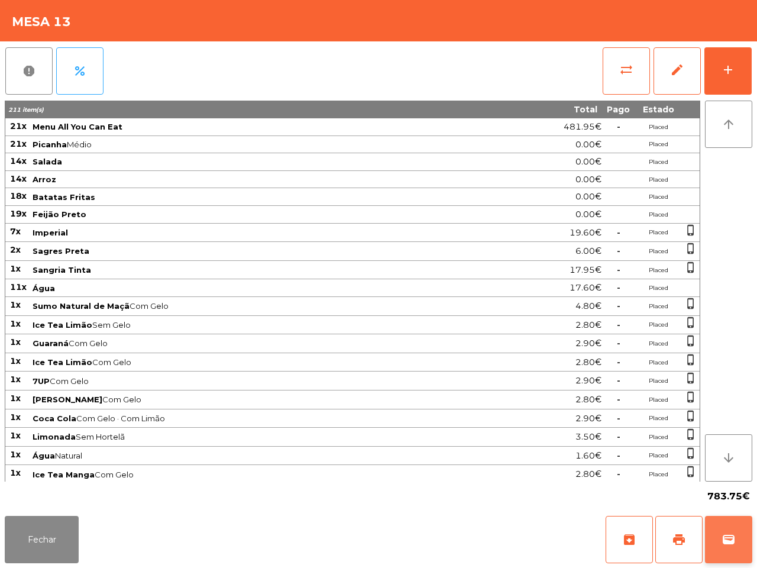
click at [734, 545] on span "wallet" at bounding box center [728, 539] width 14 height 14
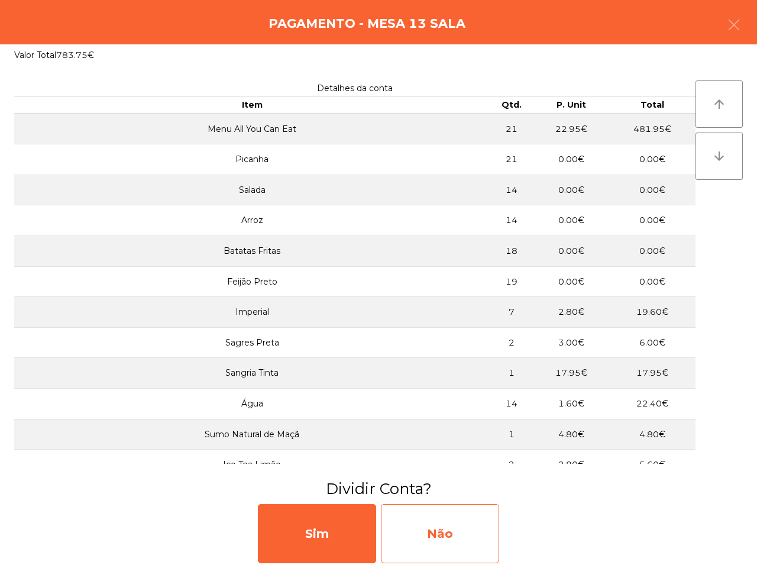
click at [455, 536] on div "Não" at bounding box center [440, 533] width 118 height 59
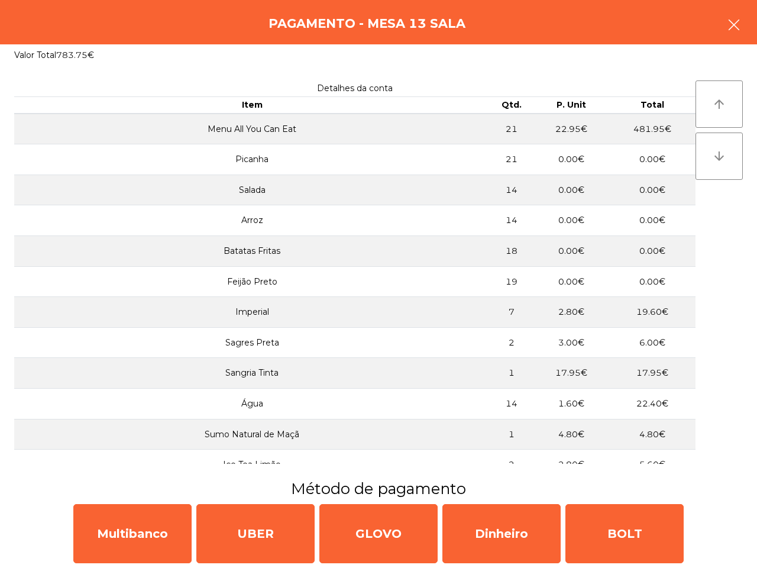
click at [727, 14] on button "button" at bounding box center [733, 25] width 33 height 35
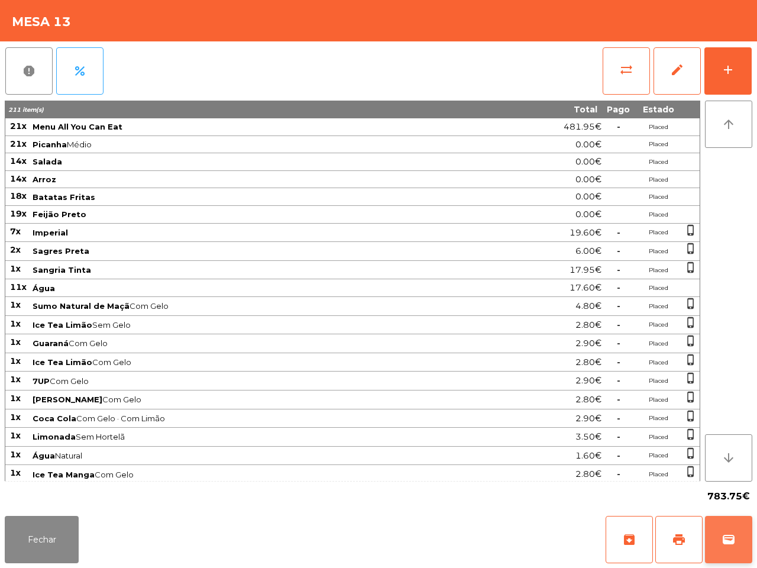
click at [716, 534] on button "wallet" at bounding box center [728, 539] width 47 height 47
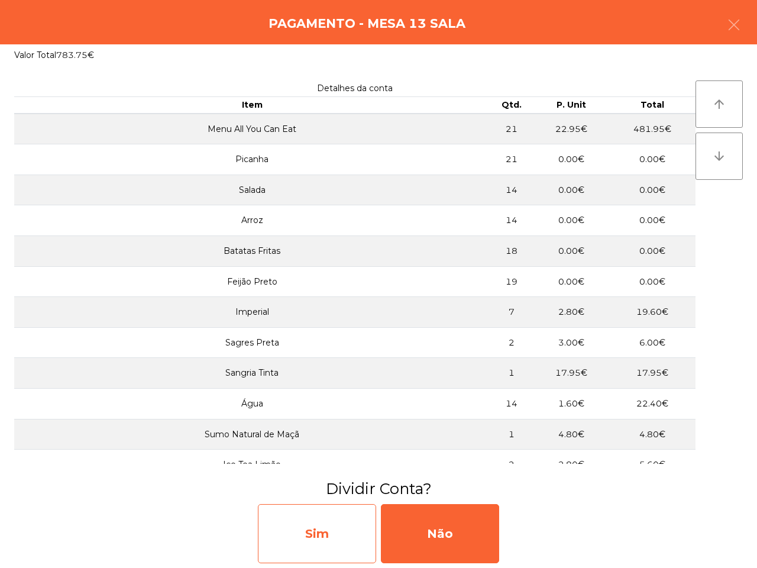
click at [285, 536] on div "Sim" at bounding box center [317, 533] width 118 height 59
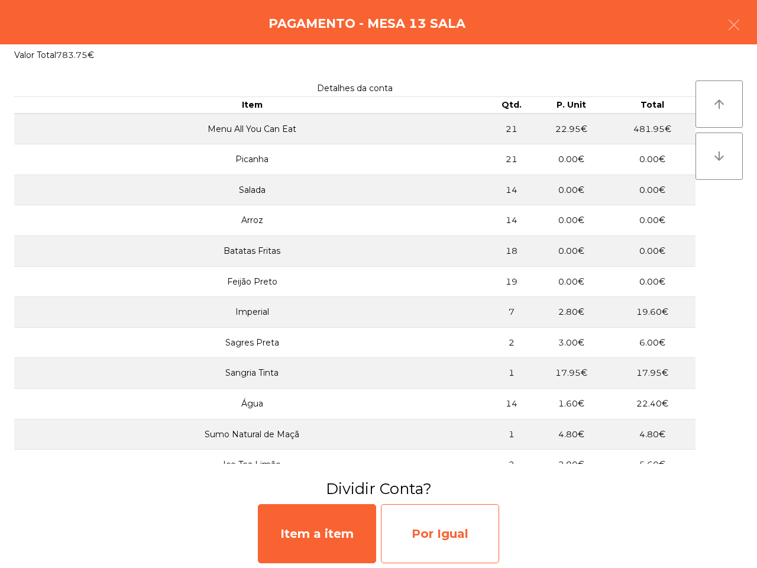
click at [471, 536] on div "Por Igual" at bounding box center [440, 533] width 118 height 59
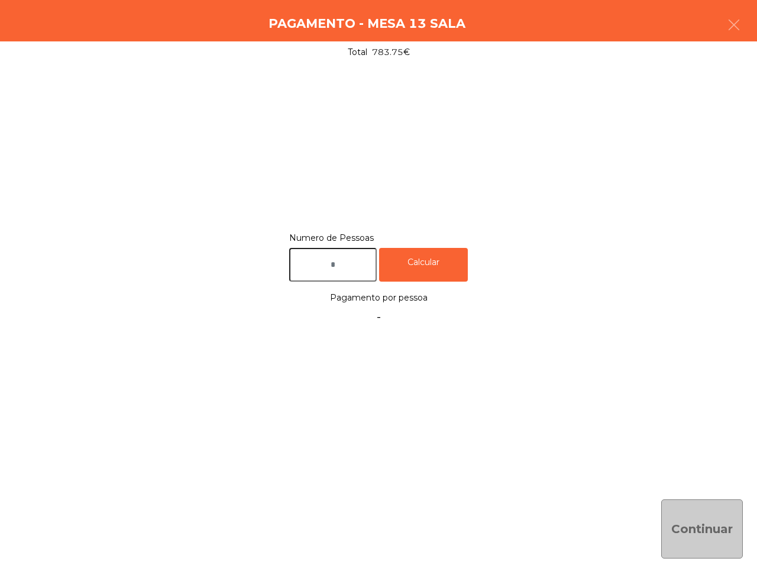
click at [341, 261] on input "text" at bounding box center [333, 265] width 88 height 34
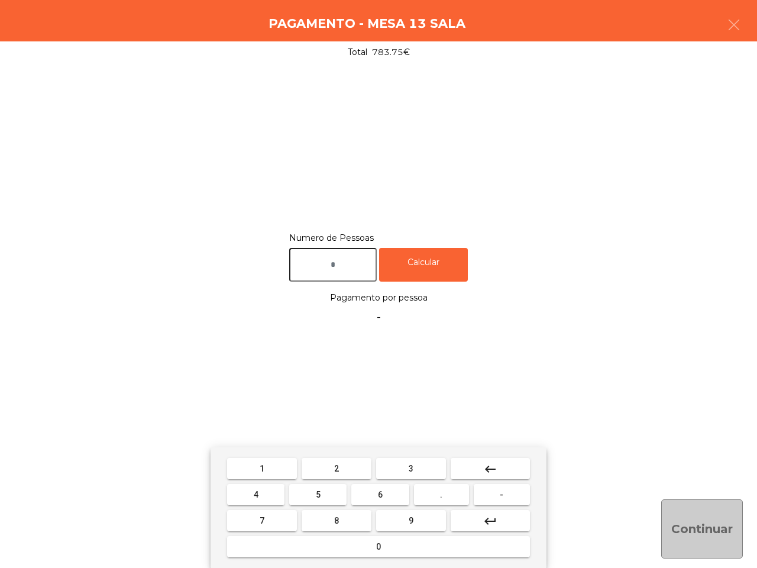
click at [329, 465] on button "2" at bounding box center [337, 468] width 70 height 21
type input "*"
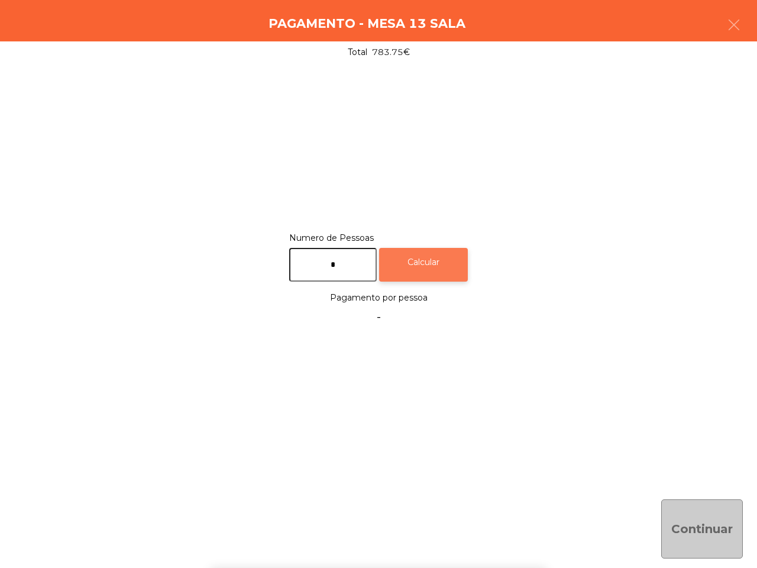
click at [430, 265] on div "Calcular" at bounding box center [423, 265] width 89 height 34
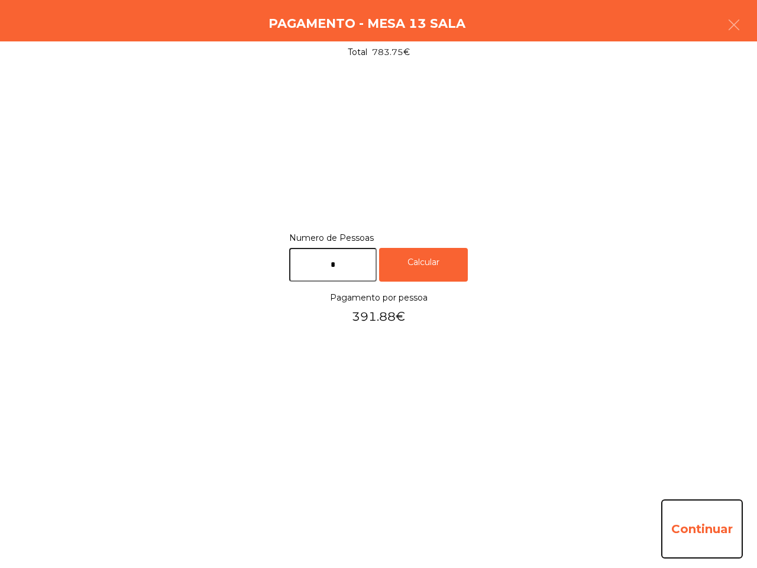
click at [713, 542] on button "Continuar" at bounding box center [702, 528] width 82 height 59
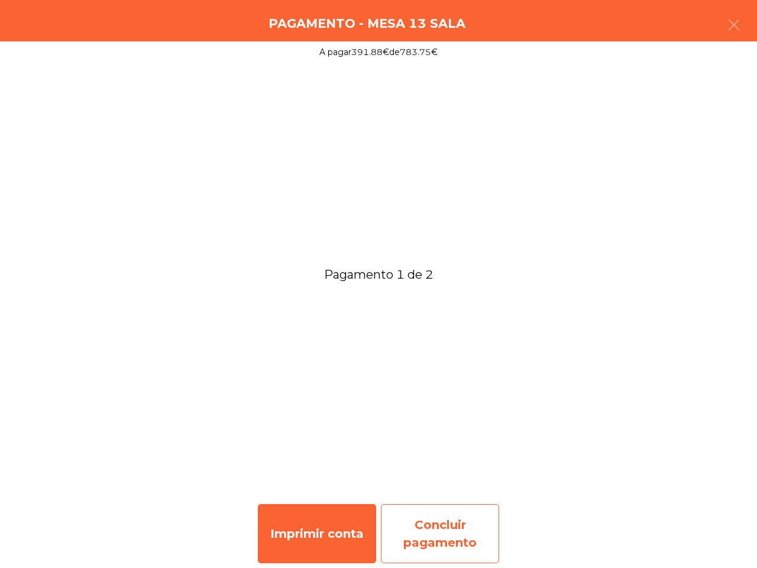
click at [462, 528] on div "Concluir pagamento" at bounding box center [440, 533] width 118 height 59
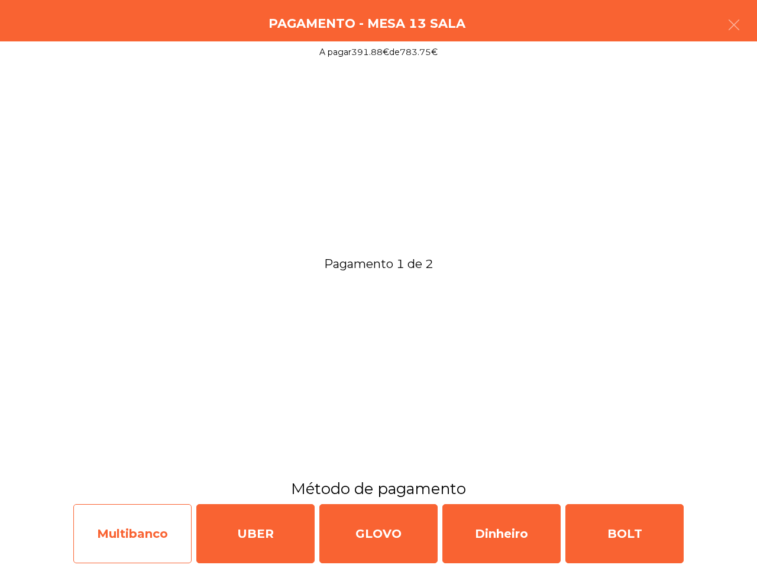
click at [109, 535] on div "Multibanco" at bounding box center [132, 533] width 118 height 59
select select "**"
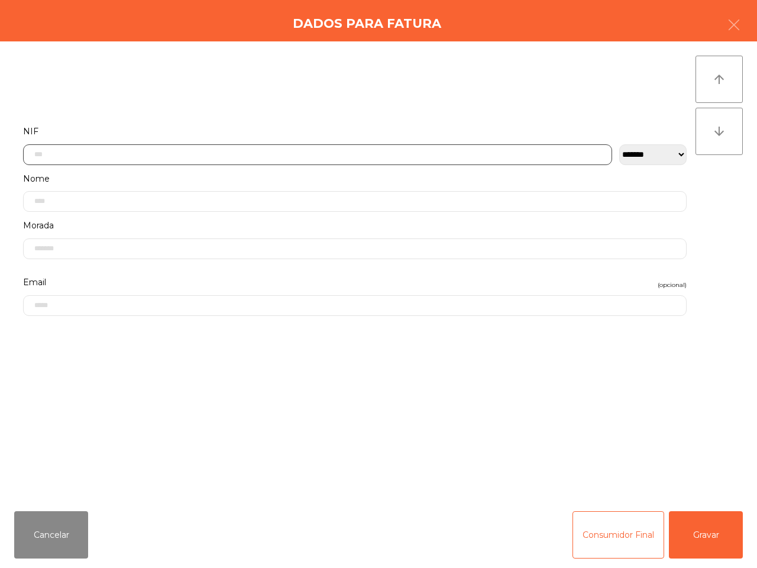
click at [178, 154] on input "text" at bounding box center [317, 154] width 589 height 21
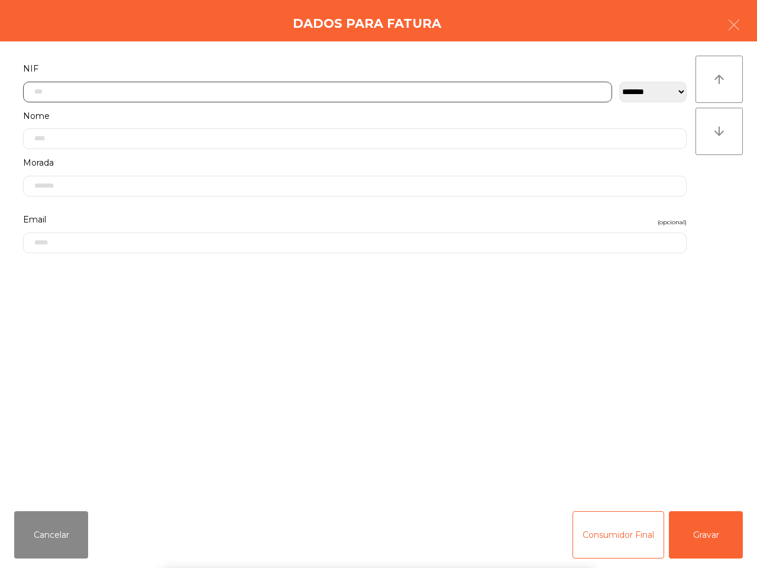
scroll to position [66, 0]
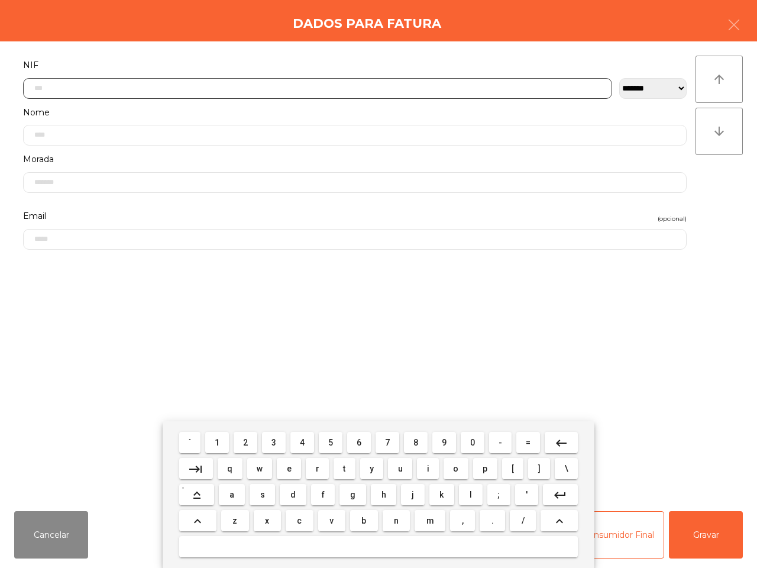
click at [245, 441] on span "2" at bounding box center [245, 442] width 5 height 9
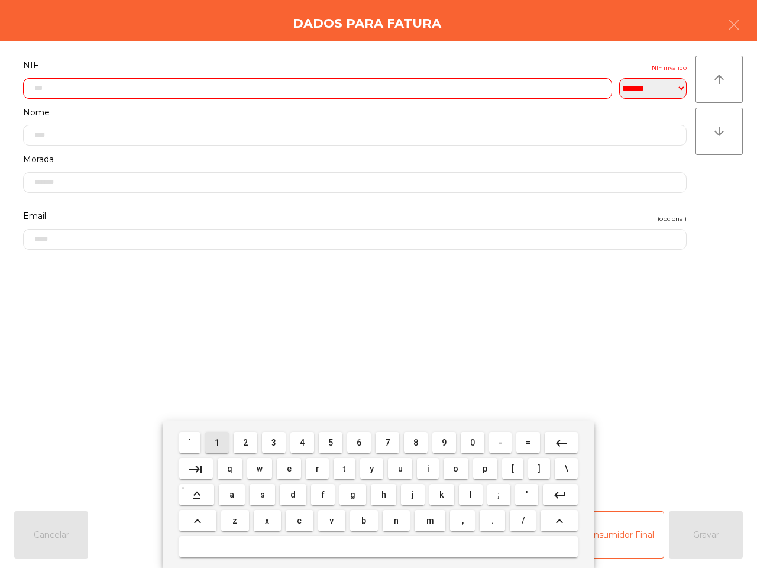
click at [218, 439] on span "1" at bounding box center [217, 442] width 5 height 9
click at [359, 442] on span "6" at bounding box center [359, 442] width 5 height 9
click at [333, 443] on span "5" at bounding box center [330, 442] width 5 height 9
click at [416, 445] on span "8" at bounding box center [415, 442] width 5 height 9
click at [276, 441] on span "3" at bounding box center [273, 442] width 5 height 9
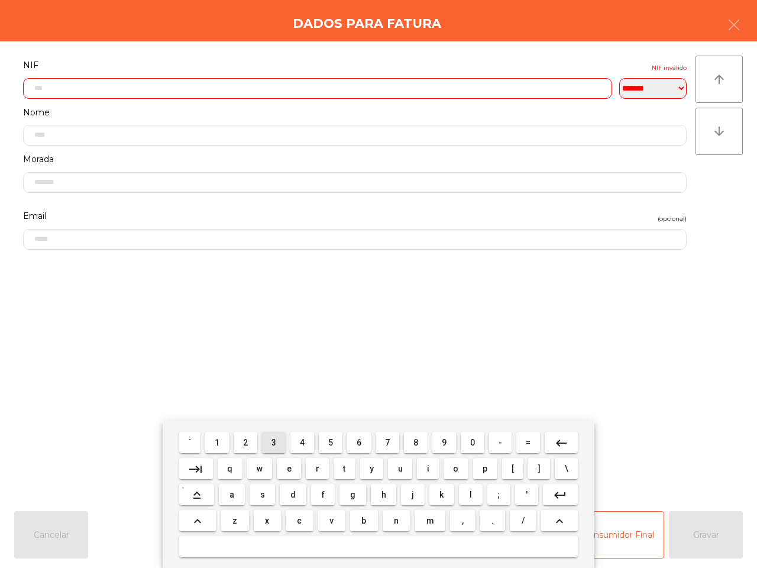
click at [481, 441] on button "0" at bounding box center [473, 442] width 24 height 21
click at [219, 442] on span "1" at bounding box center [217, 442] width 5 height 9
click at [250, 442] on button "2" at bounding box center [246, 442] width 24 height 21
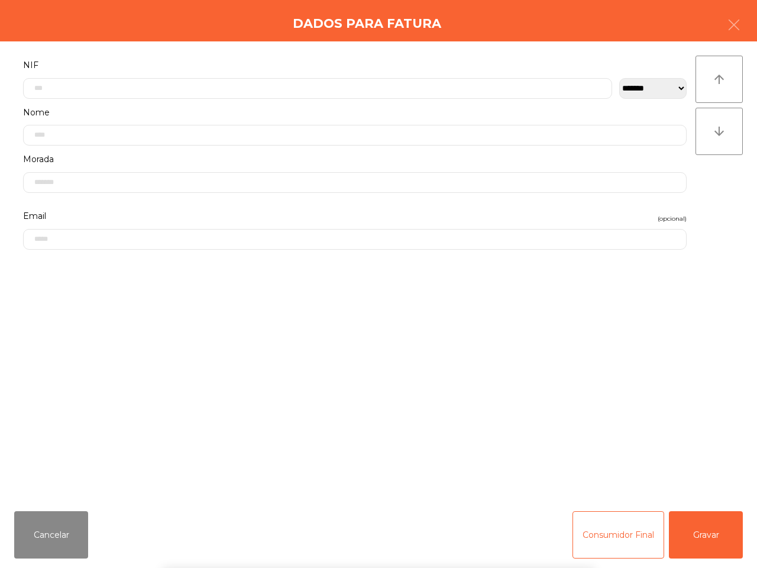
click at [711, 539] on div "` 1 2 3 4 5 6 7 8 9 0 - = keyboard_backspace keyboard_tab q w e r t y u i o p […" at bounding box center [378, 494] width 757 height 147
click at [702, 542] on button "Gravar" at bounding box center [706, 534] width 74 height 47
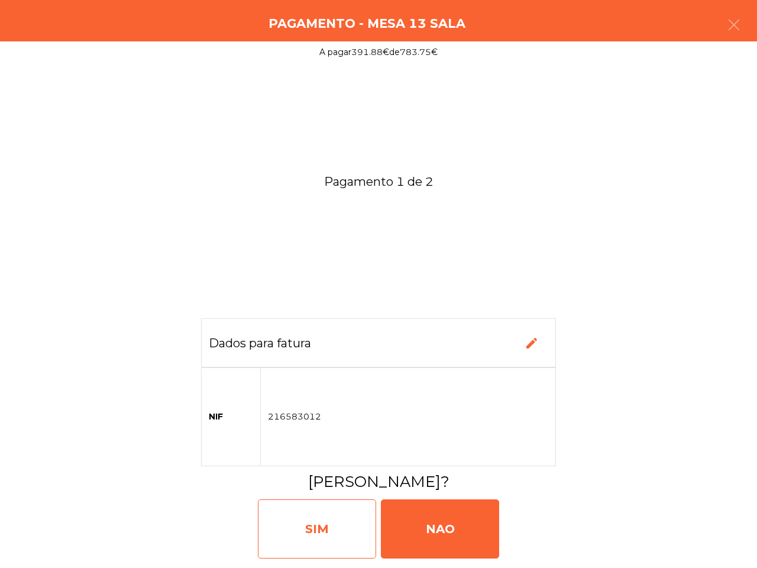
click at [365, 519] on div "SIM" at bounding box center [317, 528] width 118 height 59
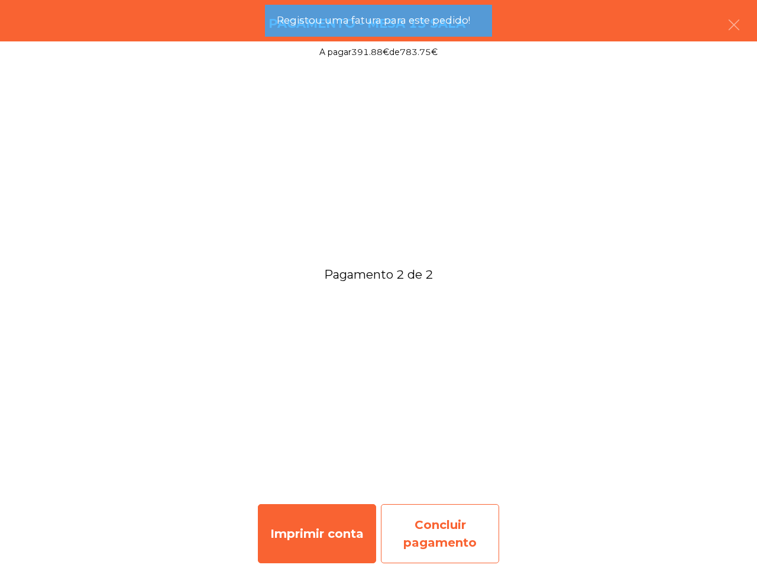
click at [445, 521] on div "Concluir pagamento" at bounding box center [440, 533] width 118 height 59
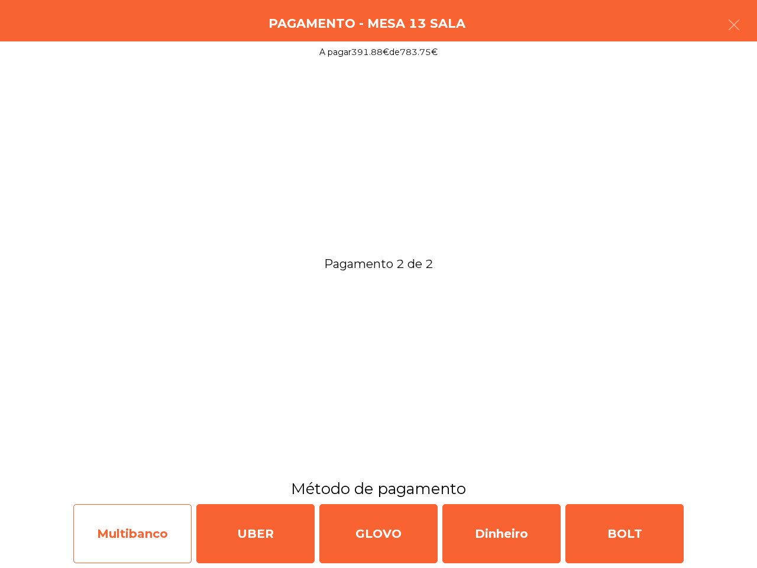
click at [154, 551] on div "Multibanco" at bounding box center [132, 533] width 118 height 59
select select "**"
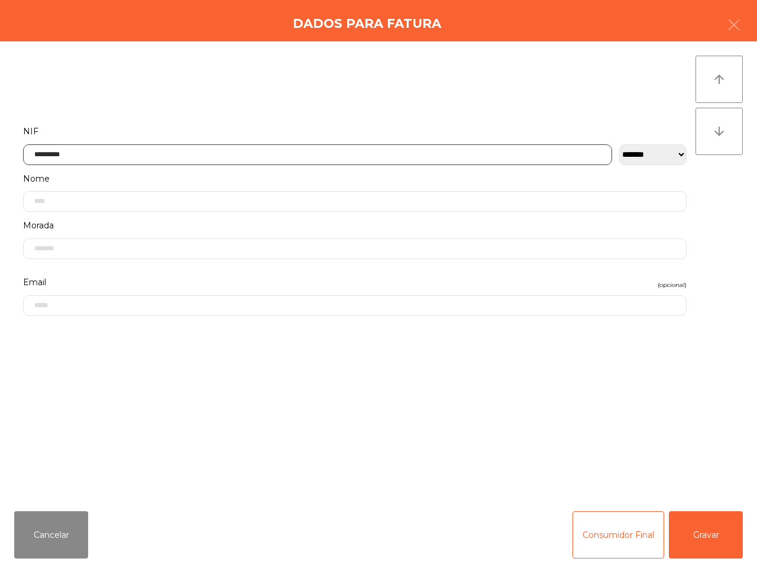
click at [231, 157] on input "*********" at bounding box center [317, 154] width 589 height 21
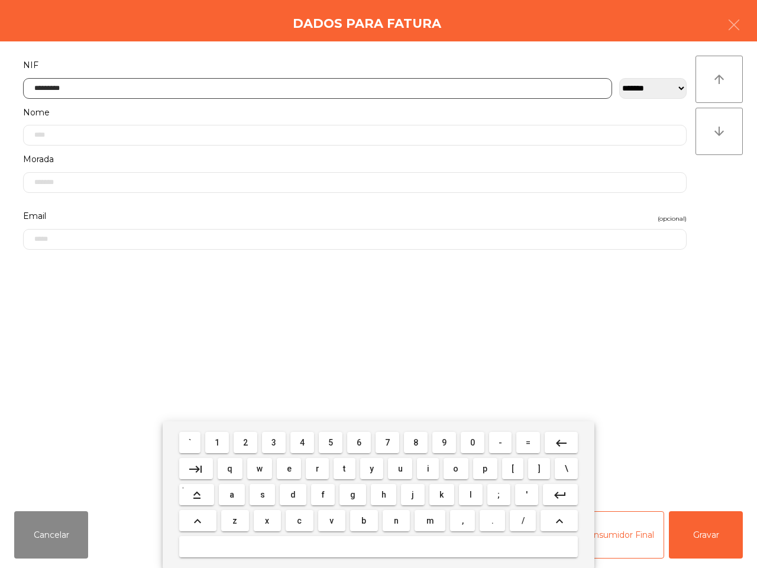
click at [556, 439] on mat-icon "keyboard_backspace" at bounding box center [561, 443] width 14 height 14
click at [556, 441] on mat-icon "keyboard_backspace" at bounding box center [561, 443] width 14 height 14
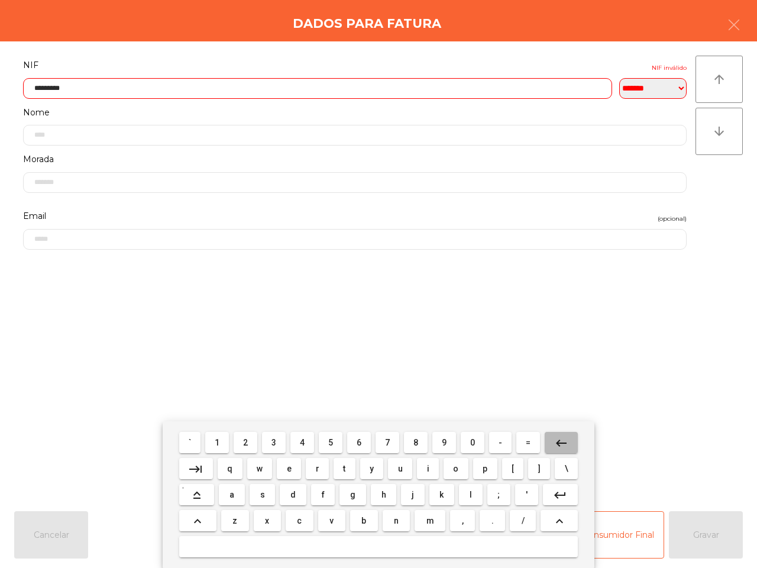
click at [554, 445] on mat-icon "keyboard_backspace" at bounding box center [561, 443] width 14 height 14
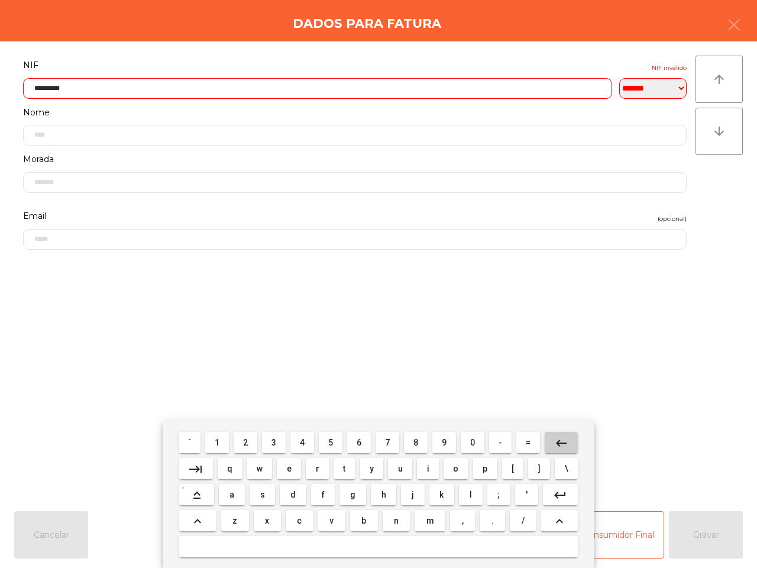
click at [554, 445] on mat-icon "keyboard_backspace" at bounding box center [561, 443] width 14 height 14
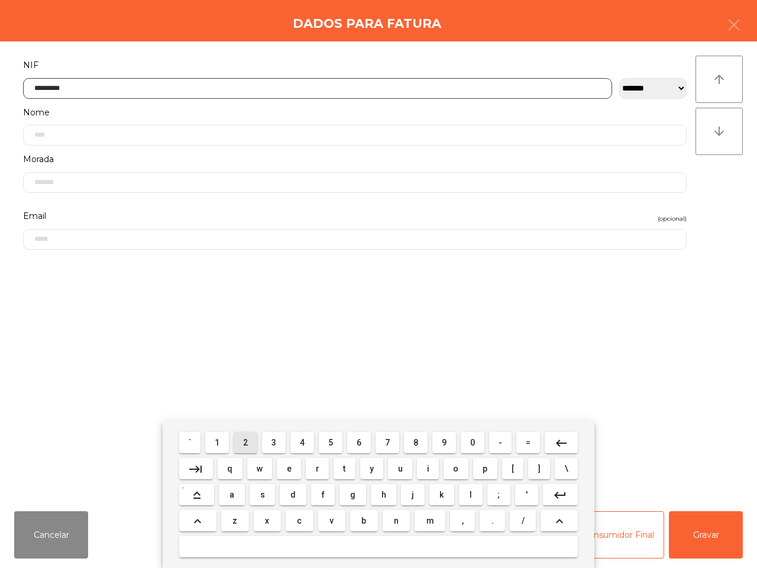
click at [250, 439] on button "2" at bounding box center [246, 442] width 24 height 21
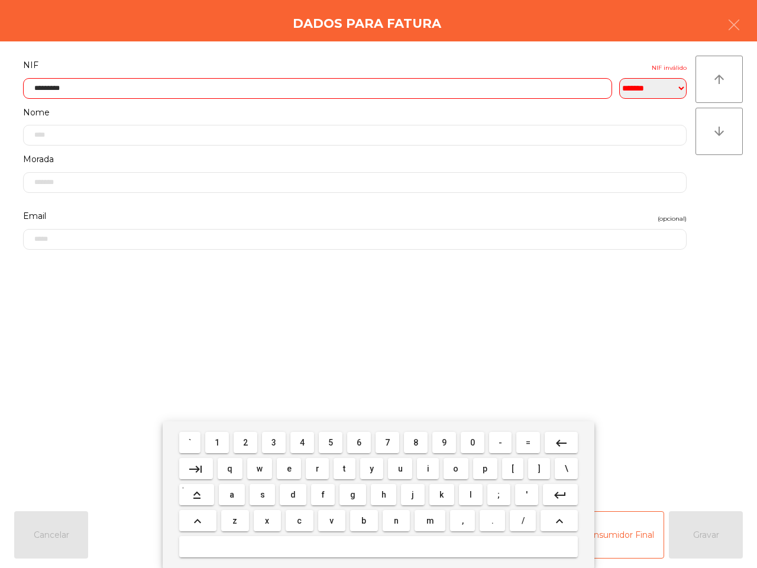
click at [470, 445] on span "0" at bounding box center [472, 442] width 5 height 9
click at [364, 439] on button "6" at bounding box center [359, 442] width 24 height 21
click at [329, 441] on span "5" at bounding box center [330, 442] width 5 height 9
click at [299, 442] on button "4" at bounding box center [302, 442] width 24 height 21
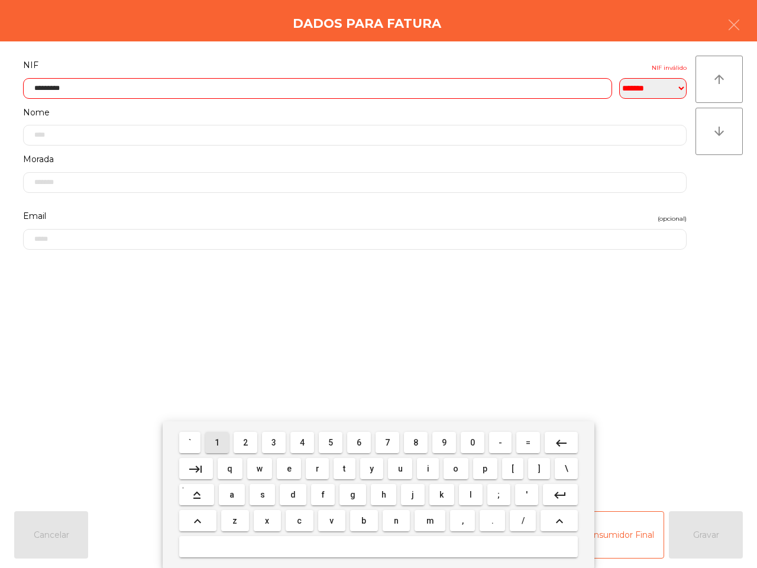
drag, startPoint x: 212, startPoint y: 441, endPoint x: 220, endPoint y: 442, distance: 8.4
click at [213, 441] on button "1" at bounding box center [217, 442] width 24 height 21
click at [442, 445] on span "9" at bounding box center [444, 442] width 5 height 9
click at [250, 441] on button "2" at bounding box center [246, 442] width 24 height 21
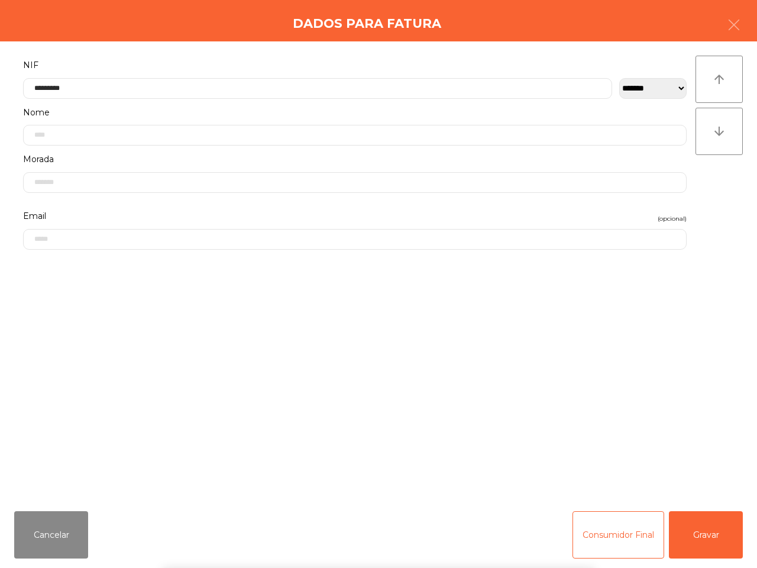
click at [699, 532] on div "` 1 2 3 4 5 6 7 8 9 0 - = keyboard_backspace keyboard_tab q w e r t y u i o p […" at bounding box center [378, 494] width 757 height 147
click at [698, 535] on button "Gravar" at bounding box center [706, 534] width 74 height 47
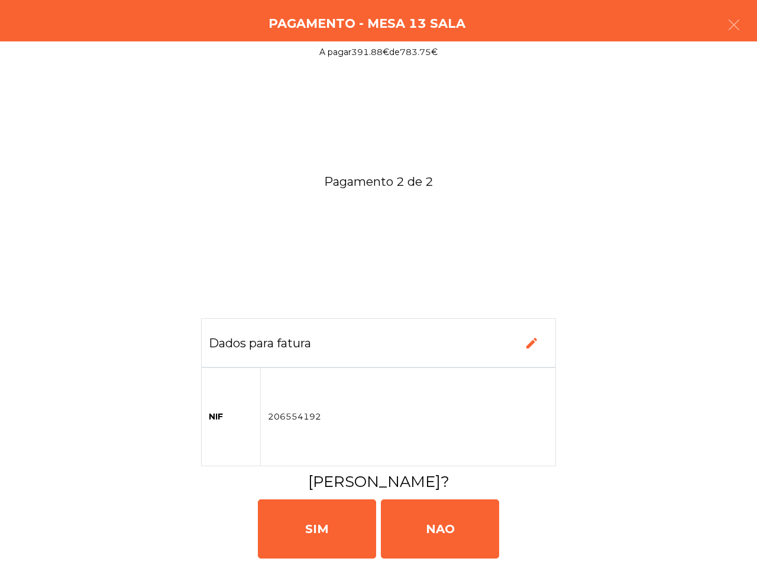
drag, startPoint x: 343, startPoint y: 511, endPoint x: 329, endPoint y: 485, distance: 30.2
click at [349, 513] on div "SIM" at bounding box center [317, 528] width 118 height 59
